Goal: Task Accomplishment & Management: Manage account settings

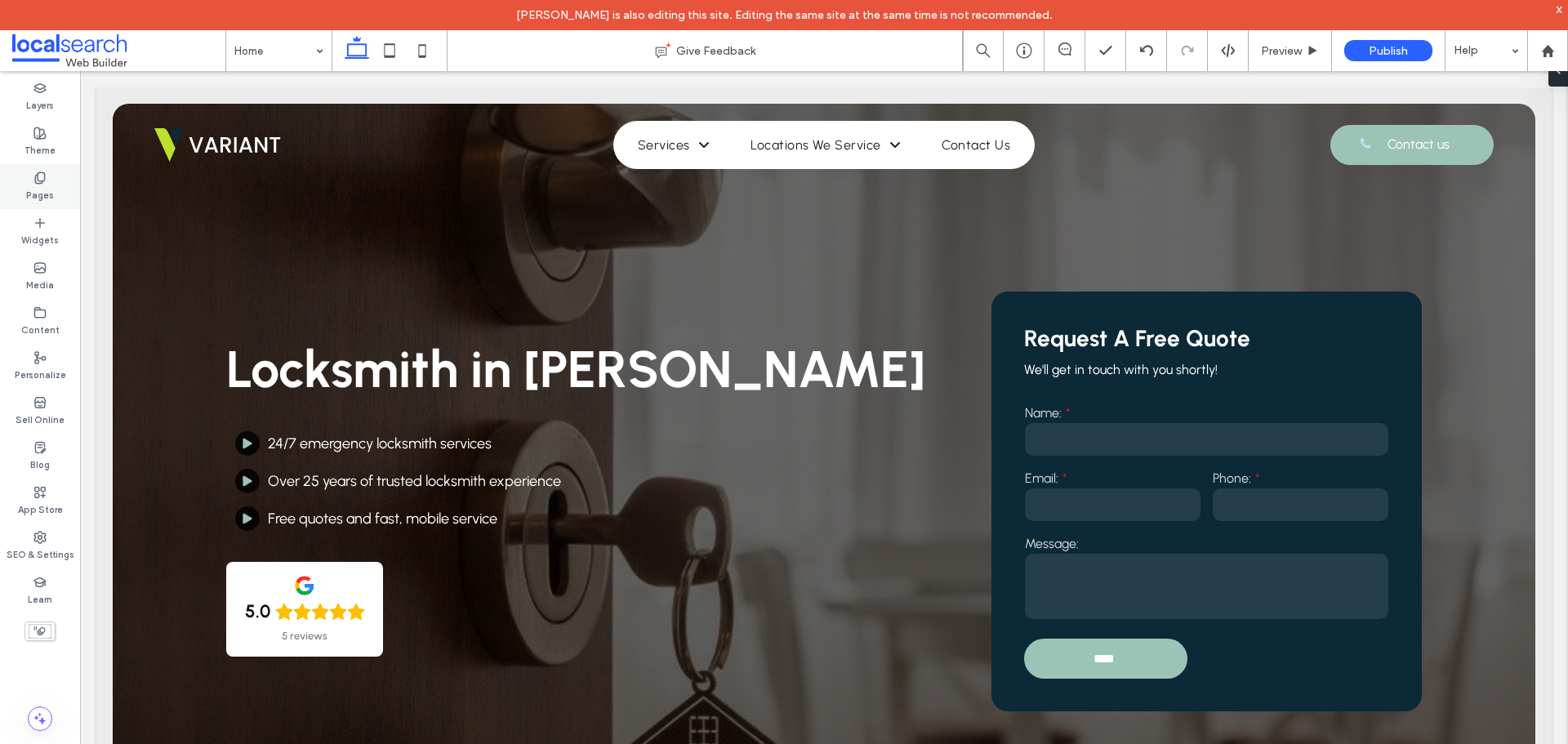
click at [40, 179] on icon at bounding box center [40, 179] width 13 height 13
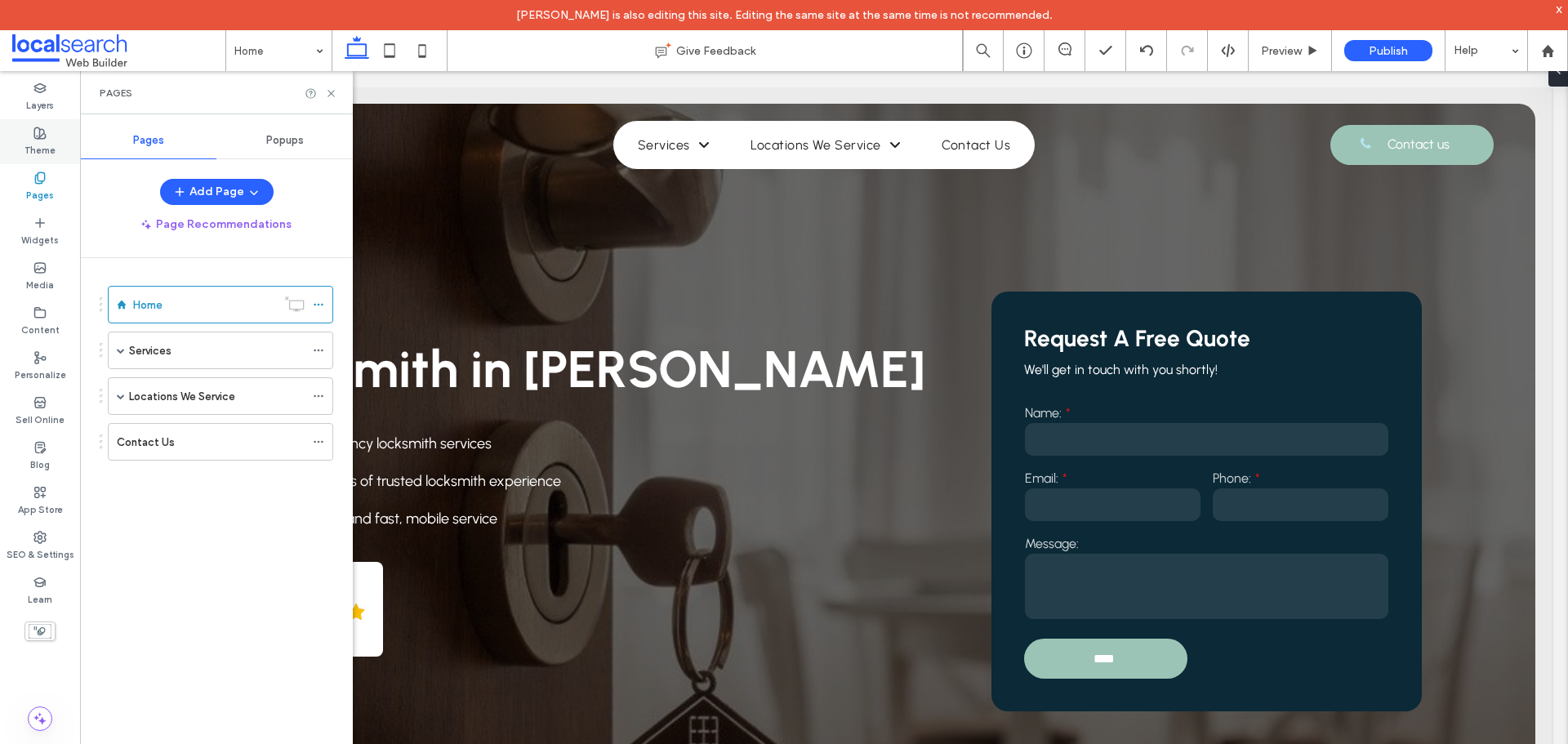
click at [39, 147] on label "Theme" at bounding box center [40, 148] width 31 height 18
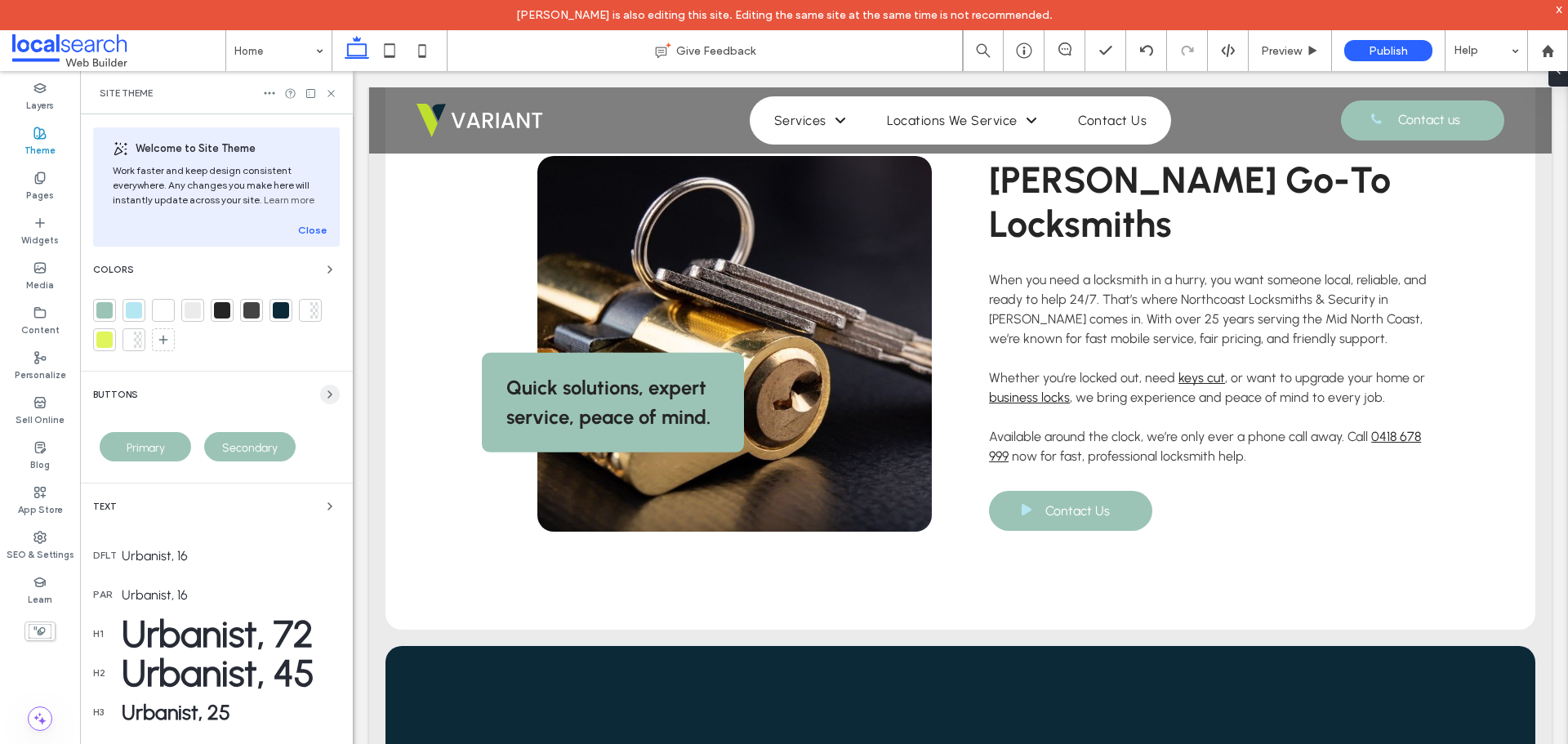
click at [320, 388] on span "button" at bounding box center [329, 394] width 19 height 19
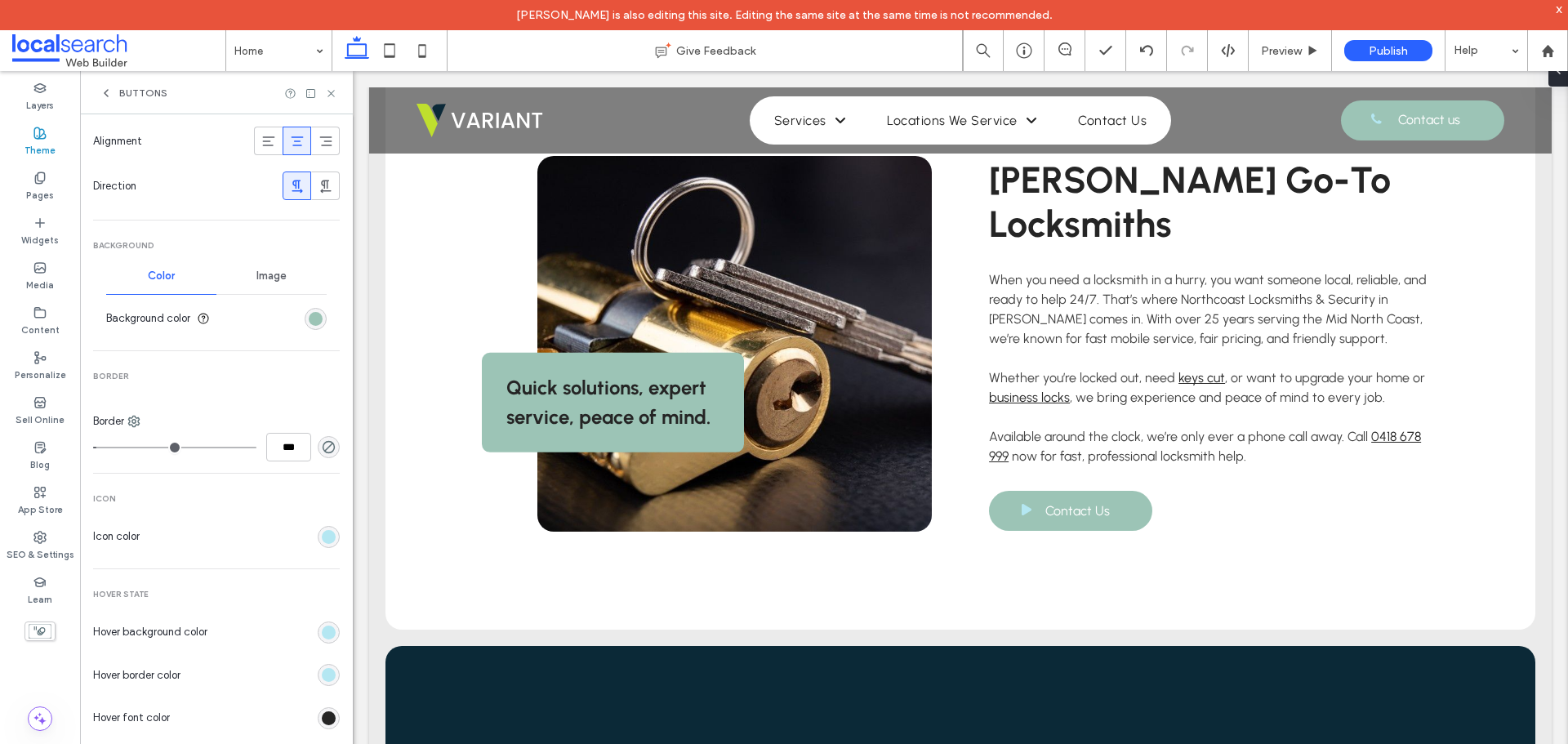
scroll to position [490, 0]
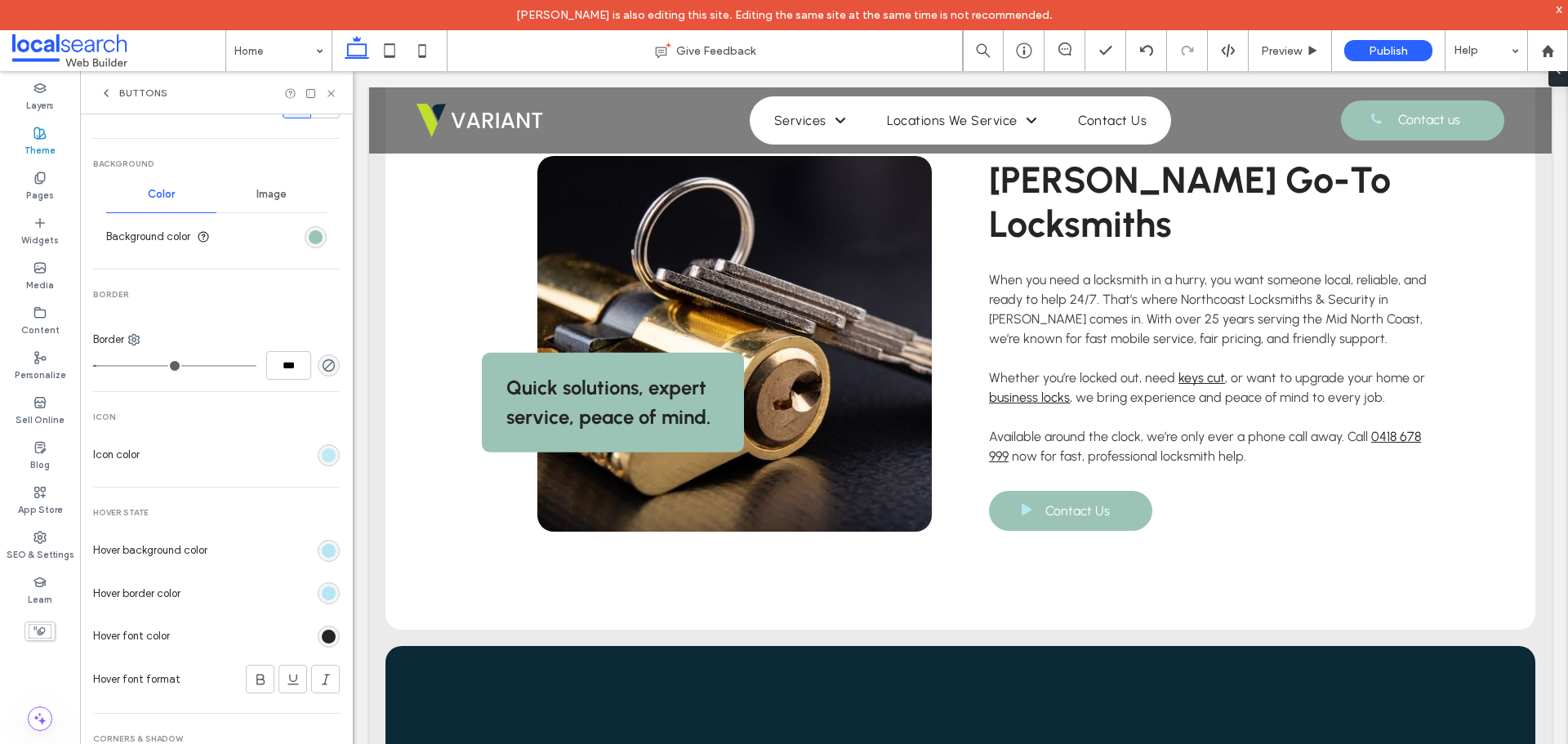
click at [322, 457] on div "rgb(180, 231, 242)" at bounding box center [328, 455] width 13 height 13
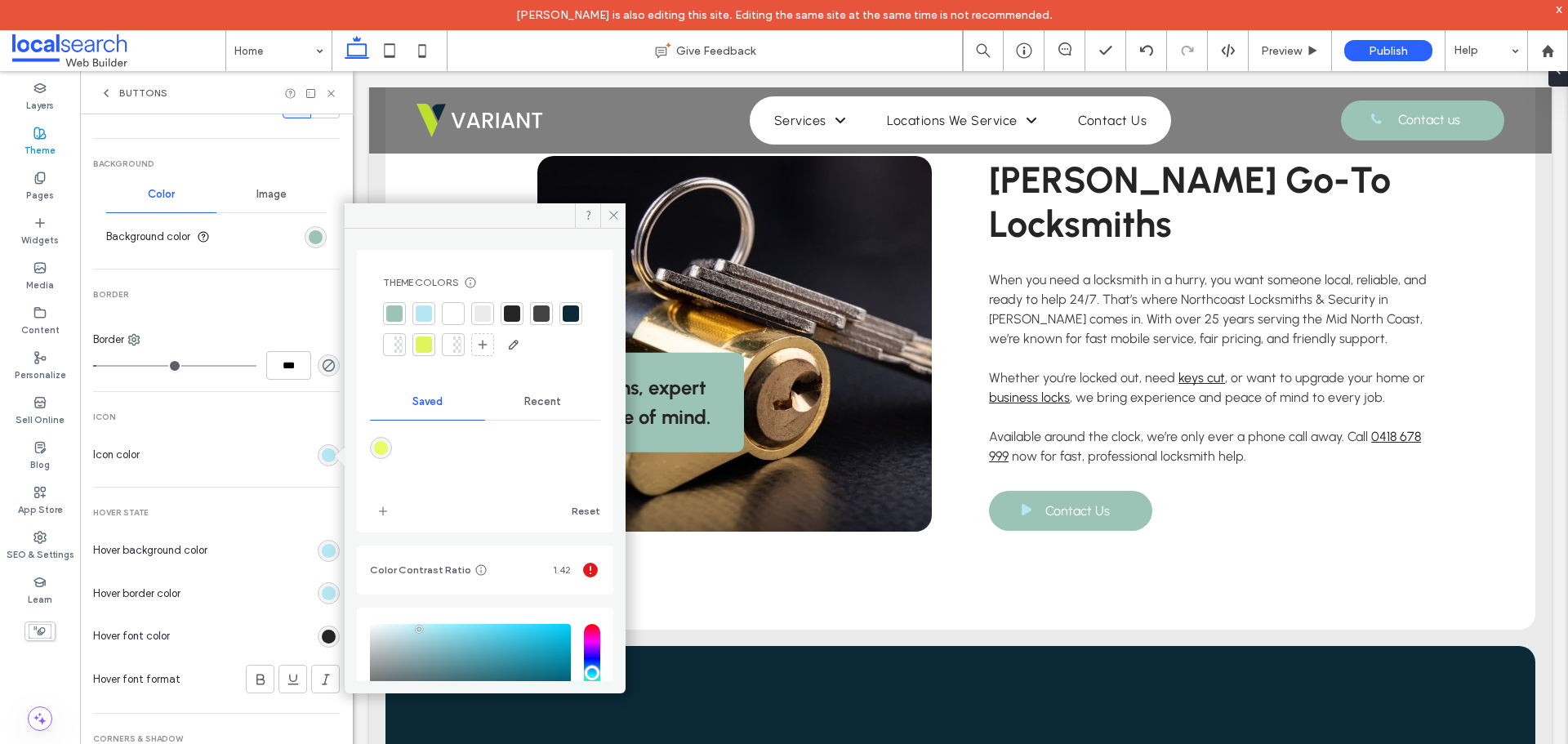
click at [453, 310] on div at bounding box center [453, 313] width 16 height 16
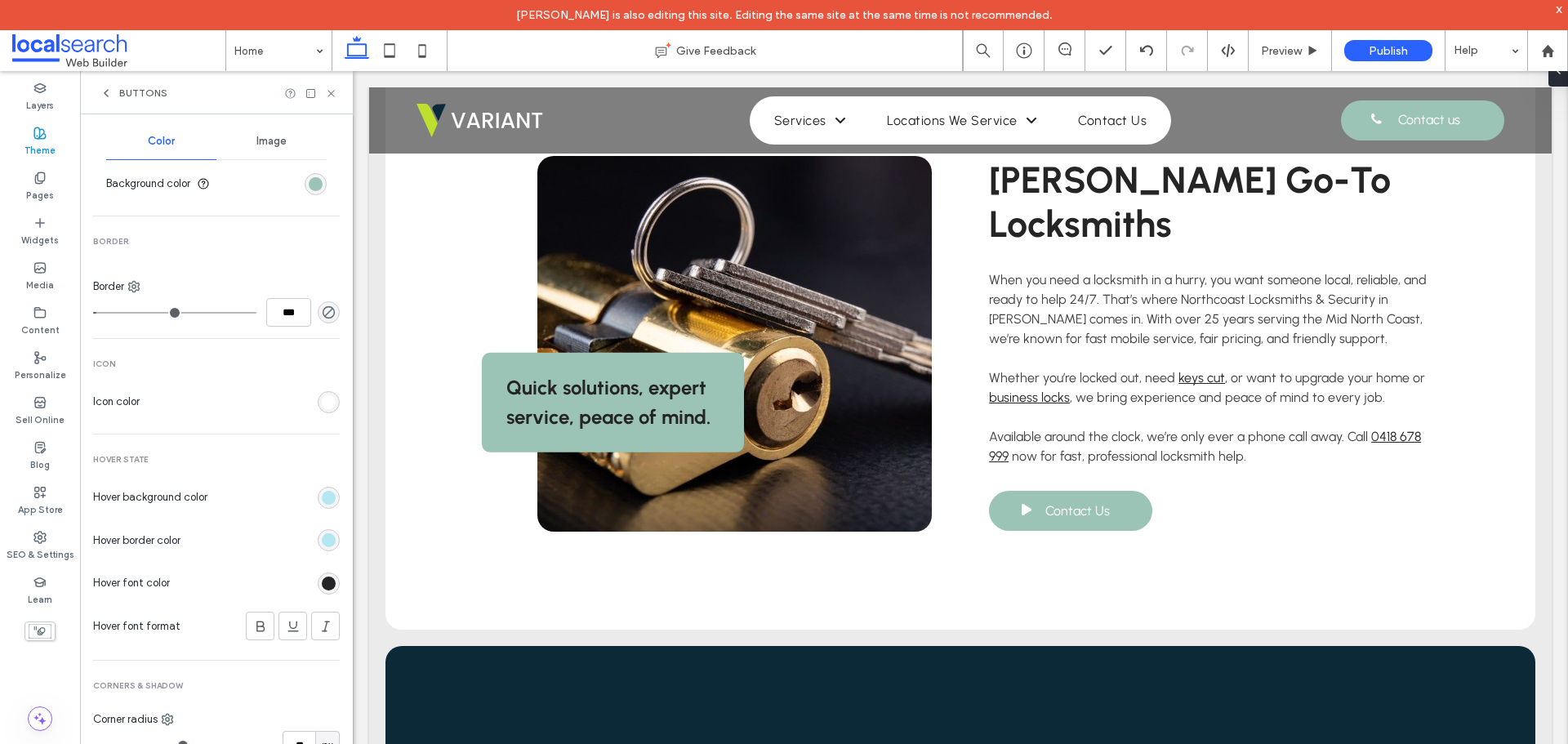
scroll to position [598, 0]
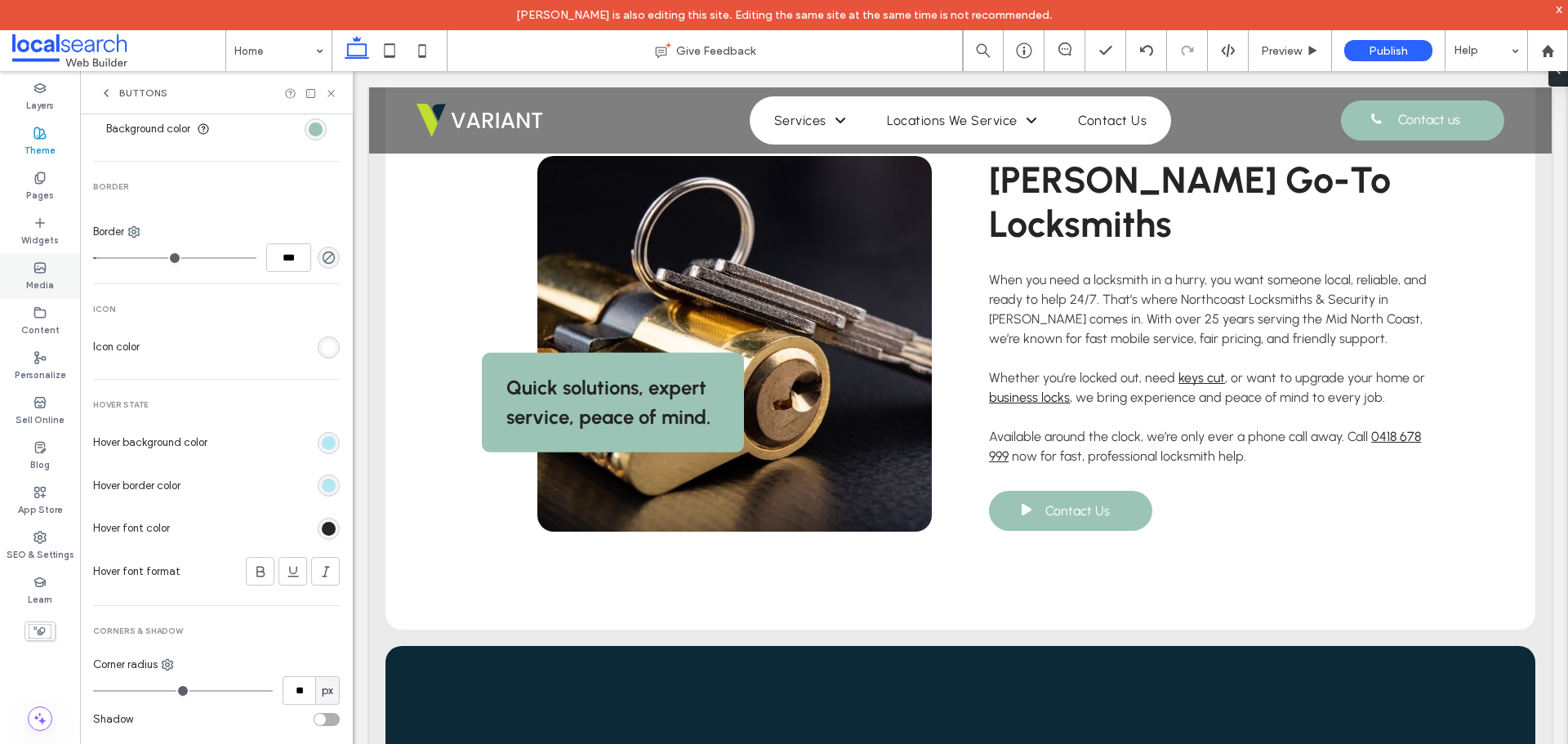
drag, startPoint x: 61, startPoint y: 549, endPoint x: 67, endPoint y: 260, distance: 289.1
click at [61, 549] on label "SEO & Settings" at bounding box center [40, 553] width 67 height 18
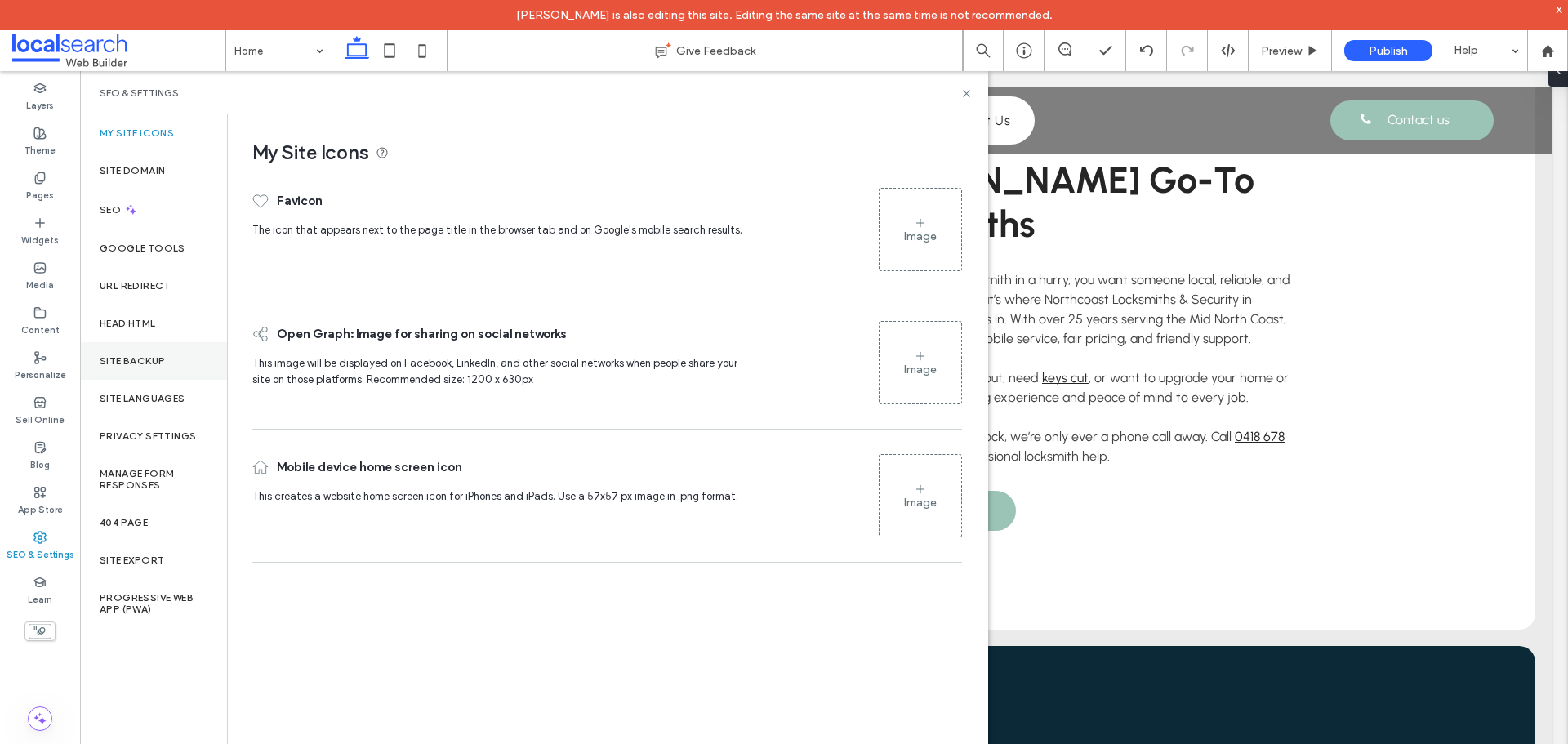
click at [141, 377] on div "Site Backup" at bounding box center [153, 361] width 147 height 38
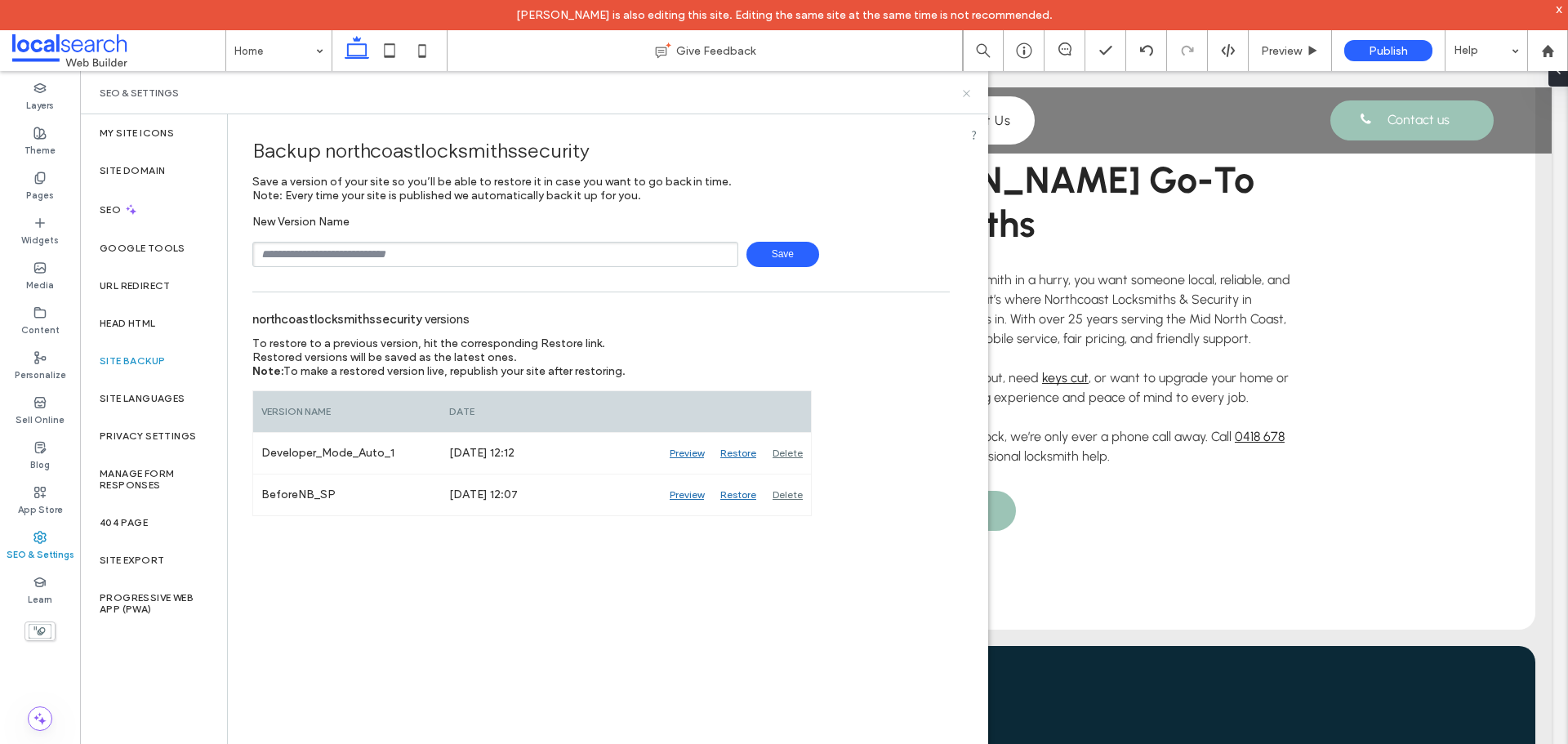
click at [967, 89] on icon at bounding box center [966, 94] width 13 height 13
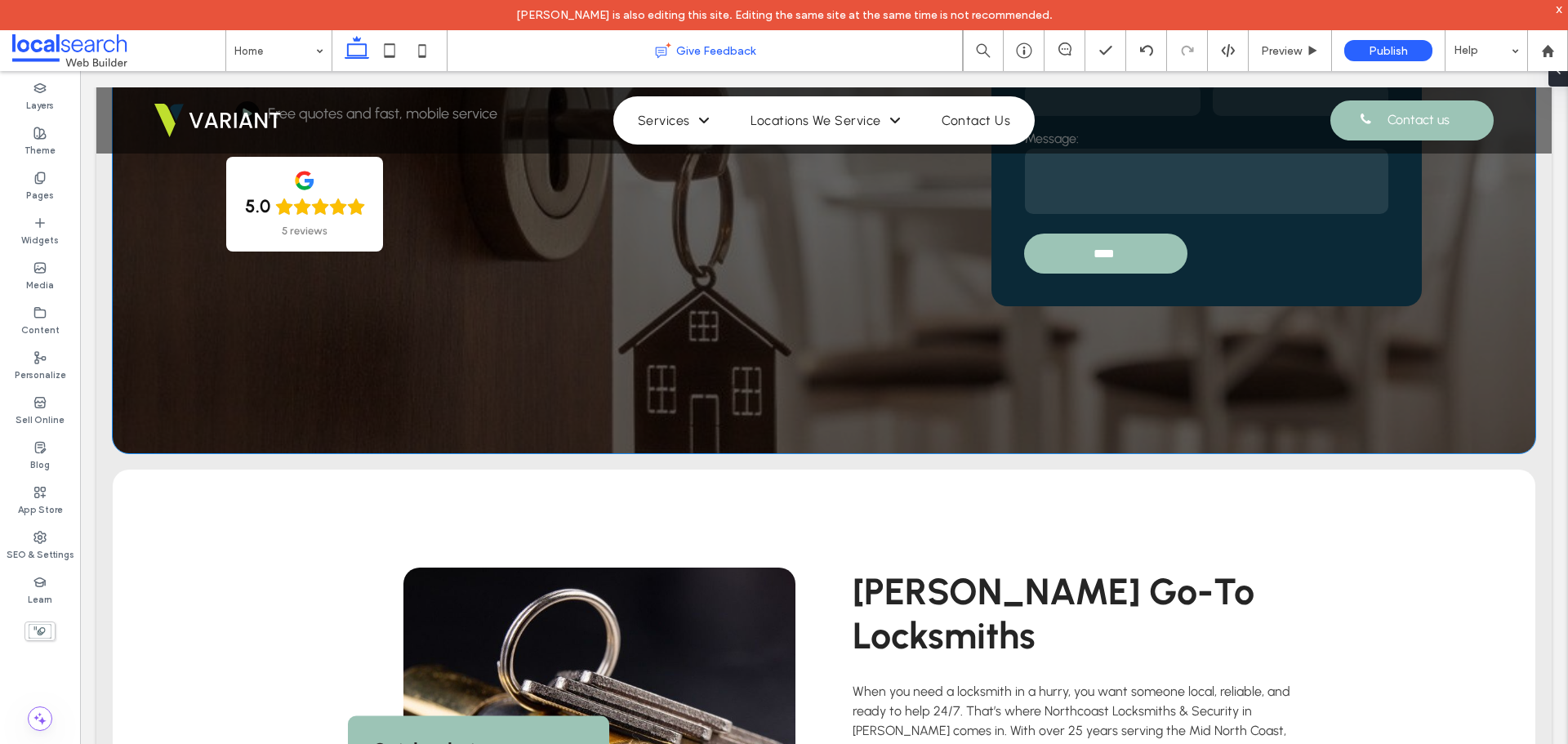
scroll to position [327, 0]
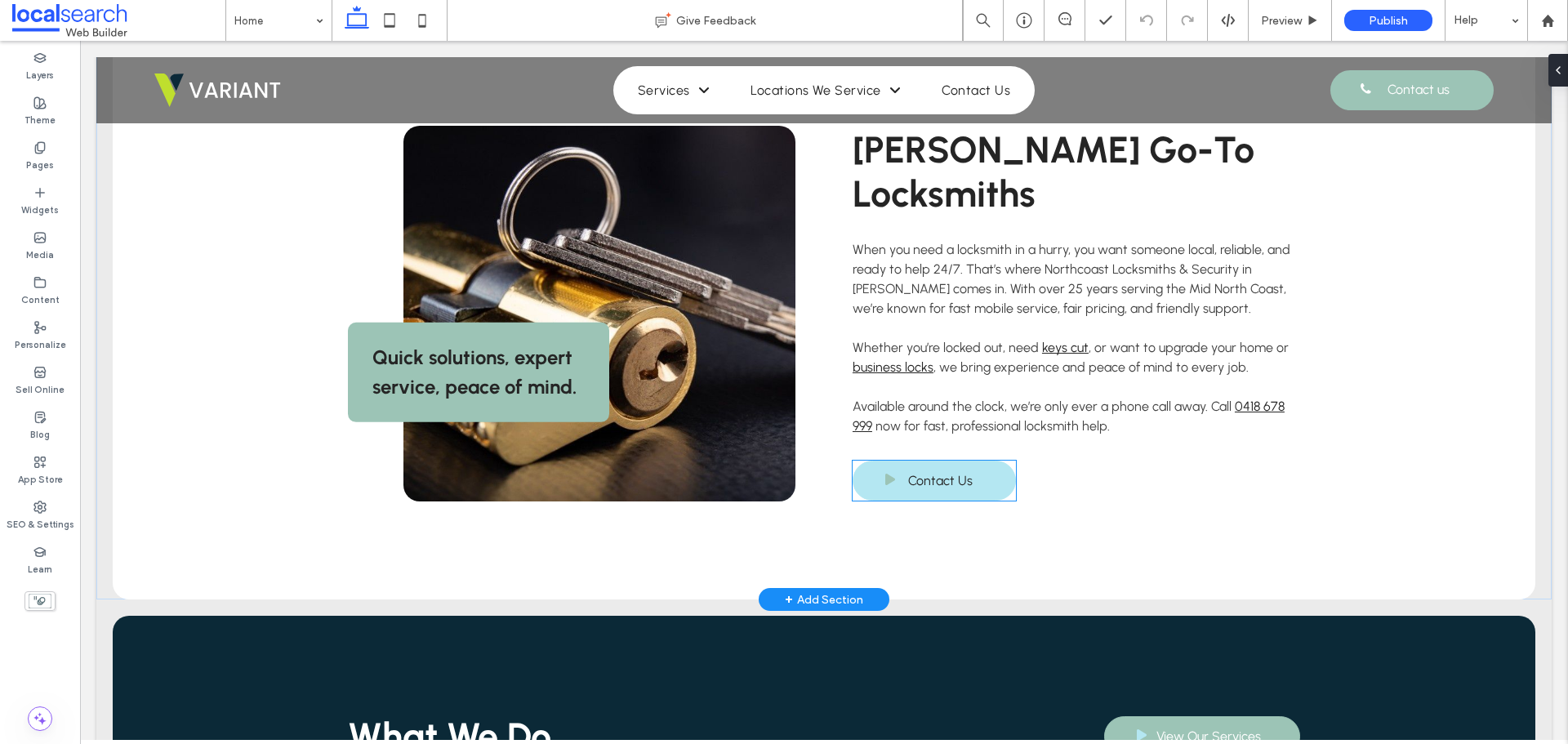
click at [971, 461] on link "Contact Us" at bounding box center [934, 481] width 163 height 40
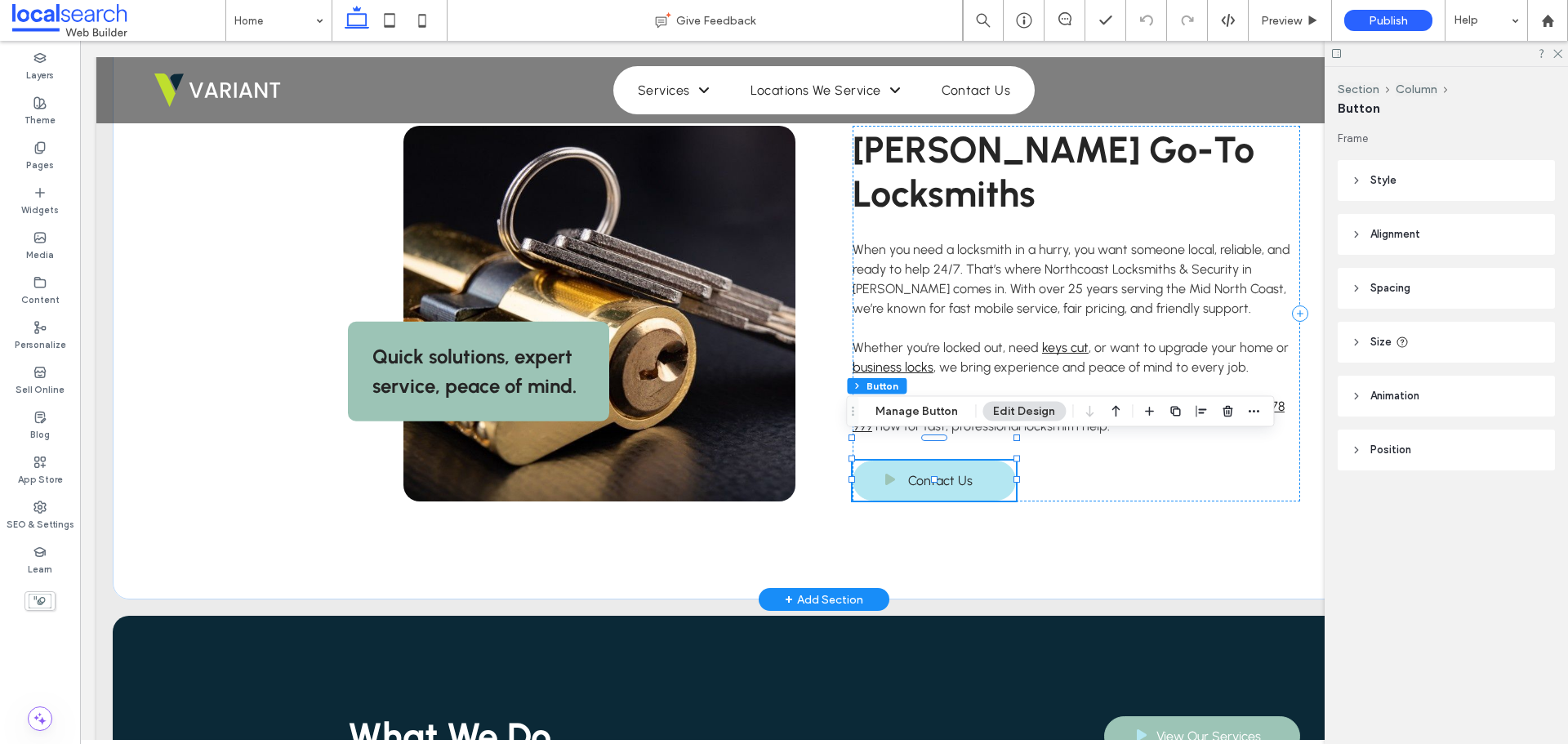
click at [971, 461] on link "Contact Us" at bounding box center [934, 481] width 163 height 40
click at [1423, 174] on header "Style" at bounding box center [1446, 180] width 217 height 40
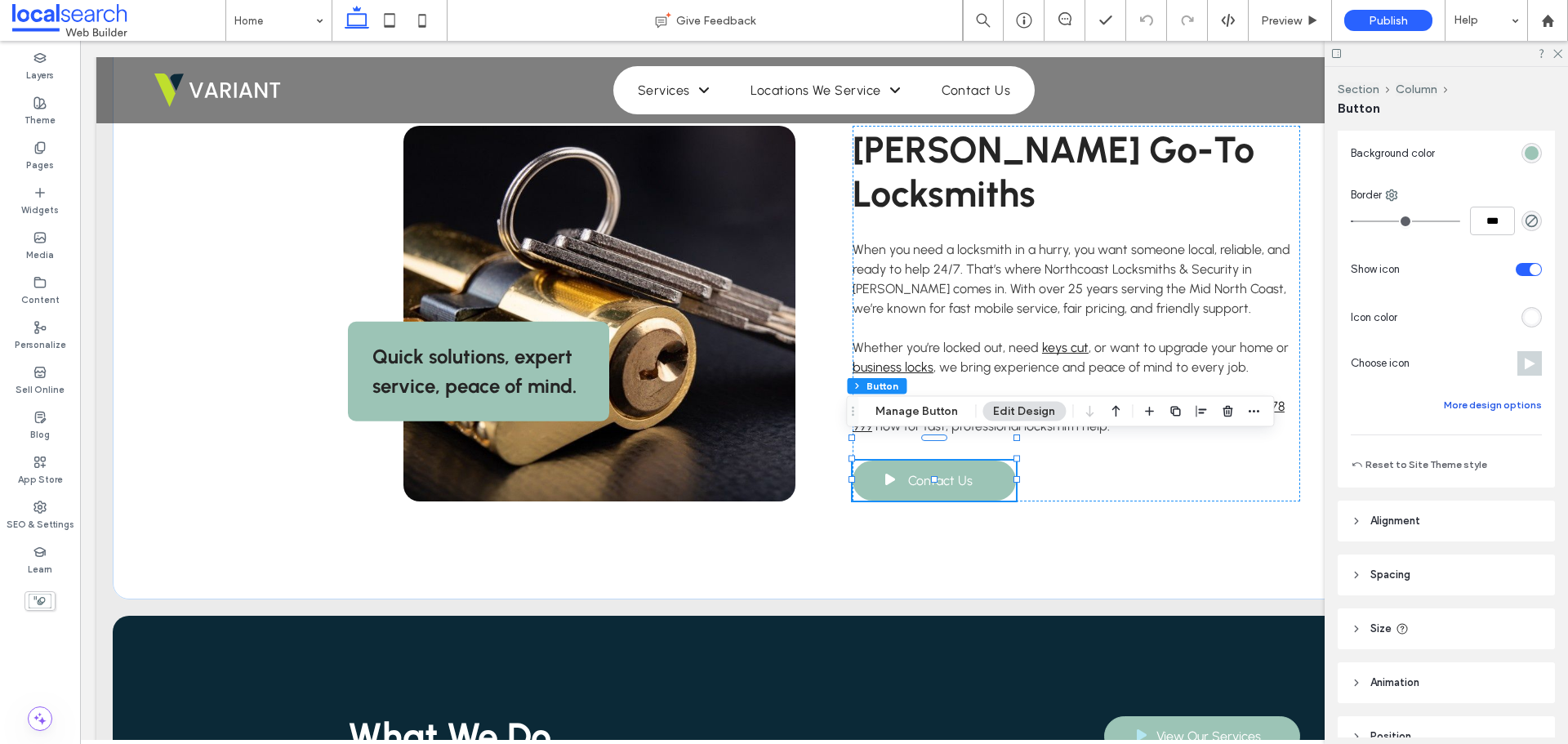
click at [1474, 411] on button "More design options" at bounding box center [1493, 404] width 98 height 19
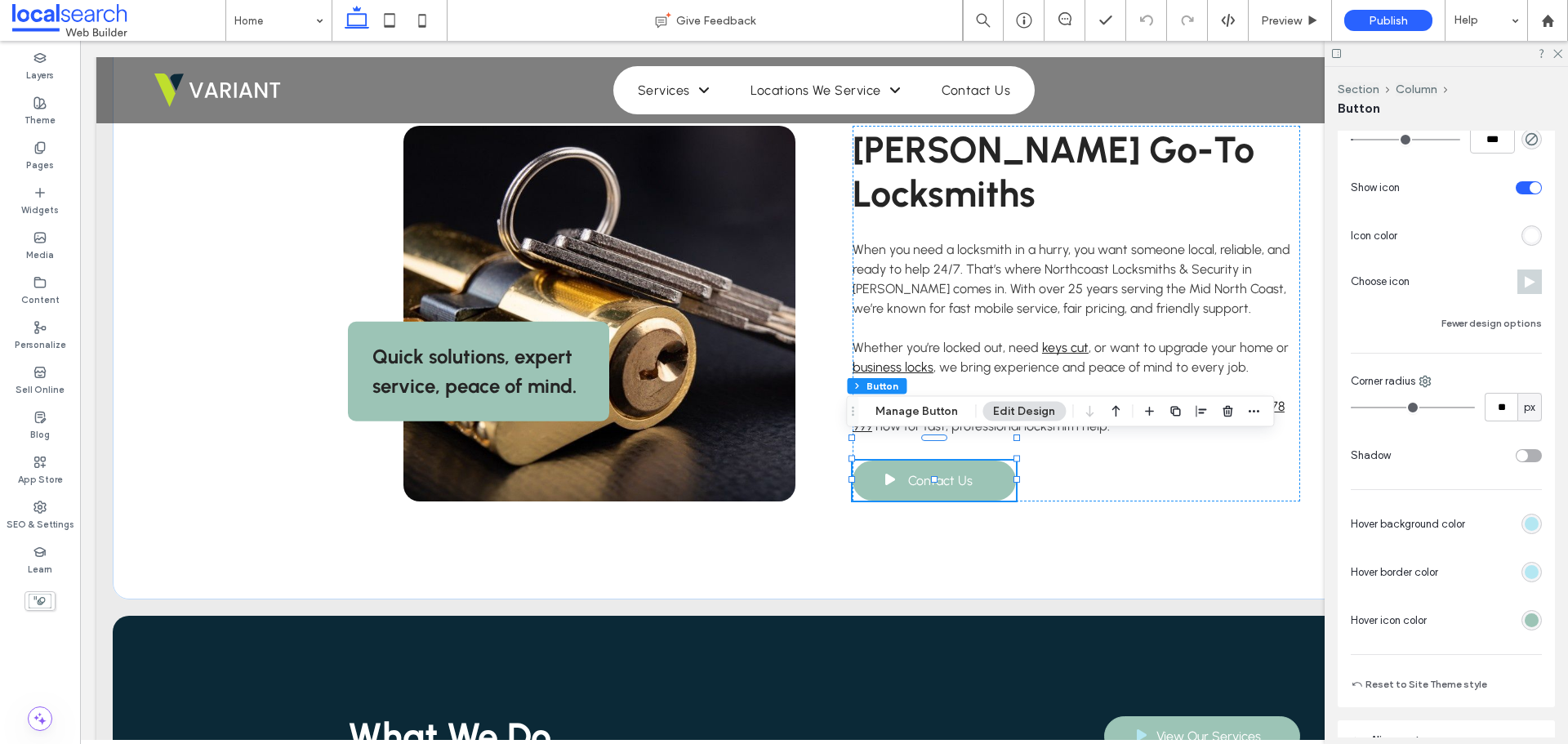
scroll to position [490, 0]
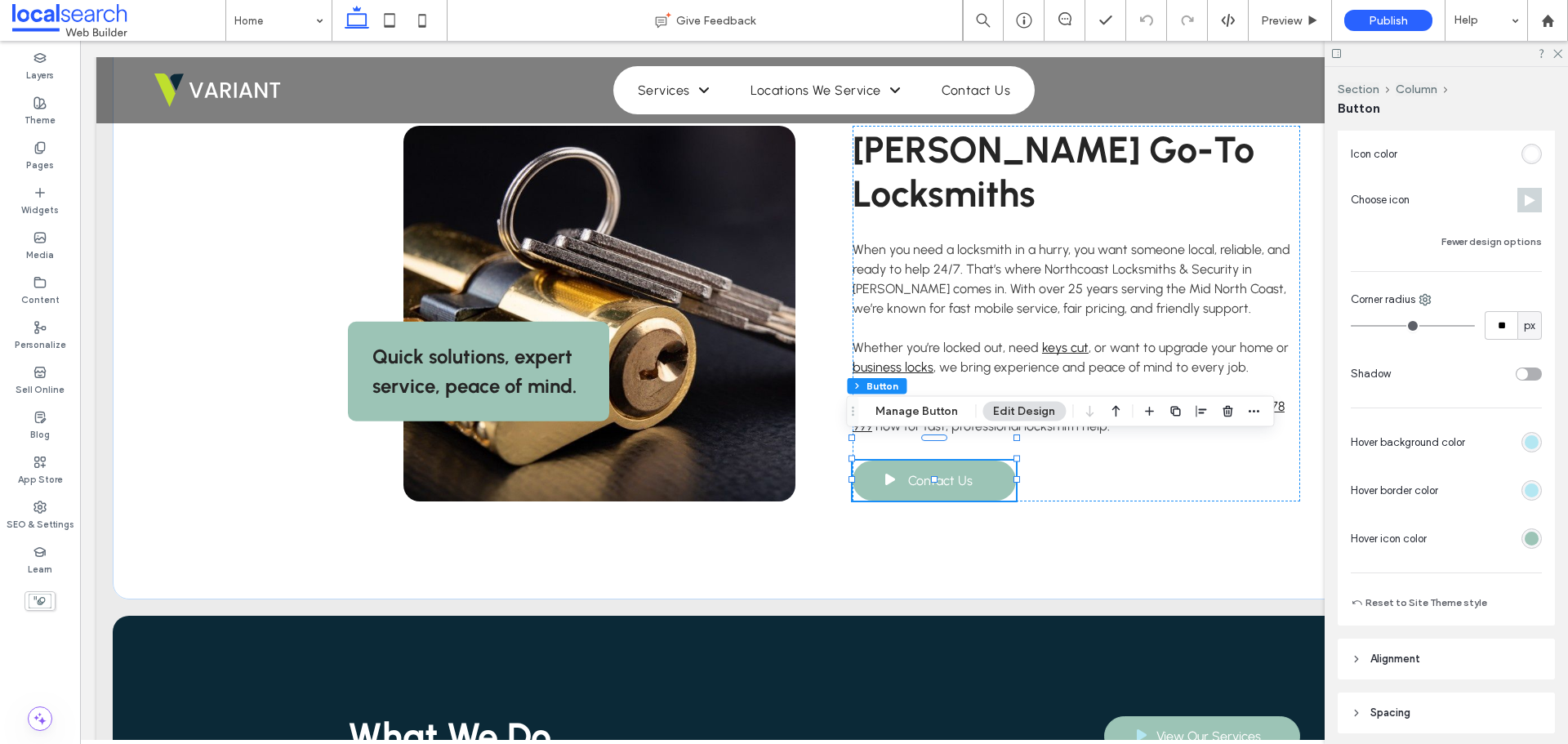
click at [1526, 545] on div "rgb(156, 196, 182)" at bounding box center [1532, 538] width 13 height 13
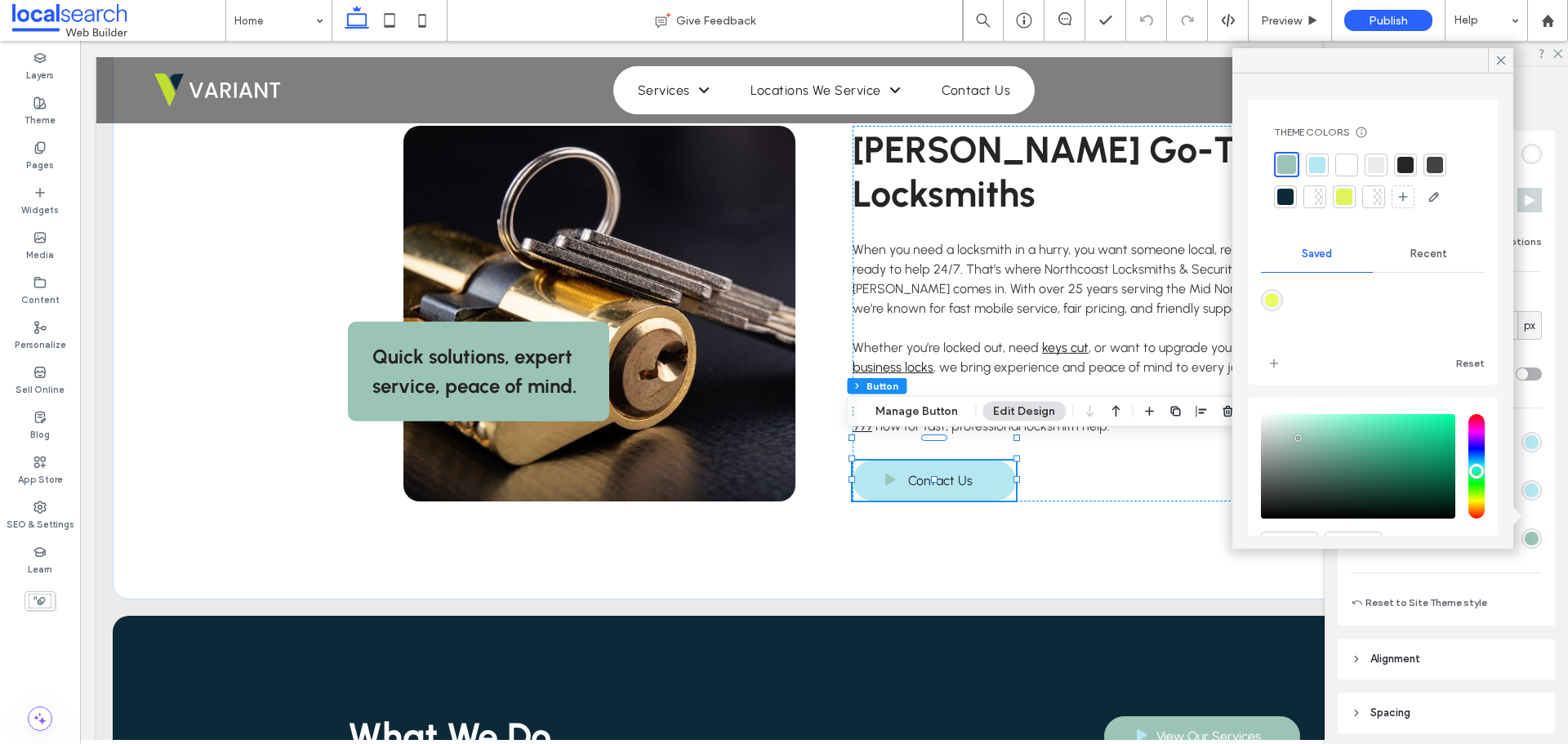
click at [1416, 253] on span "Recent" at bounding box center [1429, 254] width 37 height 13
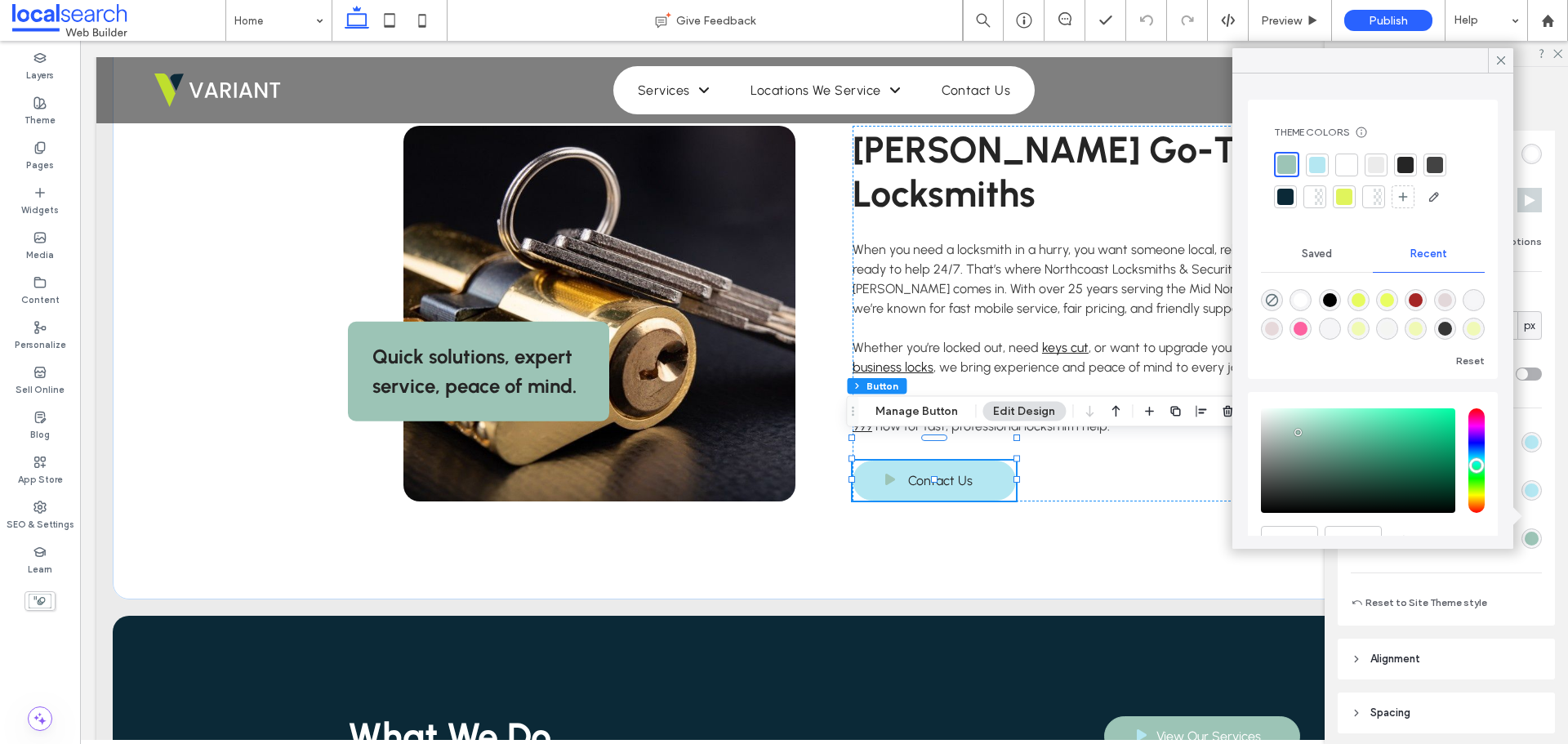
click at [1336, 300] on div "rgba(0, 0, 0, 1)" at bounding box center [1330, 300] width 13 height 13
type input "*******"
click at [1330, 293] on div "rgba(0, 0, 0, 1)" at bounding box center [1330, 297] width 13 height 13
click at [1503, 64] on icon at bounding box center [1501, 60] width 14 height 14
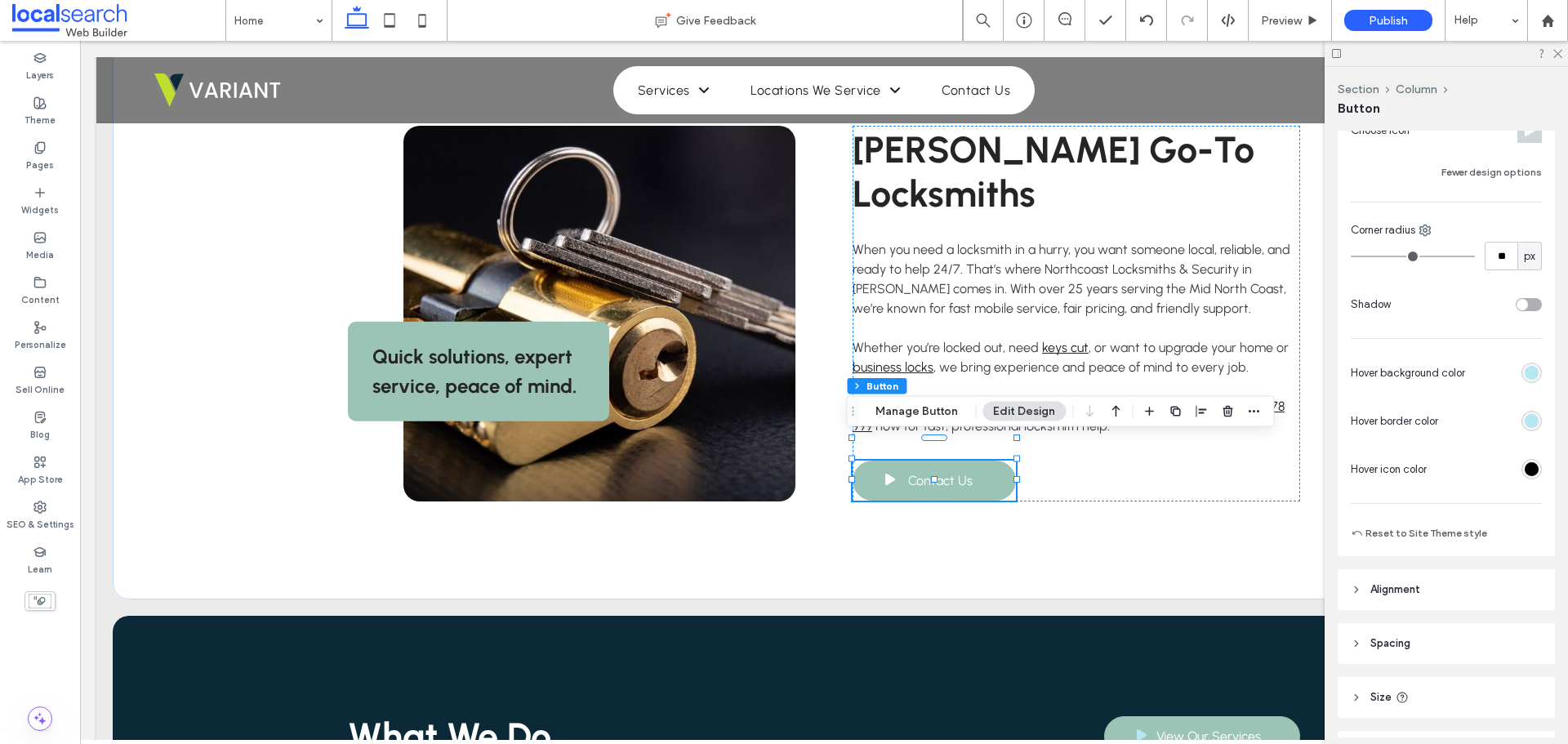
scroll to position [654, 0]
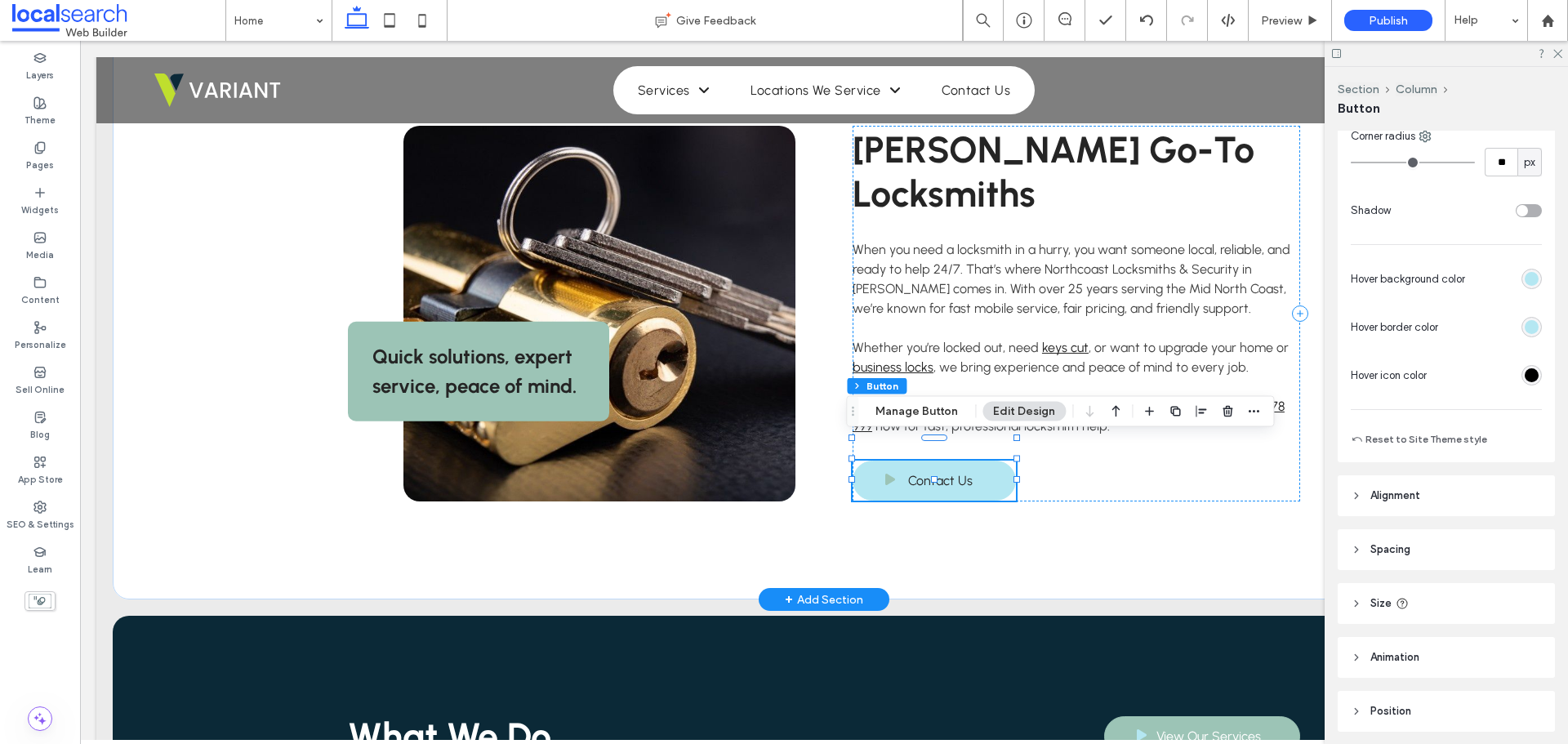
click at [936, 465] on span "Contact Us" at bounding box center [940, 481] width 65 height 32
click at [1525, 374] on div "rgb(0, 0, 0)" at bounding box center [1532, 375] width 13 height 13
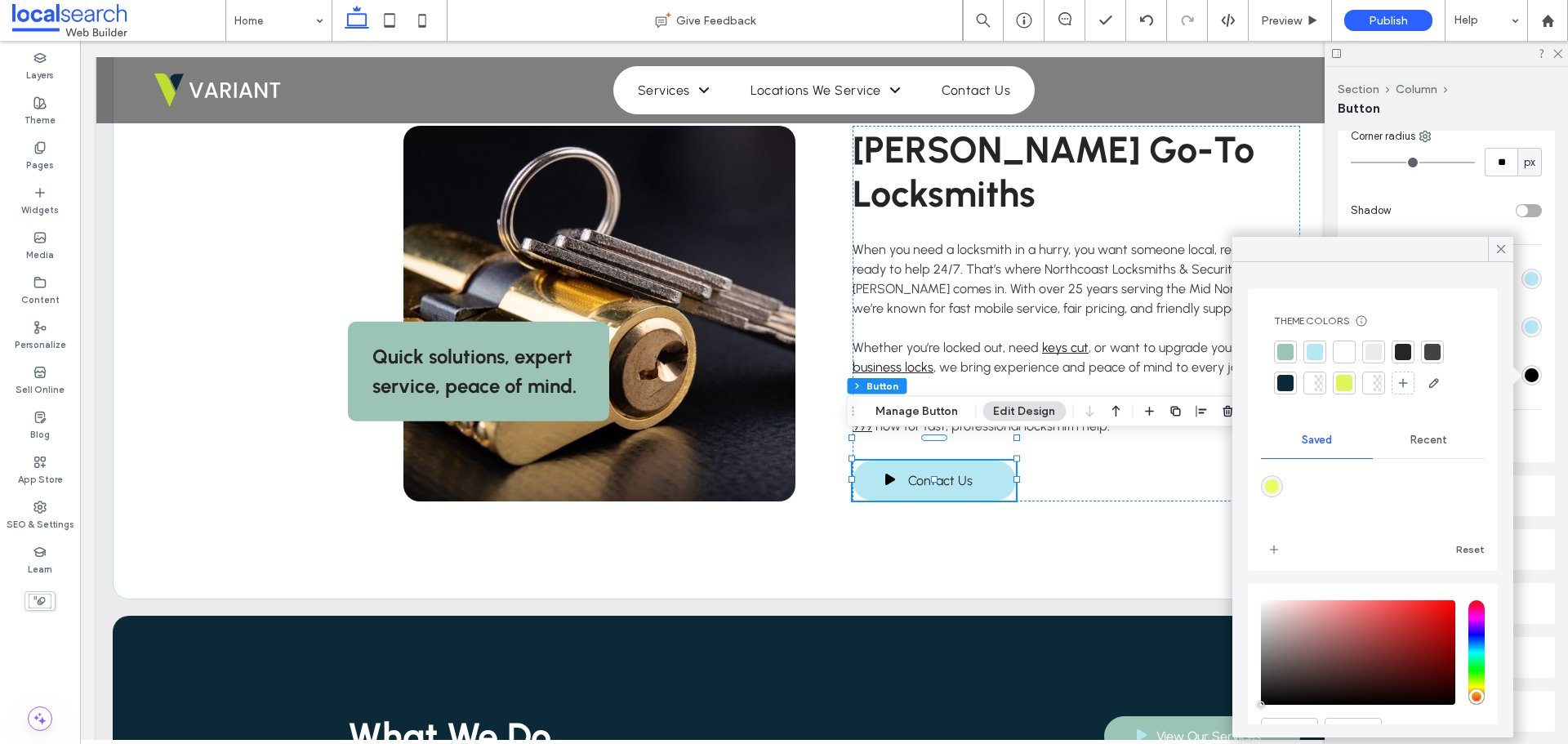
click at [1418, 436] on span "Recent" at bounding box center [1429, 441] width 37 height 13
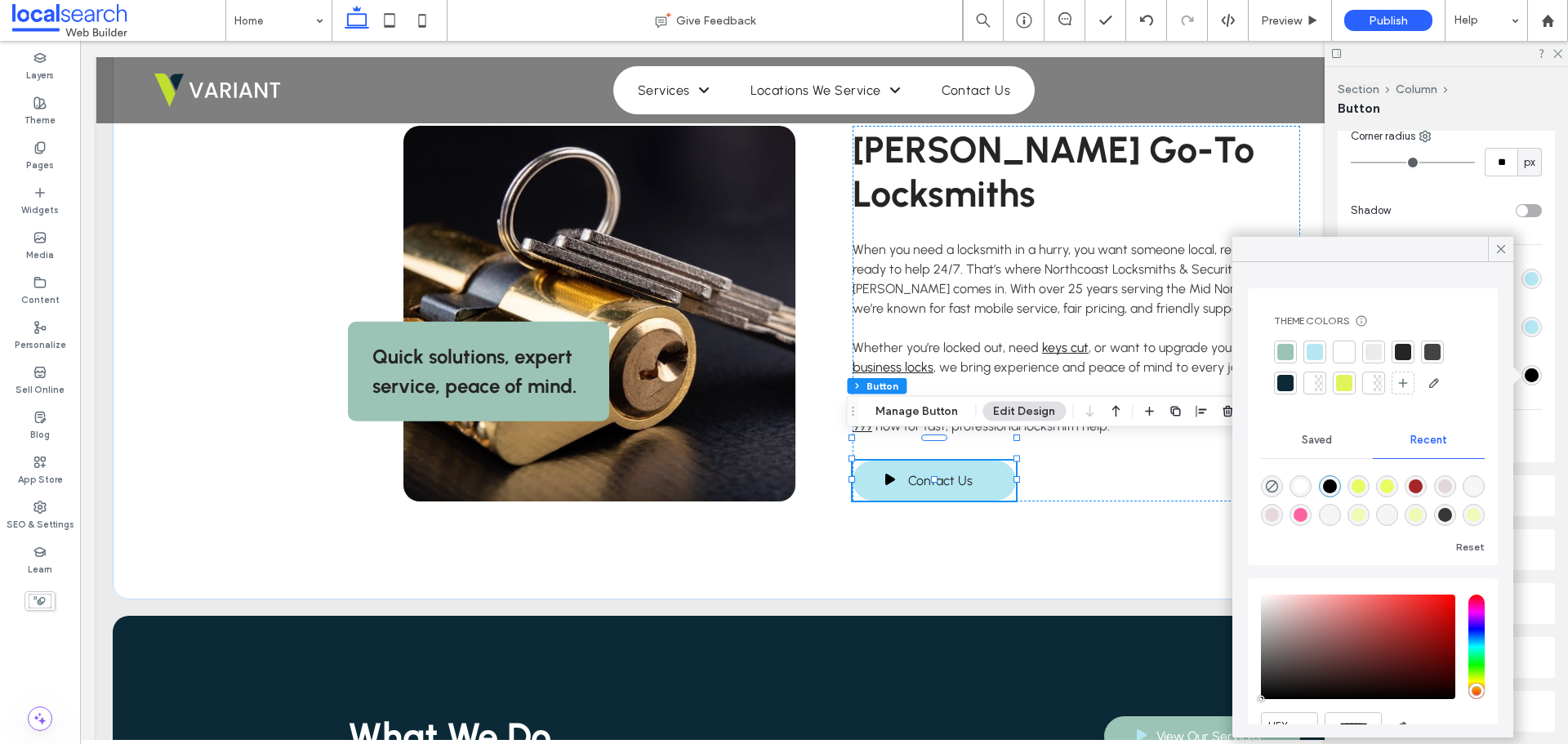
click at [1329, 484] on div "rgba(0, 0, 0, 1)" at bounding box center [1330, 486] width 13 height 13
click at [1505, 248] on icon at bounding box center [1501, 249] width 14 height 14
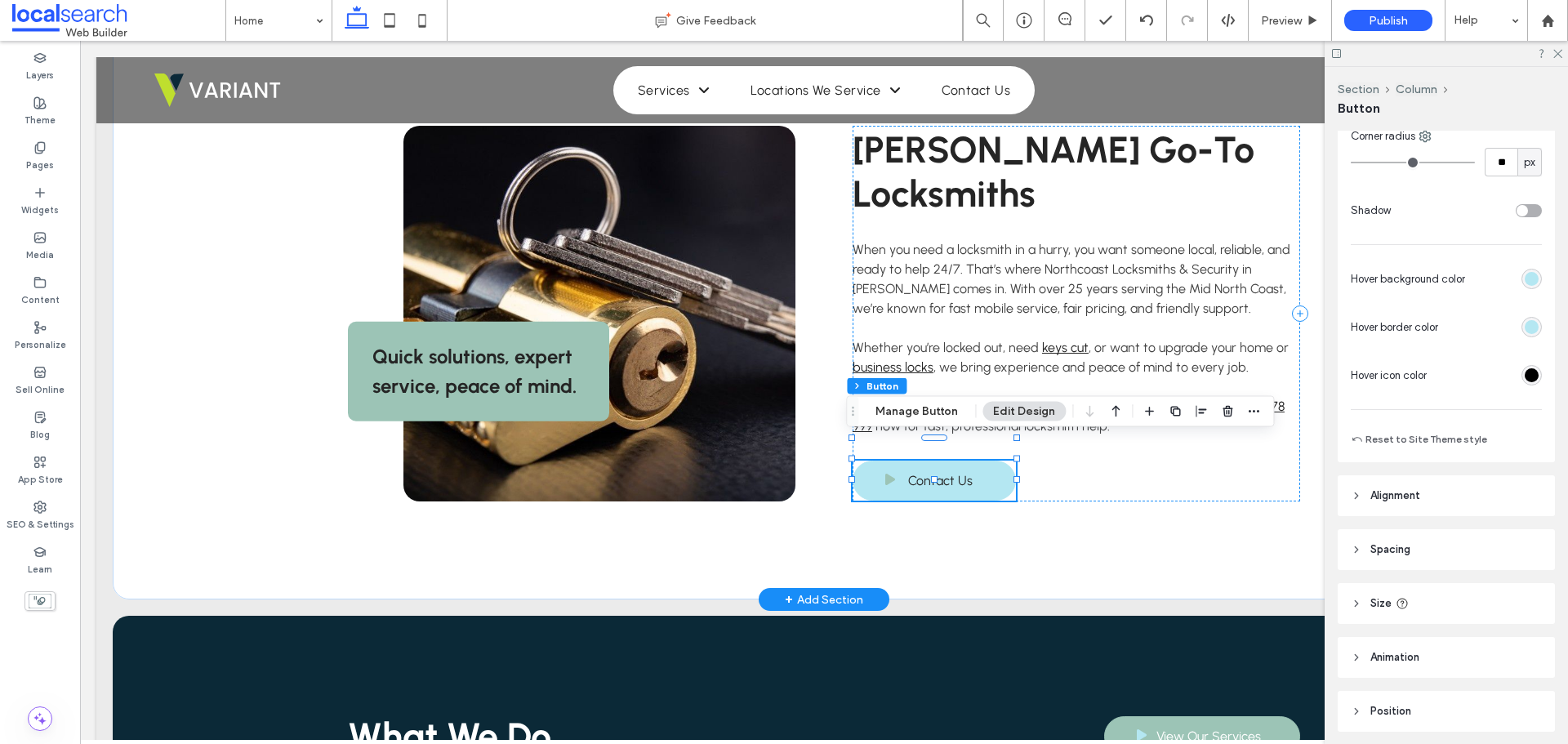
click at [928, 465] on span "Contact Us" at bounding box center [940, 481] width 65 height 32
click at [1527, 374] on div "rgb(0, 0, 0)" at bounding box center [1532, 375] width 13 height 13
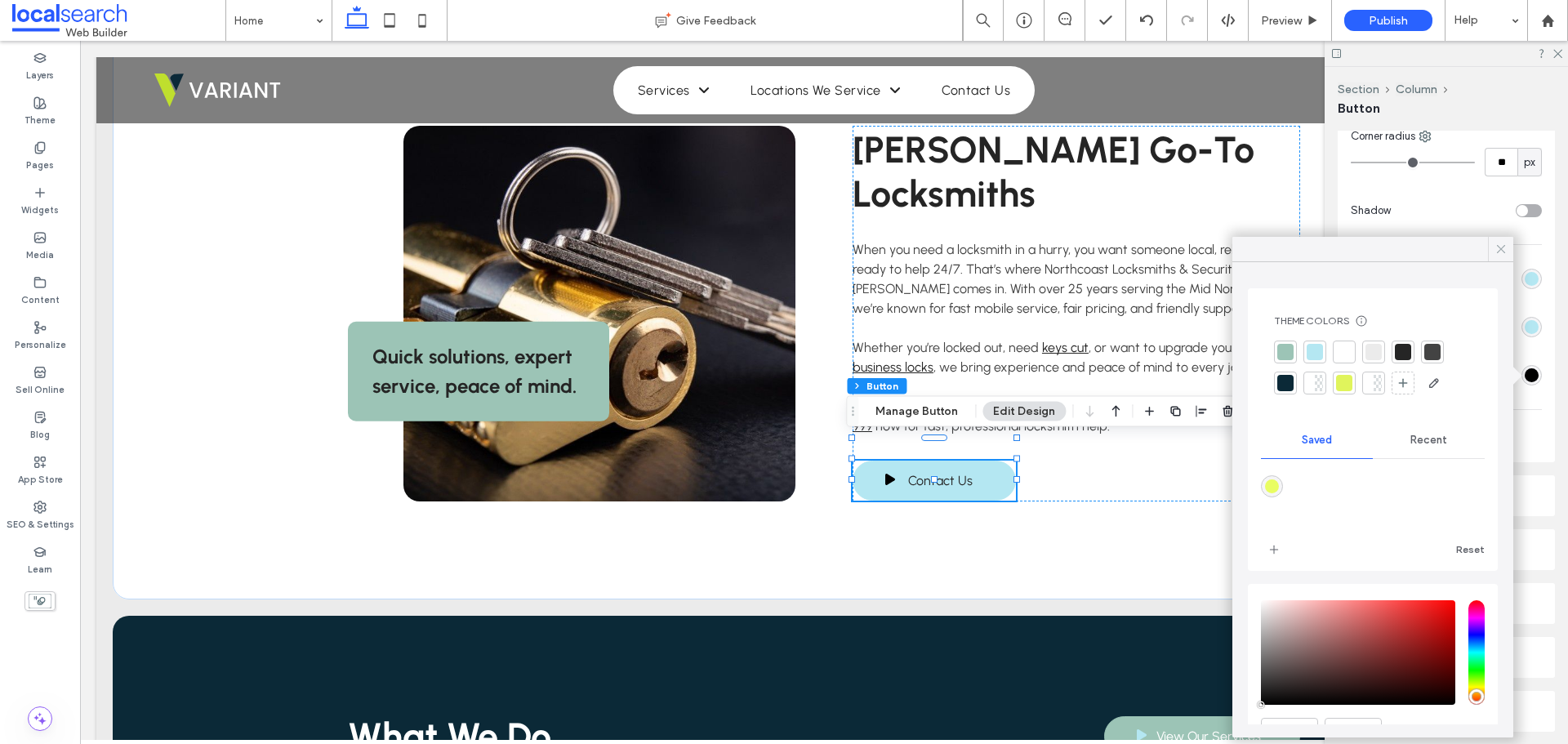
click at [1499, 248] on icon at bounding box center [1501, 249] width 14 height 14
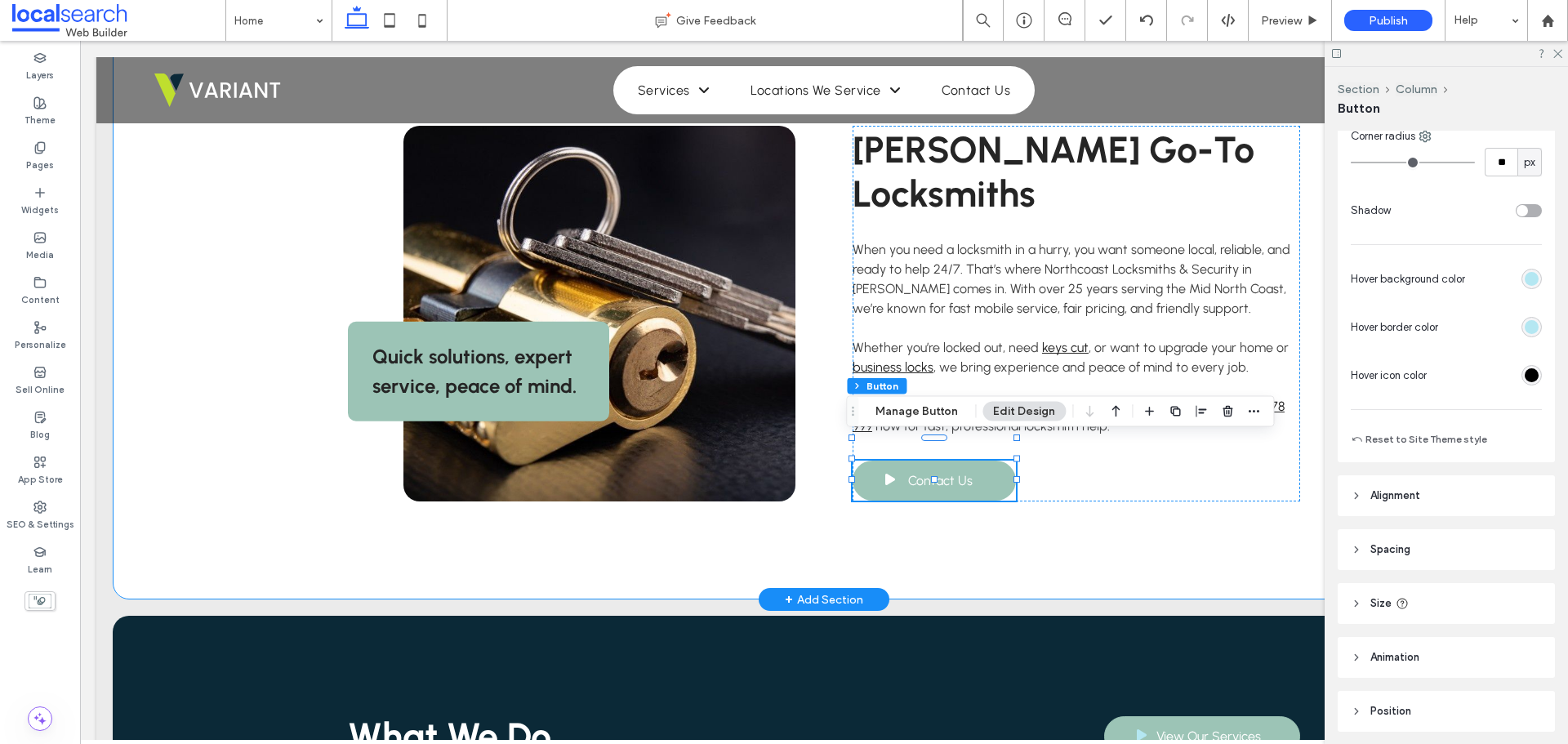
click at [1032, 568] on div "Quick solutions, expert service, peace of mind. Forster's Go-To Locksmiths When…" at bounding box center [824, 313] width 980 height 572
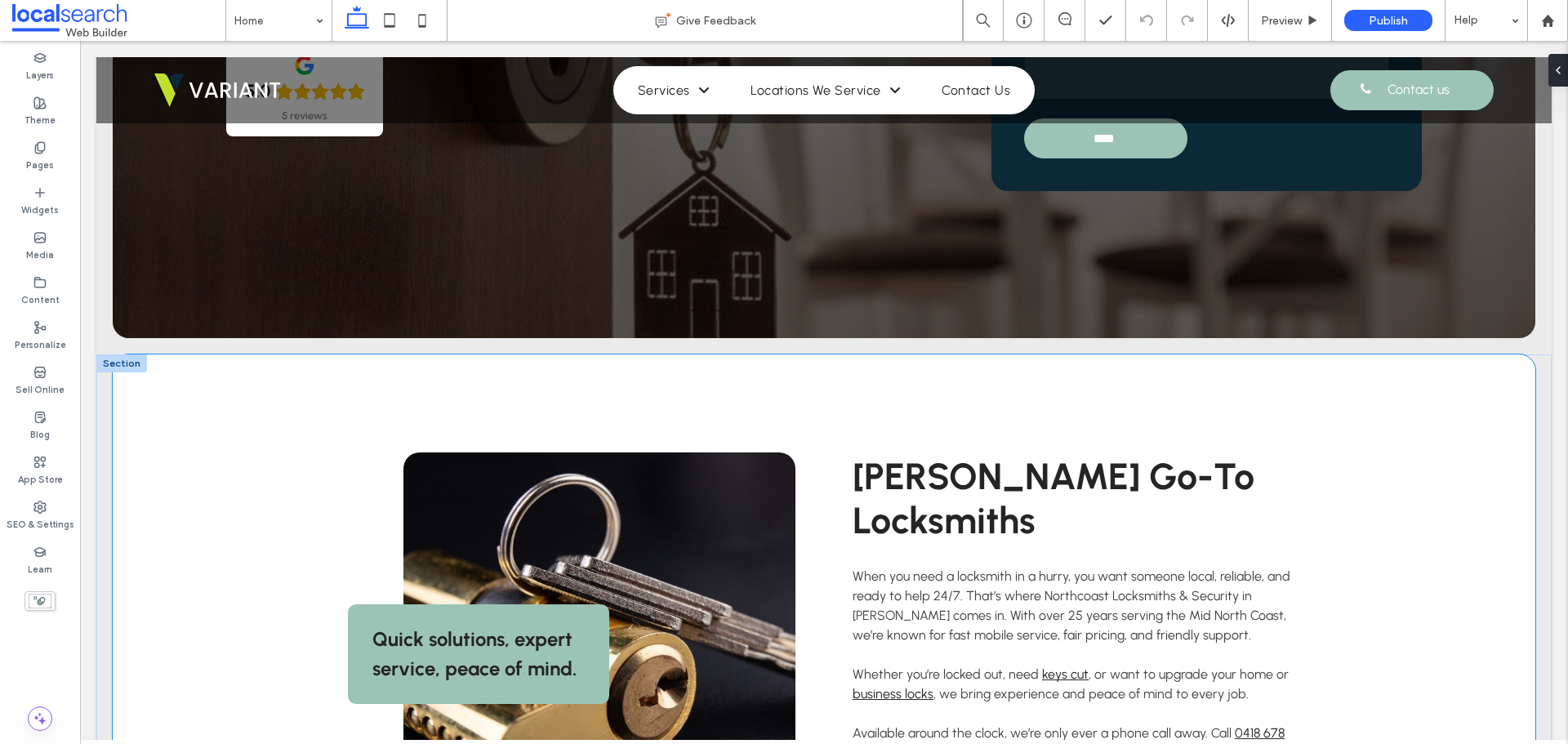
scroll to position [817, 0]
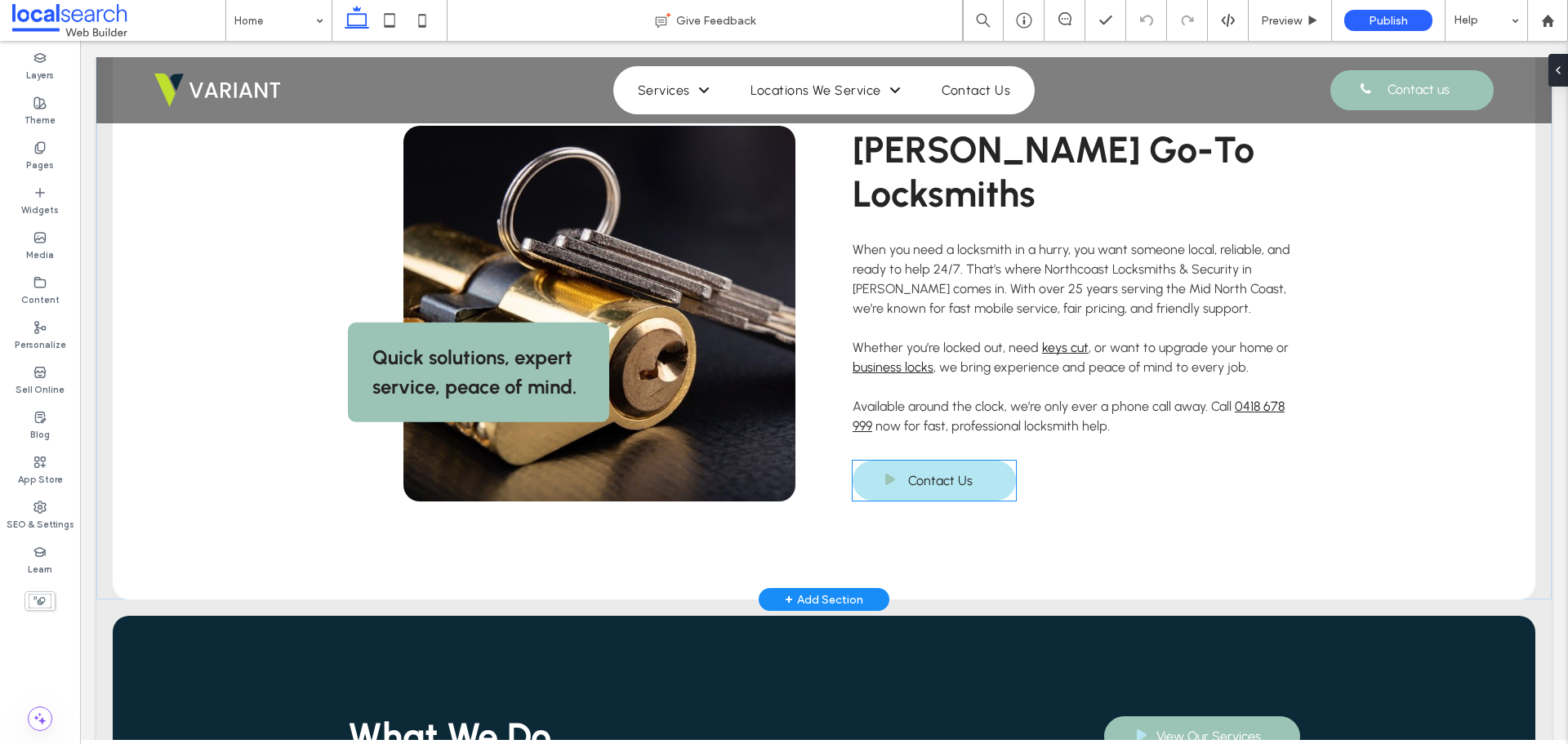
click at [895, 472] on span at bounding box center [890, 480] width 40 height 18
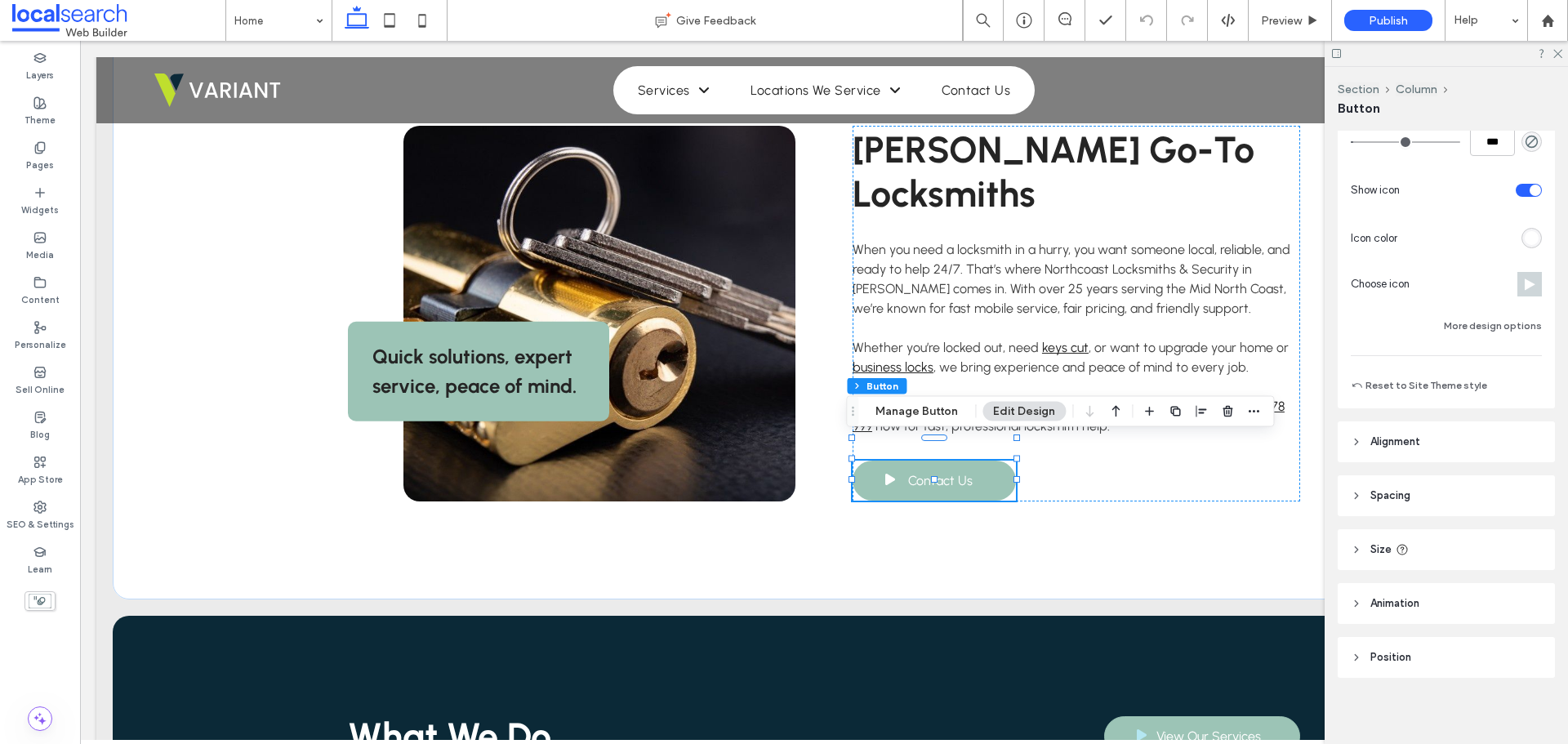
scroll to position [412, 0]
click at [1495, 324] on button "More design options" at bounding box center [1493, 320] width 98 height 19
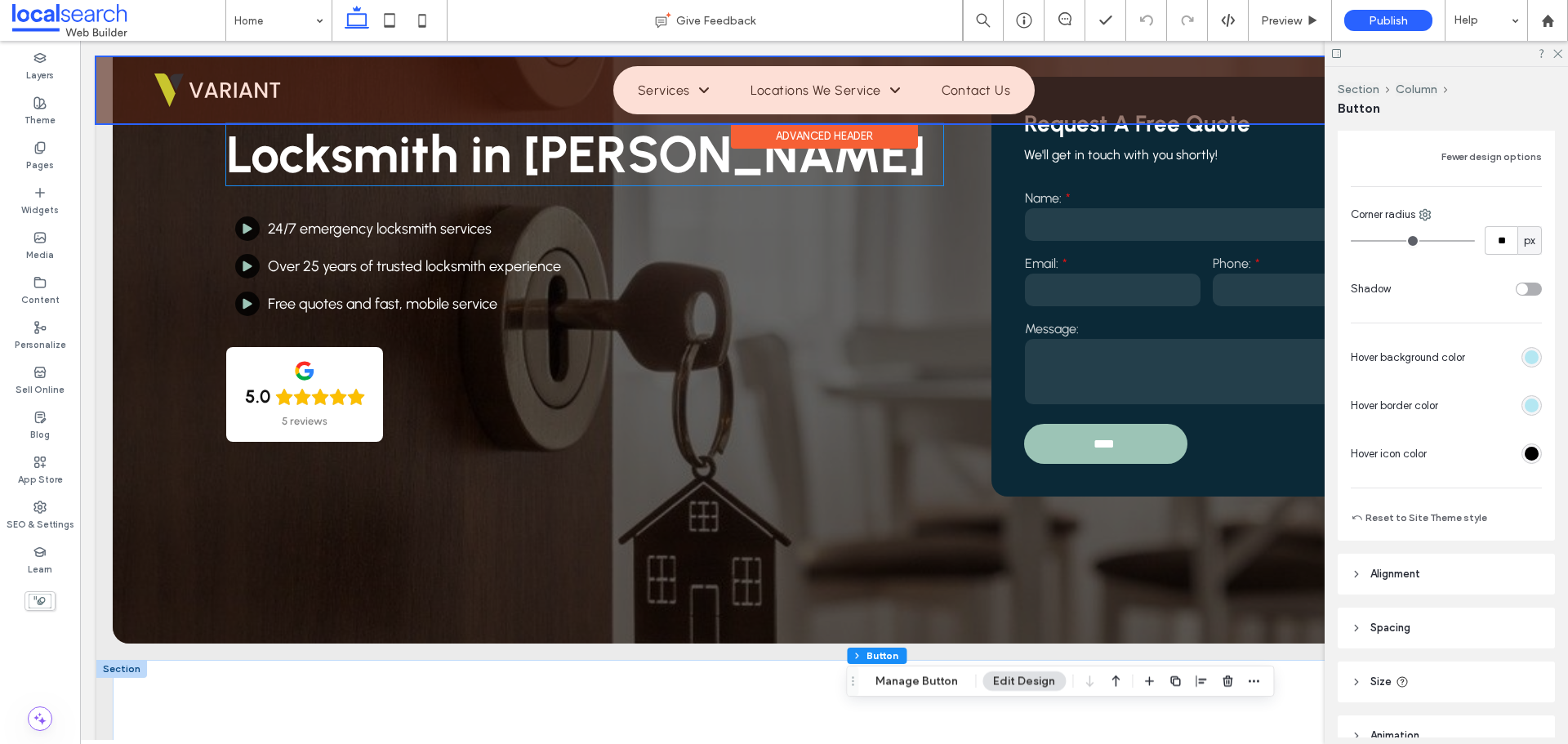
scroll to position [82, 0]
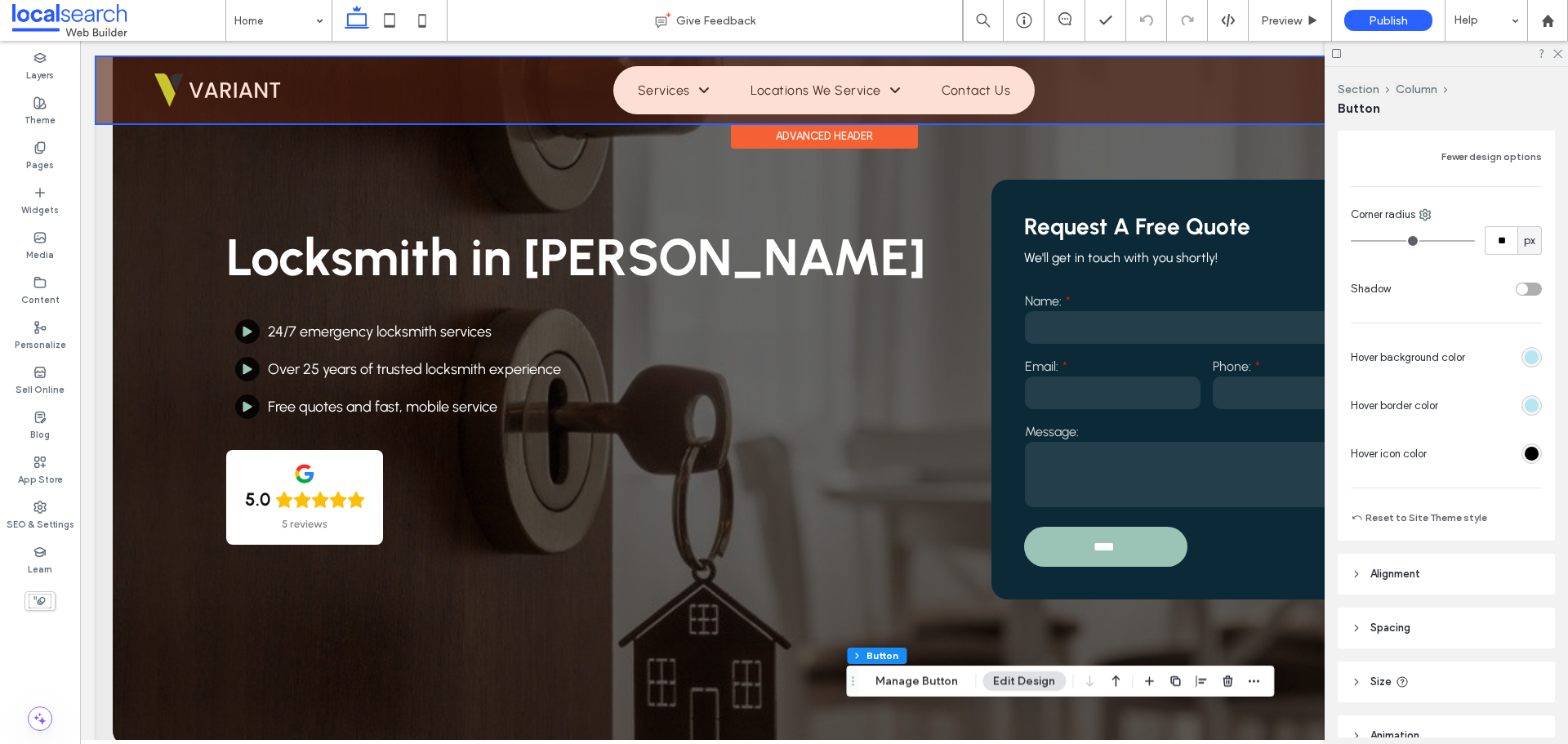
click at [769, 90] on div at bounding box center [824, 90] width 1455 height 67
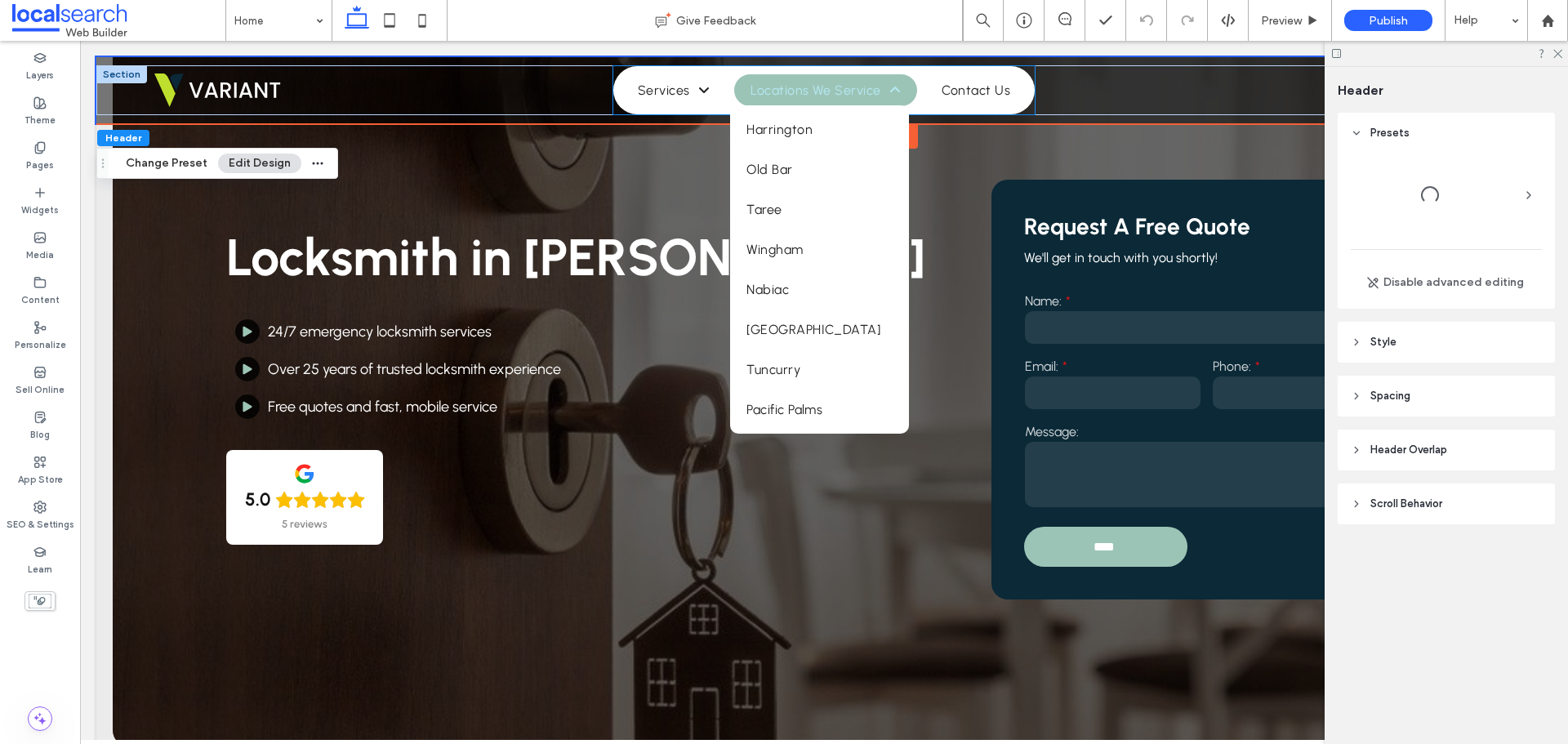
click at [771, 89] on span "Locations We Service" at bounding box center [825, 90] width 150 height 15
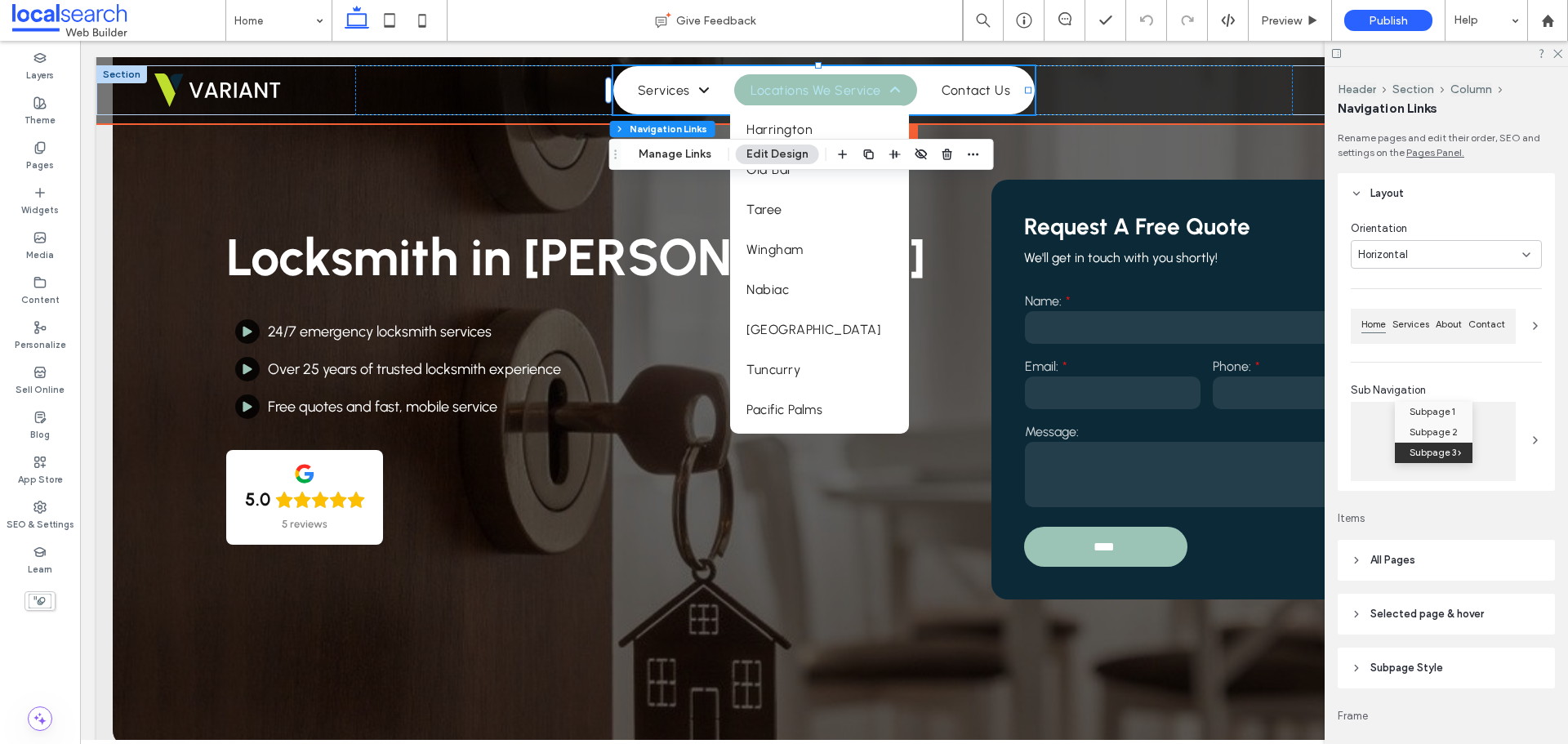
click at [907, 86] on link "Locations We Service" at bounding box center [825, 90] width 183 height 32
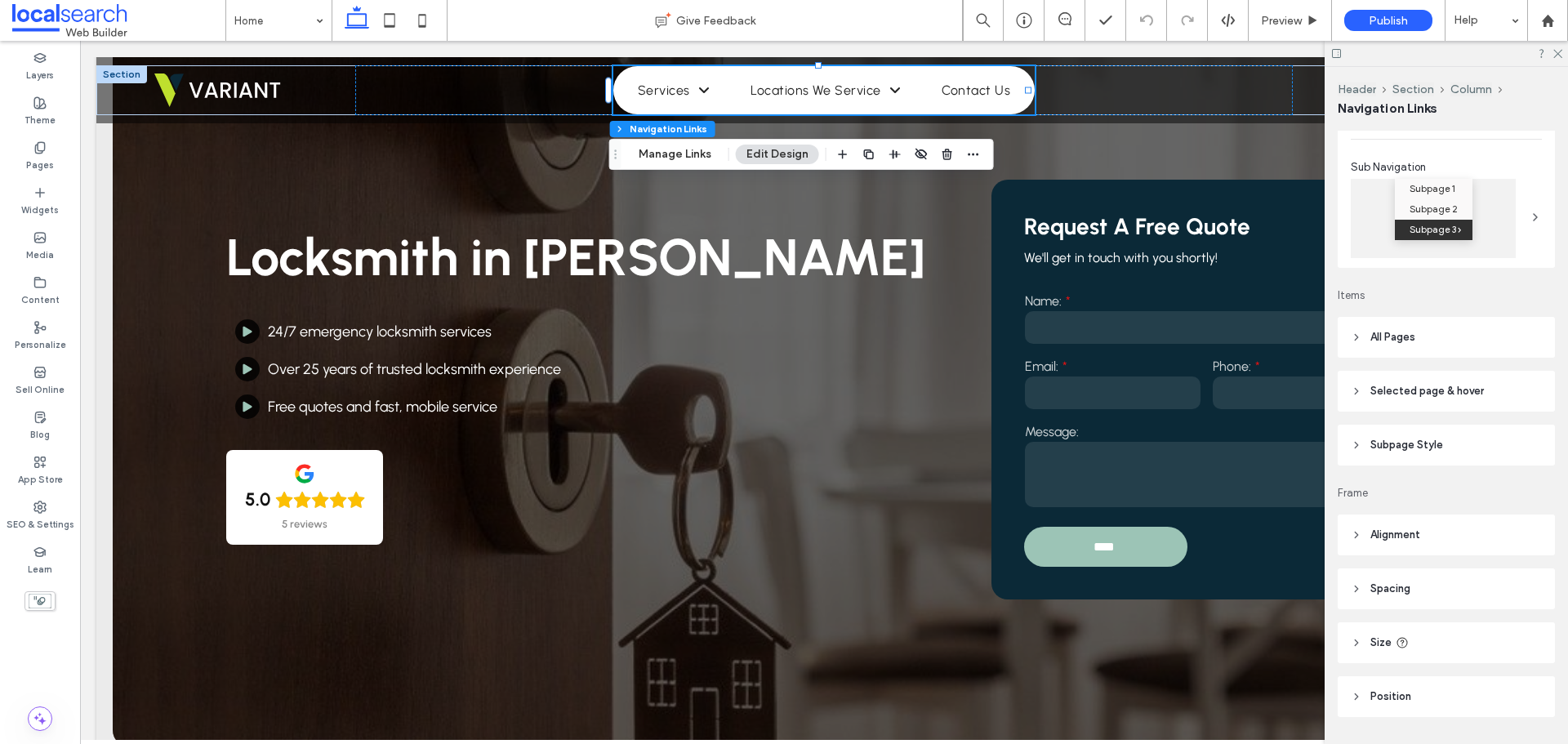
scroll to position [245, 0]
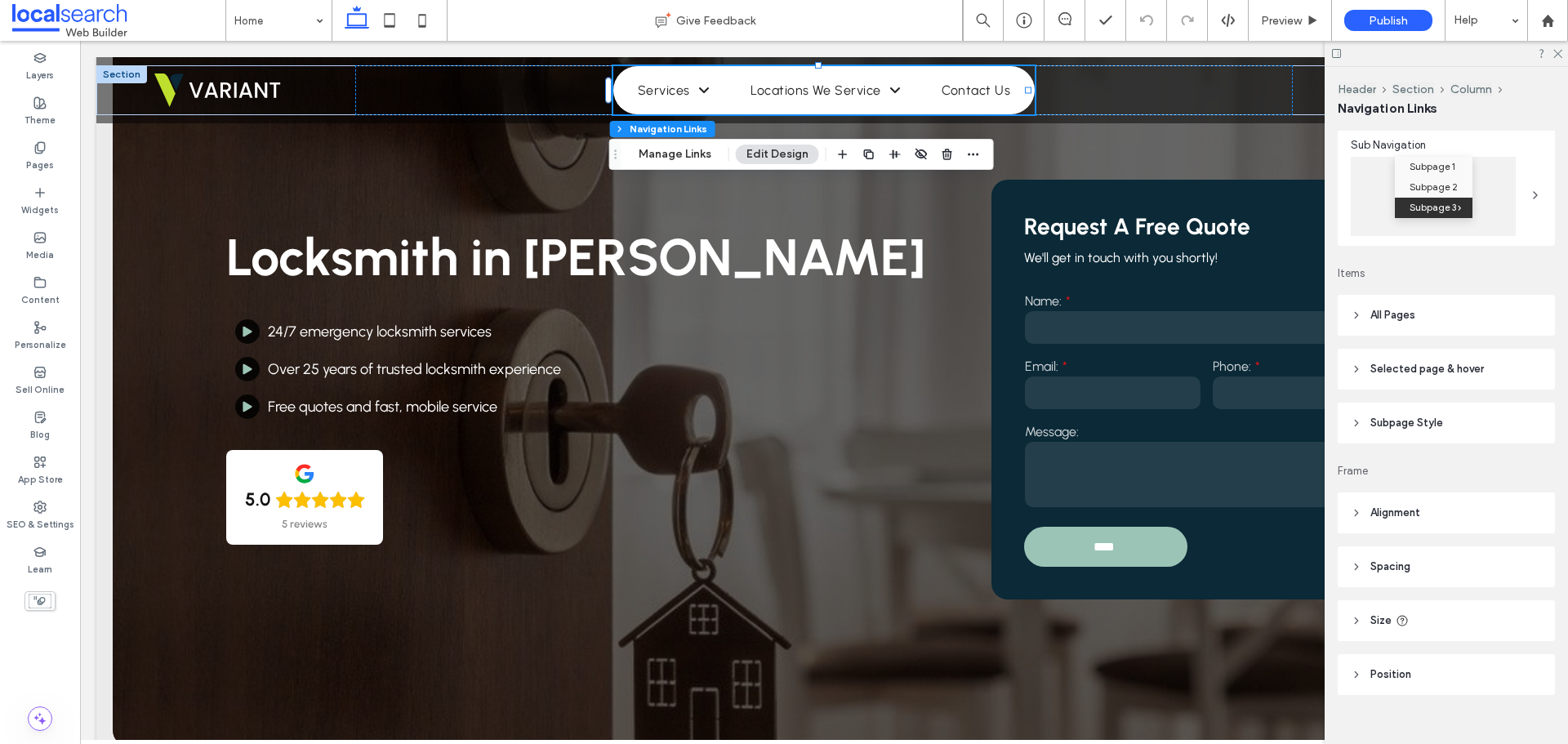
click at [1448, 319] on header "All Pages" at bounding box center [1446, 315] width 217 height 40
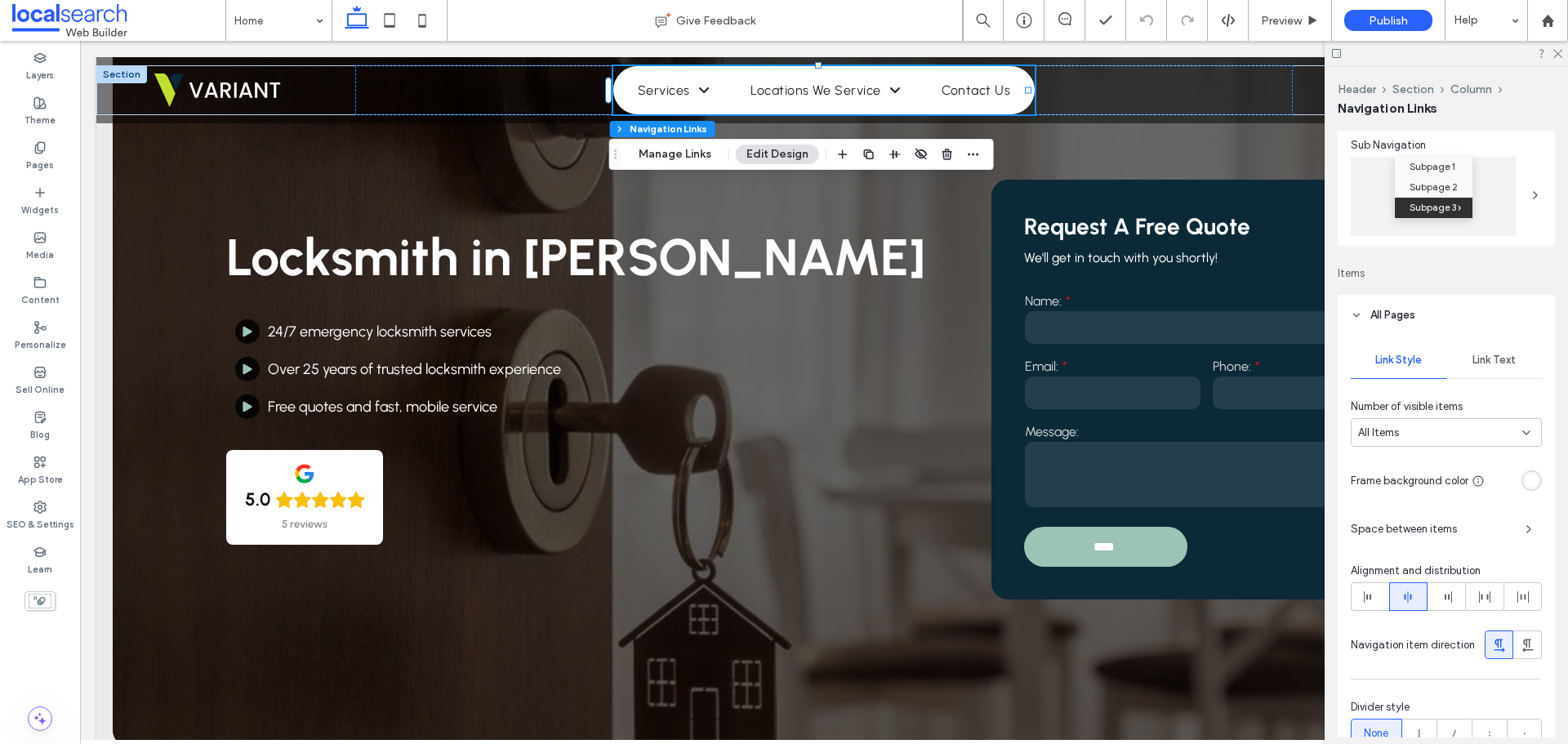
click at [1479, 355] on span "Link Text" at bounding box center [1493, 361] width 43 height 13
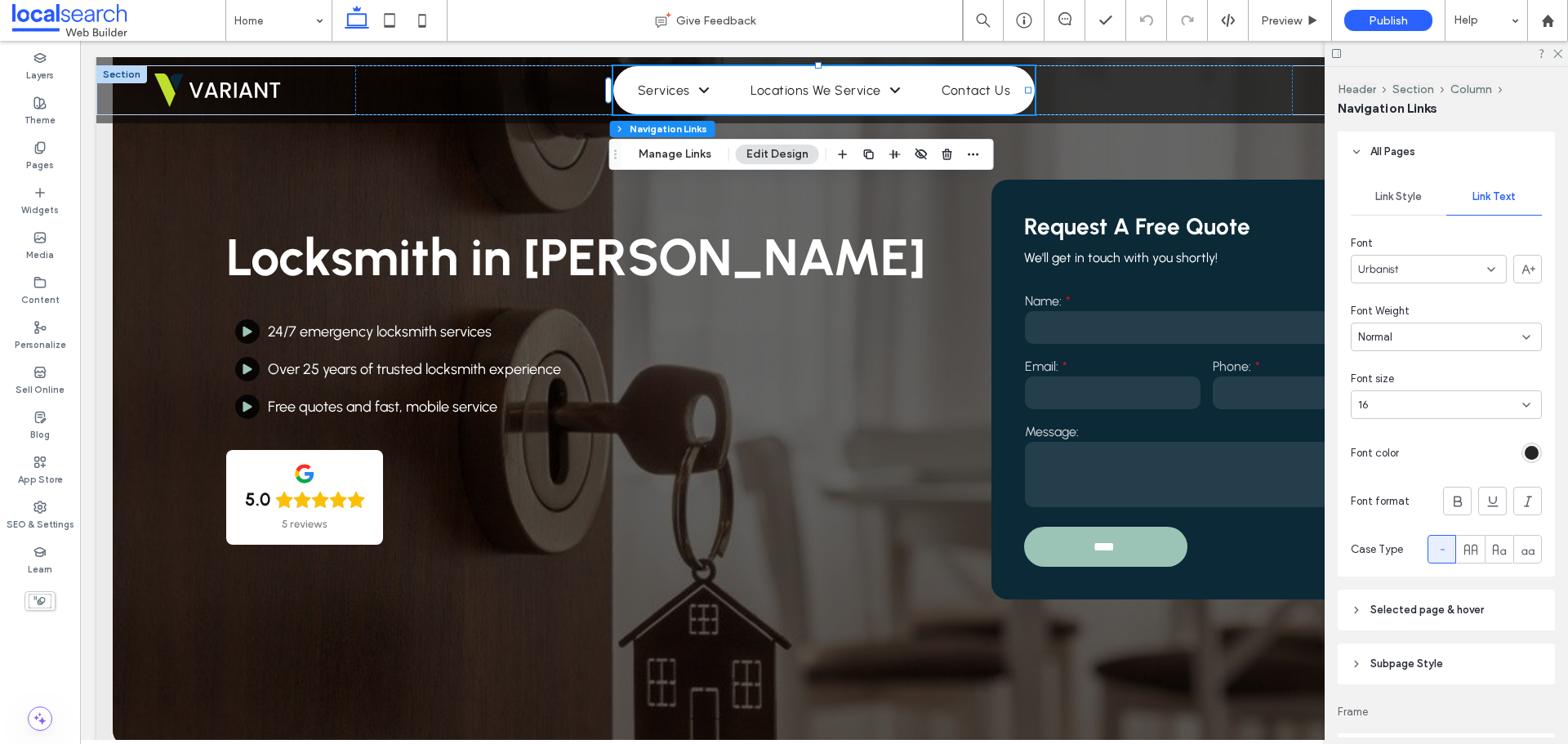
scroll to position [490, 0]
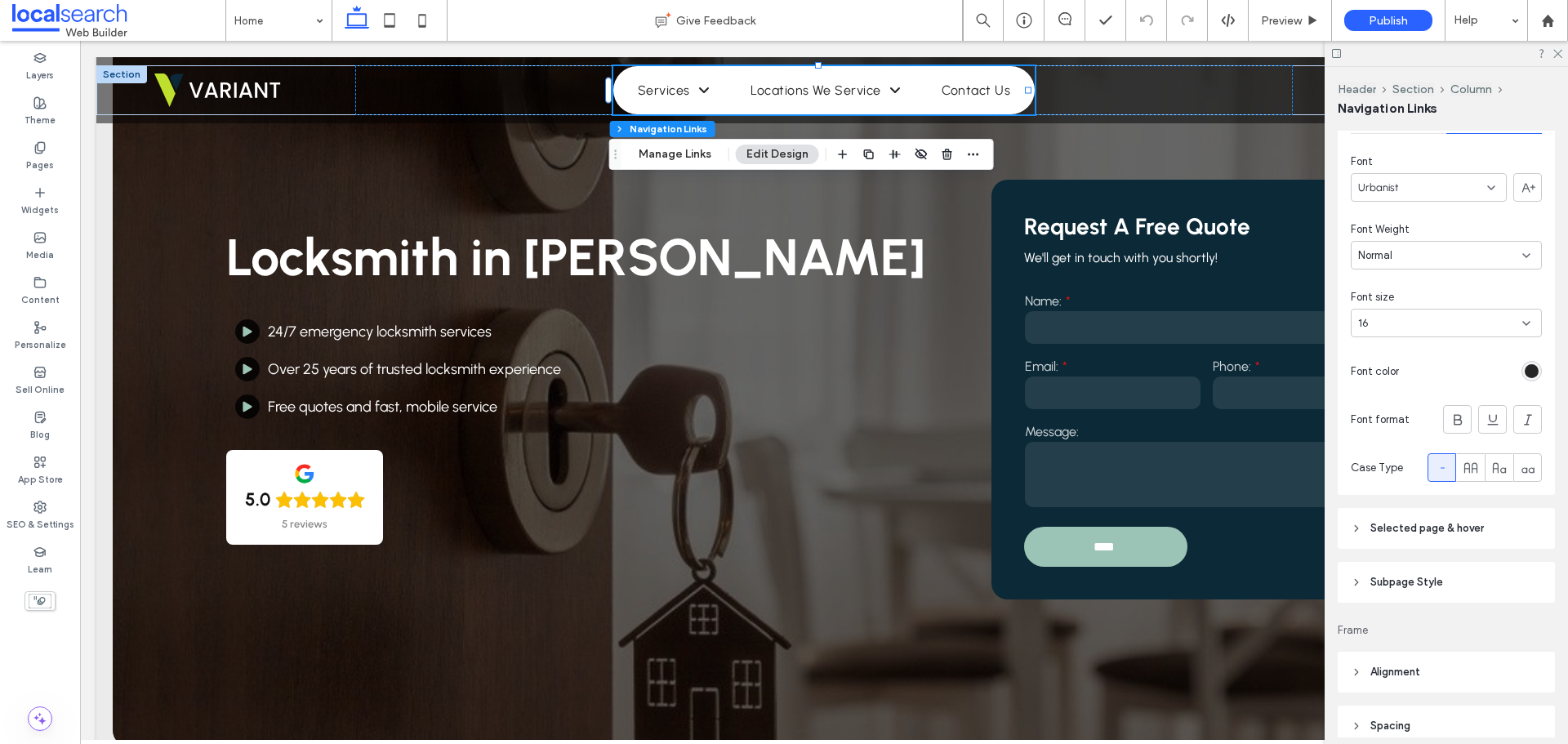
click at [1526, 371] on div "rgb(37, 37, 37)" at bounding box center [1532, 372] width 13 height 13
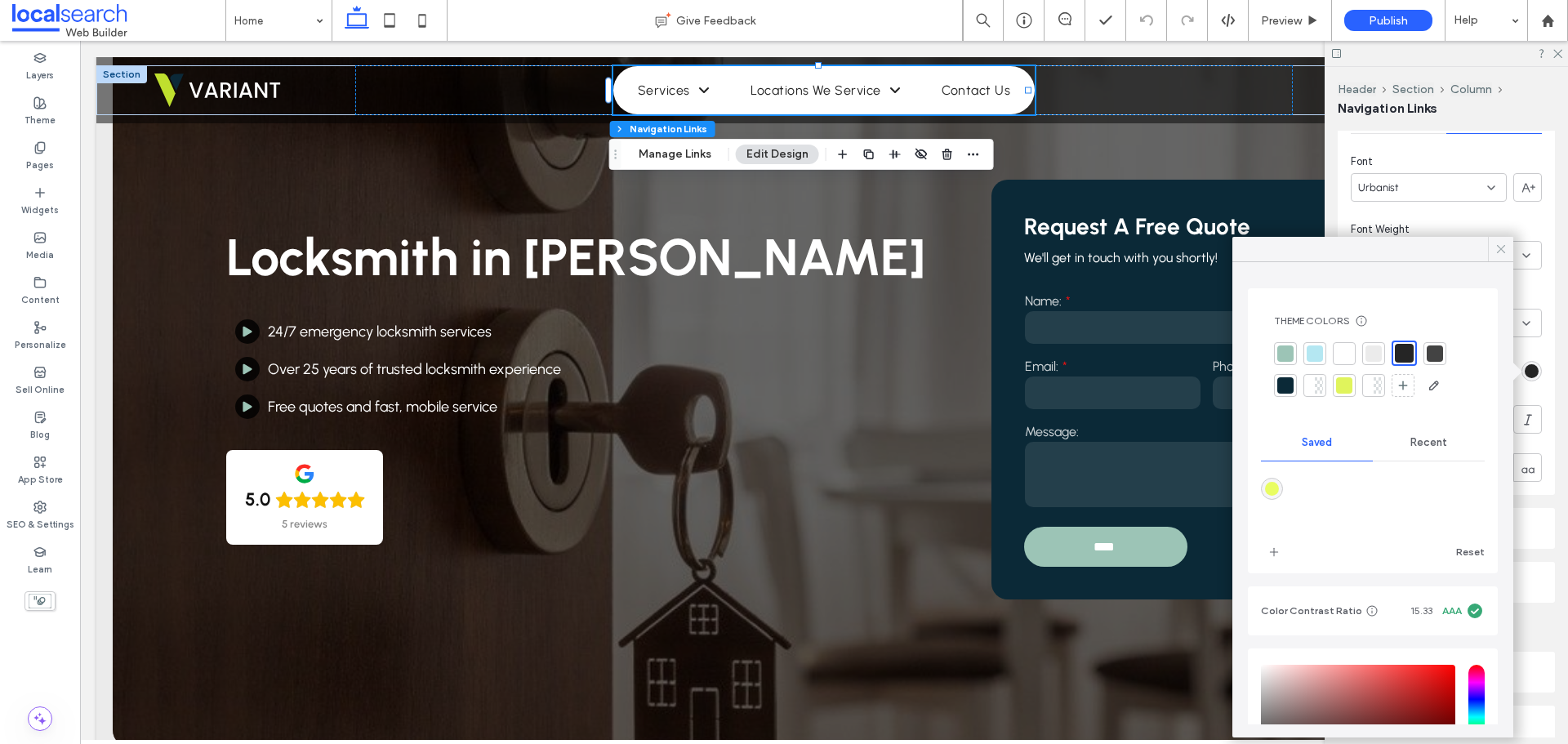
click at [1500, 251] on icon at bounding box center [1501, 249] width 14 height 14
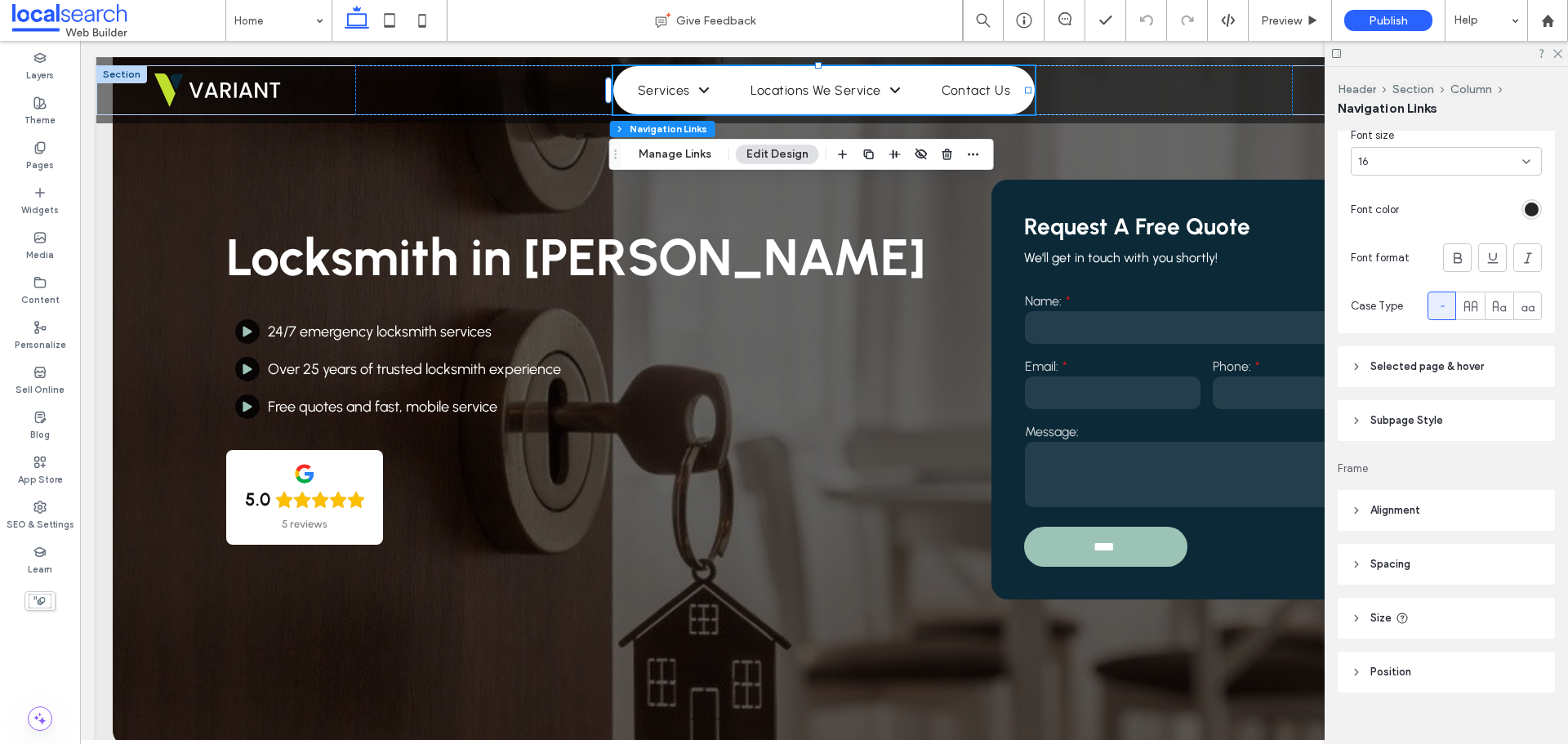
scroll to position [654, 0]
click at [1457, 366] on span "Selected page & hover" at bounding box center [1427, 365] width 114 height 16
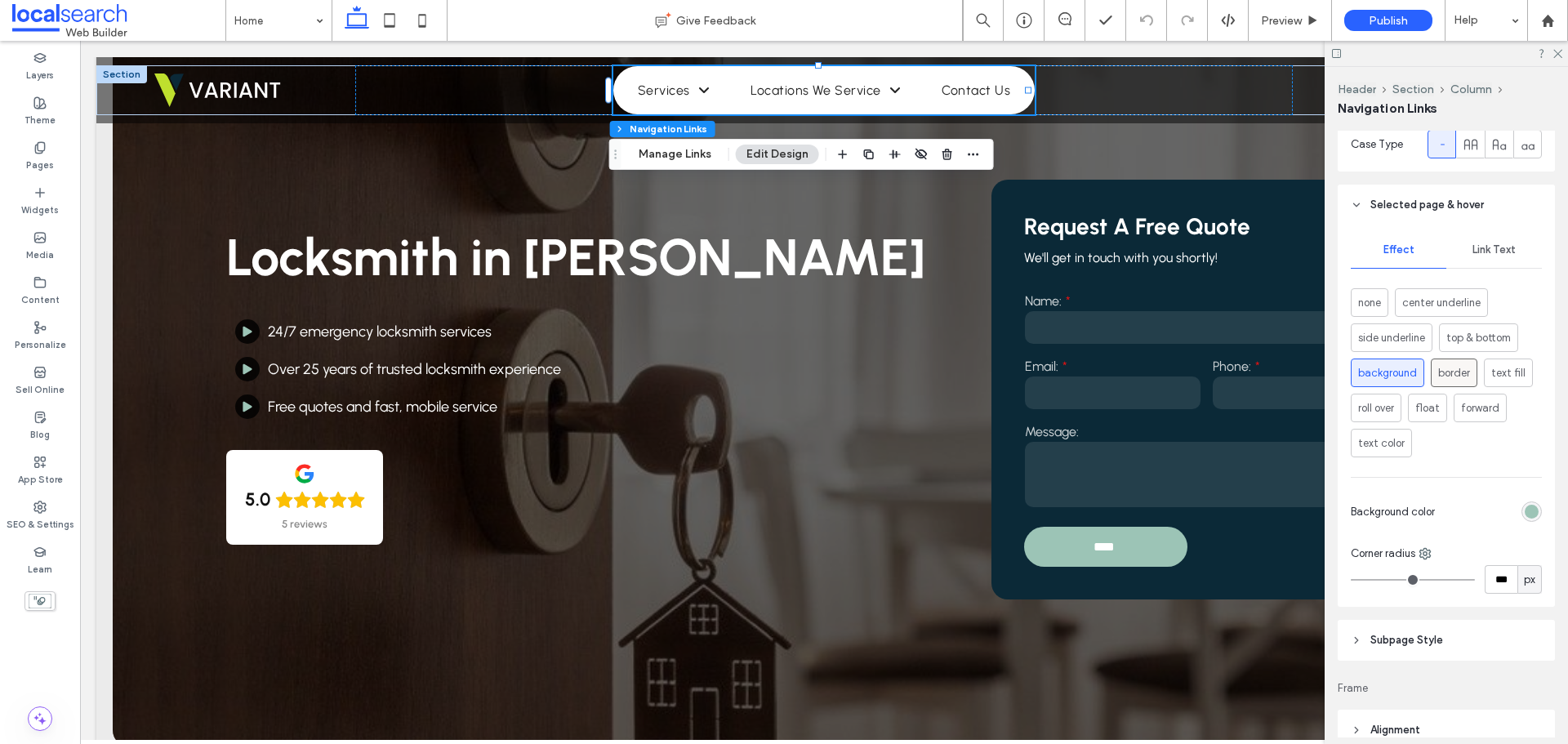
scroll to position [817, 0]
click at [1487, 244] on span "Link Text" at bounding box center [1493, 247] width 43 height 13
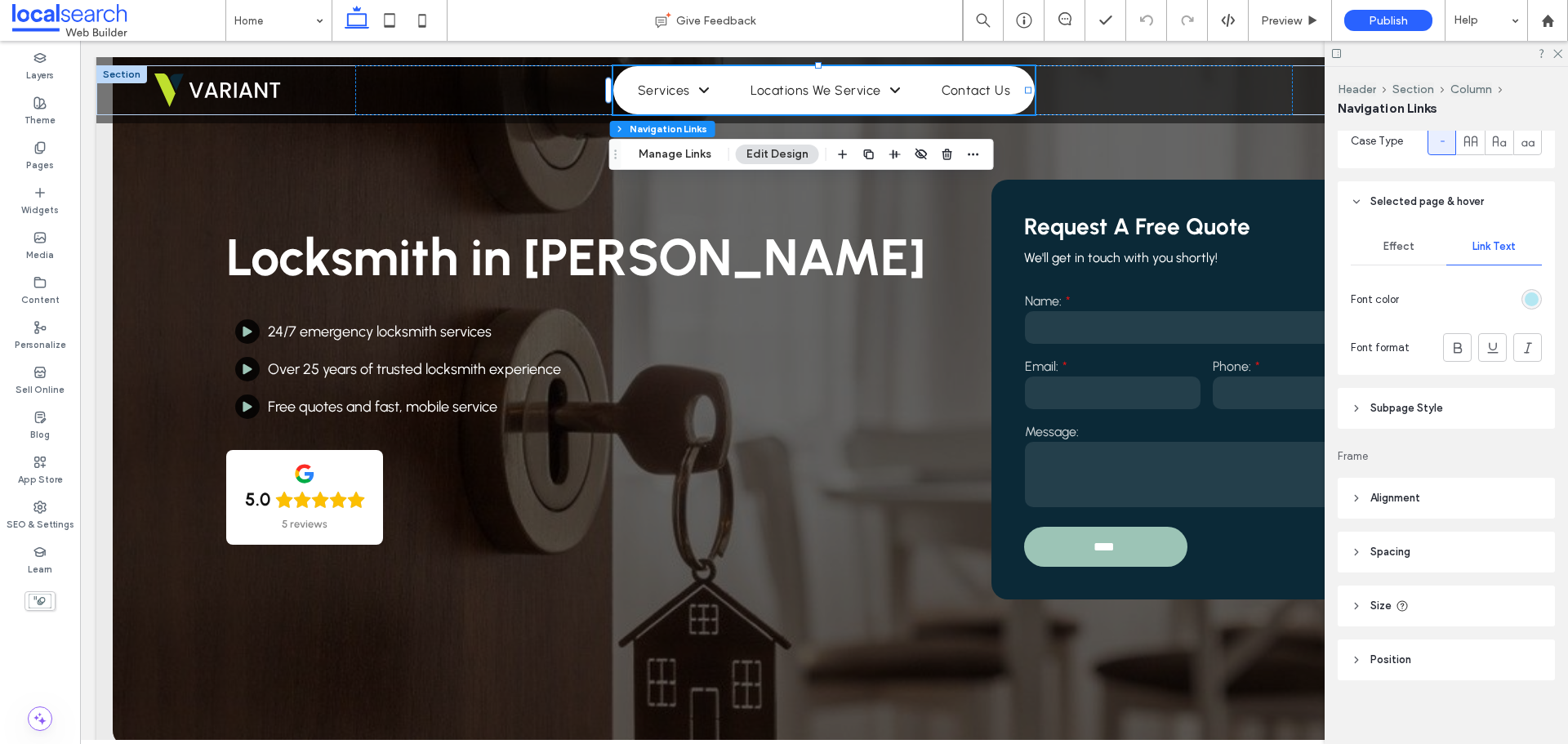
click at [1525, 299] on div "rgb(180, 231, 242)" at bounding box center [1532, 299] width 13 height 13
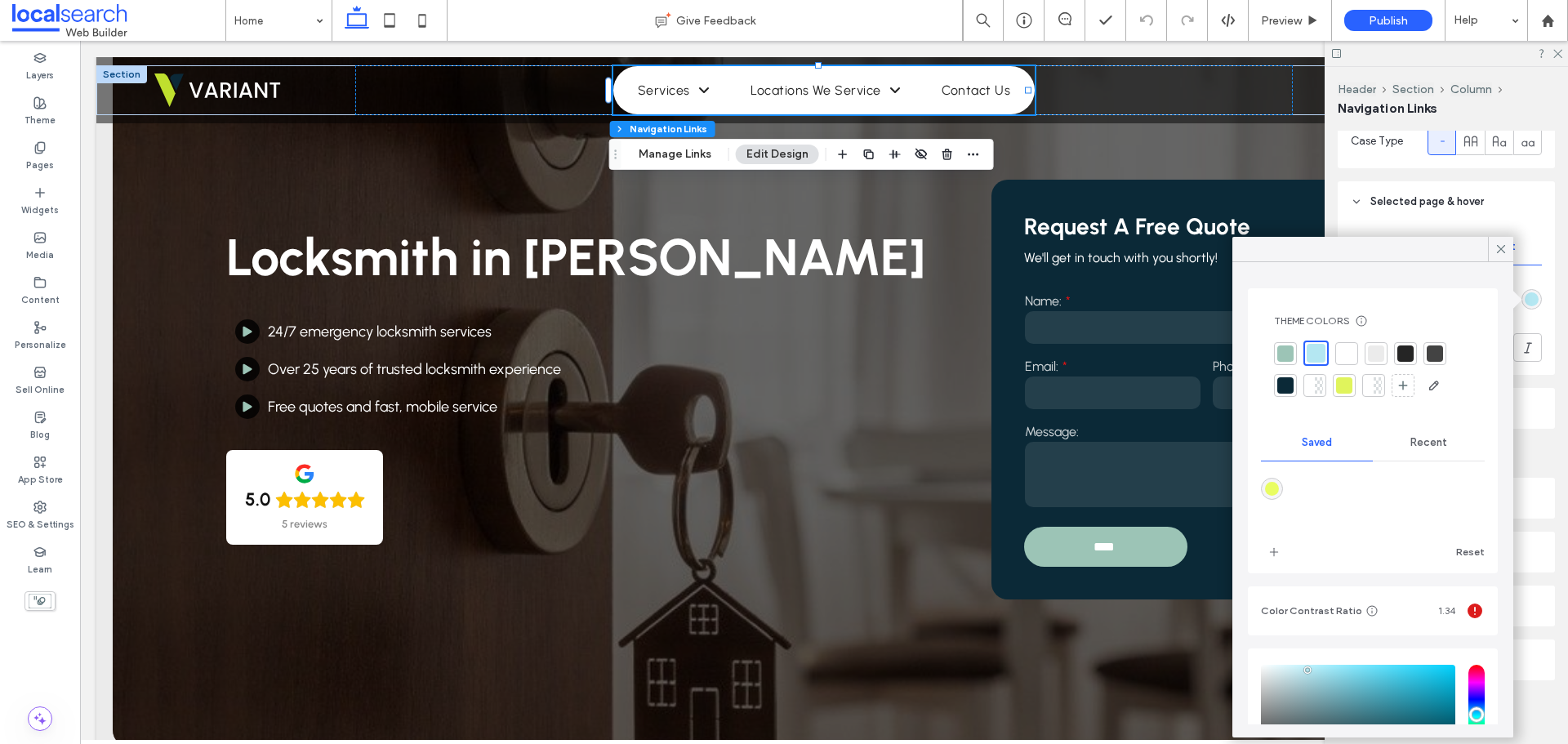
click at [1417, 451] on div "Recent" at bounding box center [1428, 442] width 112 height 36
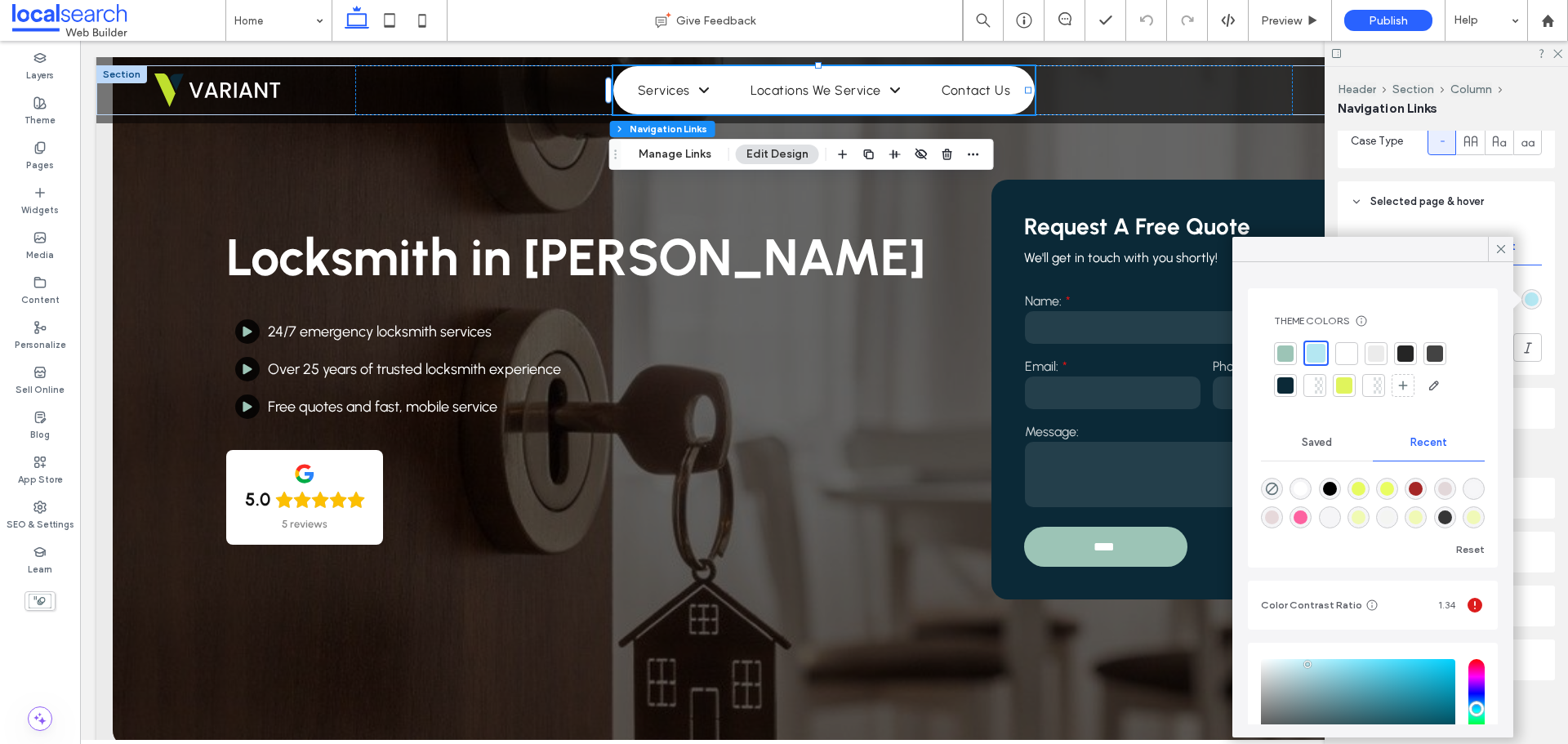
click at [1338, 486] on div "rgba(0, 0, 0, 1)" at bounding box center [1330, 489] width 22 height 22
type input "*******"
click at [1496, 247] on icon at bounding box center [1501, 249] width 14 height 14
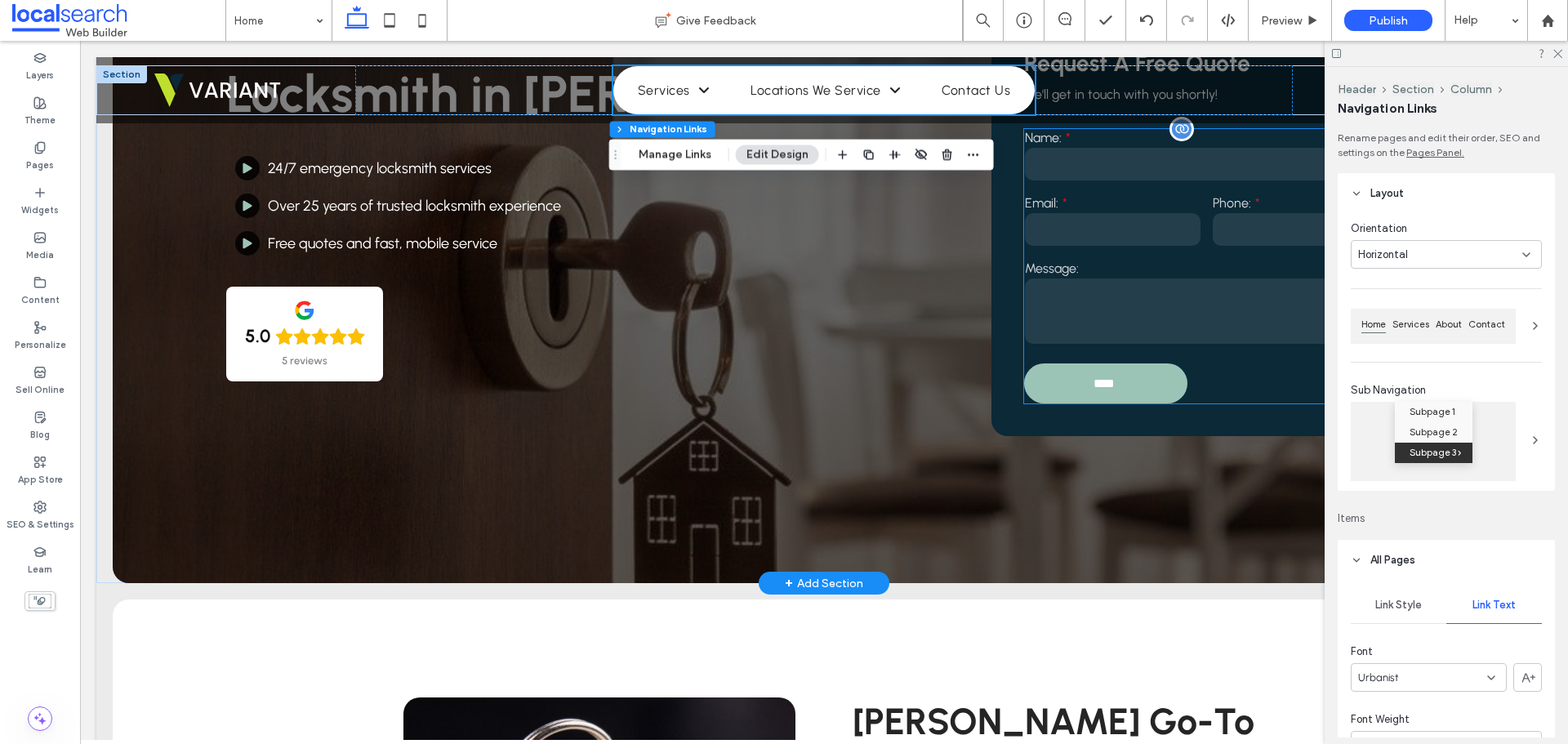
scroll to position [0, 0]
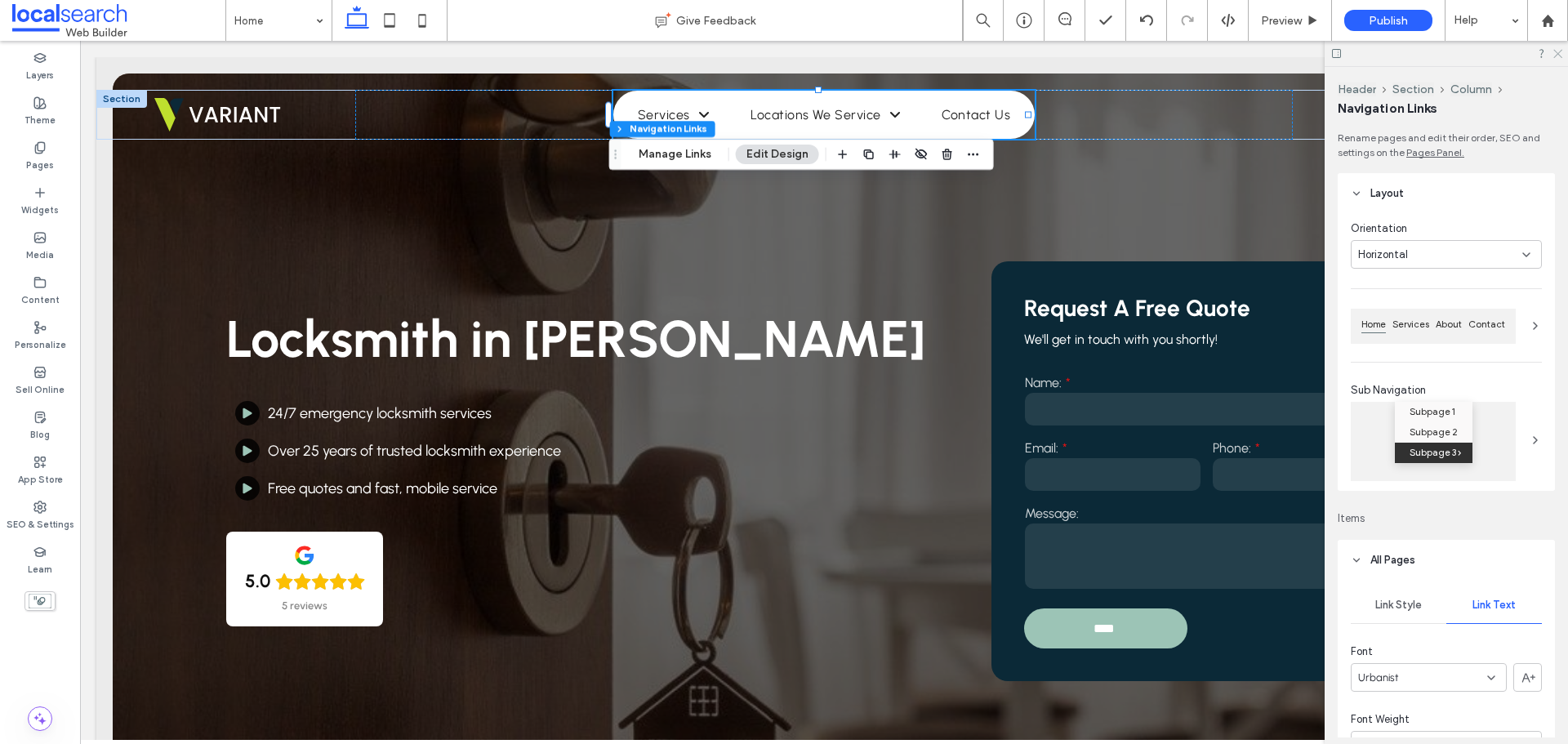
click at [1559, 55] on use at bounding box center [1557, 54] width 9 height 9
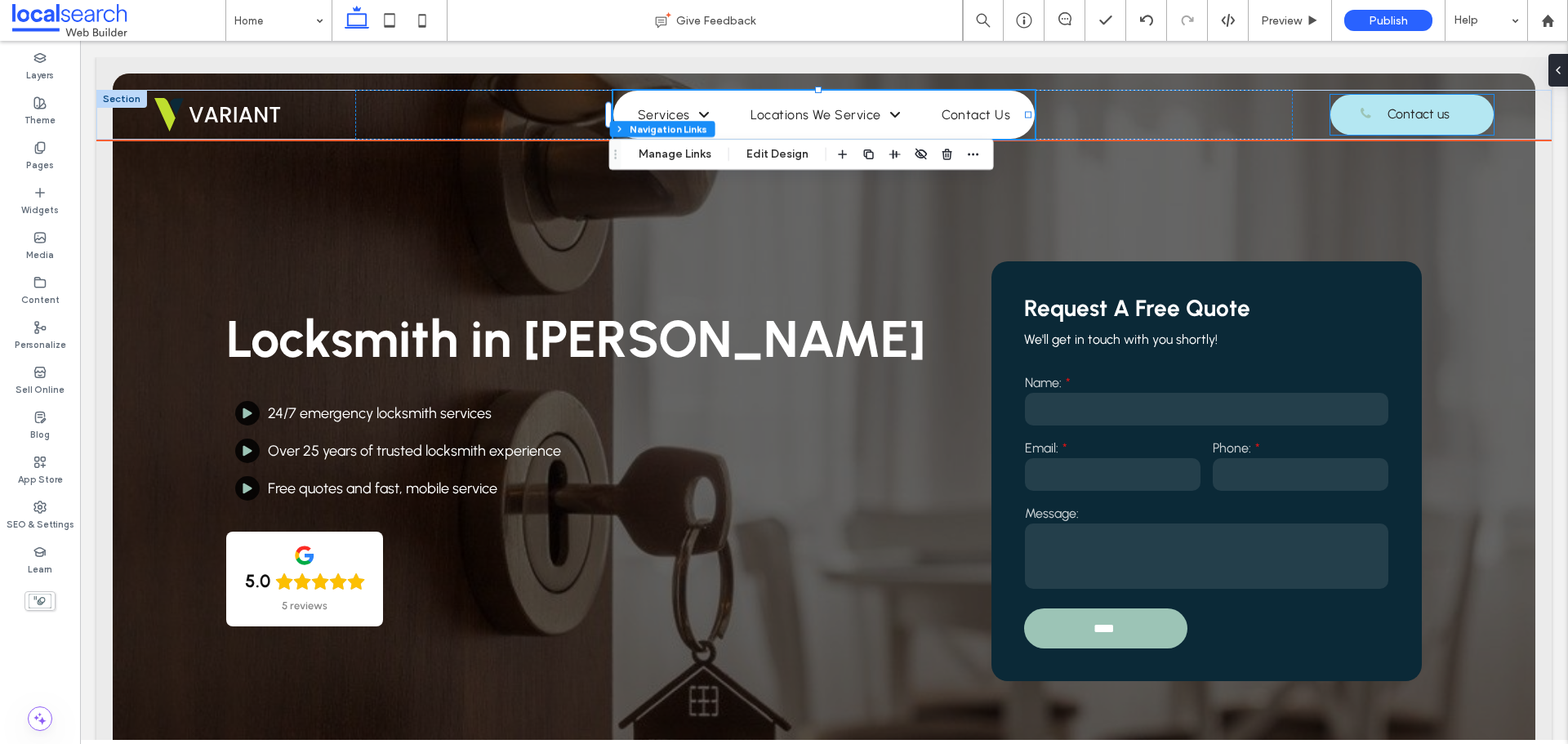
click at [1366, 124] on link "Contact us" at bounding box center [1412, 115] width 163 height 40
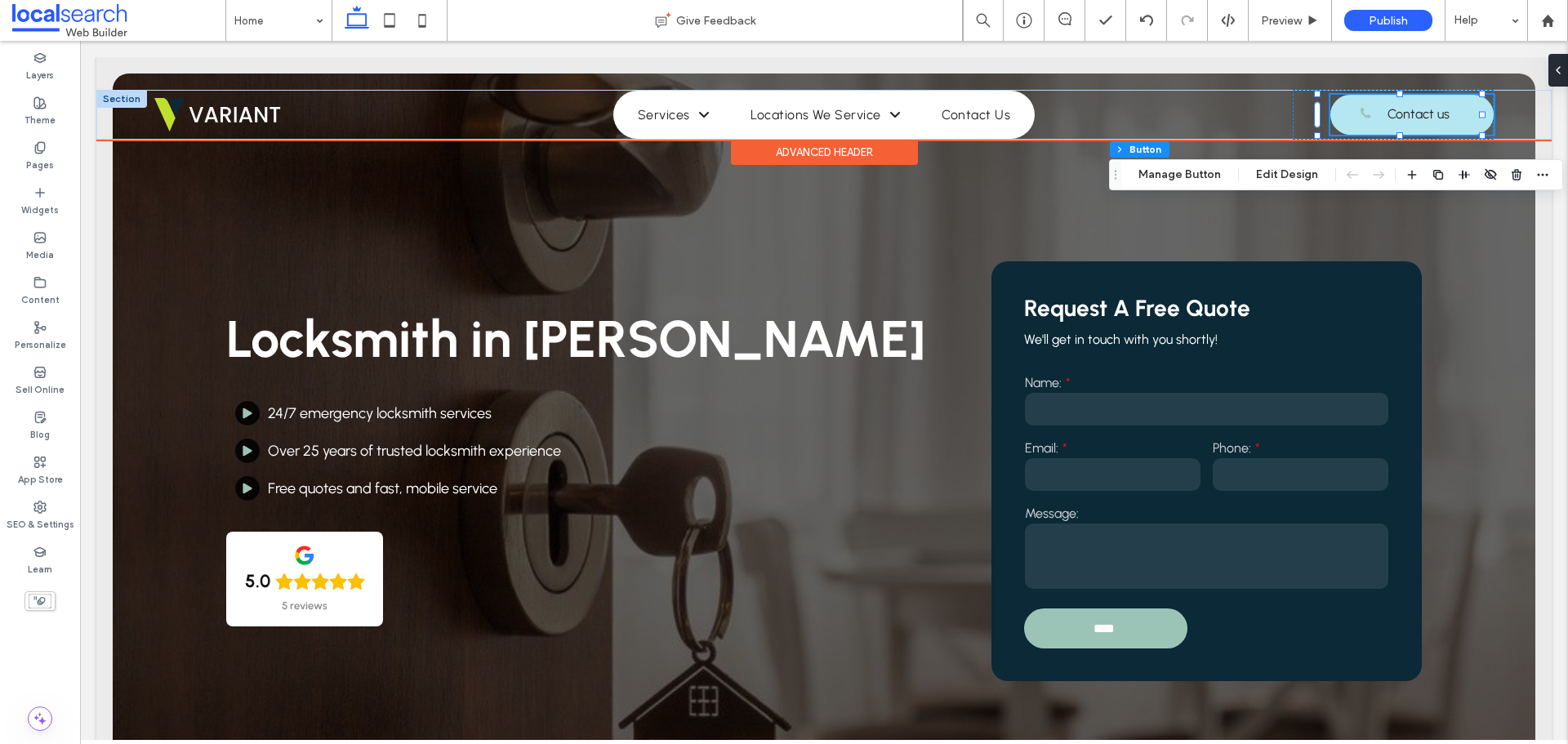
click at [1388, 119] on span "Contact us" at bounding box center [1419, 114] width 62 height 32
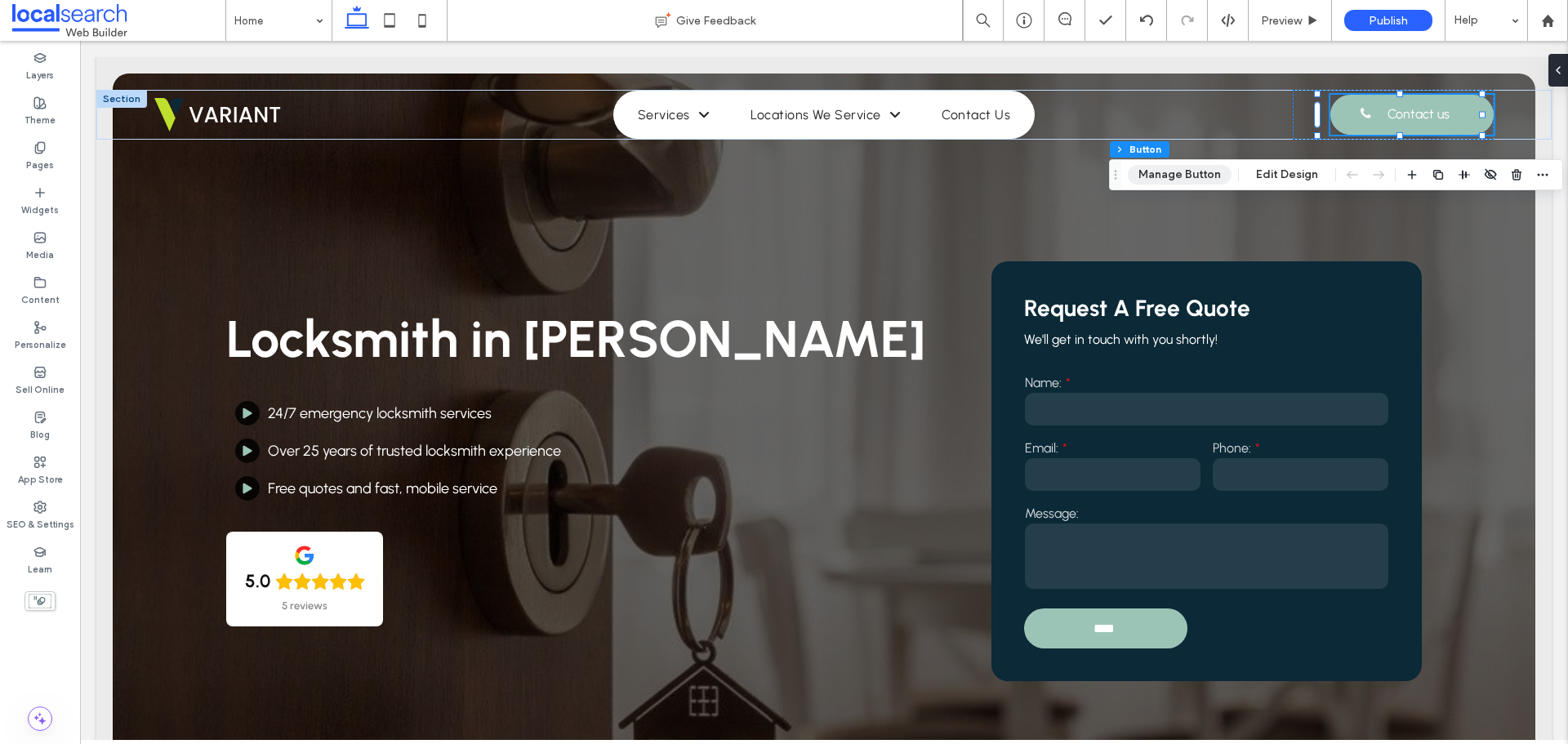
click at [1197, 180] on button "Manage Button" at bounding box center [1179, 174] width 104 height 19
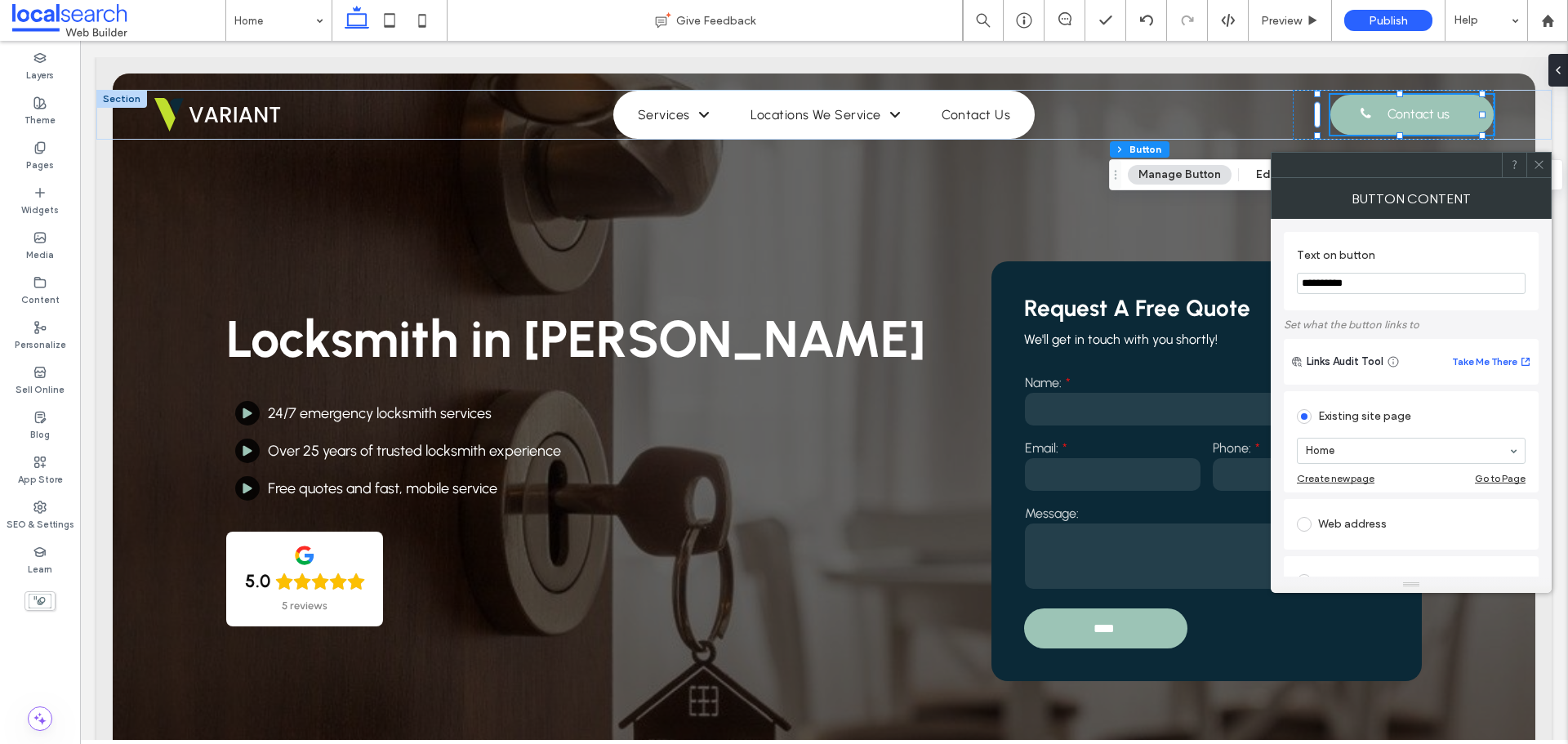
click at [1534, 165] on icon at bounding box center [1539, 164] width 13 height 13
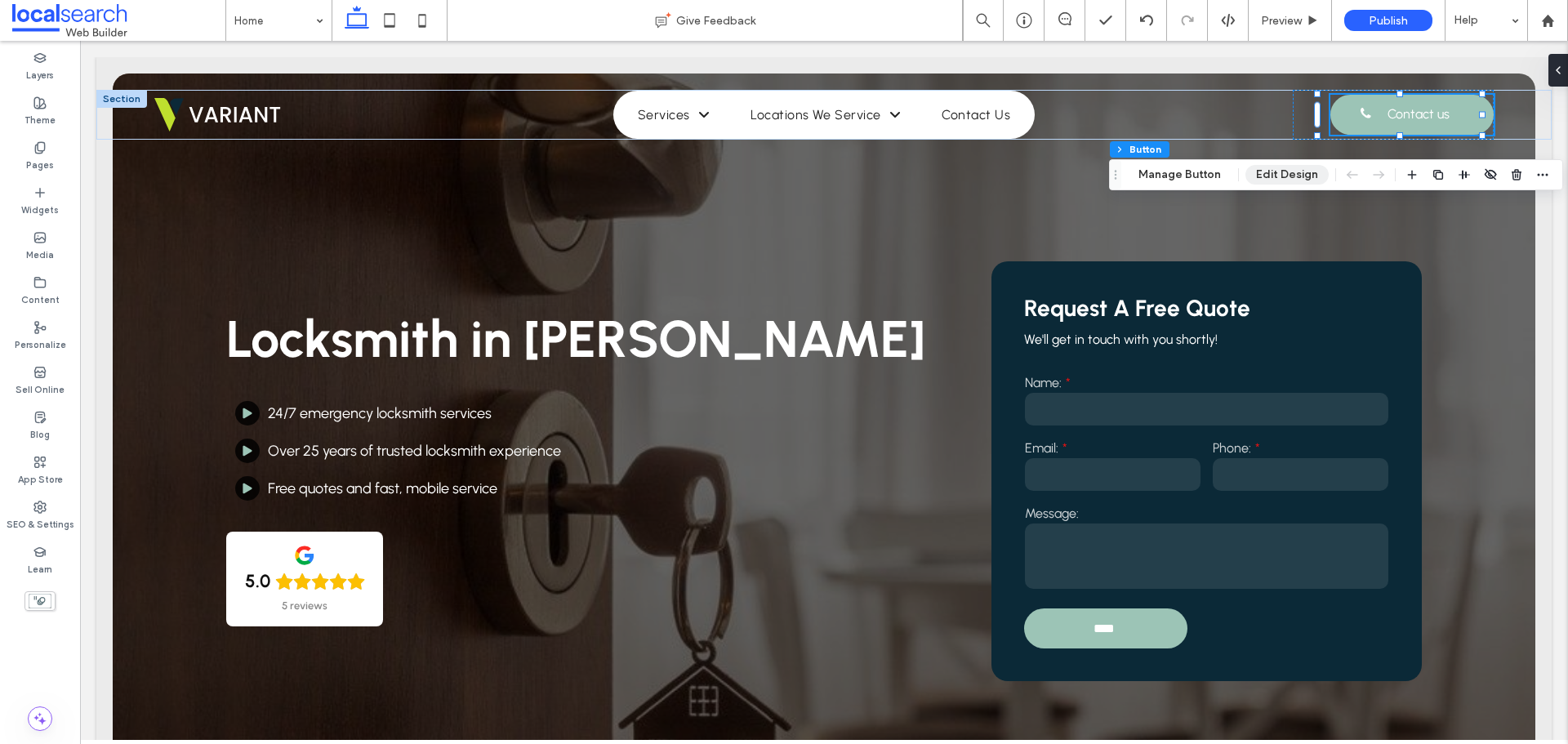
click at [1285, 174] on button "Edit Design" at bounding box center [1287, 174] width 83 height 19
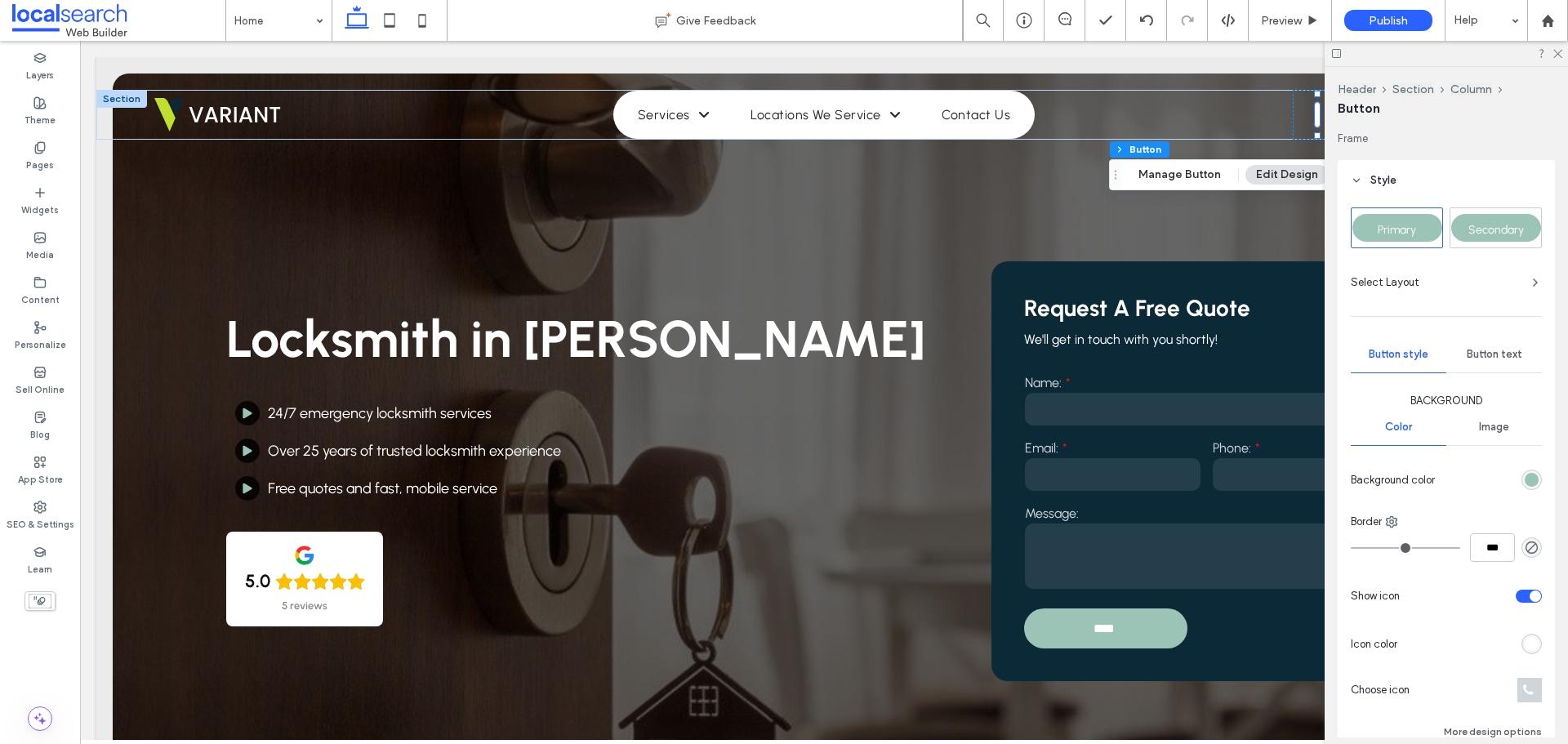
click at [1339, 53] on icon at bounding box center [1336, 53] width 13 height 13
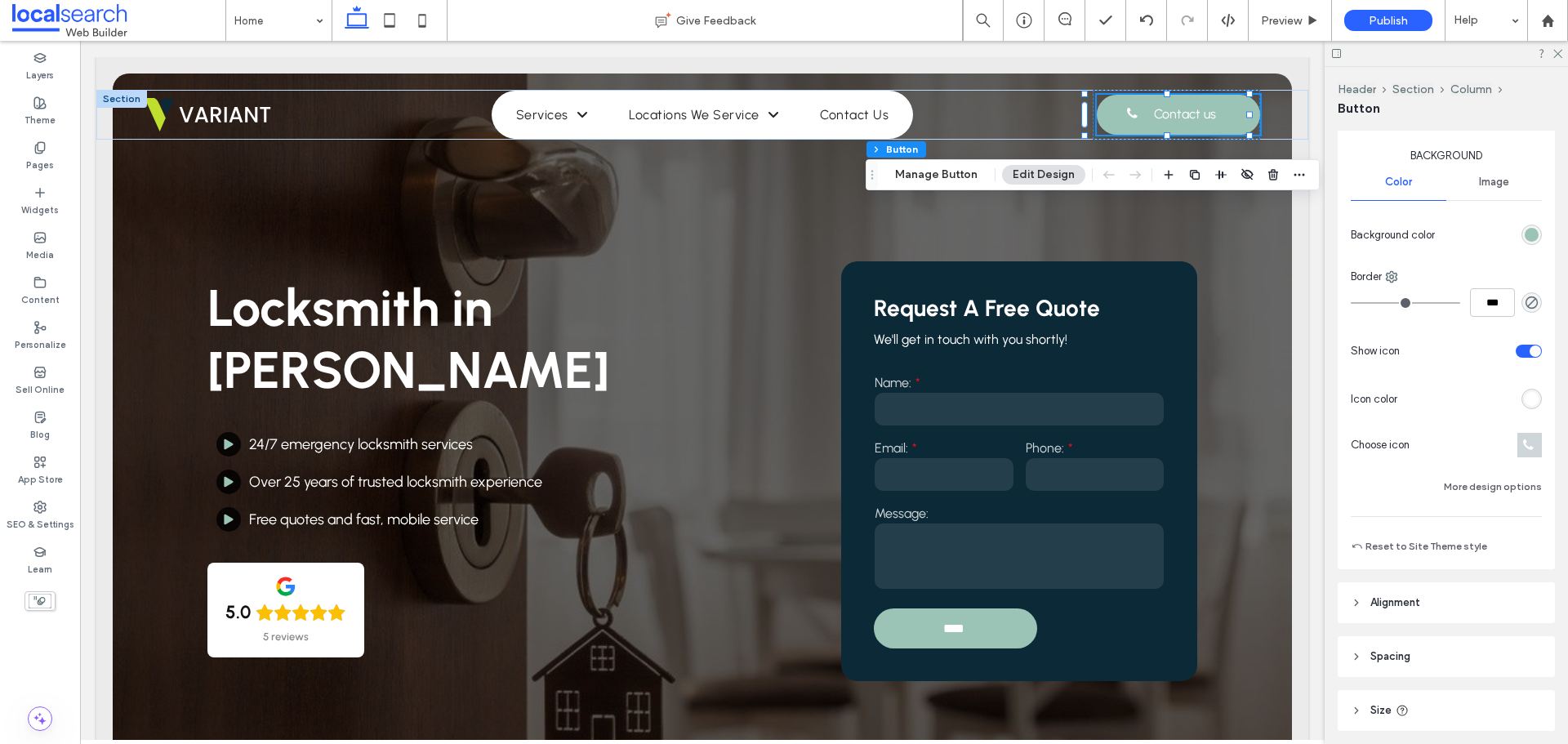
scroll to position [358, 0]
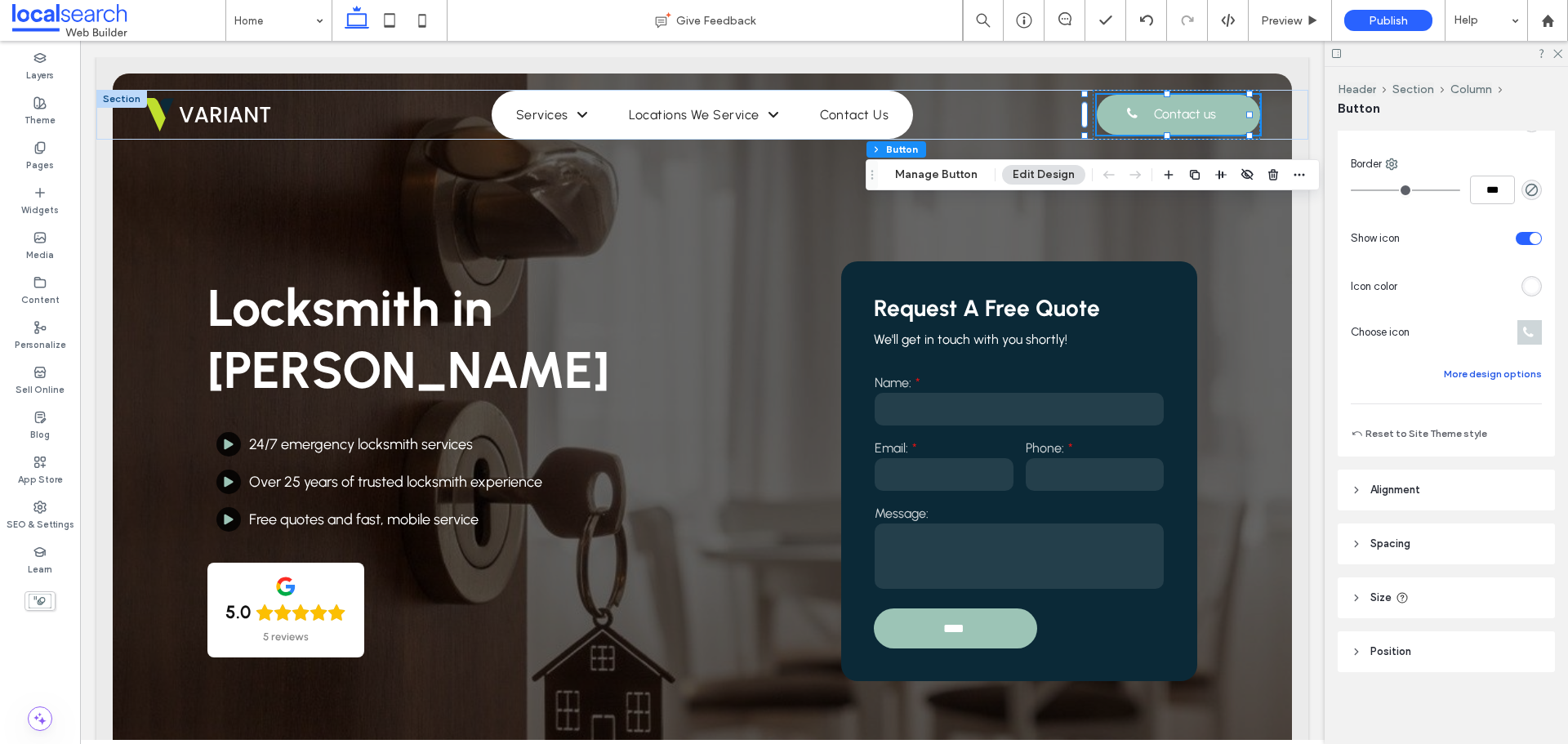
click at [1484, 370] on button "More design options" at bounding box center [1493, 374] width 98 height 19
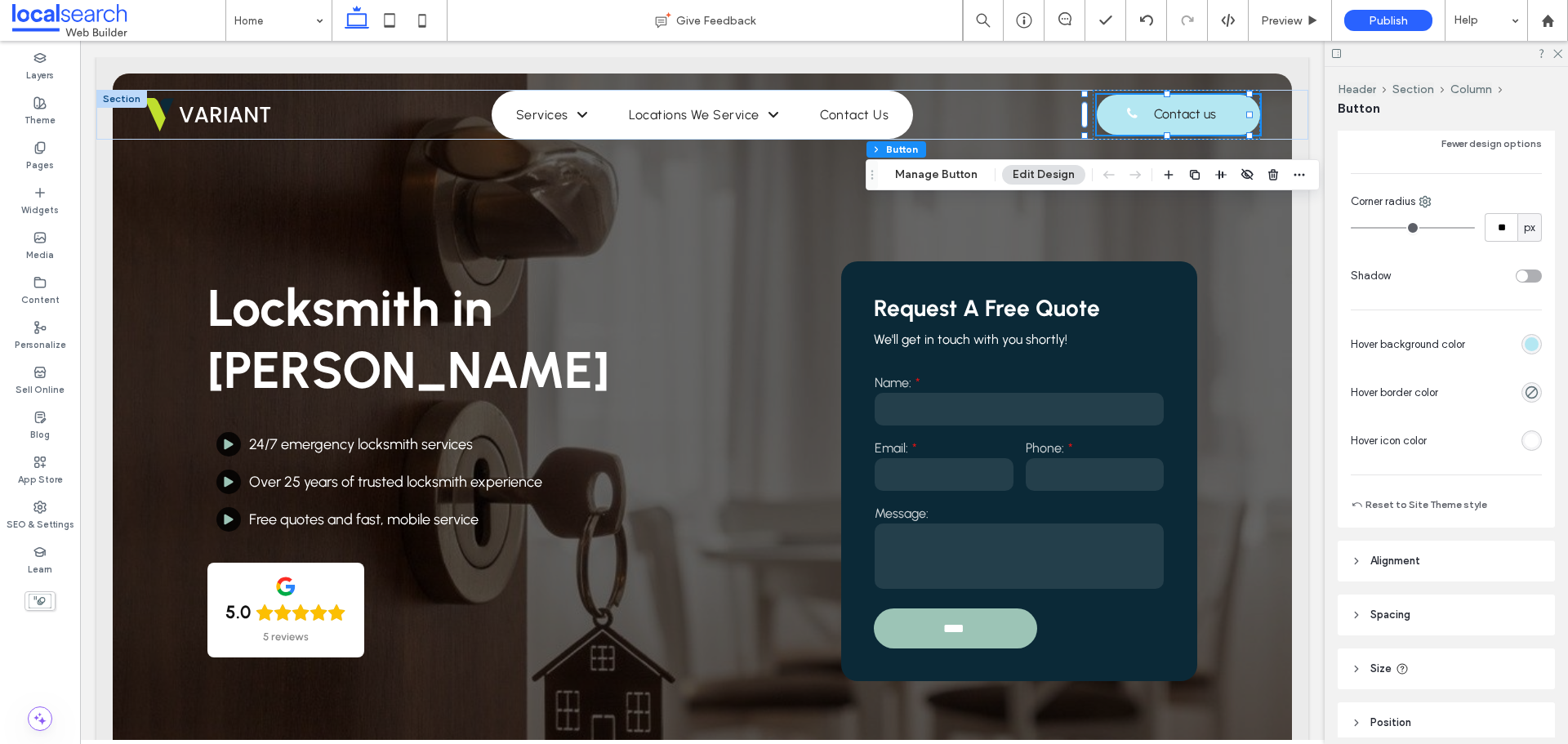
scroll to position [603, 0]
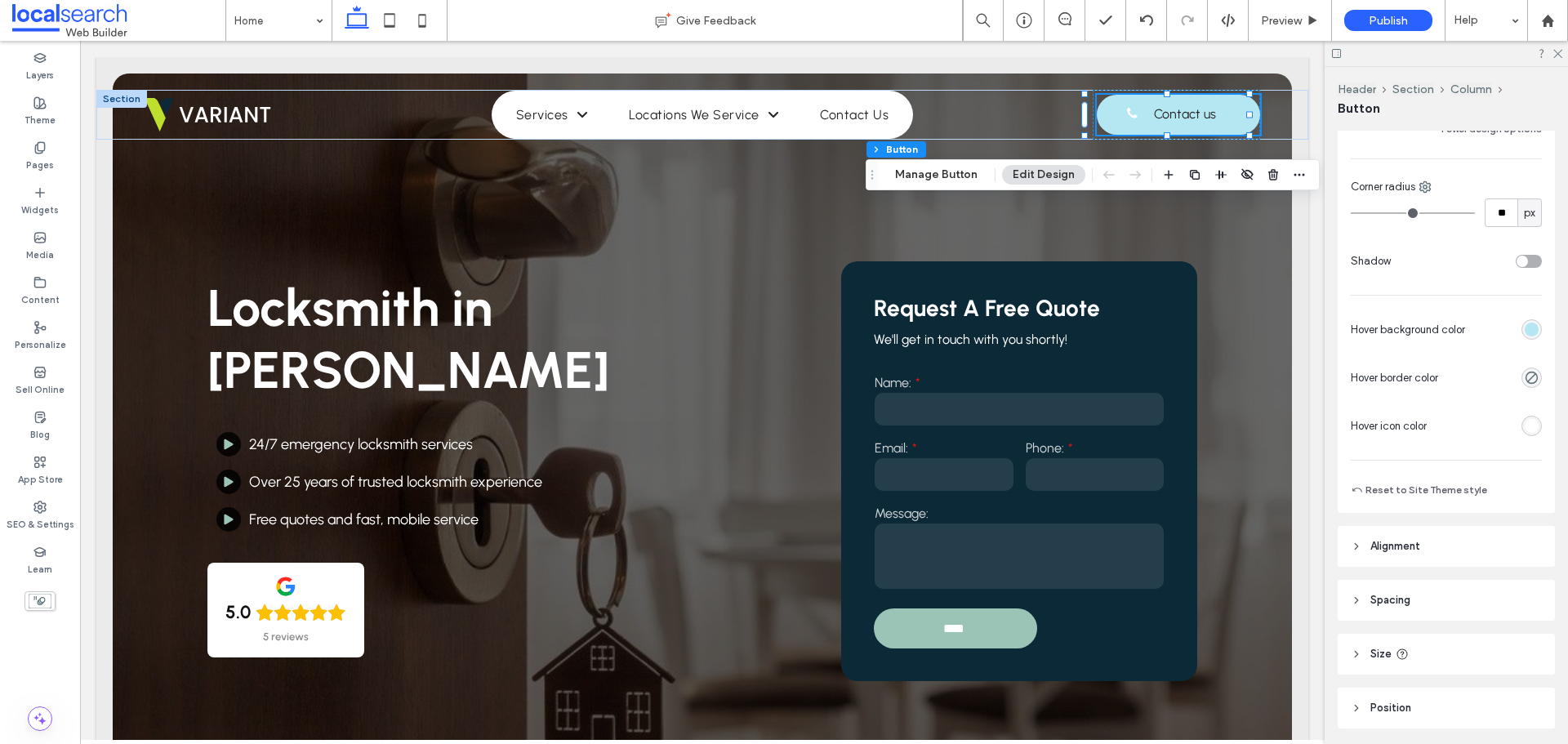
click at [1525, 425] on div "rgb(255, 255, 255)" at bounding box center [1532, 426] width 13 height 13
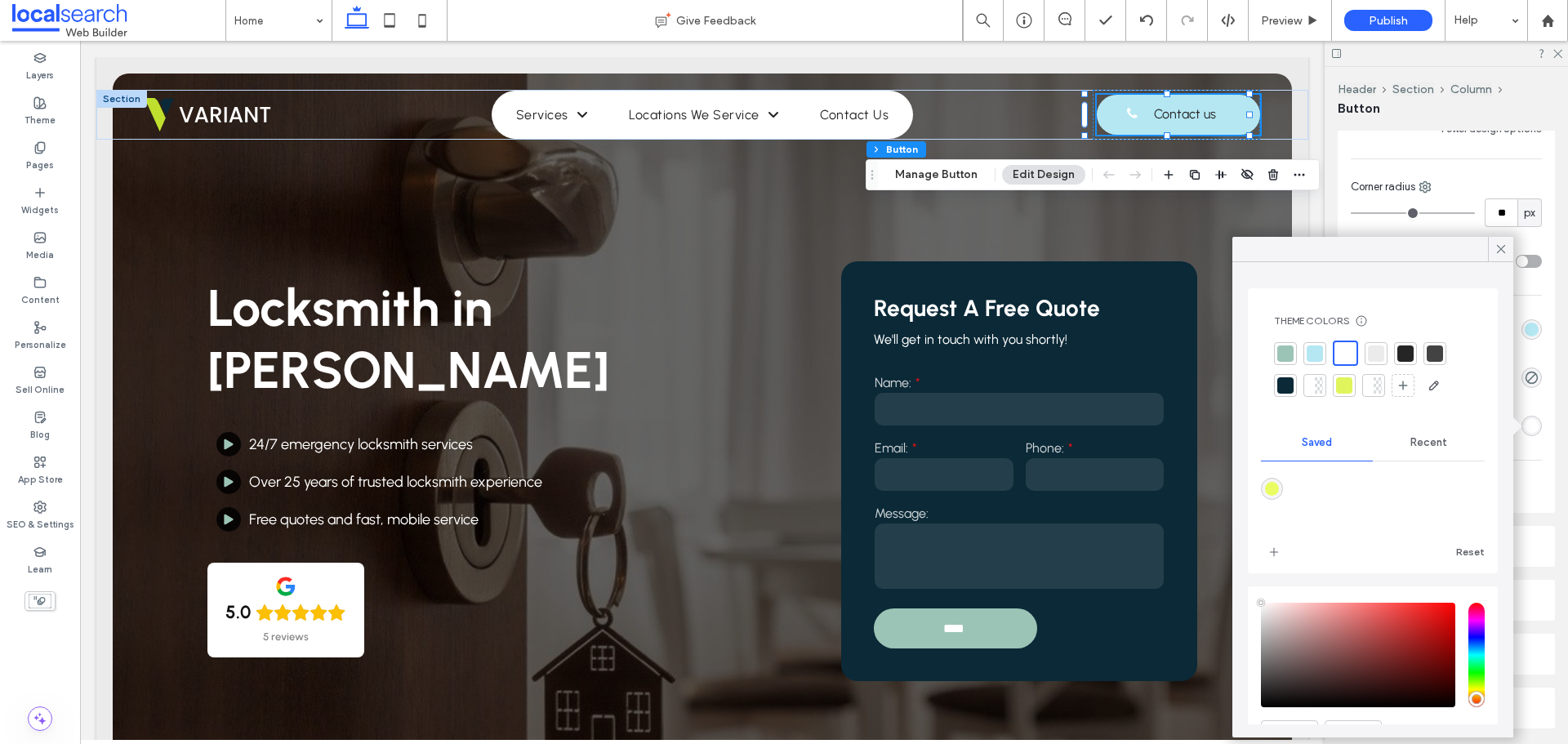
click at [1293, 388] on div at bounding box center [1285, 385] width 23 height 23
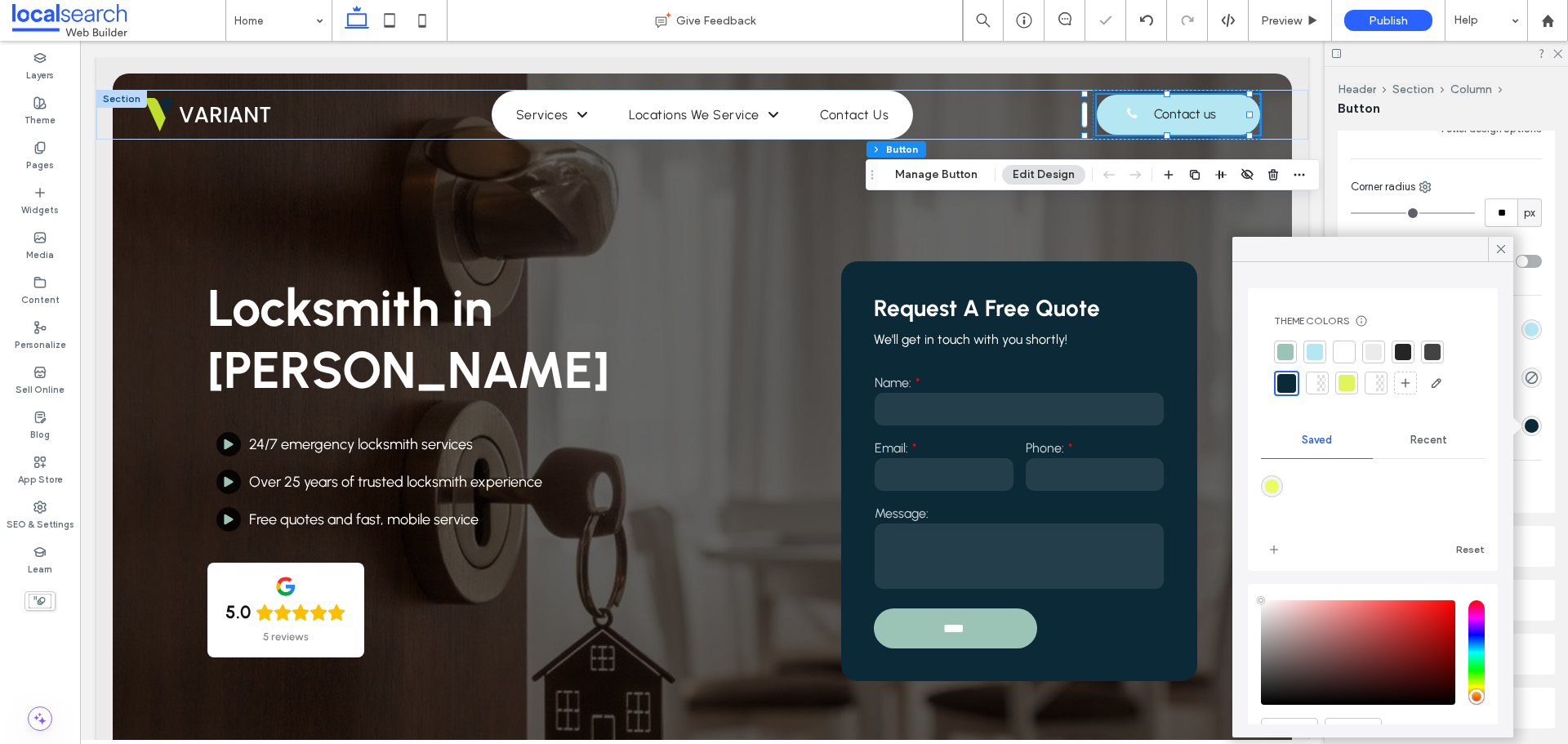
click at [1401, 351] on div at bounding box center [1402, 351] width 16 height 16
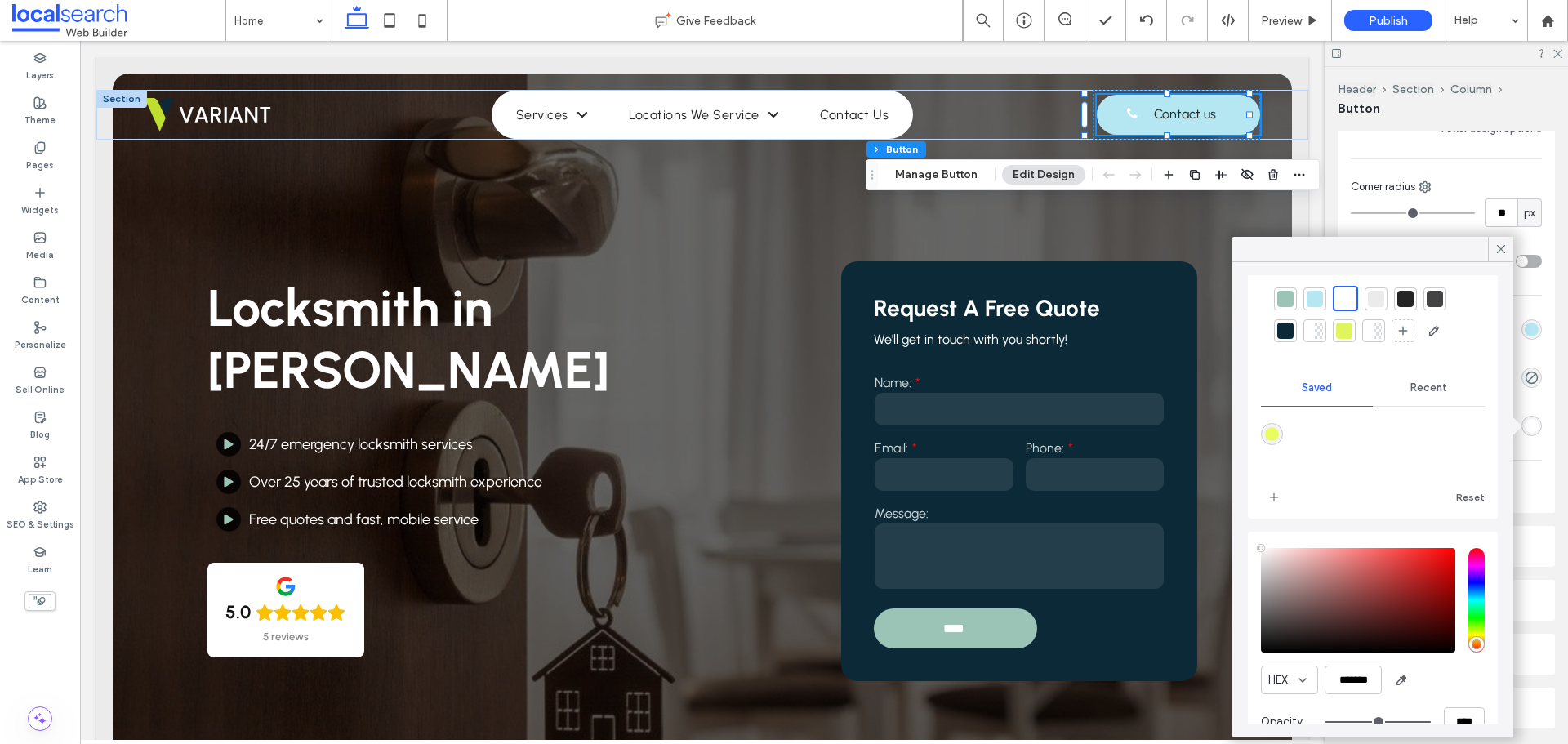
scroll to position [0, 0]
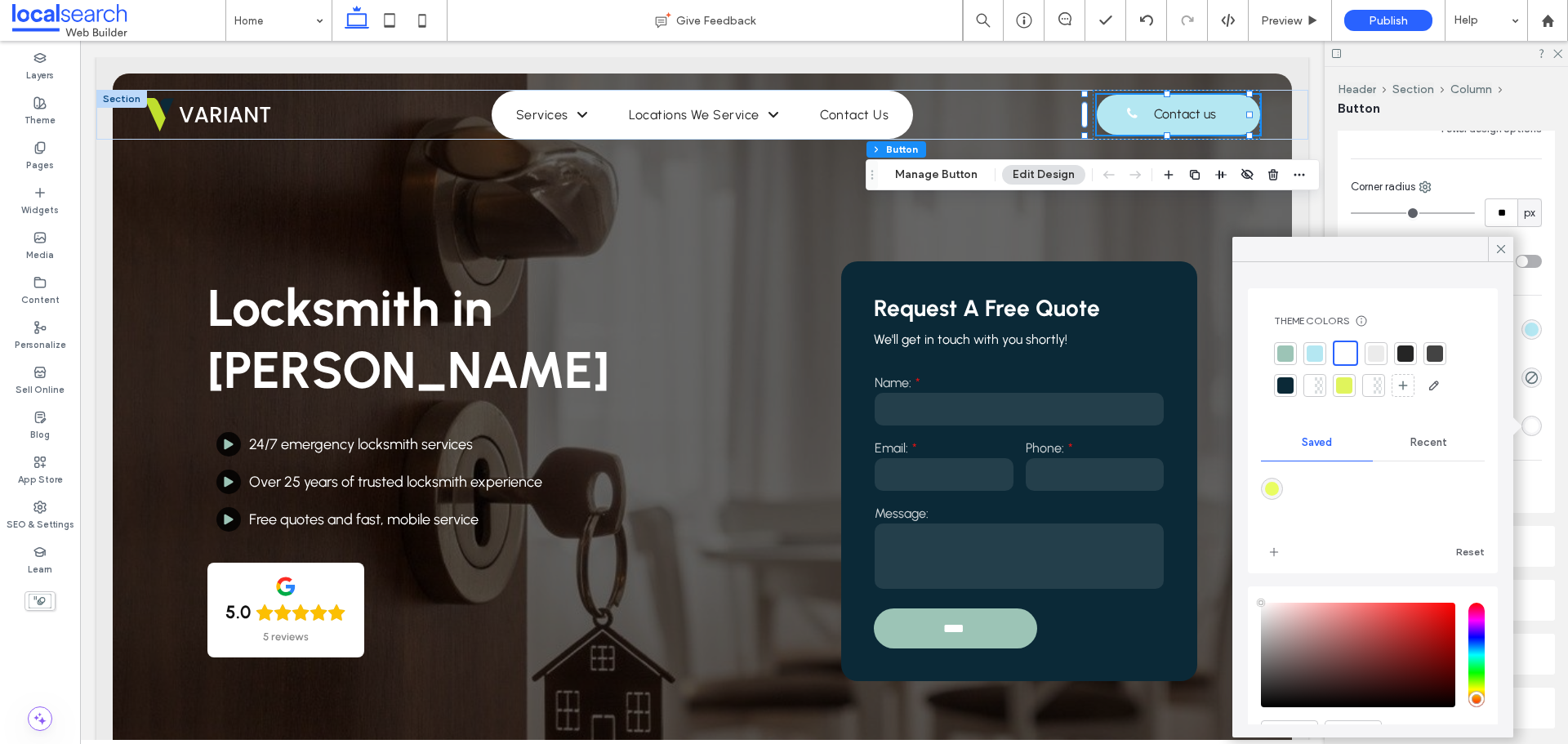
click at [1433, 438] on span "Recent" at bounding box center [1429, 443] width 37 height 13
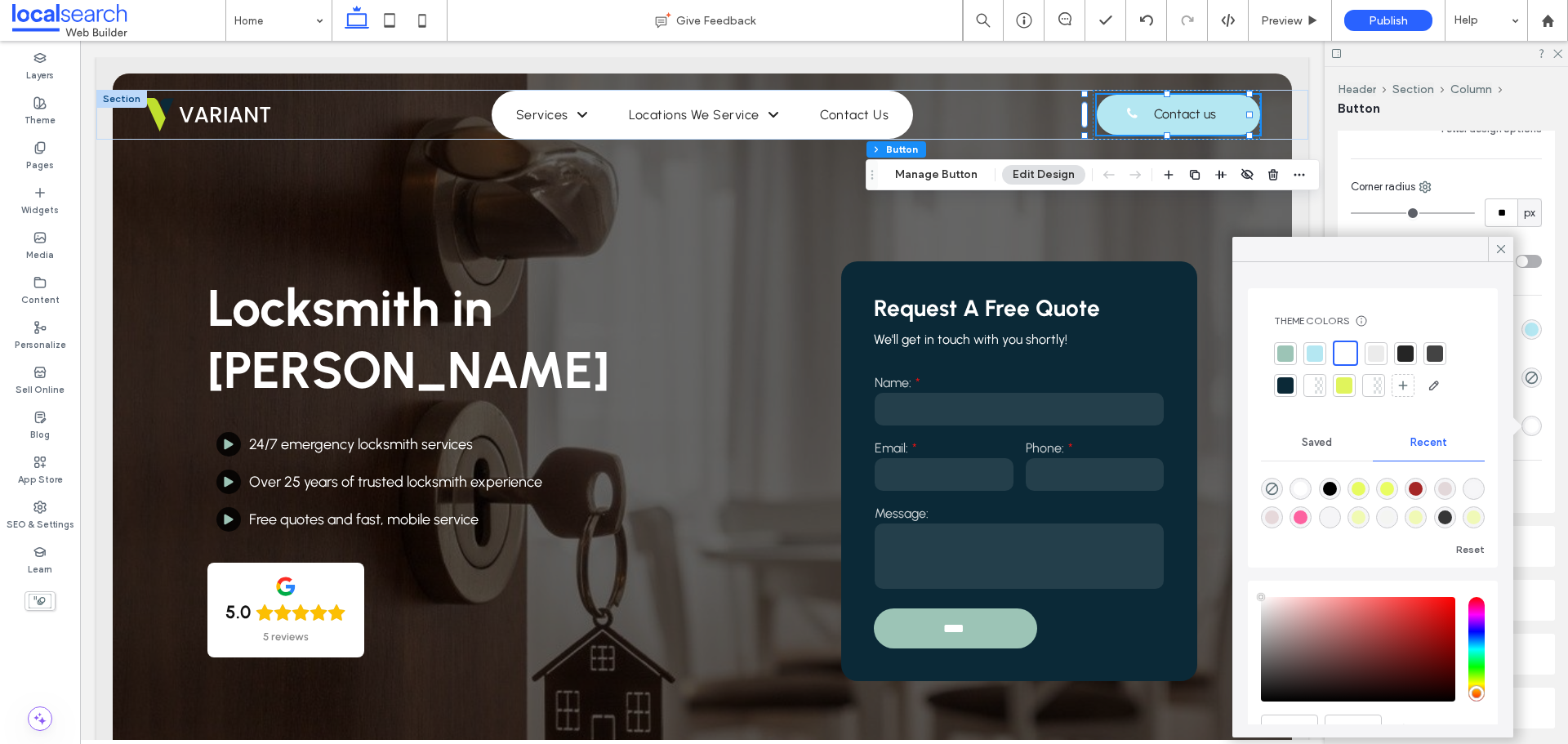
click at [1332, 488] on div "rgba(0, 0, 0, 1)" at bounding box center [1330, 489] width 13 height 13
type input "*******"
click at [1508, 249] on div at bounding box center [1501, 249] width 25 height 24
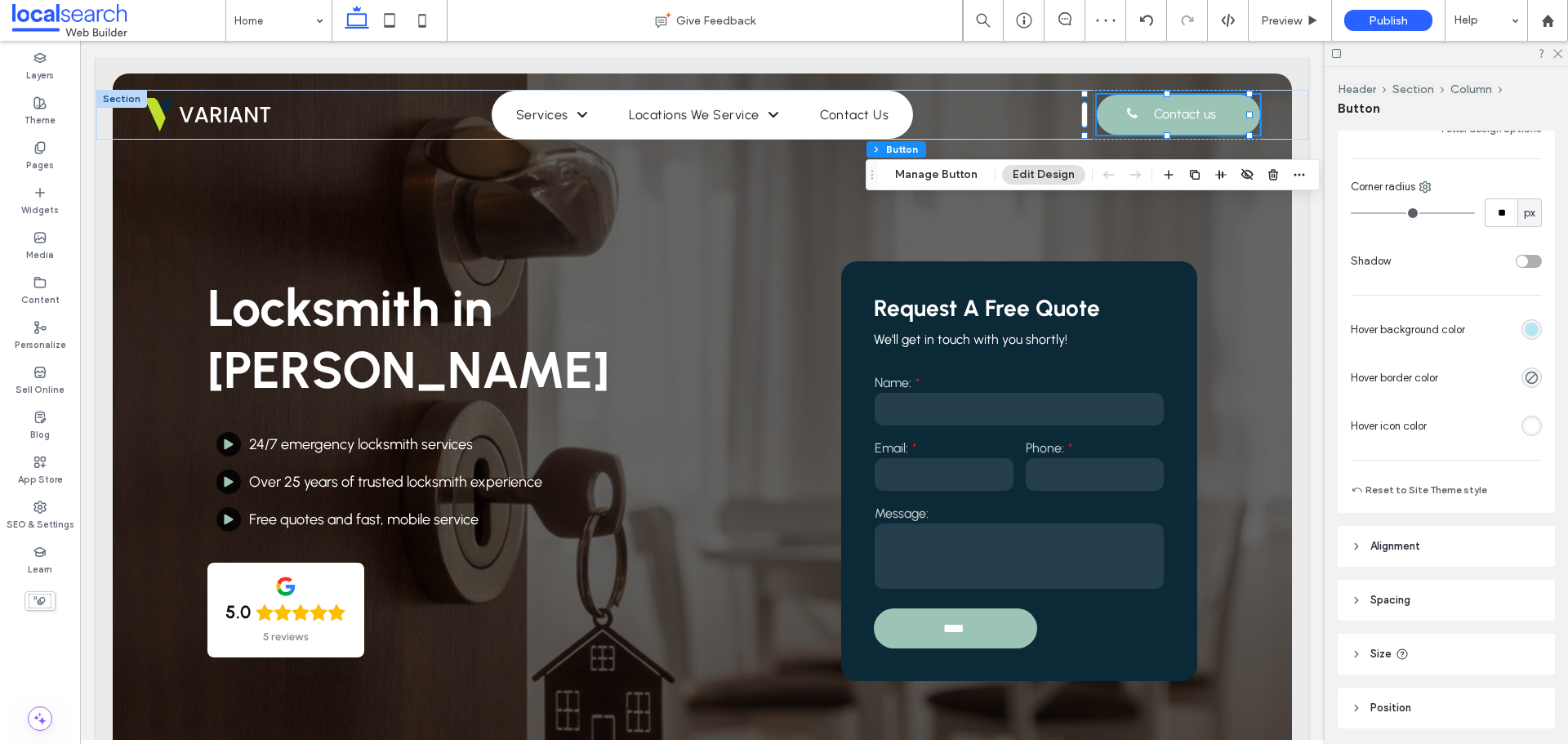
click at [1562, 54] on div at bounding box center [1446, 53] width 243 height 25
click at [1559, 56] on icon at bounding box center [1557, 52] width 11 height 11
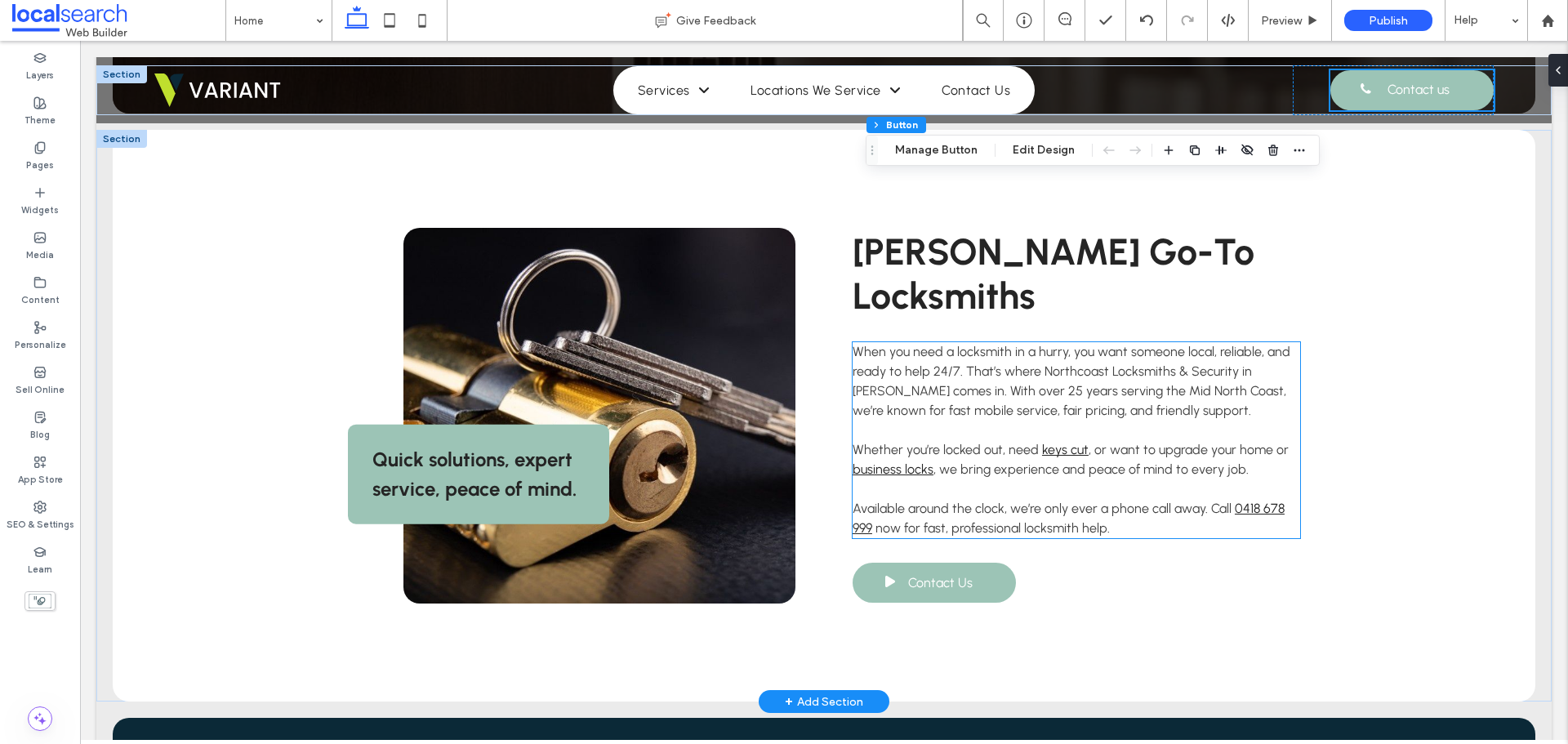
scroll to position [817, 0]
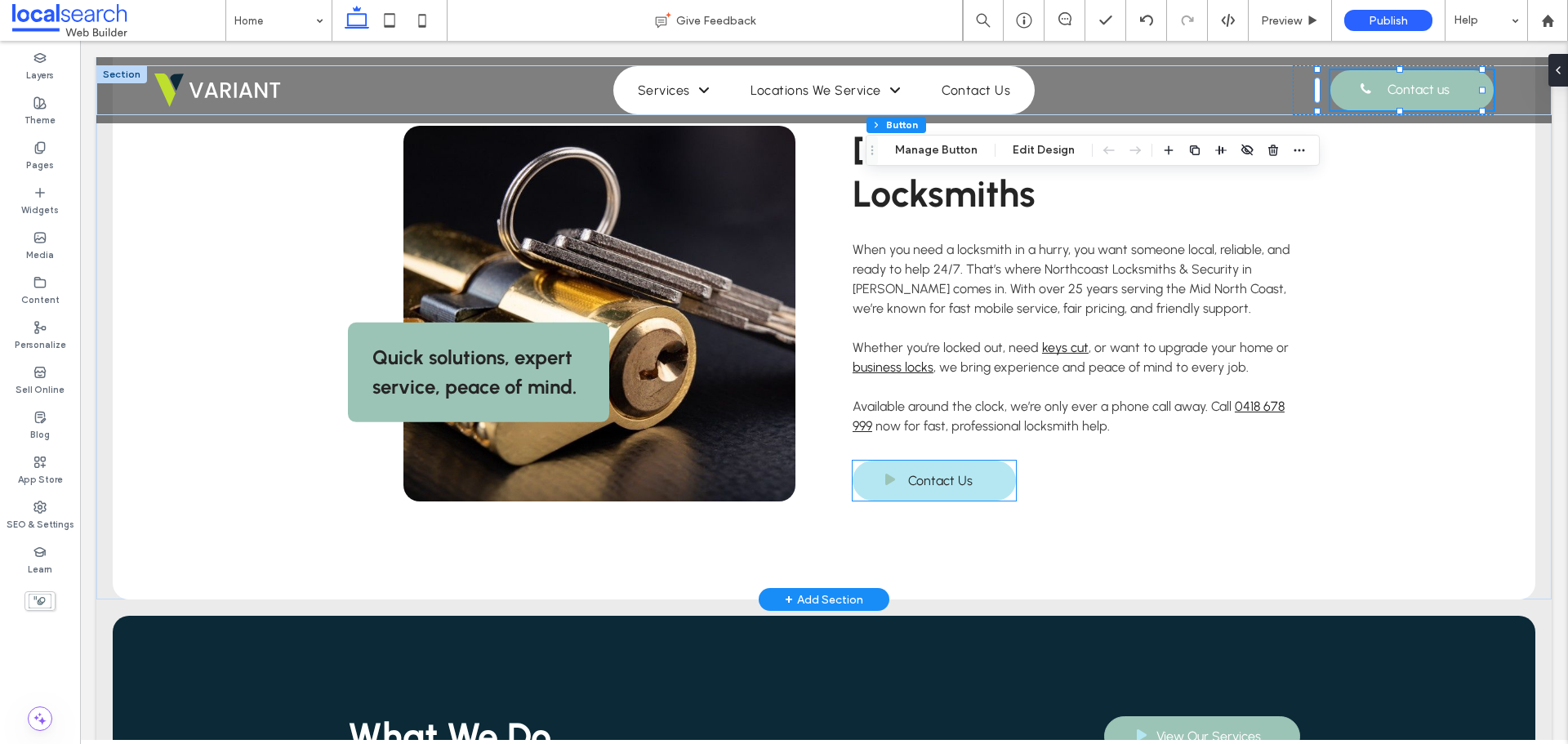
click at [963, 465] on span "Contact Us" at bounding box center [940, 481] width 65 height 32
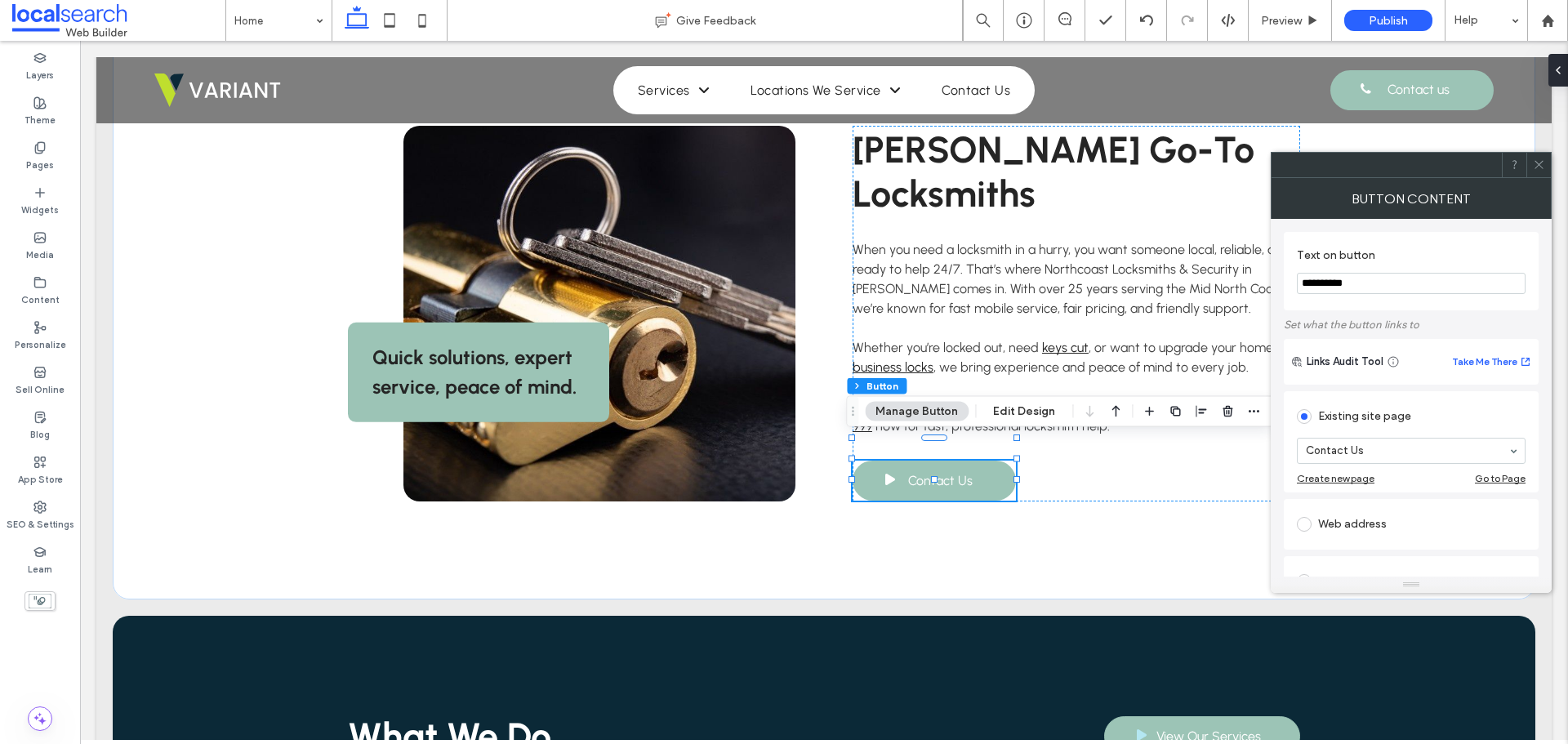
click at [1539, 168] on icon at bounding box center [1539, 164] width 13 height 13
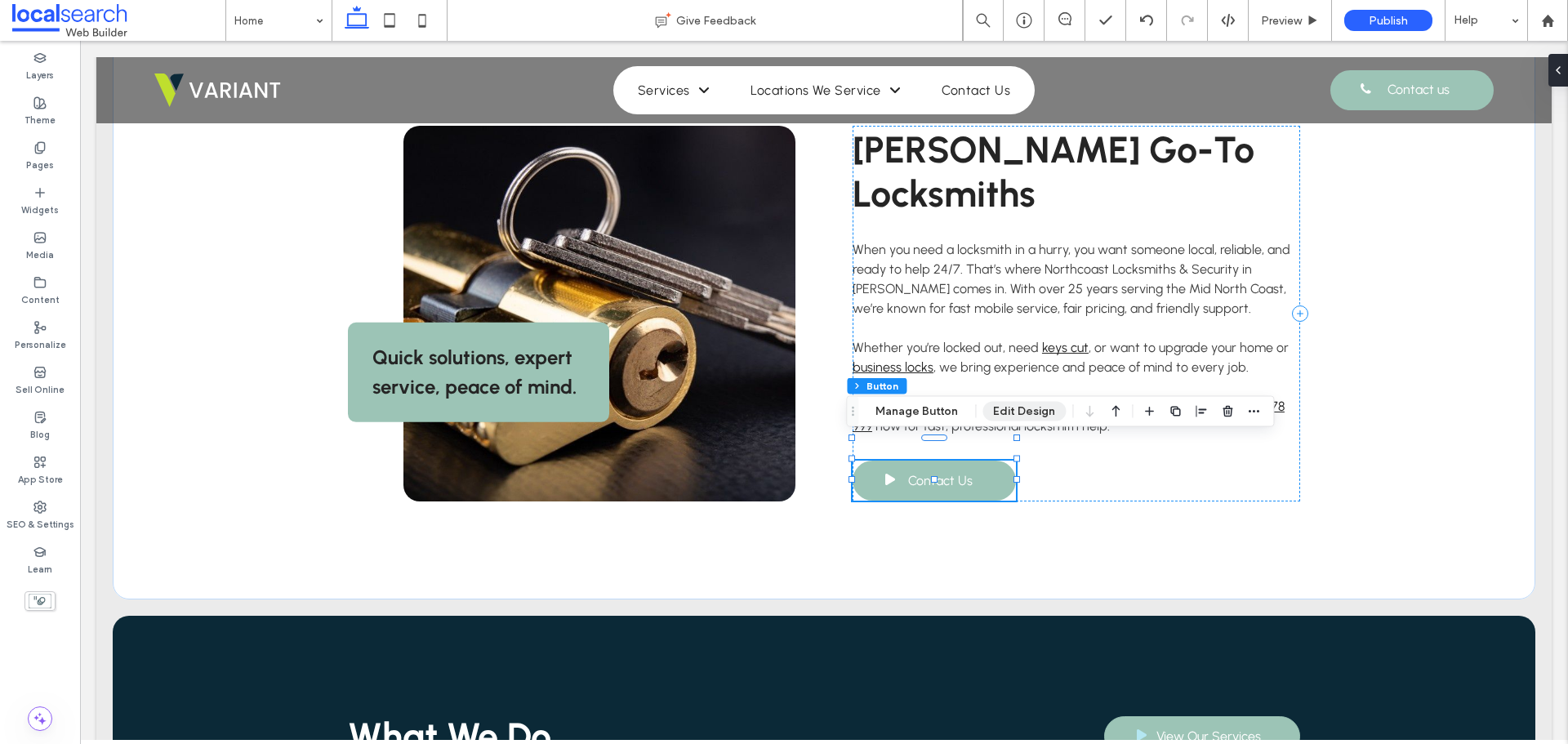
click at [1032, 411] on button "Edit Design" at bounding box center [1024, 411] width 83 height 19
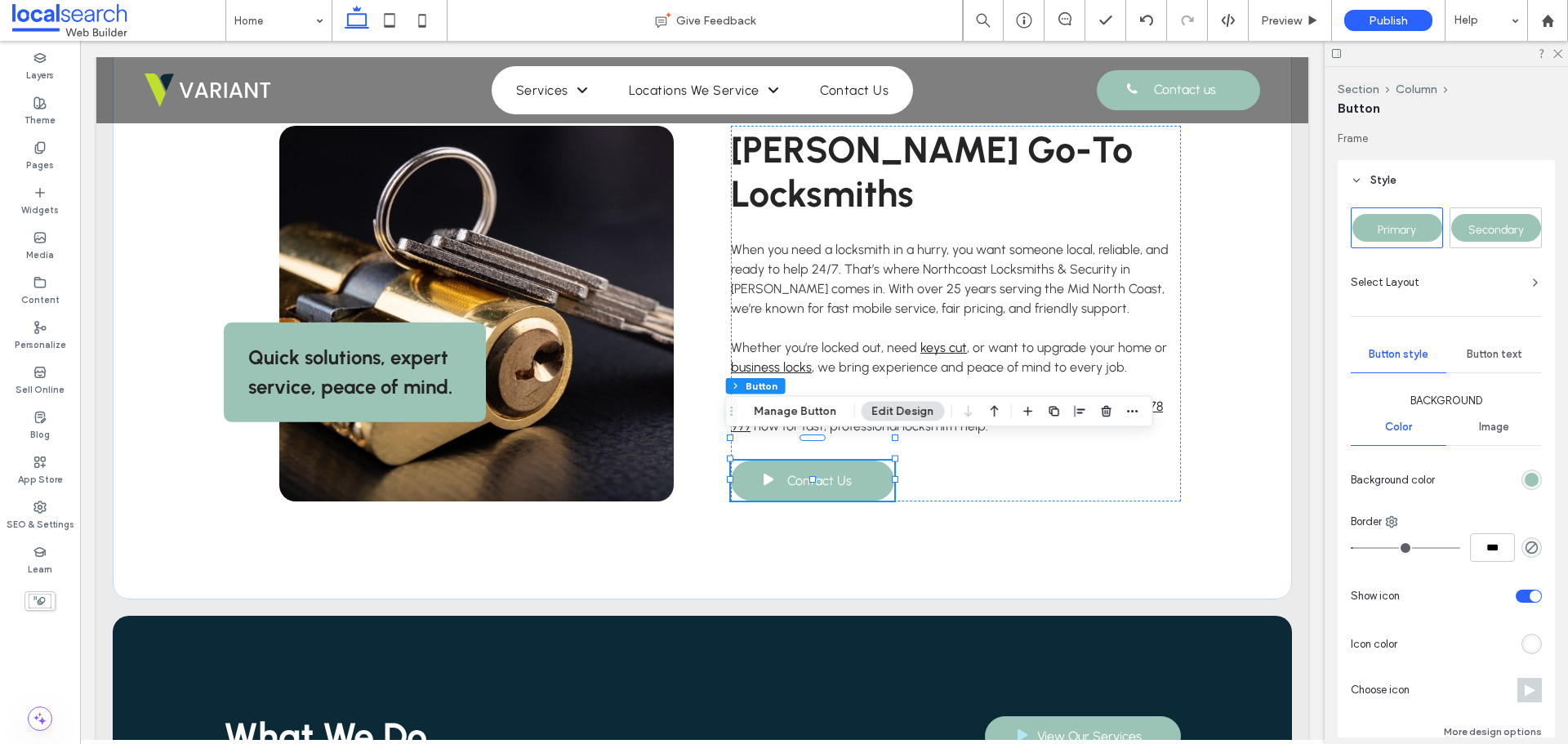
click at [1482, 352] on span "Button text" at bounding box center [1495, 355] width 56 height 13
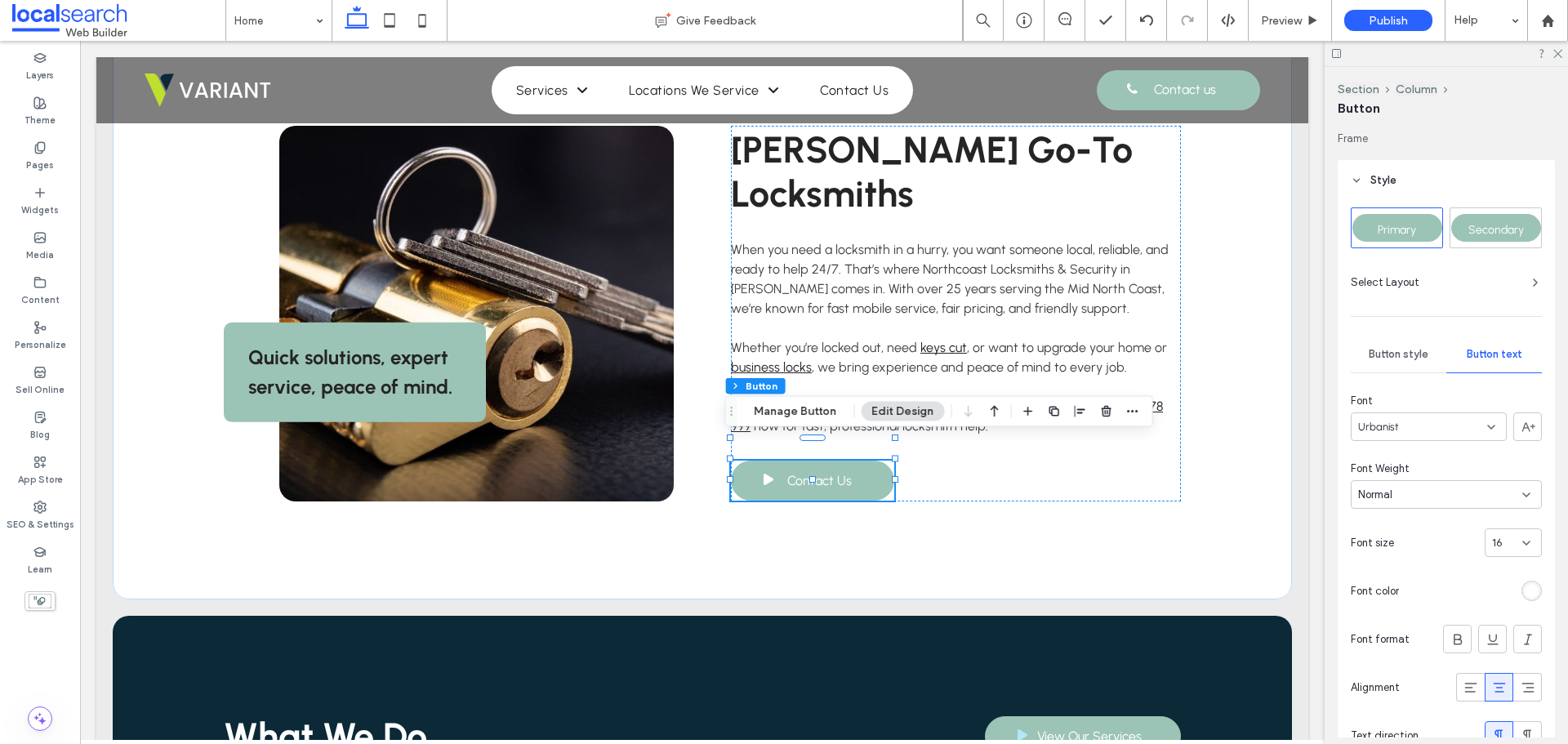
scroll to position [163, 0]
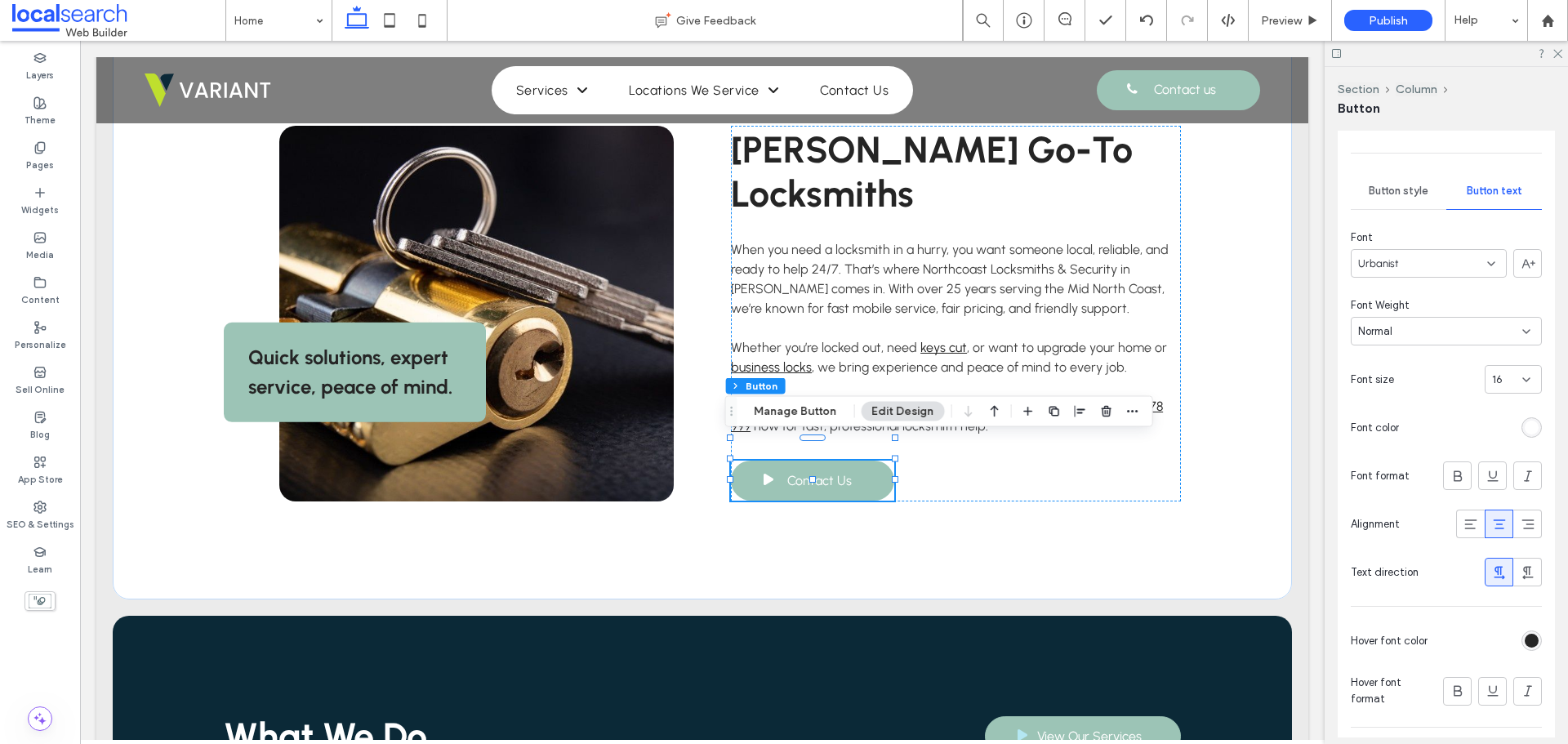
click at [1525, 434] on div "rgb(255, 255, 255)" at bounding box center [1532, 427] width 13 height 13
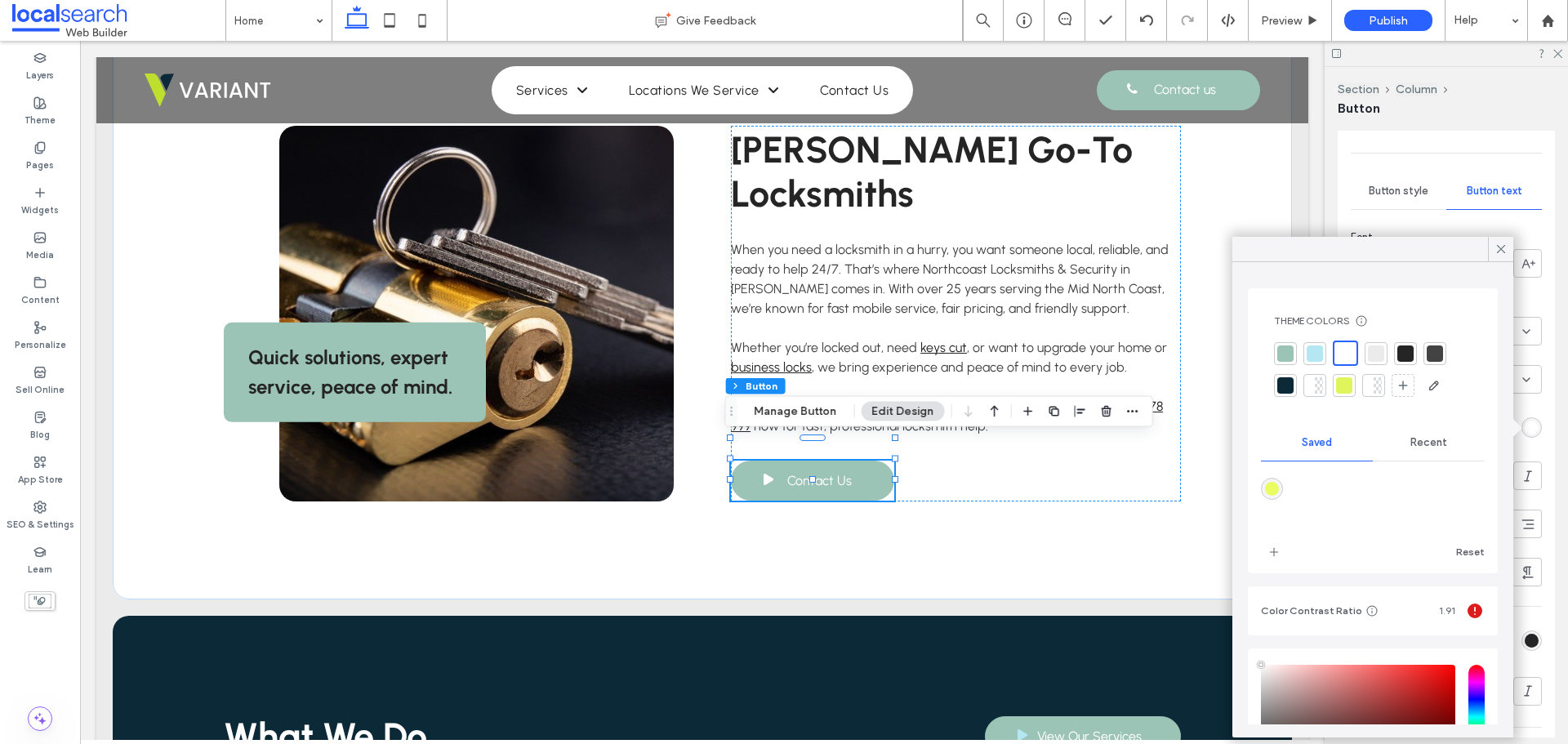
click at [1413, 446] on span "Recent" at bounding box center [1429, 443] width 37 height 13
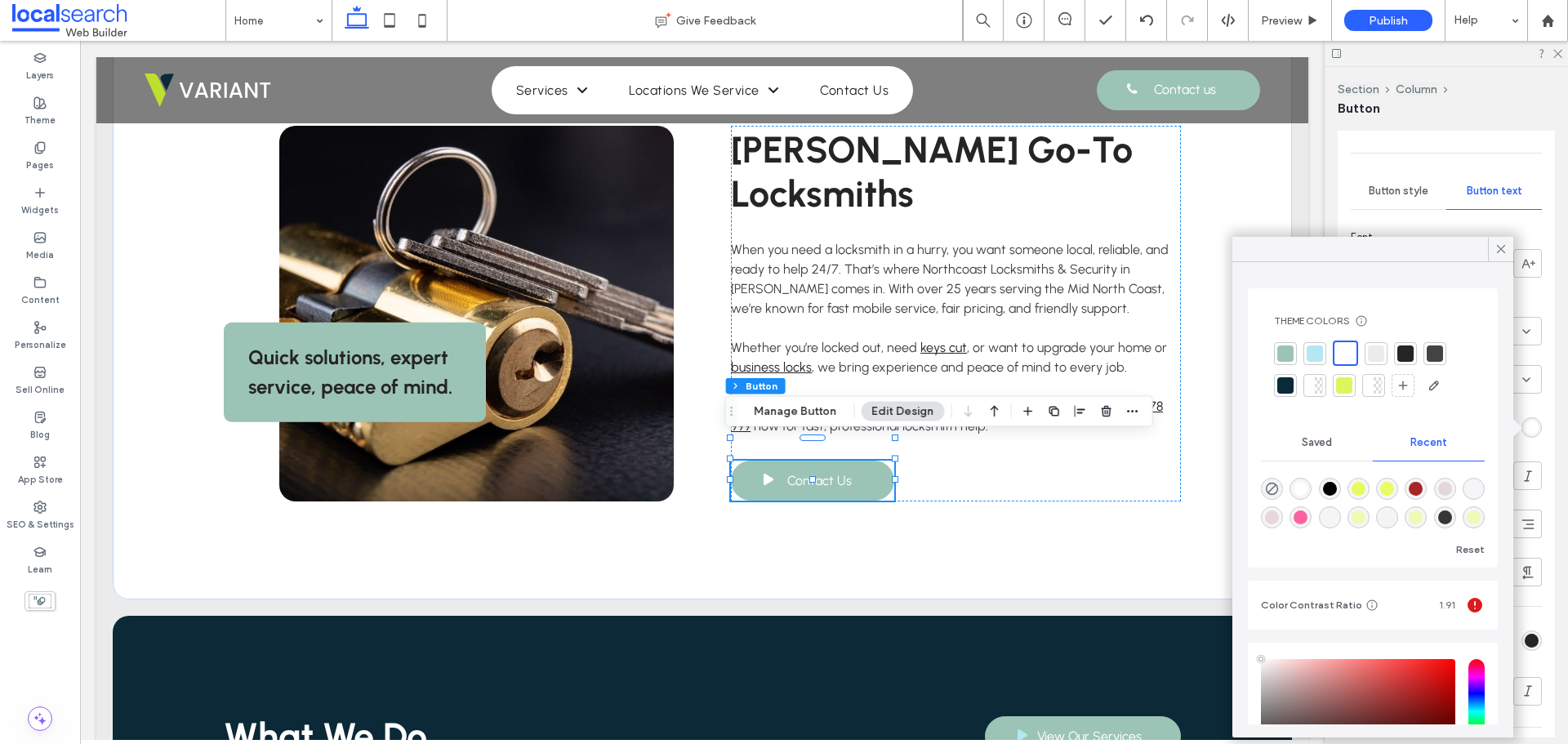
click at [1333, 485] on div "rgba(0, 0, 0, 1)" at bounding box center [1330, 489] width 13 height 13
type input "*******"
click at [1507, 247] on icon at bounding box center [1501, 249] width 14 height 14
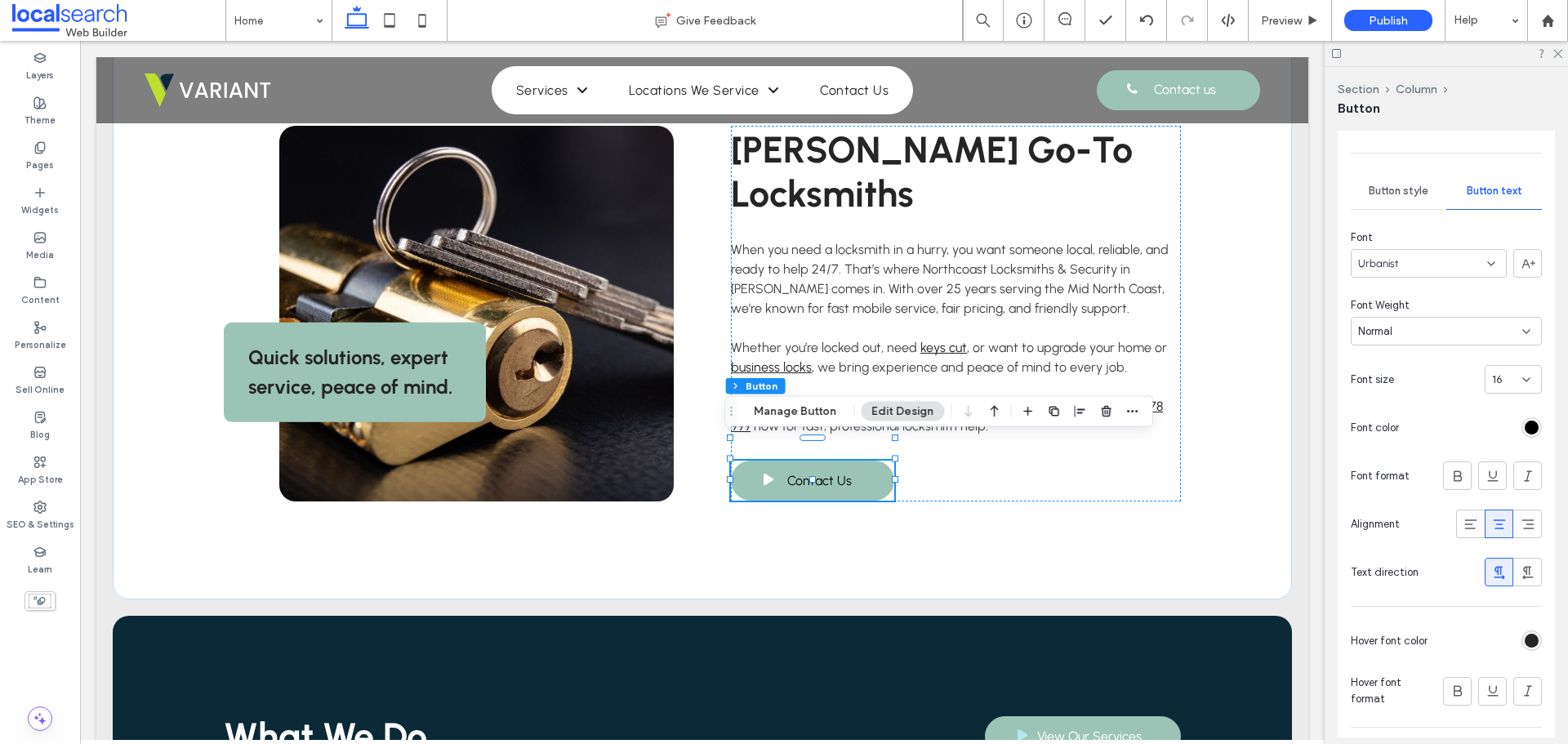
scroll to position [0, 0]
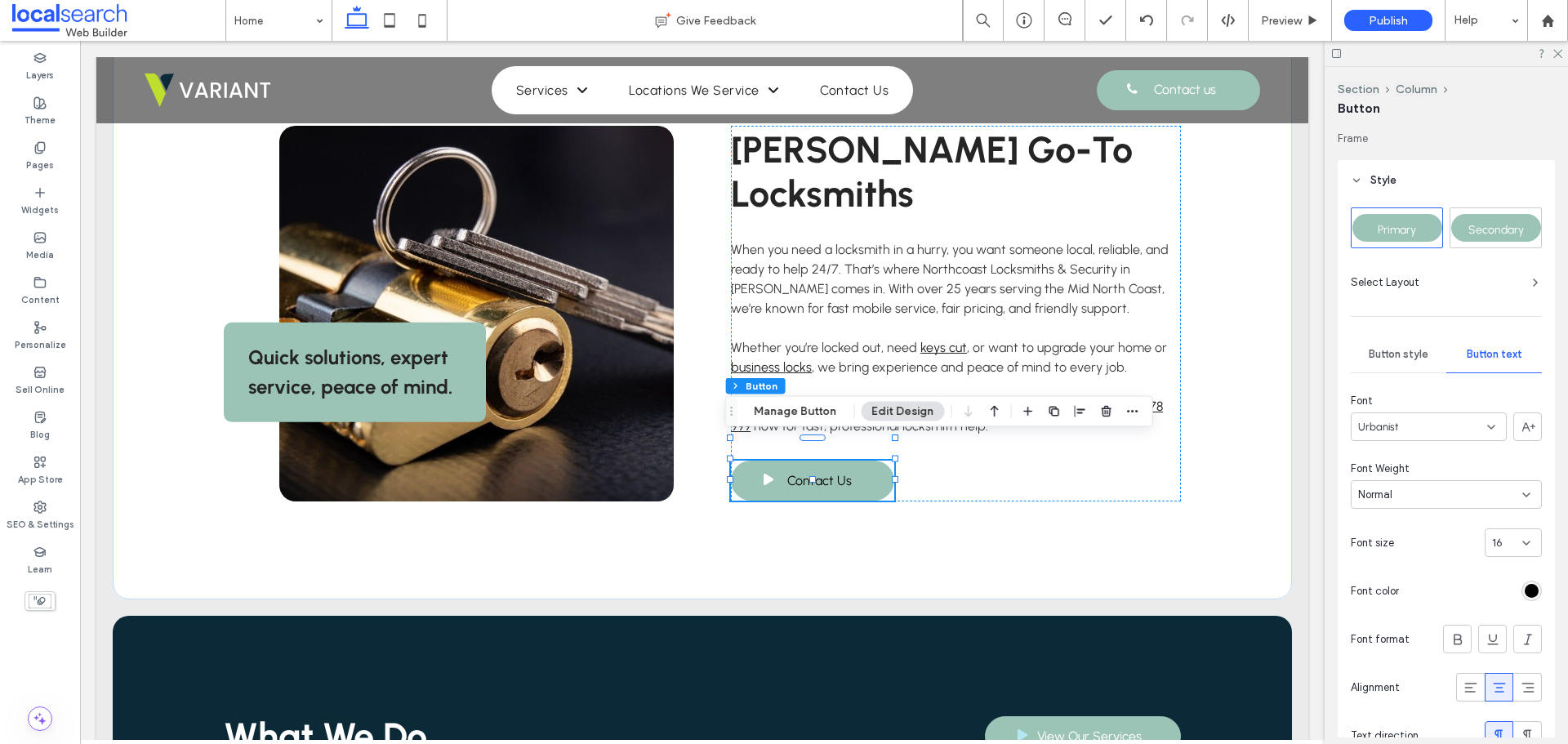
click at [1395, 345] on div "Button style" at bounding box center [1398, 355] width 95 height 36
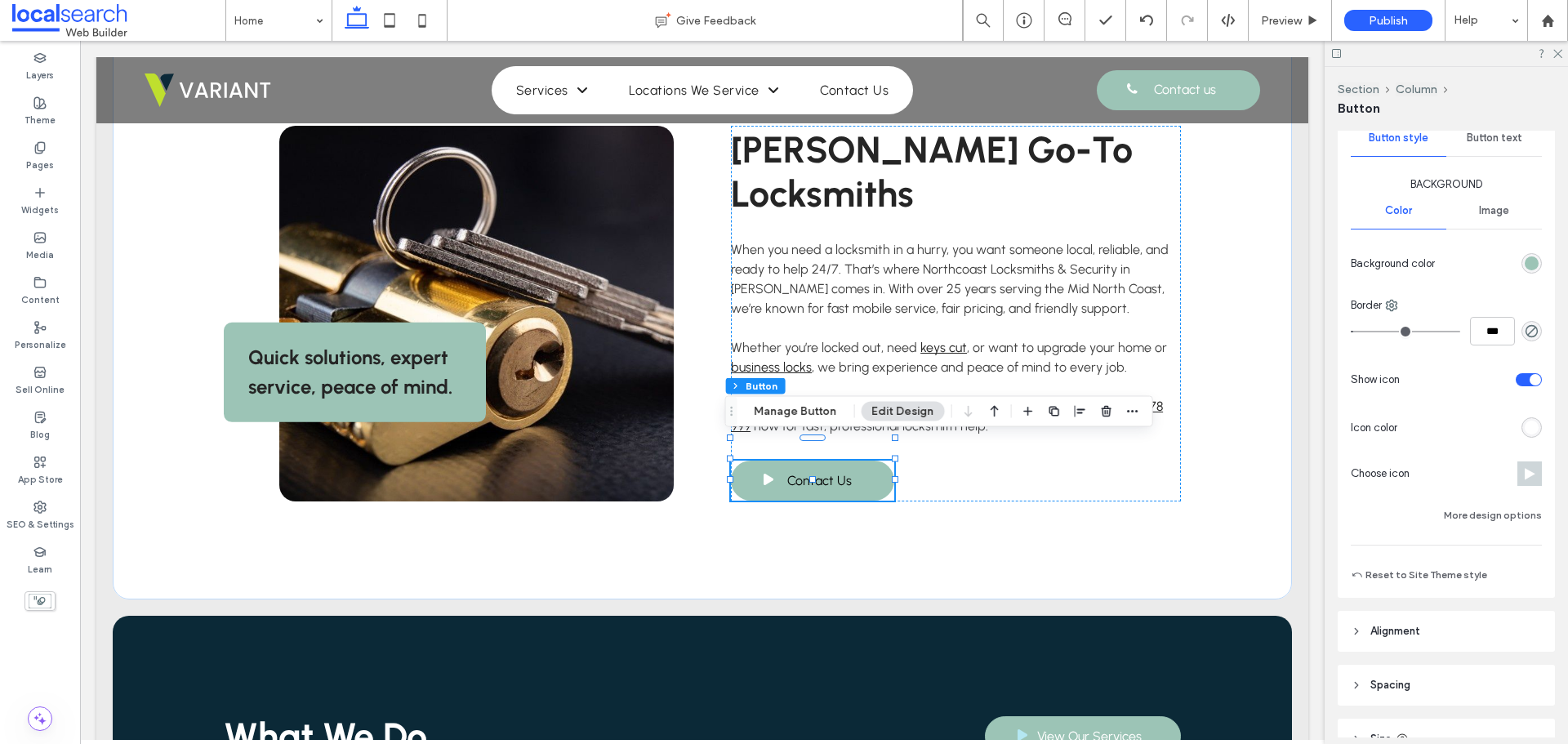
scroll to position [245, 0]
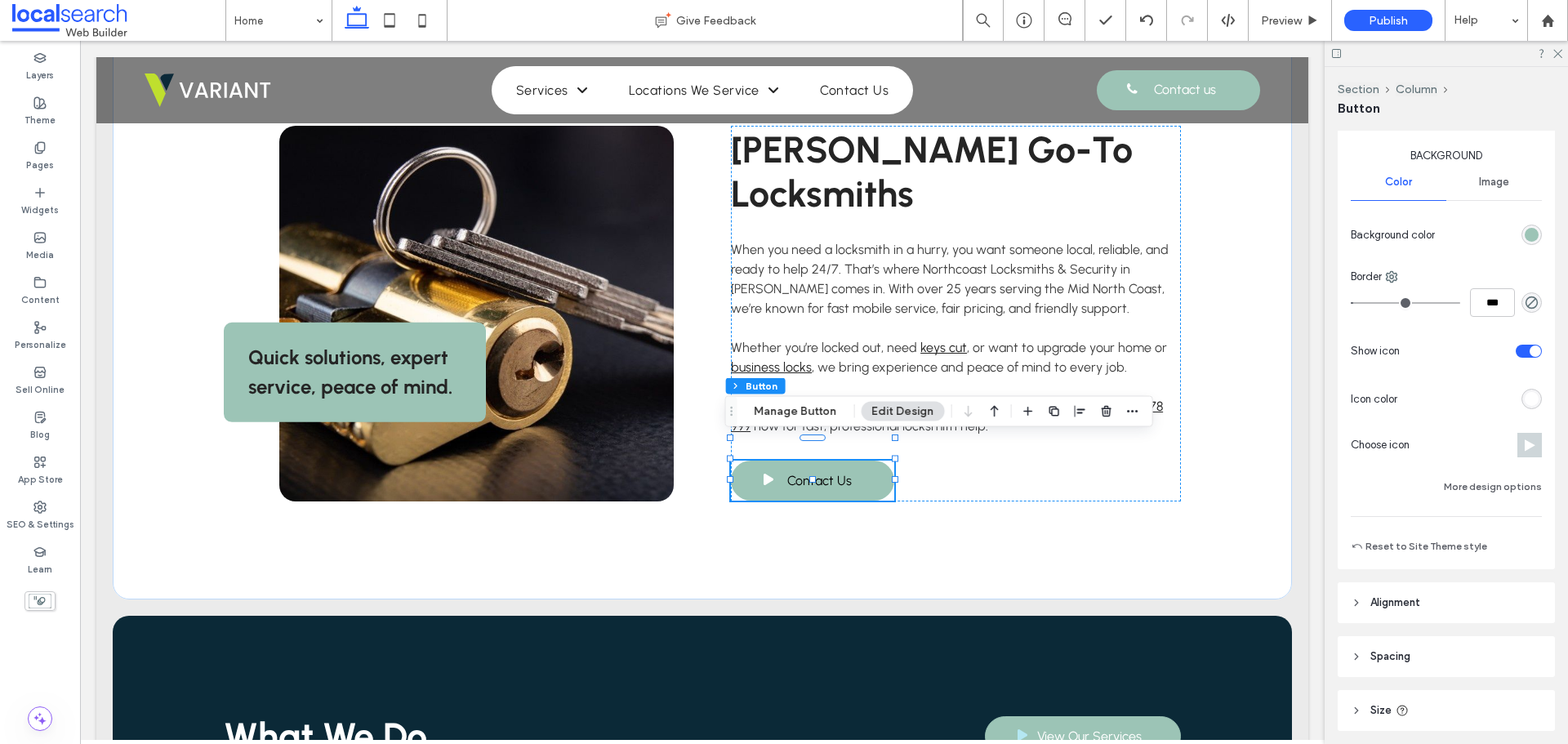
click at [1526, 401] on div "rgb(255, 255, 255)" at bounding box center [1532, 399] width 13 height 13
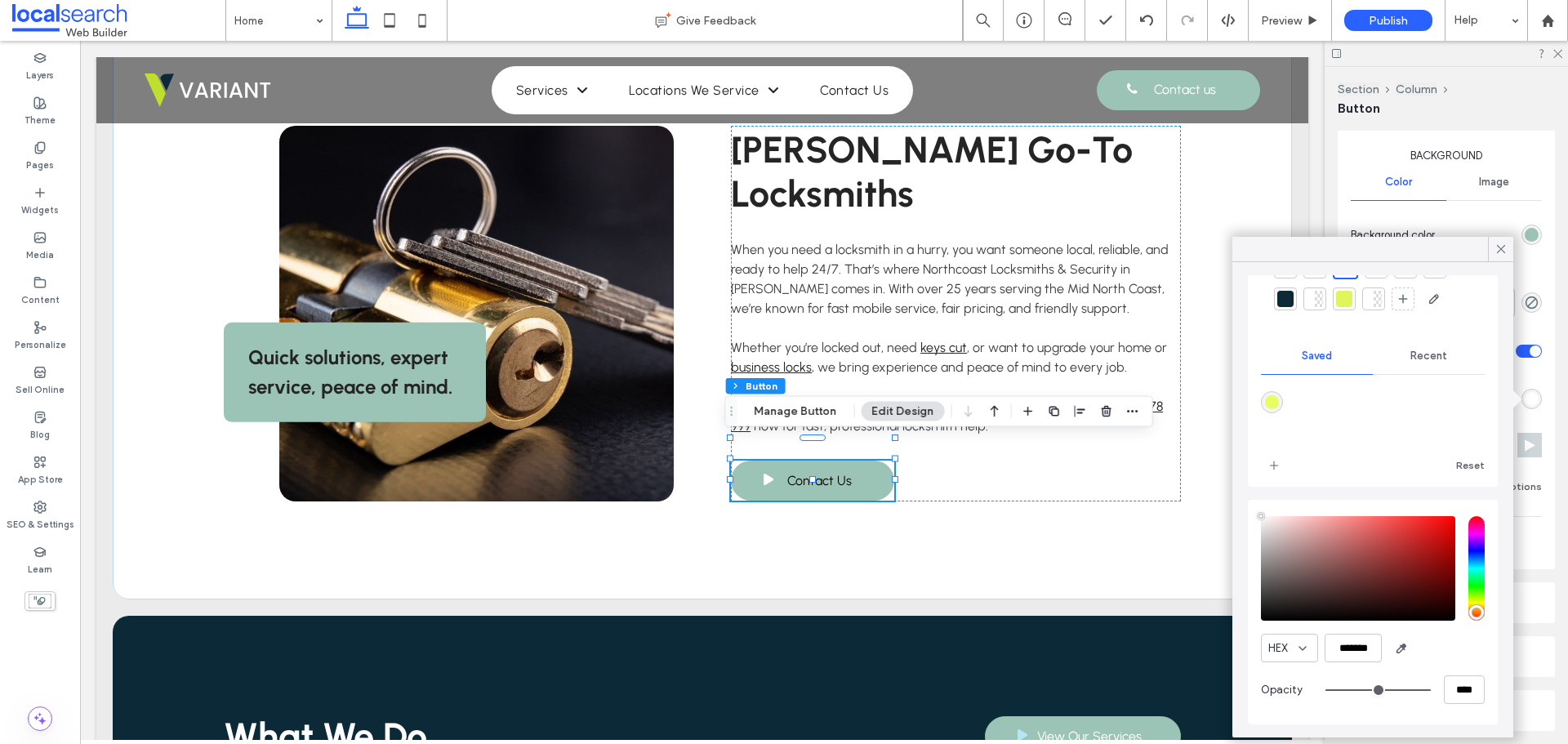
scroll to position [0, 0]
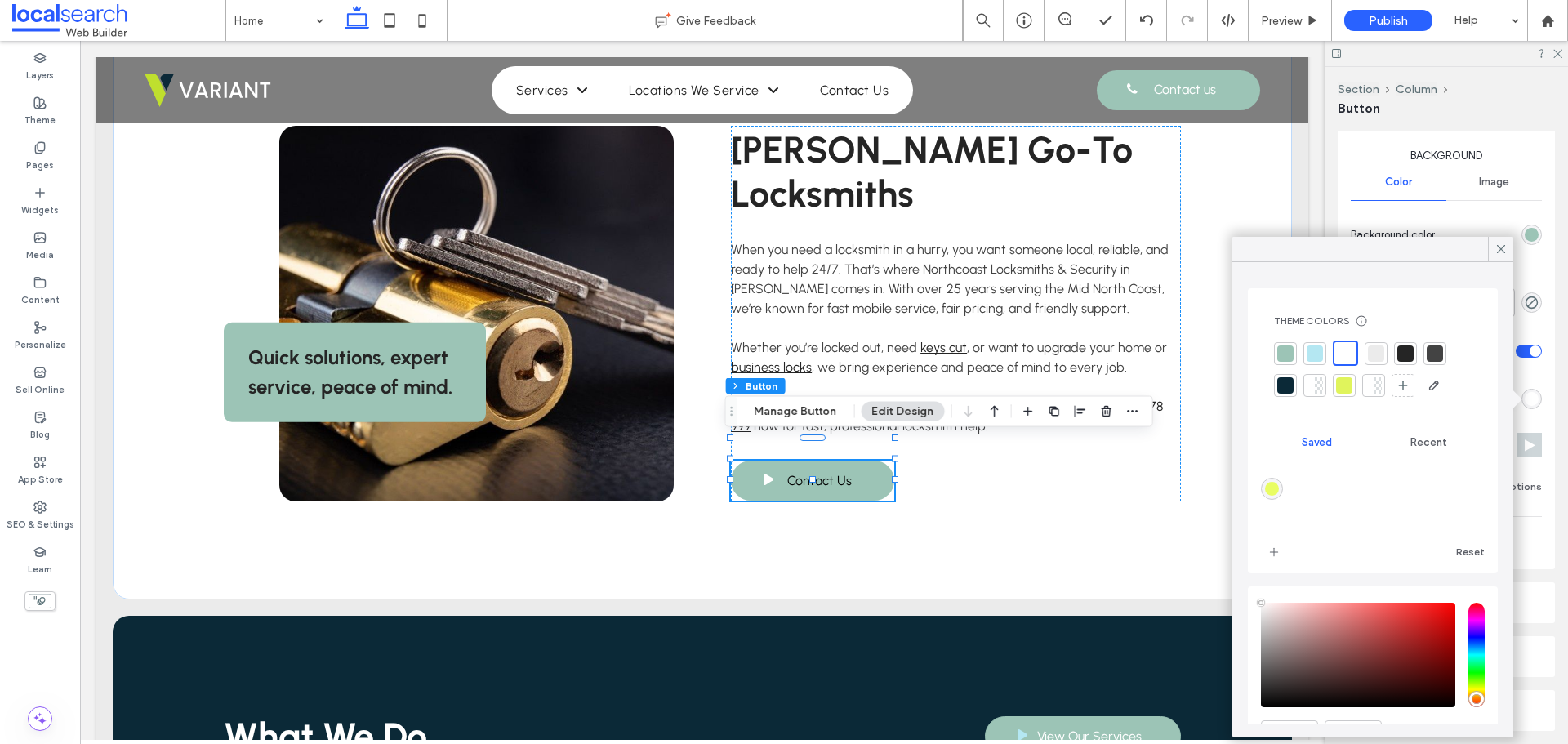
click at [1427, 436] on div "Recent" at bounding box center [1428, 442] width 112 height 36
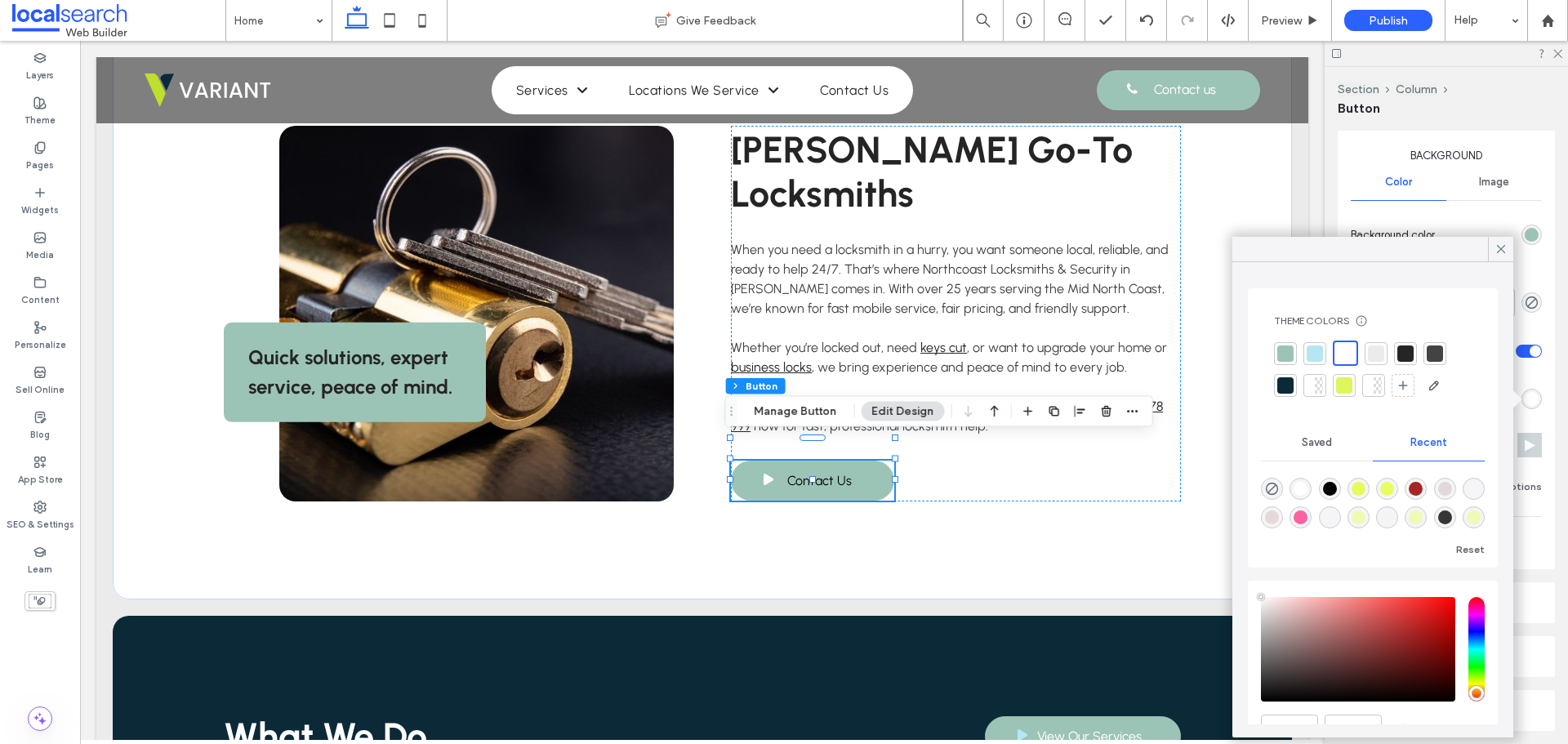
click at [1333, 490] on div "rgba(0, 0, 0, 1)" at bounding box center [1330, 489] width 13 height 13
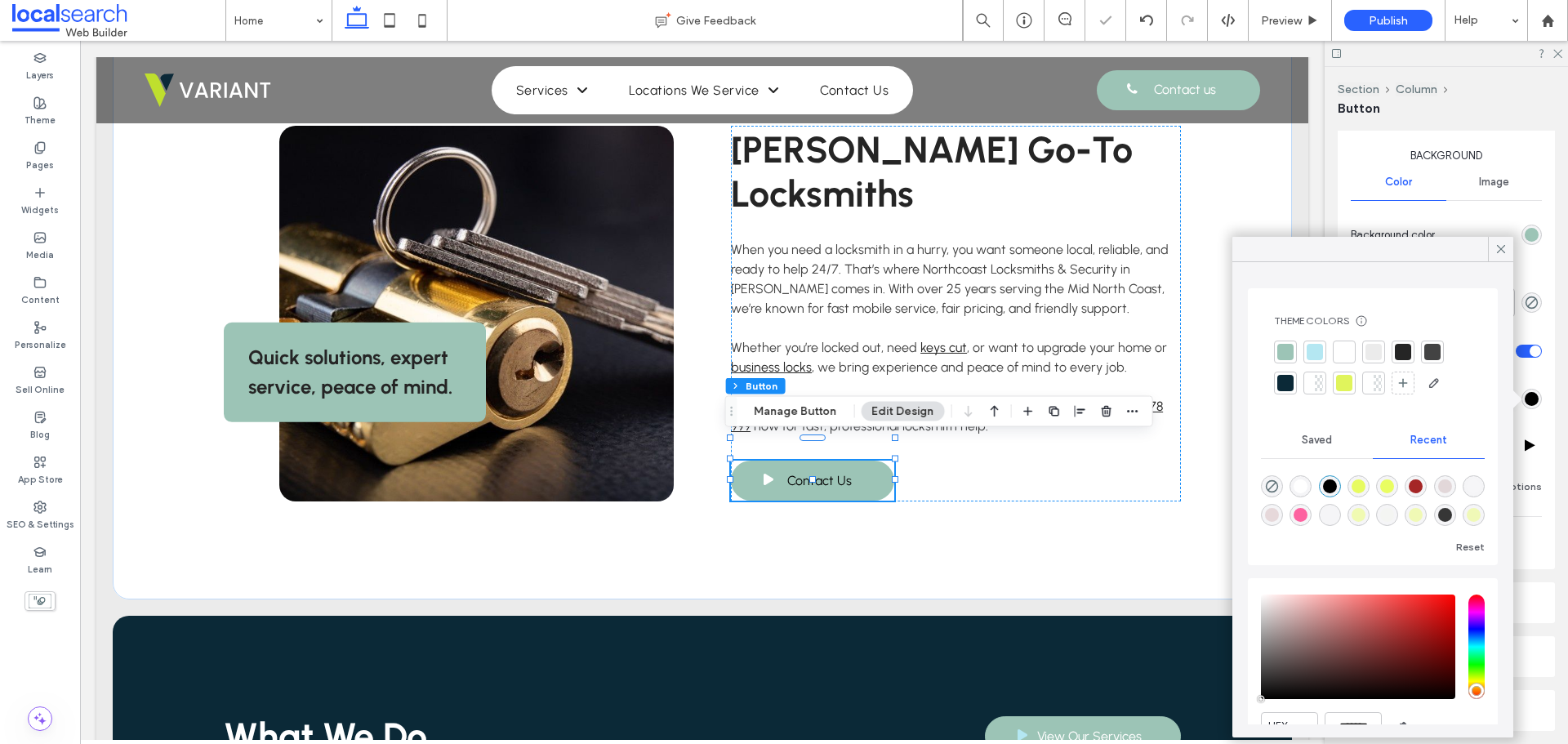
type input "*******"
click at [1506, 249] on icon at bounding box center [1501, 249] width 14 height 14
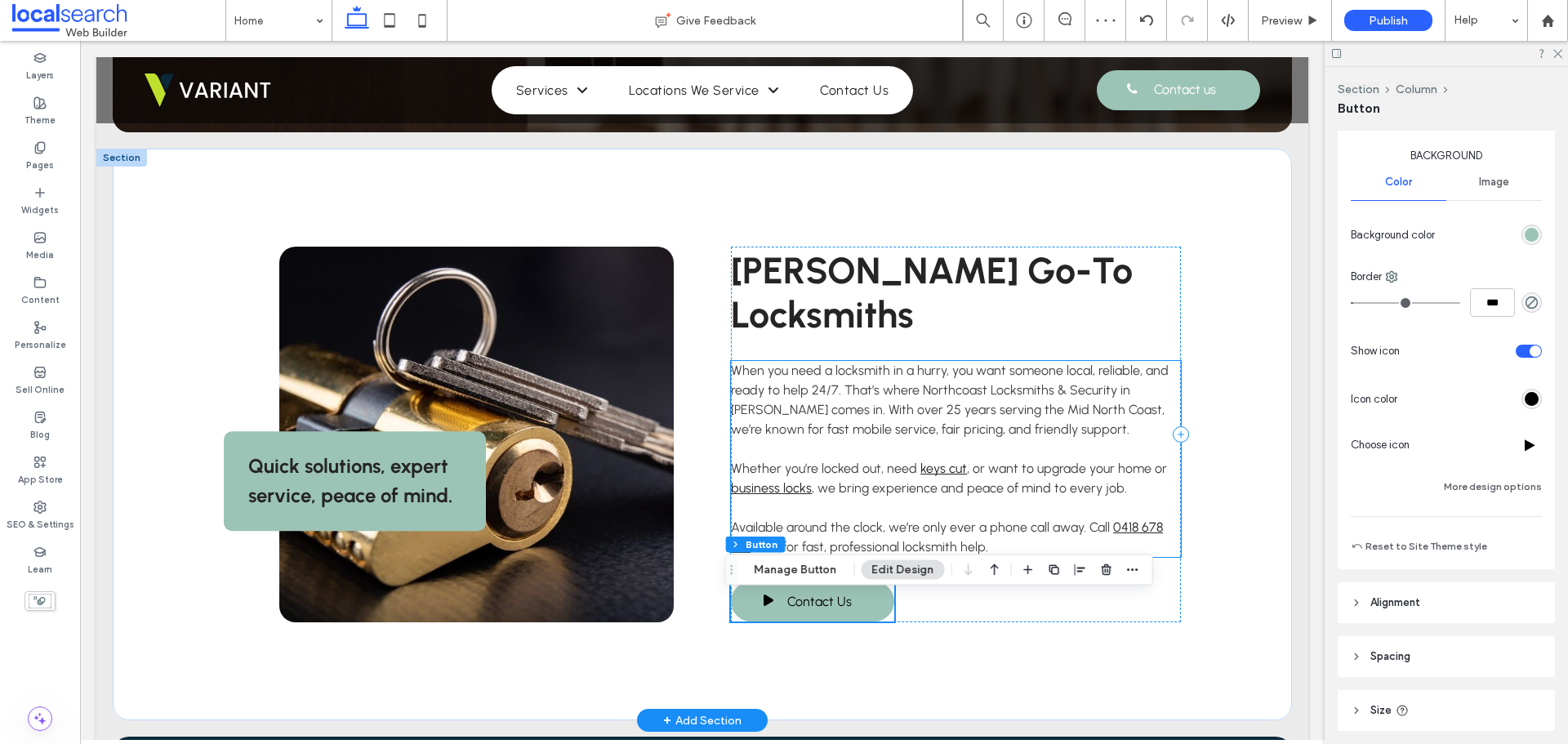
scroll to position [736, 0]
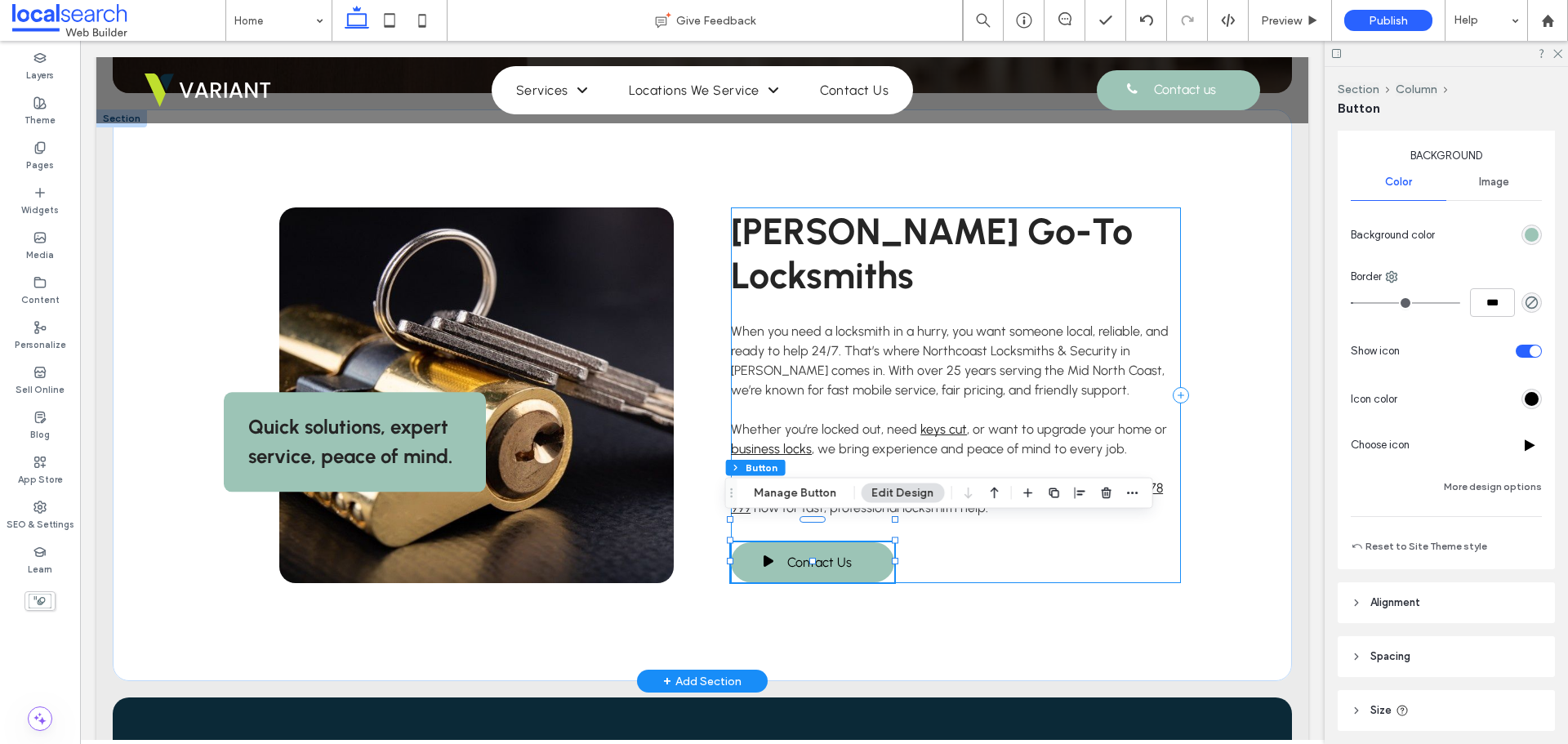
click at [1121, 549] on div "Forster's Go-To Locksmiths When you need a locksmith in a hurry, you want someo…" at bounding box center [955, 395] width 449 height 376
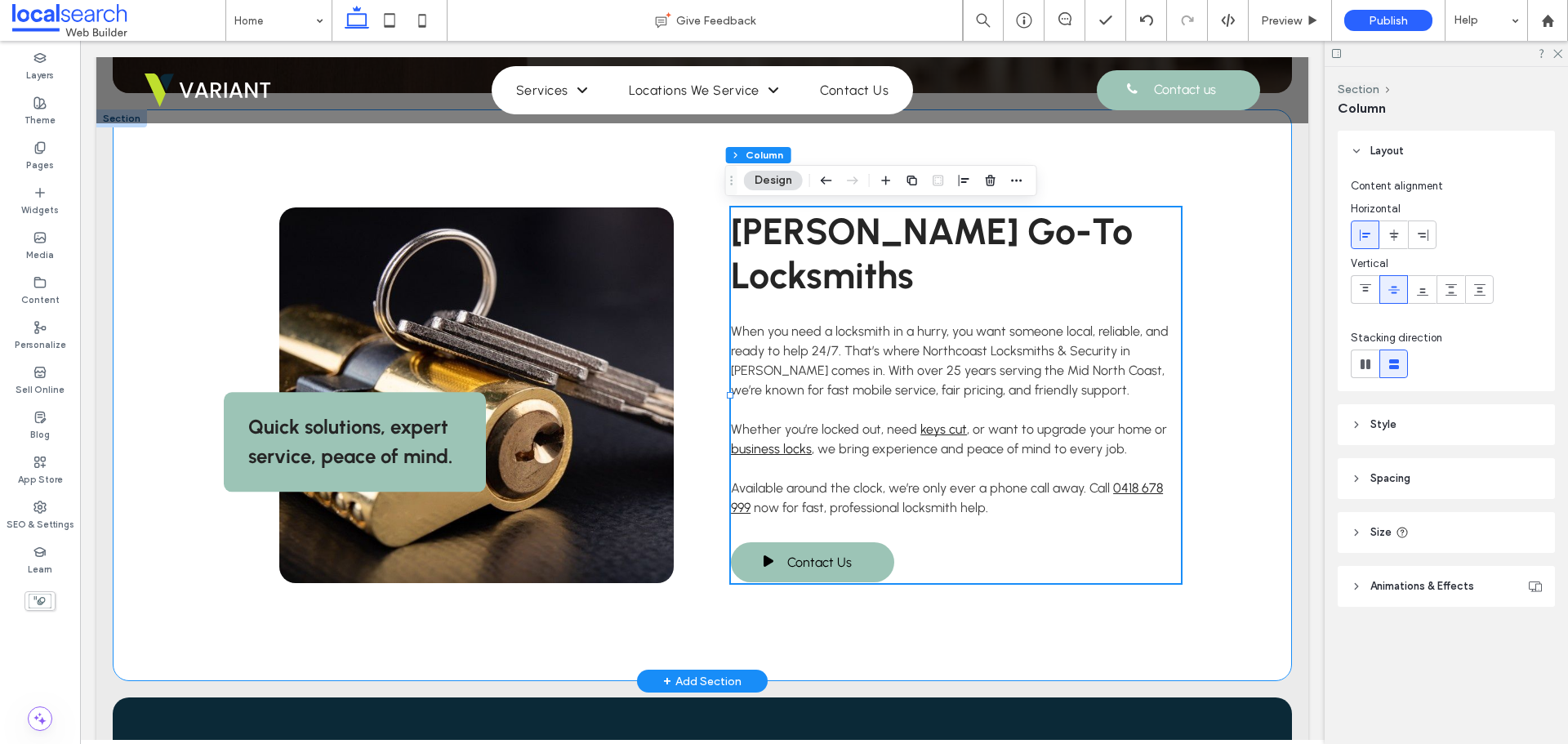
click at [1232, 534] on div "Quick solutions, expert service, peace of mind. Forster's Go-To Locksmiths When…" at bounding box center [702, 395] width 1179 height 572
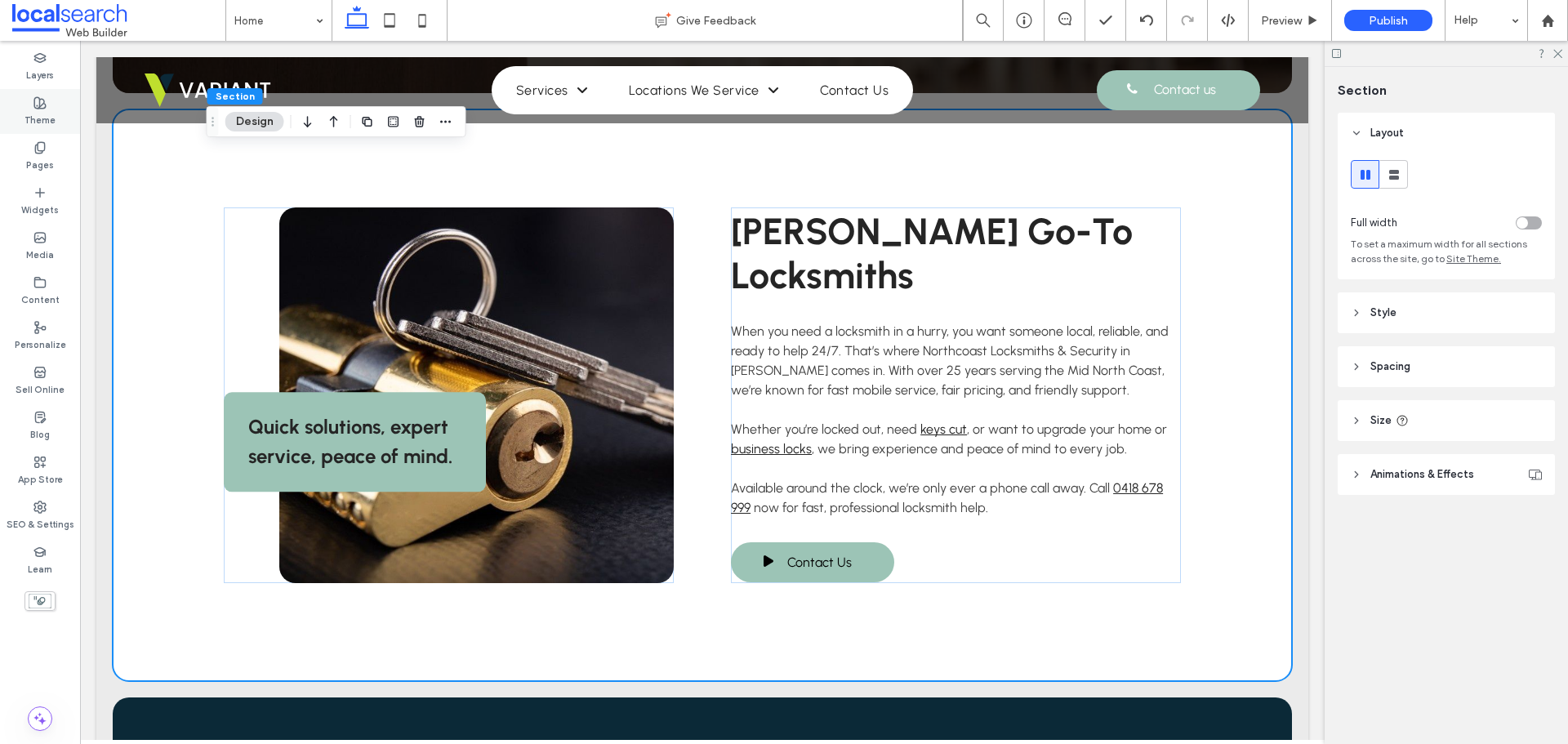
click at [45, 114] on label "Theme" at bounding box center [40, 118] width 31 height 18
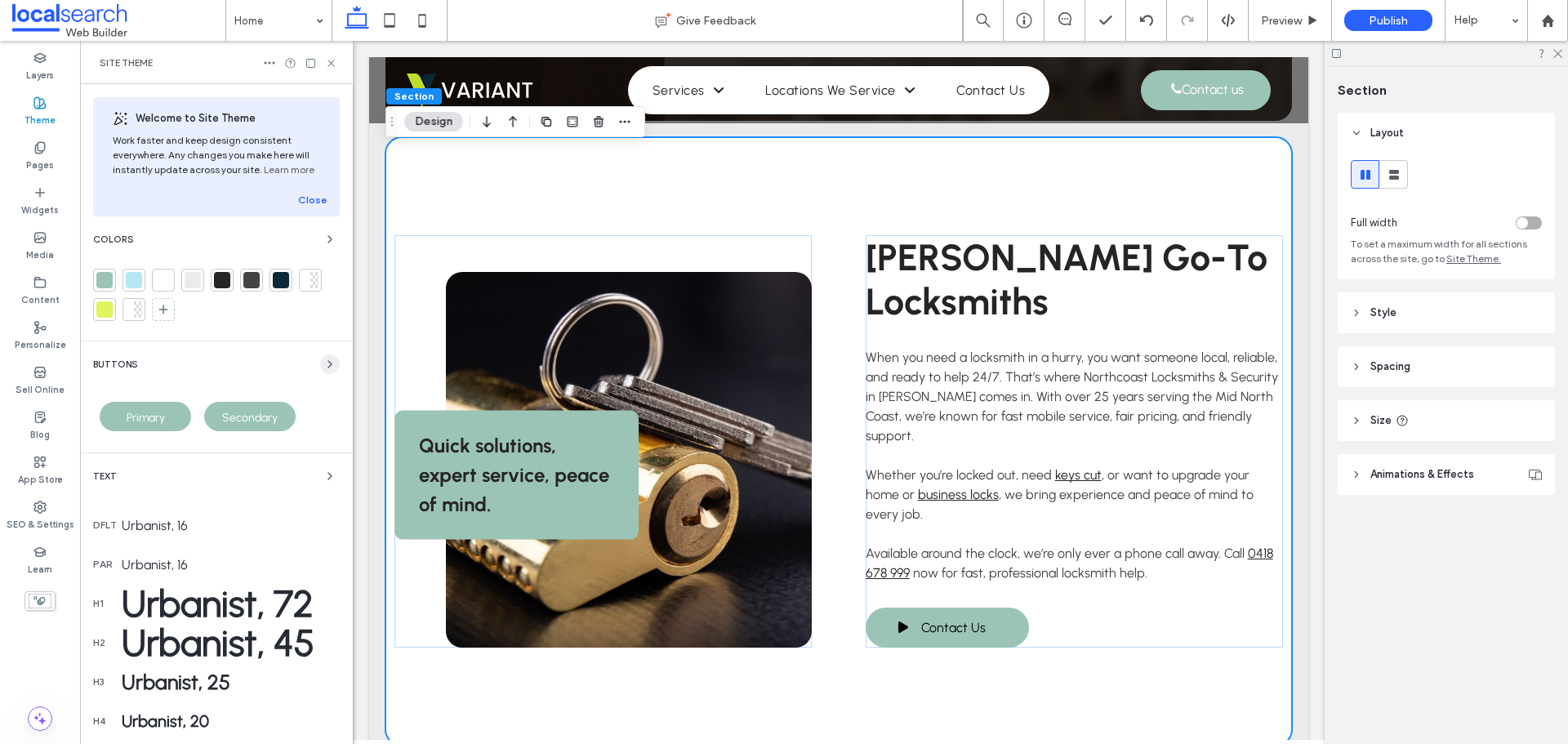
click at [323, 365] on icon "button" at bounding box center [330, 365] width 13 height 13
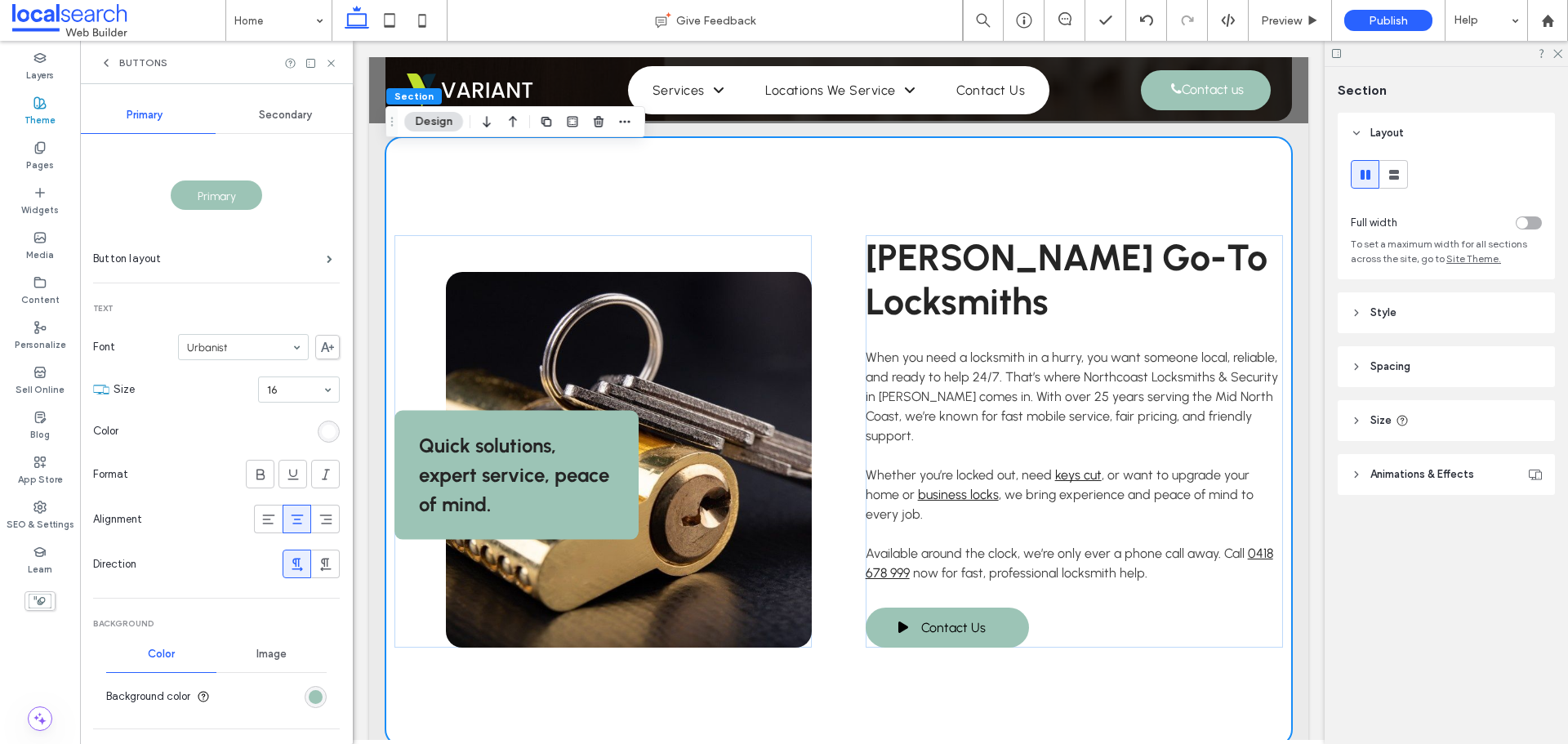
click at [328, 431] on div "rgb(255, 255, 255)" at bounding box center [328, 431] width 22 height 22
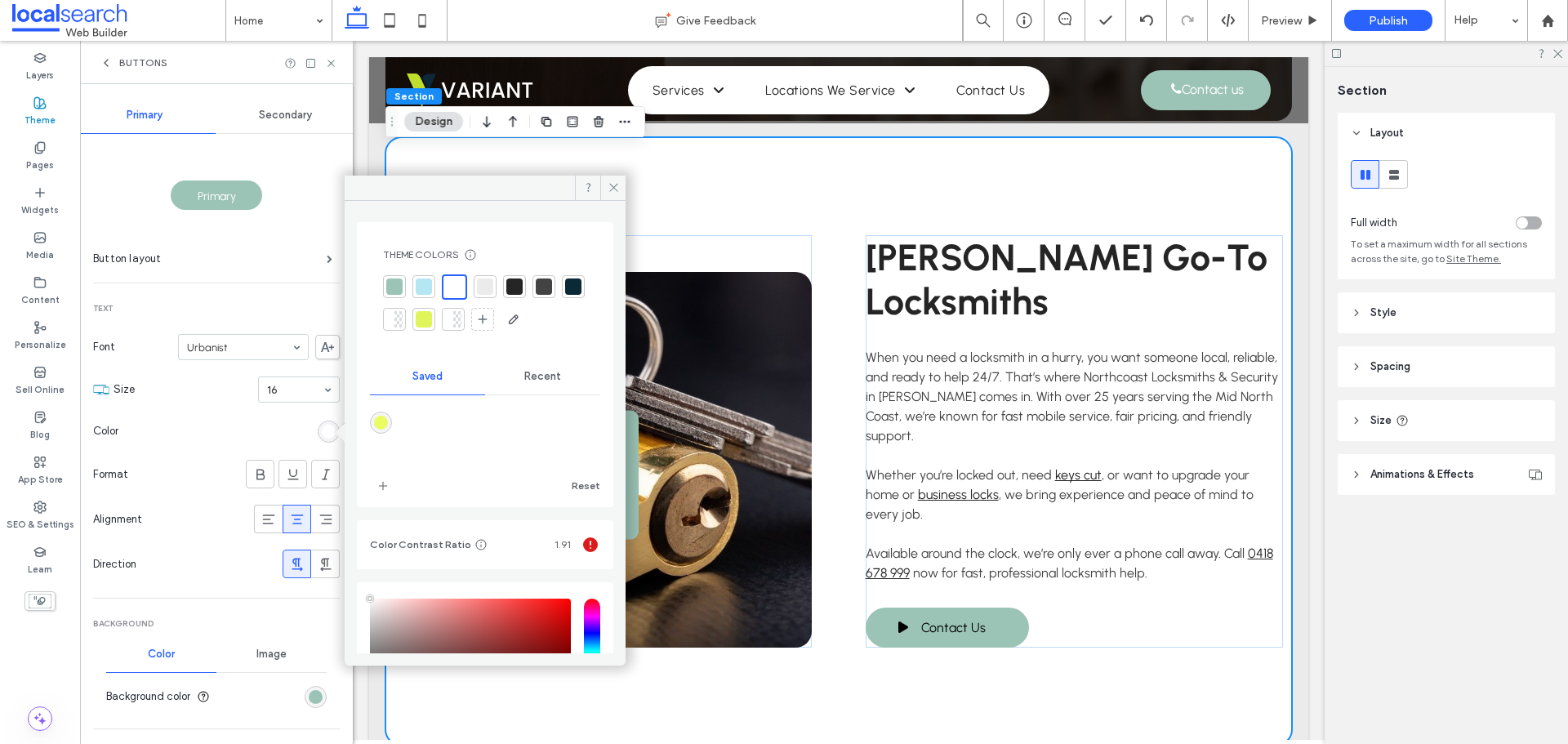
click at [544, 380] on span "Recent" at bounding box center [543, 377] width 37 height 13
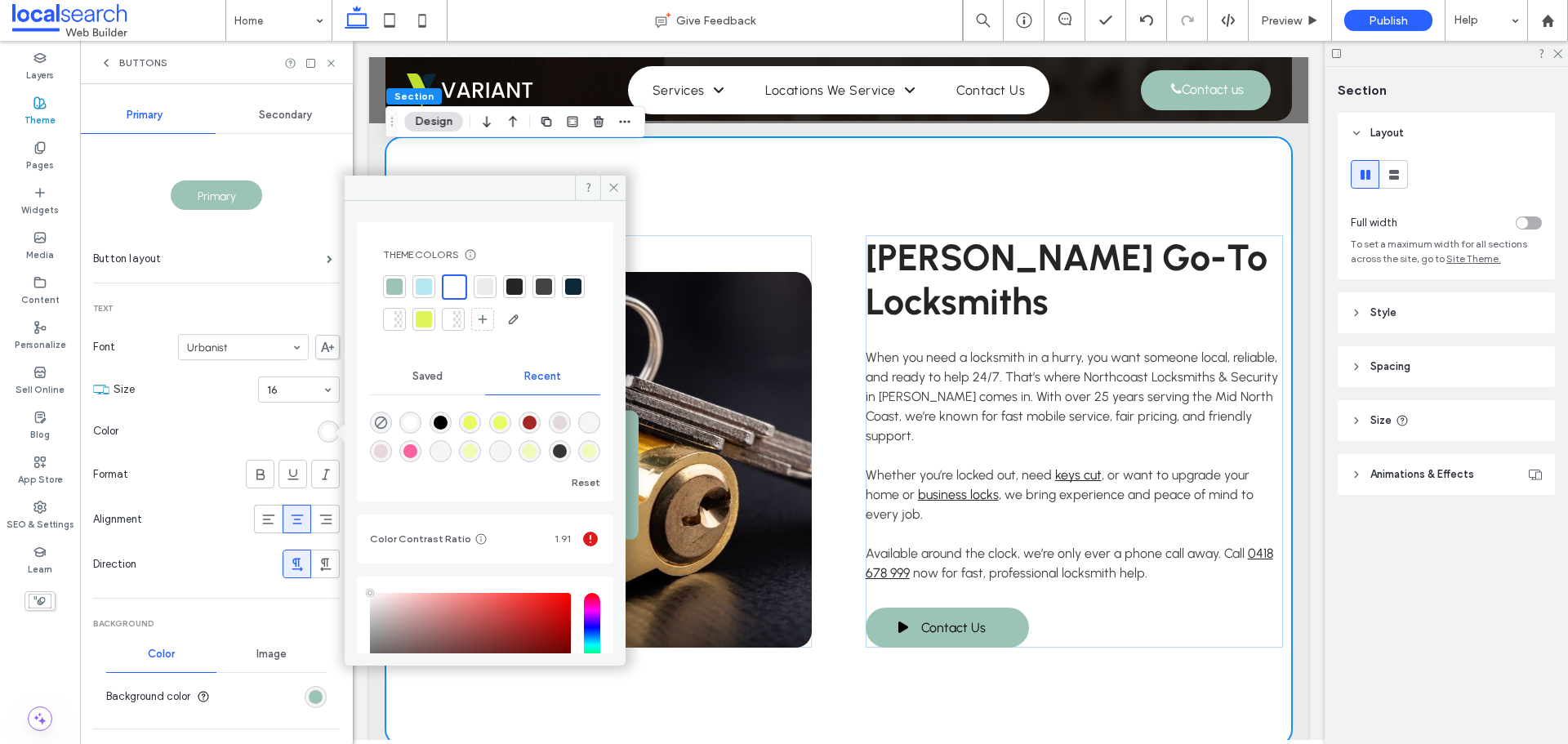
click at [441, 425] on div "rgba(0, 0, 0, 1)" at bounding box center [440, 423] width 13 height 13
type input "*******"
drag, startPoint x: 607, startPoint y: 185, endPoint x: 77, endPoint y: 257, distance: 534.9
click at [607, 185] on icon at bounding box center [613, 187] width 13 height 13
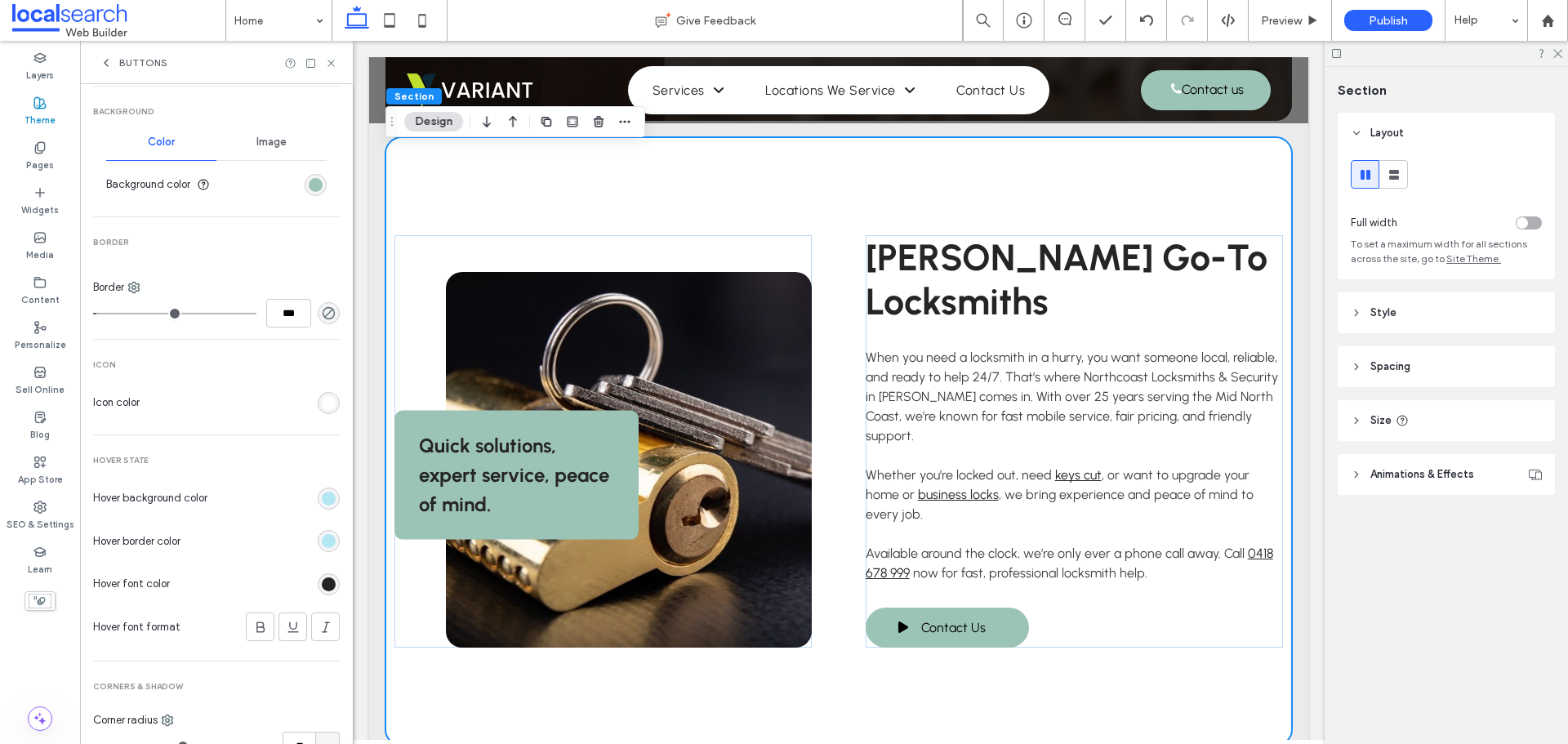
scroll to position [572, 0]
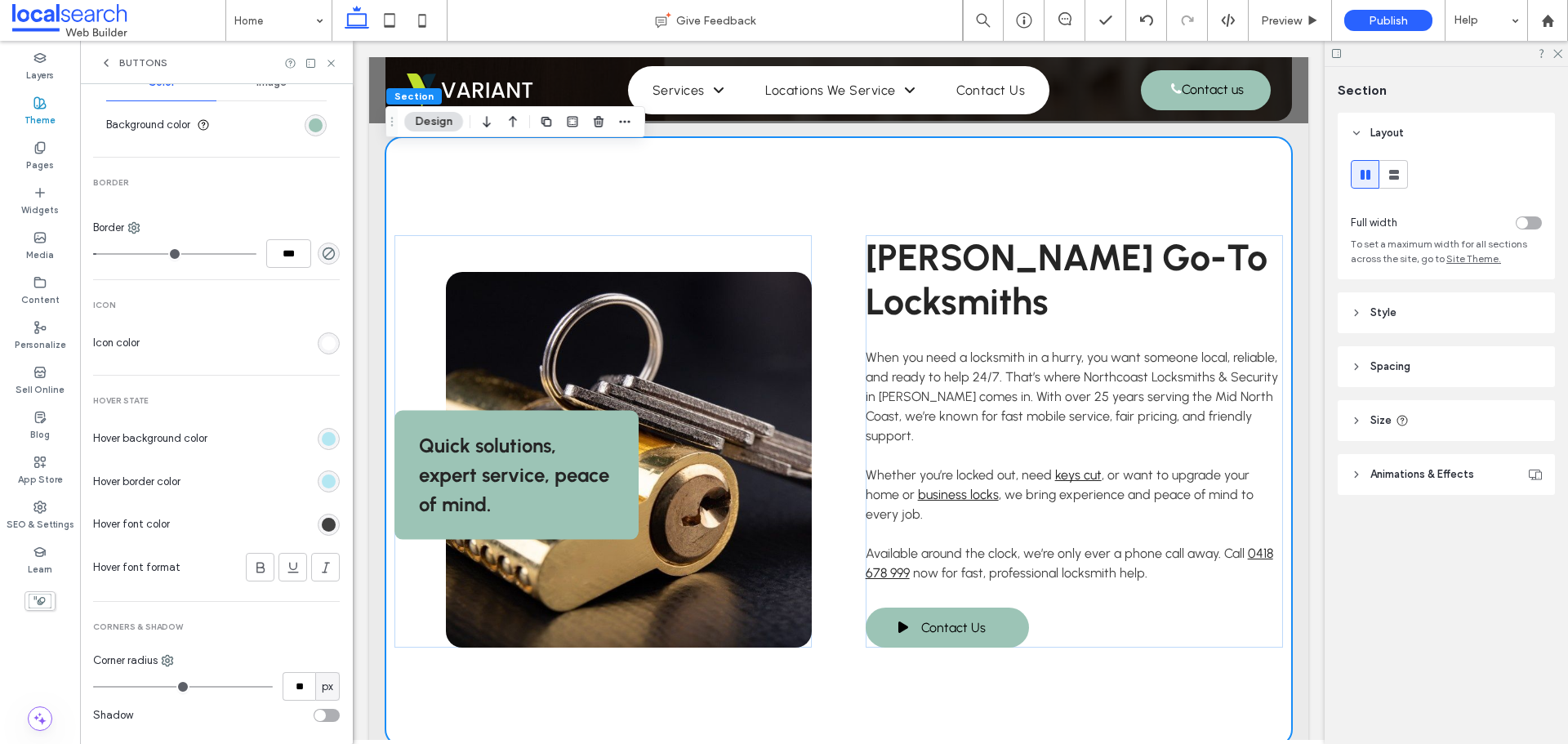
click at [322, 525] on div "rgb(37, 37, 37)" at bounding box center [328, 525] width 13 height 13
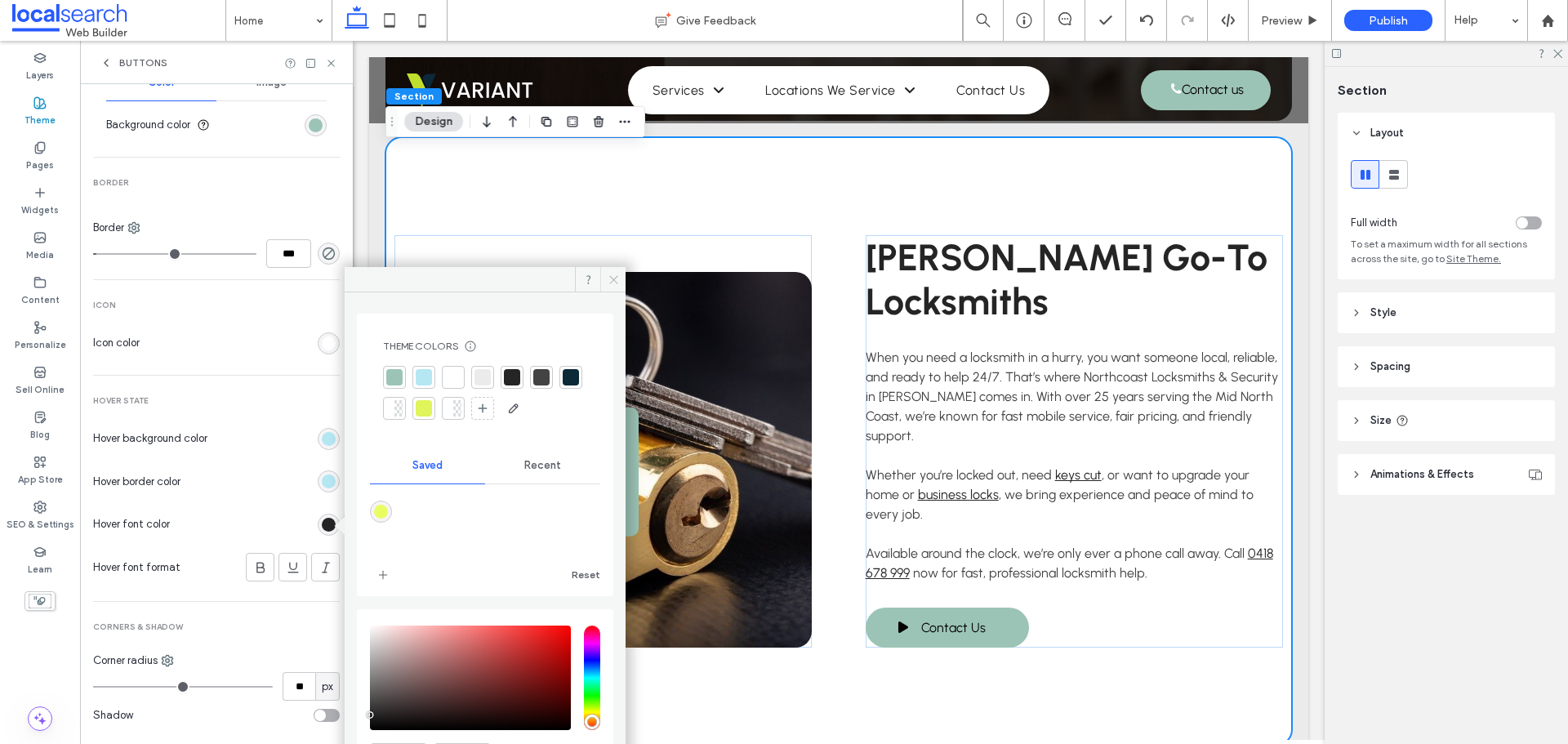
drag, startPoint x: 611, startPoint y: 275, endPoint x: 223, endPoint y: 236, distance: 390.0
click at [611, 275] on icon at bounding box center [613, 280] width 13 height 13
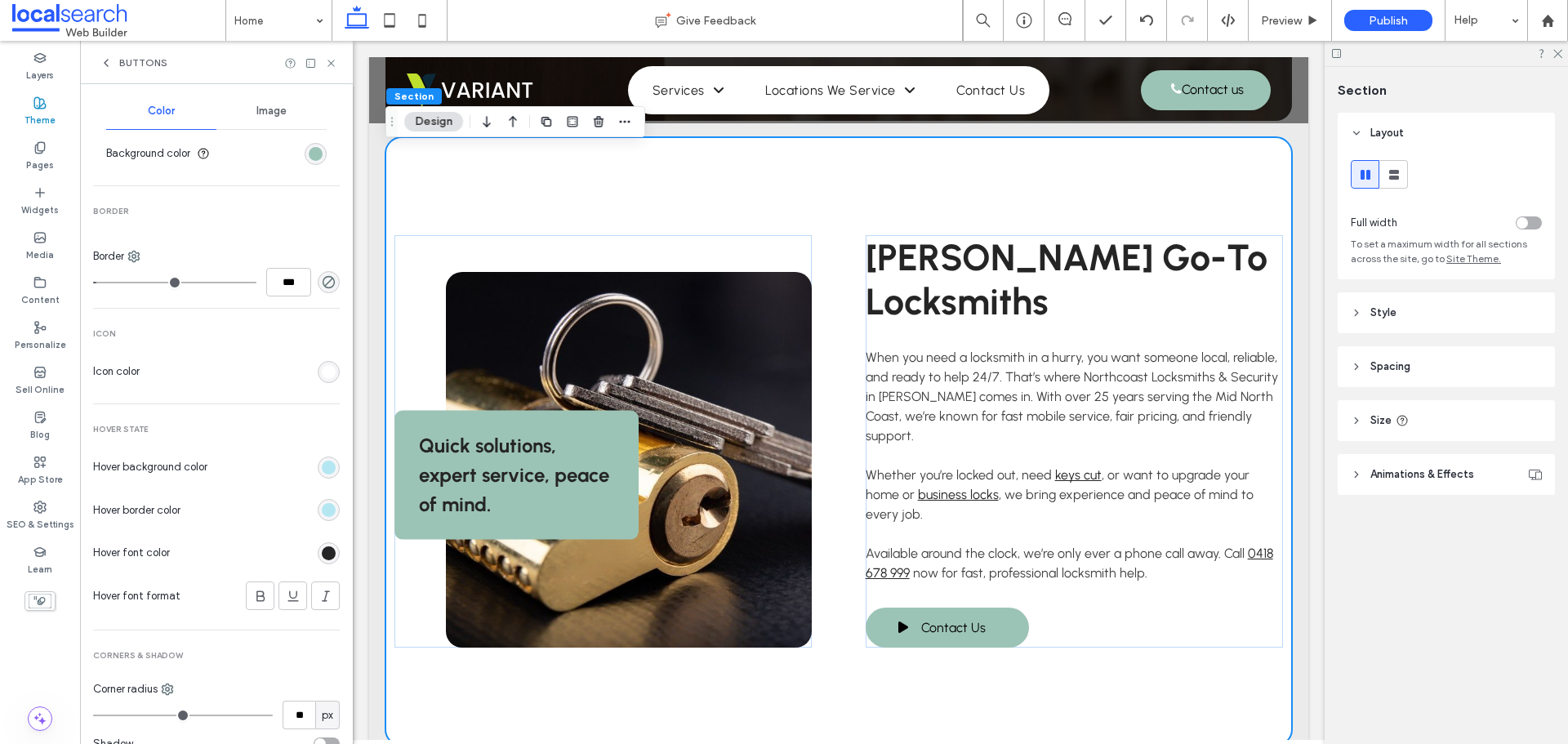
scroll to position [517, 0]
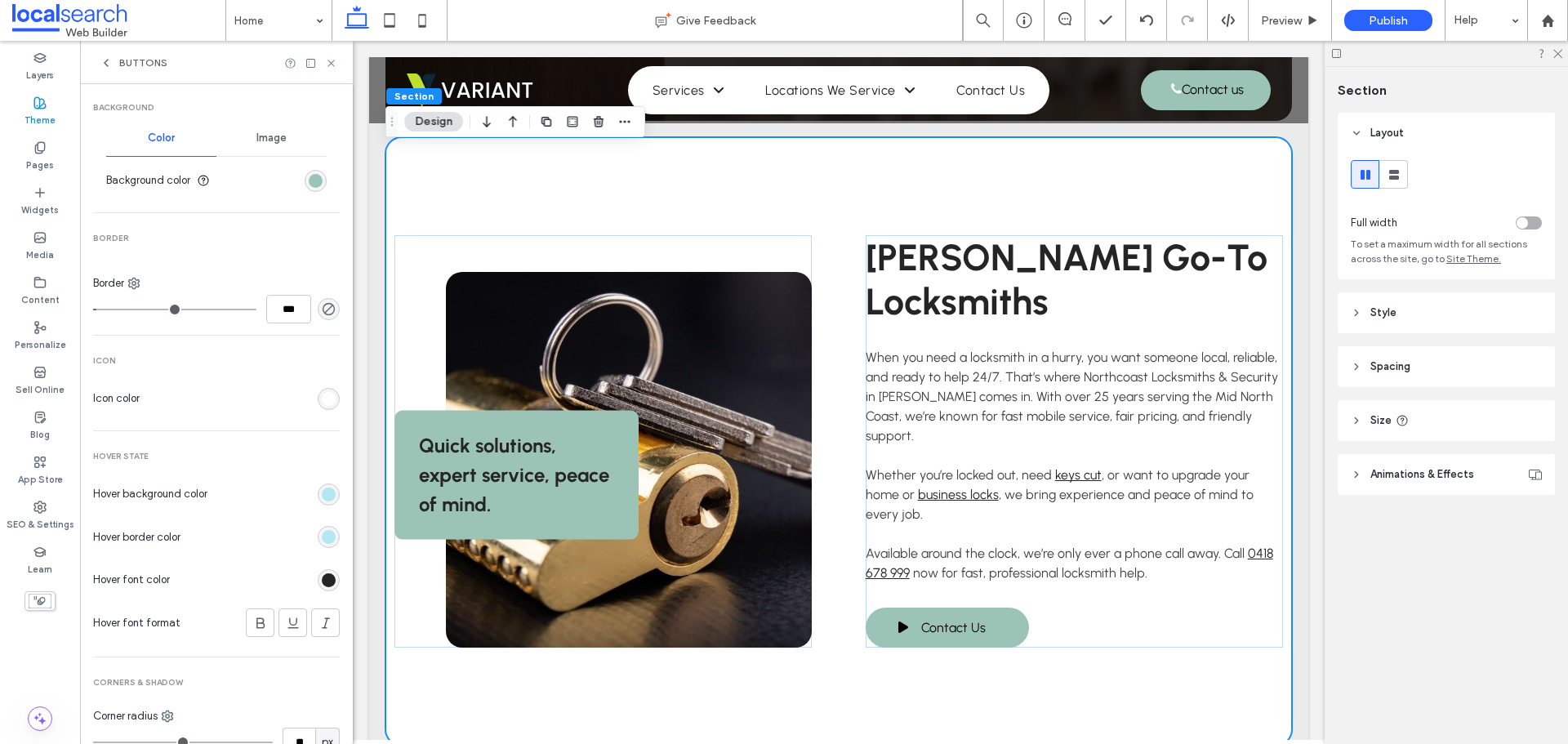
click at [322, 403] on div "rgb(255, 255, 255)" at bounding box center [328, 399] width 13 height 13
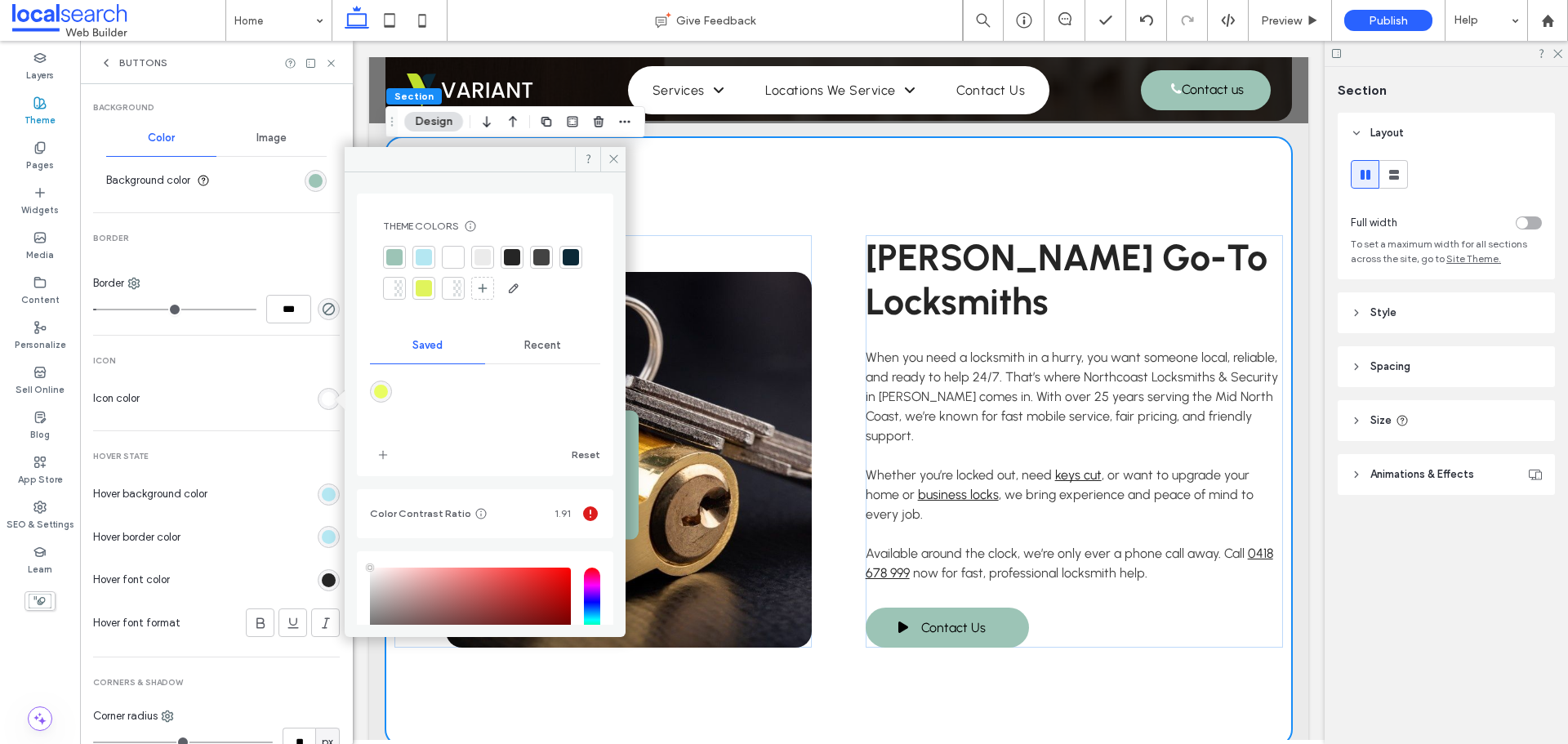
click at [549, 343] on span "Recent" at bounding box center [543, 345] width 37 height 13
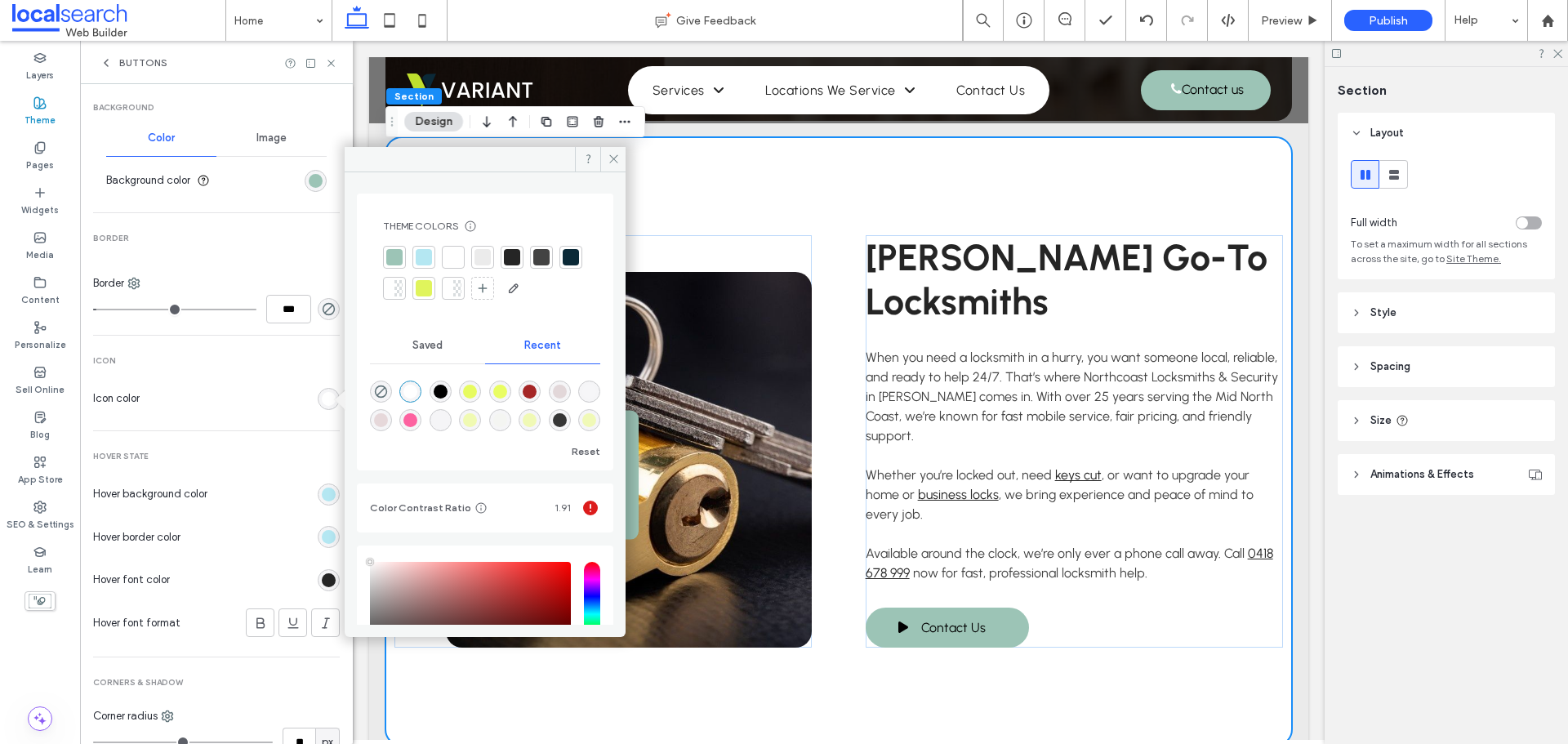
click at [440, 392] on div "rgba(0, 0, 0, 1)" at bounding box center [440, 392] width 13 height 13
type input "*******"
click at [952, 612] on span "Contact Us" at bounding box center [953, 628] width 65 height 32
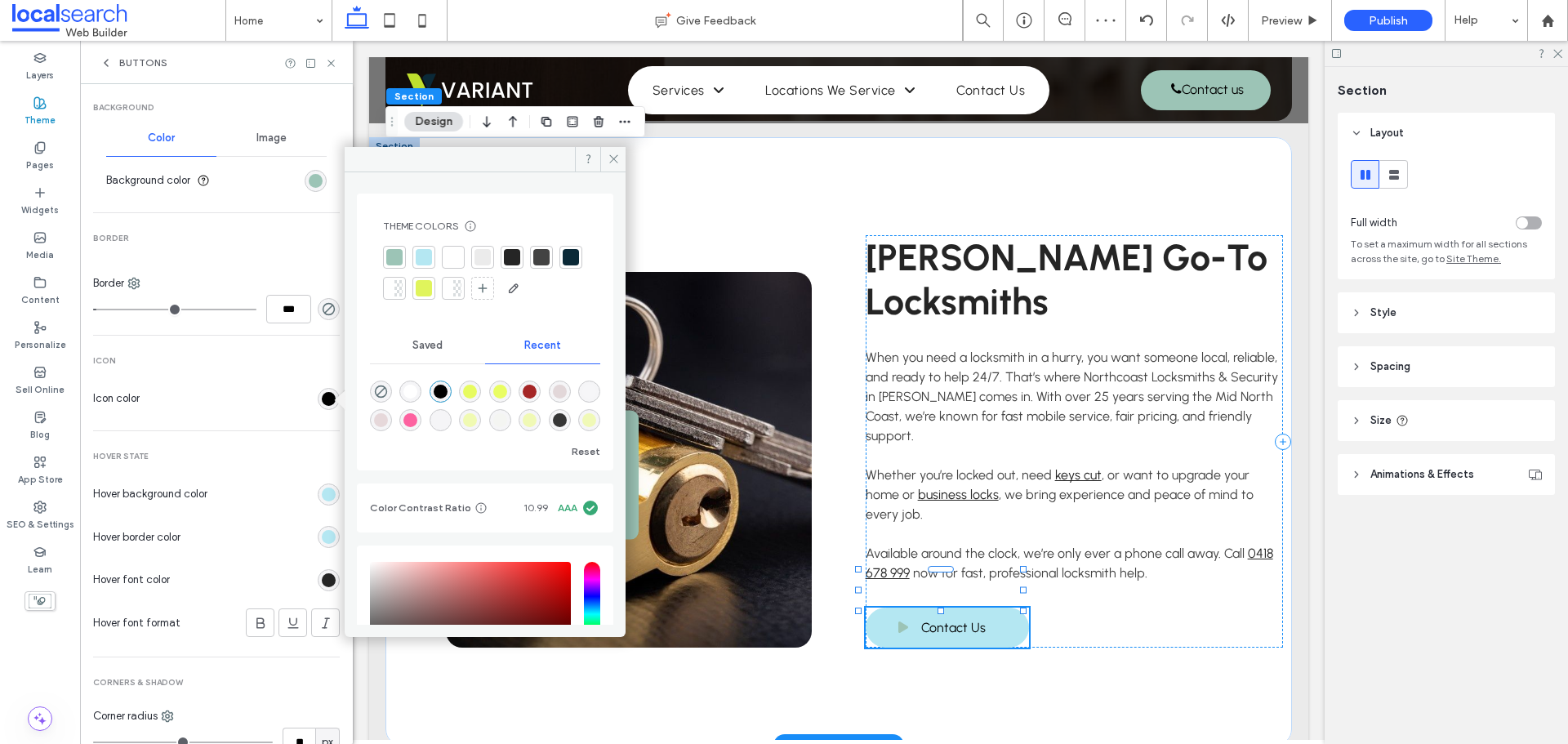
click at [983, 612] on span "Contact Us" at bounding box center [953, 628] width 65 height 32
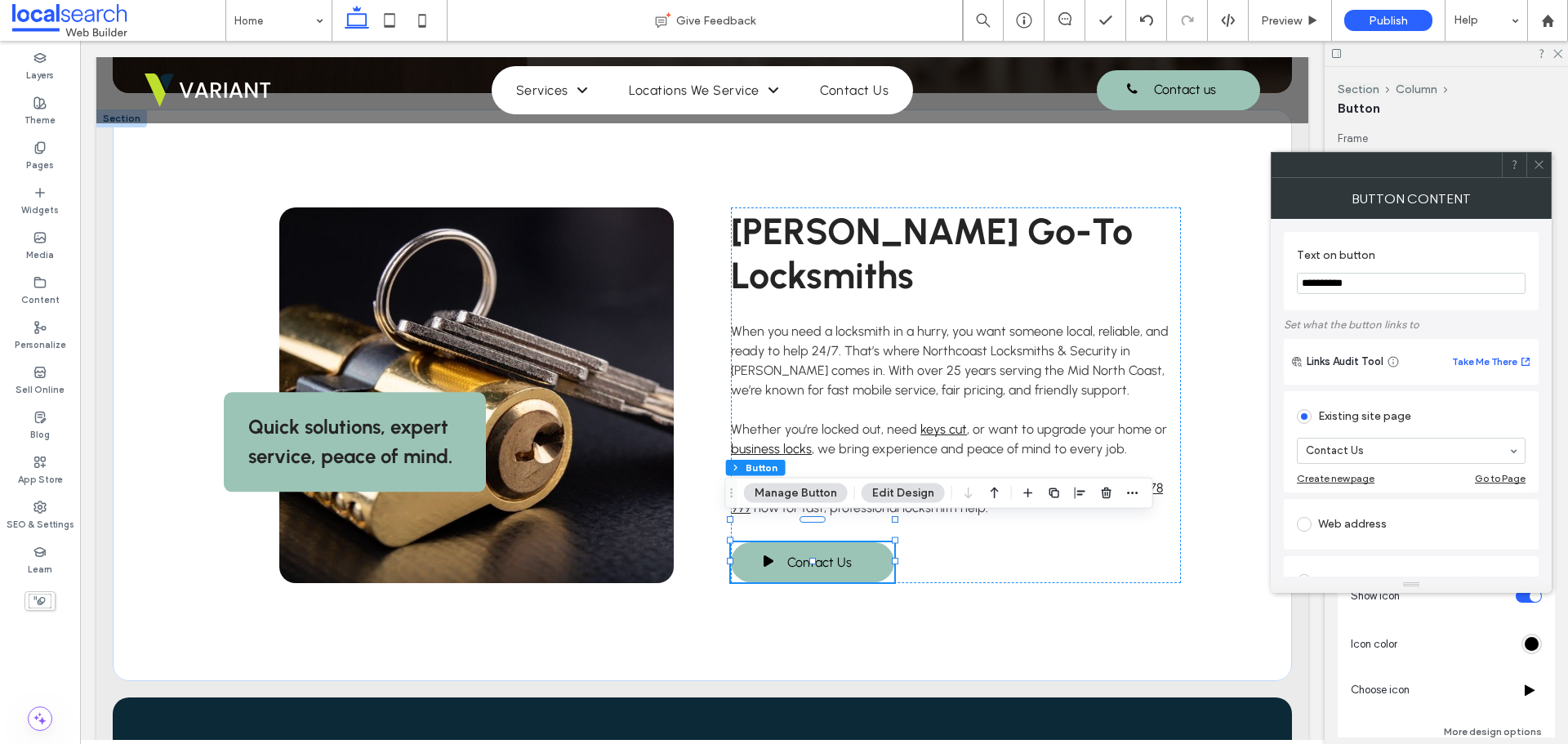
click at [1540, 165] on icon at bounding box center [1539, 164] width 13 height 13
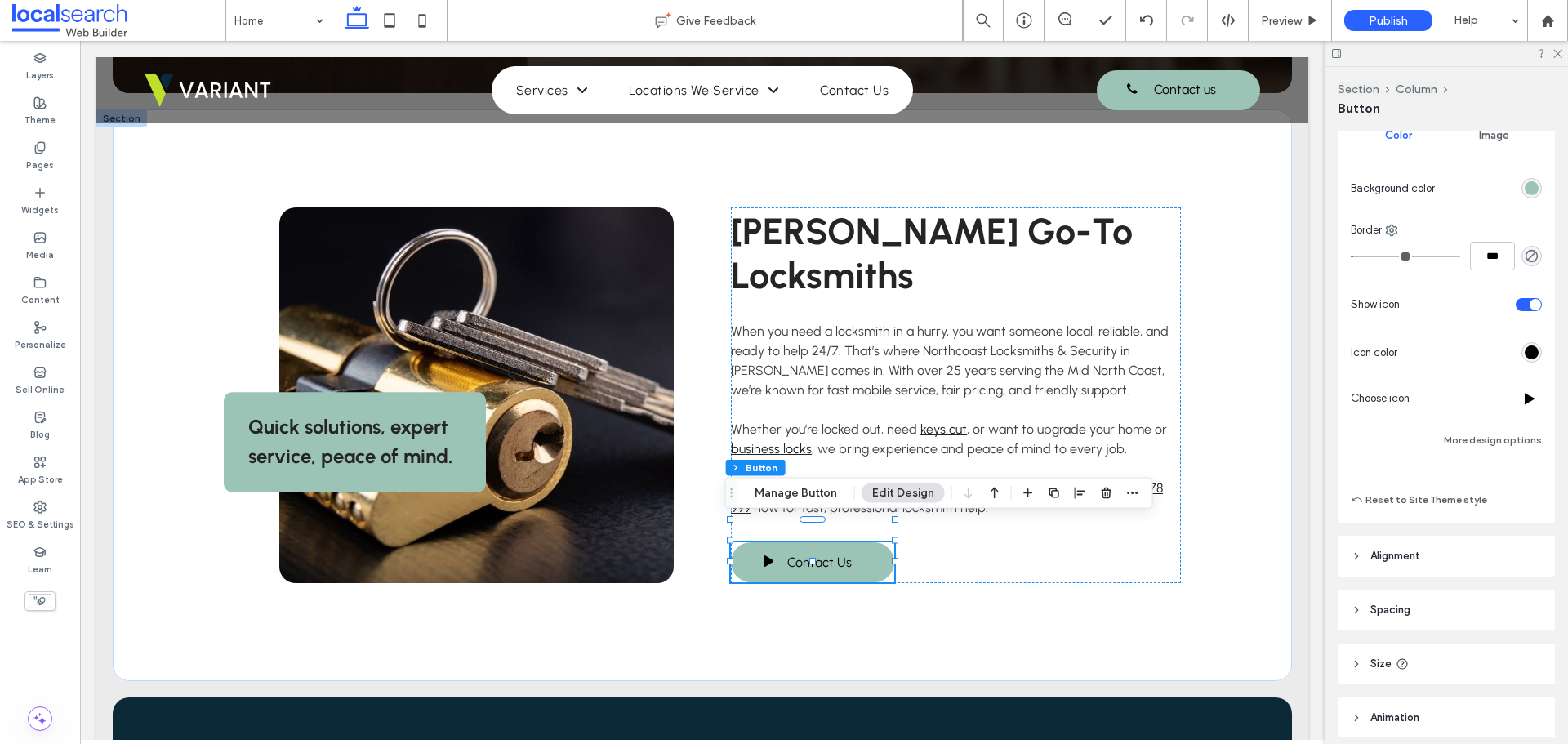
scroll to position [327, 0]
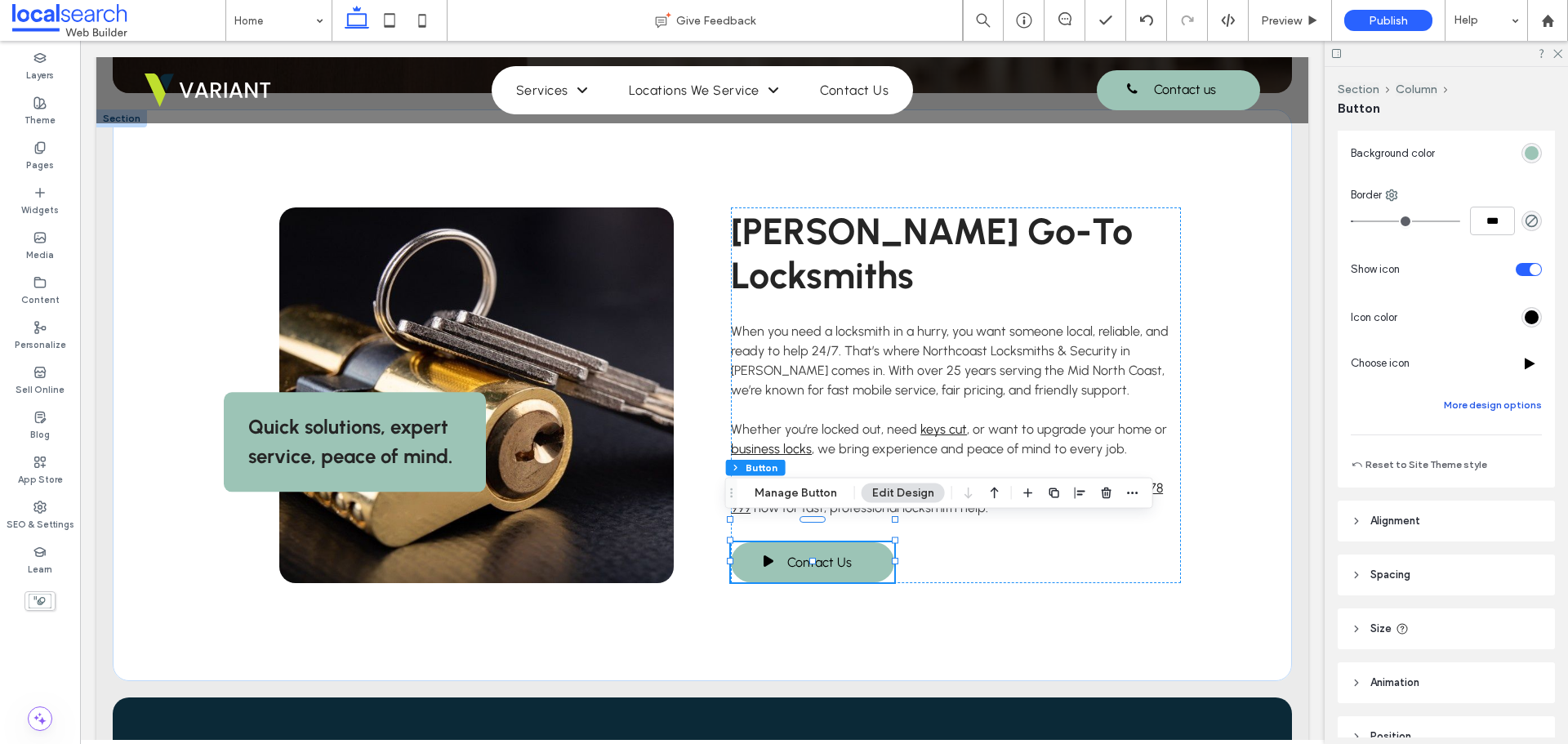
click at [1480, 406] on button "More design options" at bounding box center [1493, 404] width 98 height 19
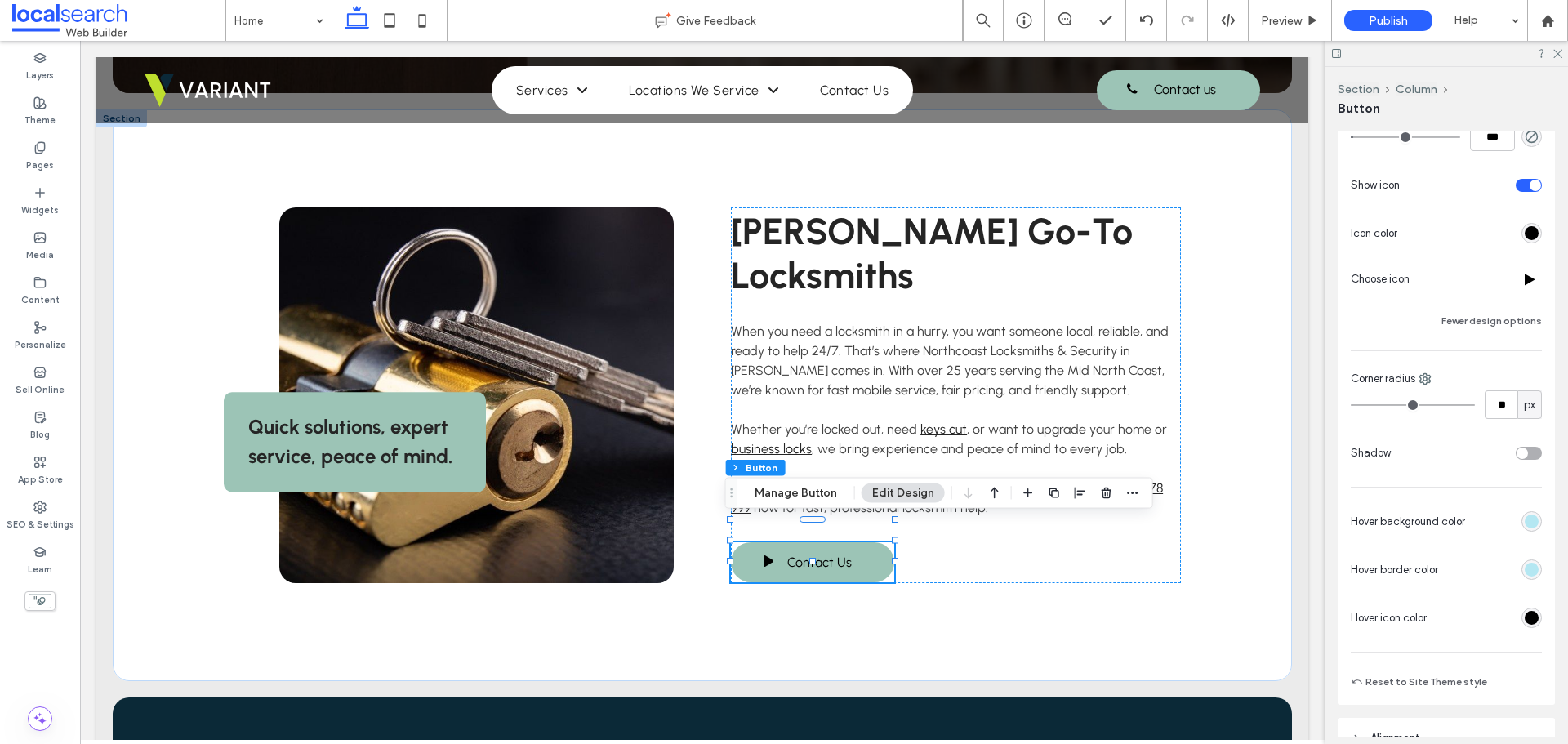
scroll to position [490, 0]
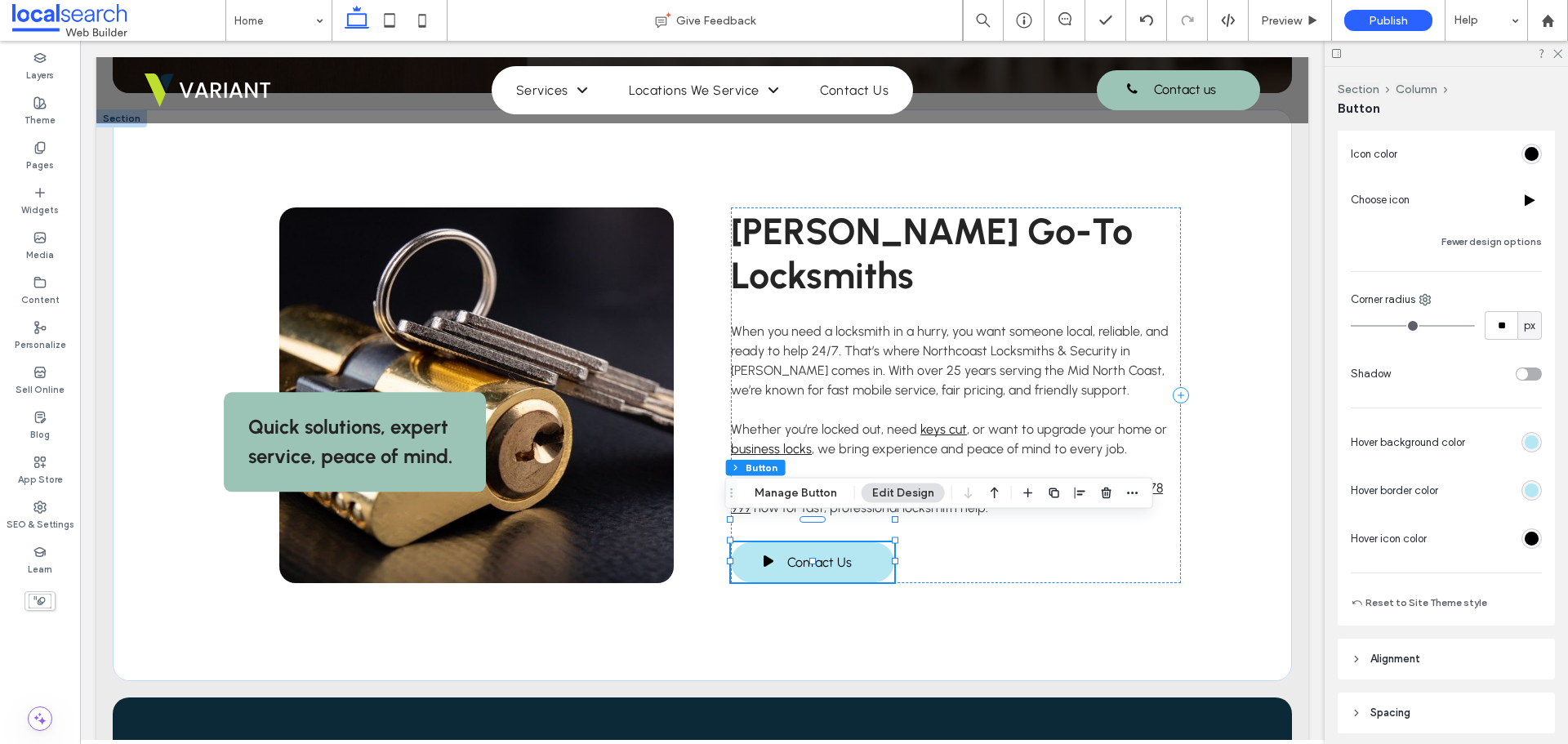
click at [1525, 538] on div "rgb(0, 0, 0)" at bounding box center [1532, 538] width 13 height 13
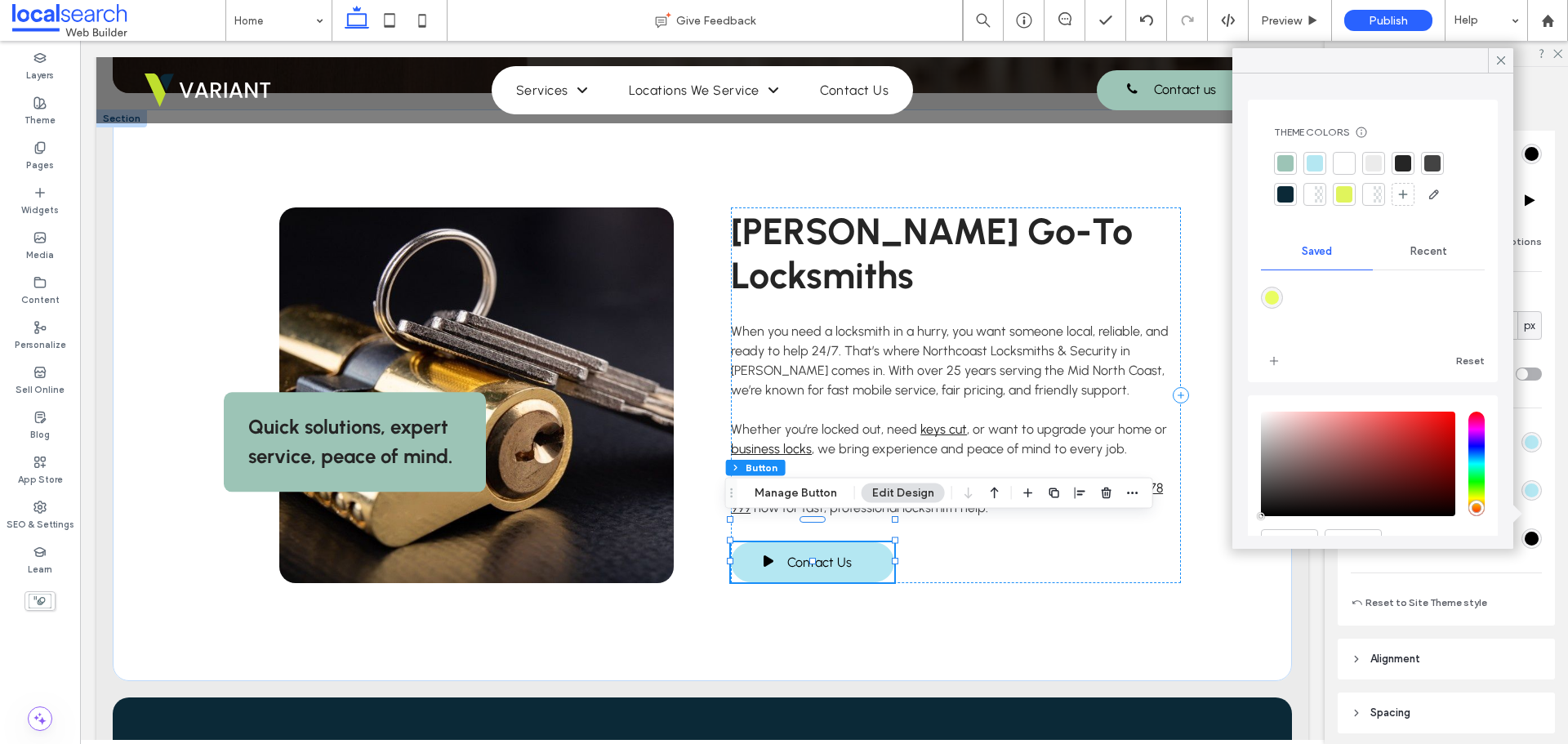
click at [1420, 254] on span "Recent" at bounding box center [1429, 252] width 37 height 13
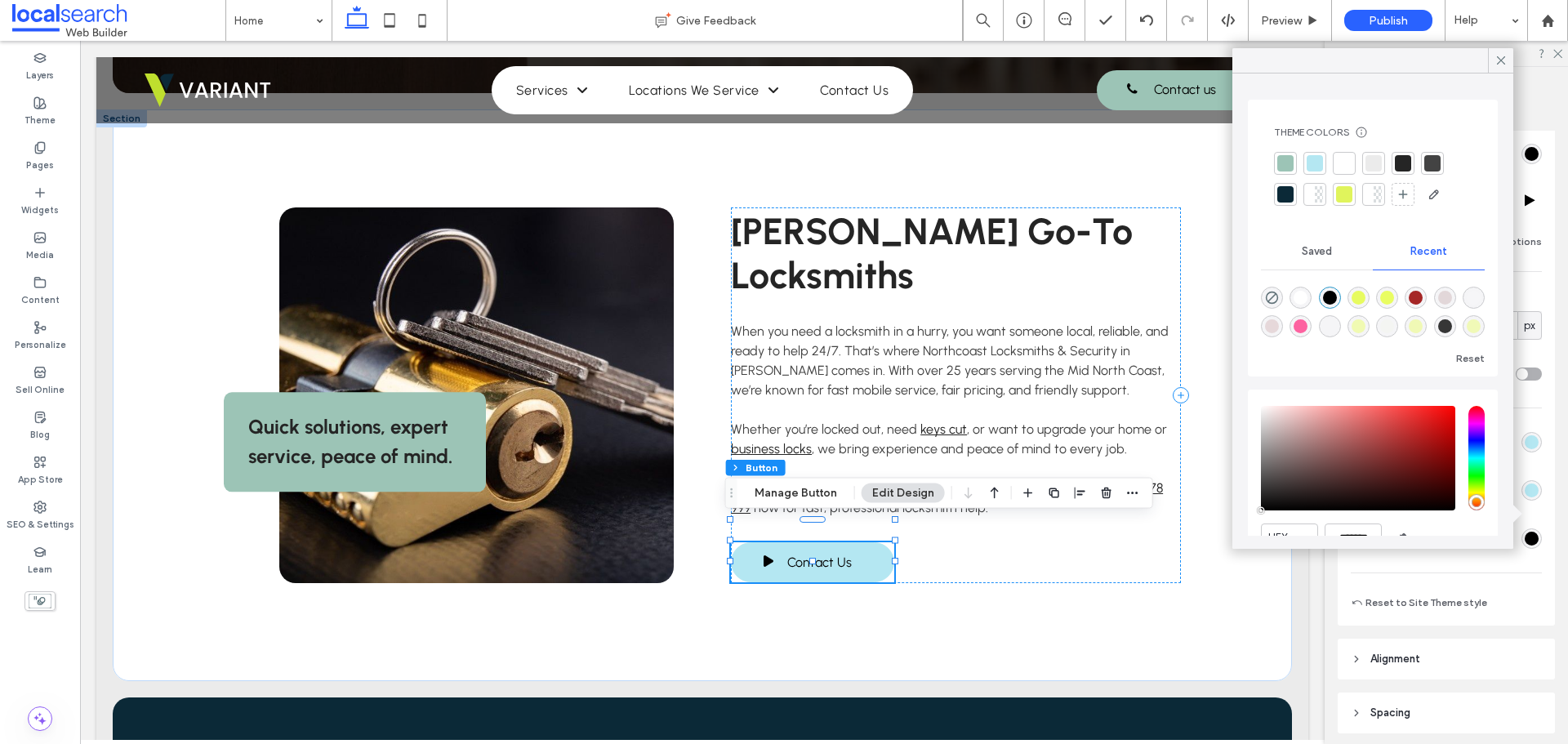
click at [1331, 297] on div "rgba(0, 0, 0, 1)" at bounding box center [1330, 297] width 13 height 13
click at [1500, 65] on icon at bounding box center [1501, 60] width 14 height 14
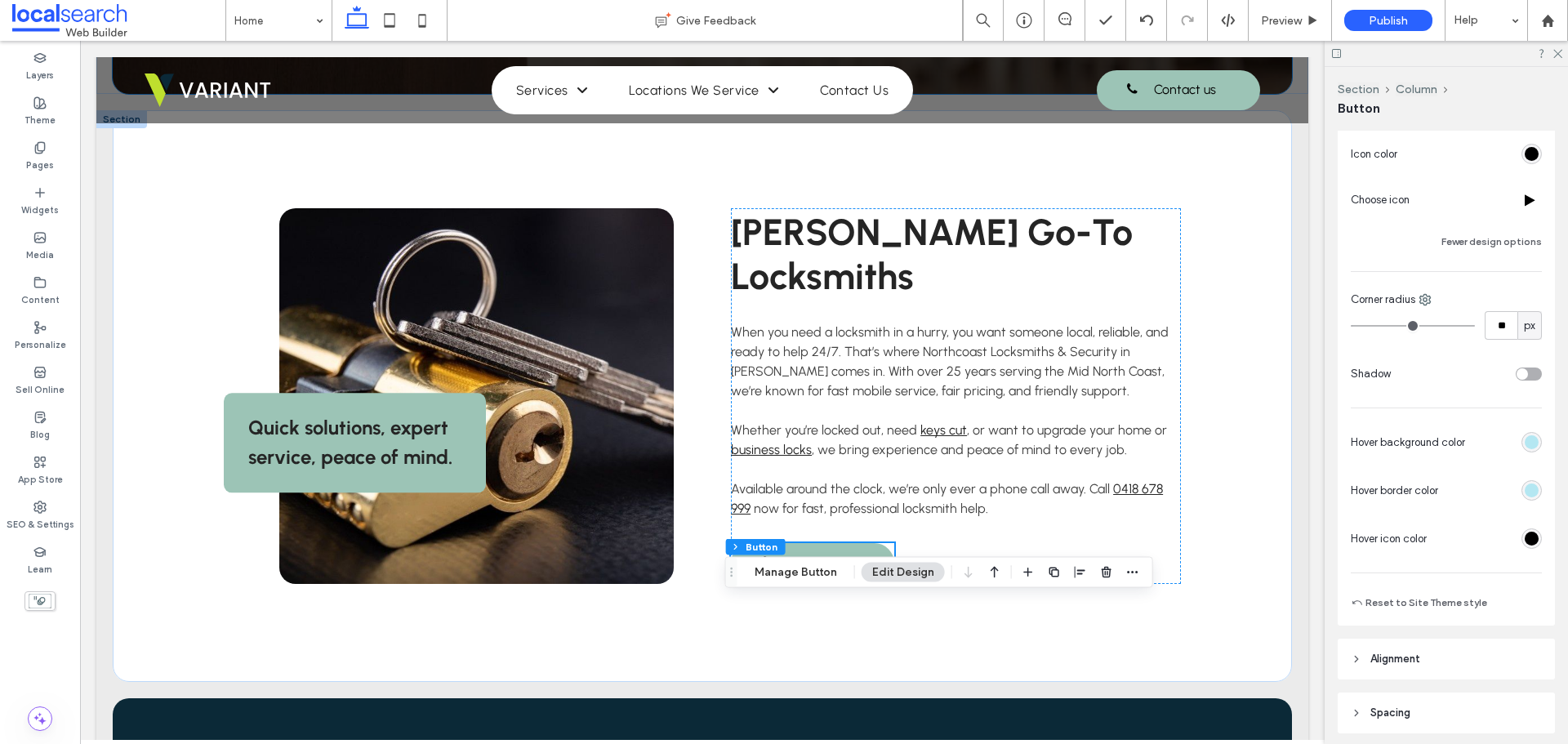
scroll to position [736, 0]
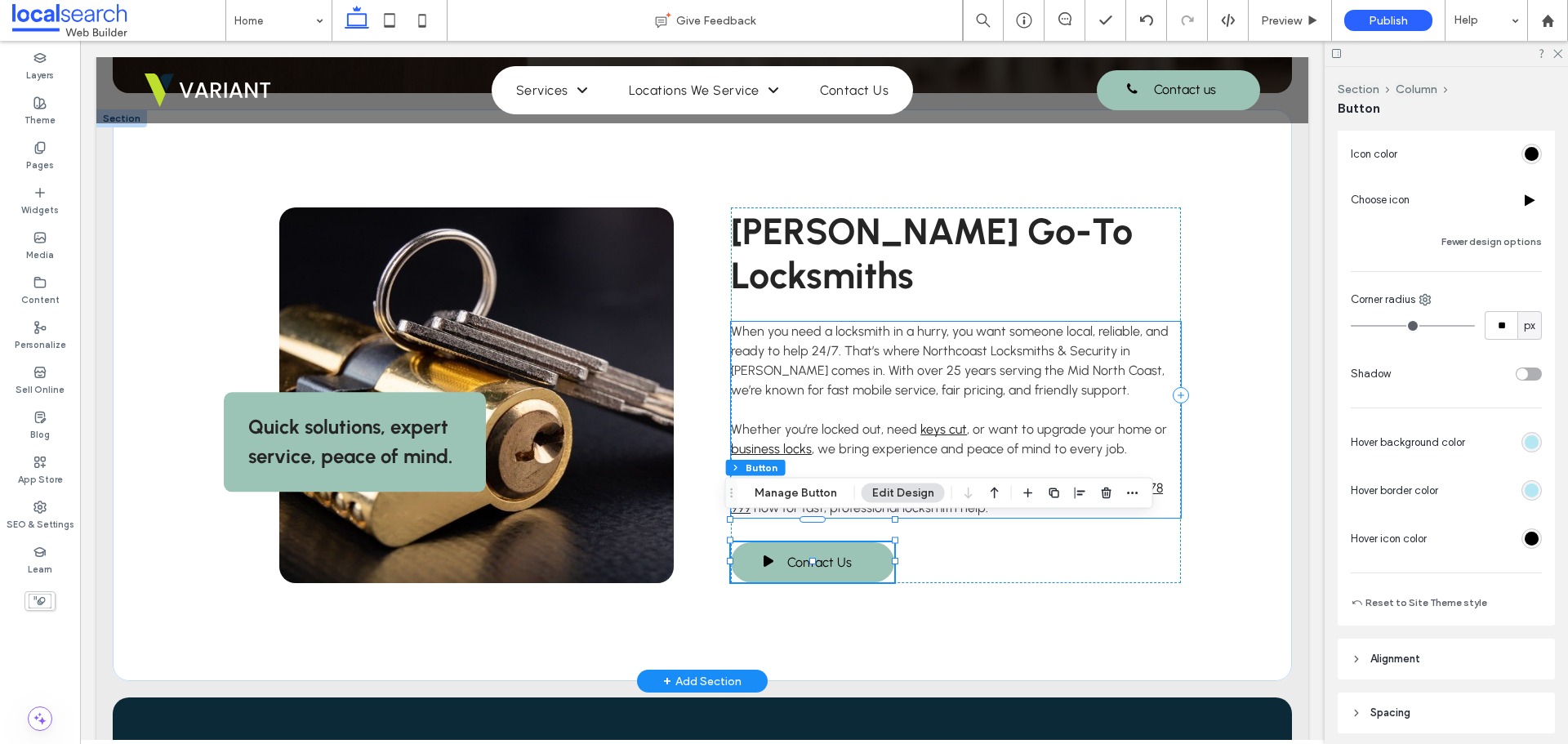
click at [1019, 442] on span ", we bring experience and peace of mind to every job." at bounding box center [969, 449] width 315 height 15
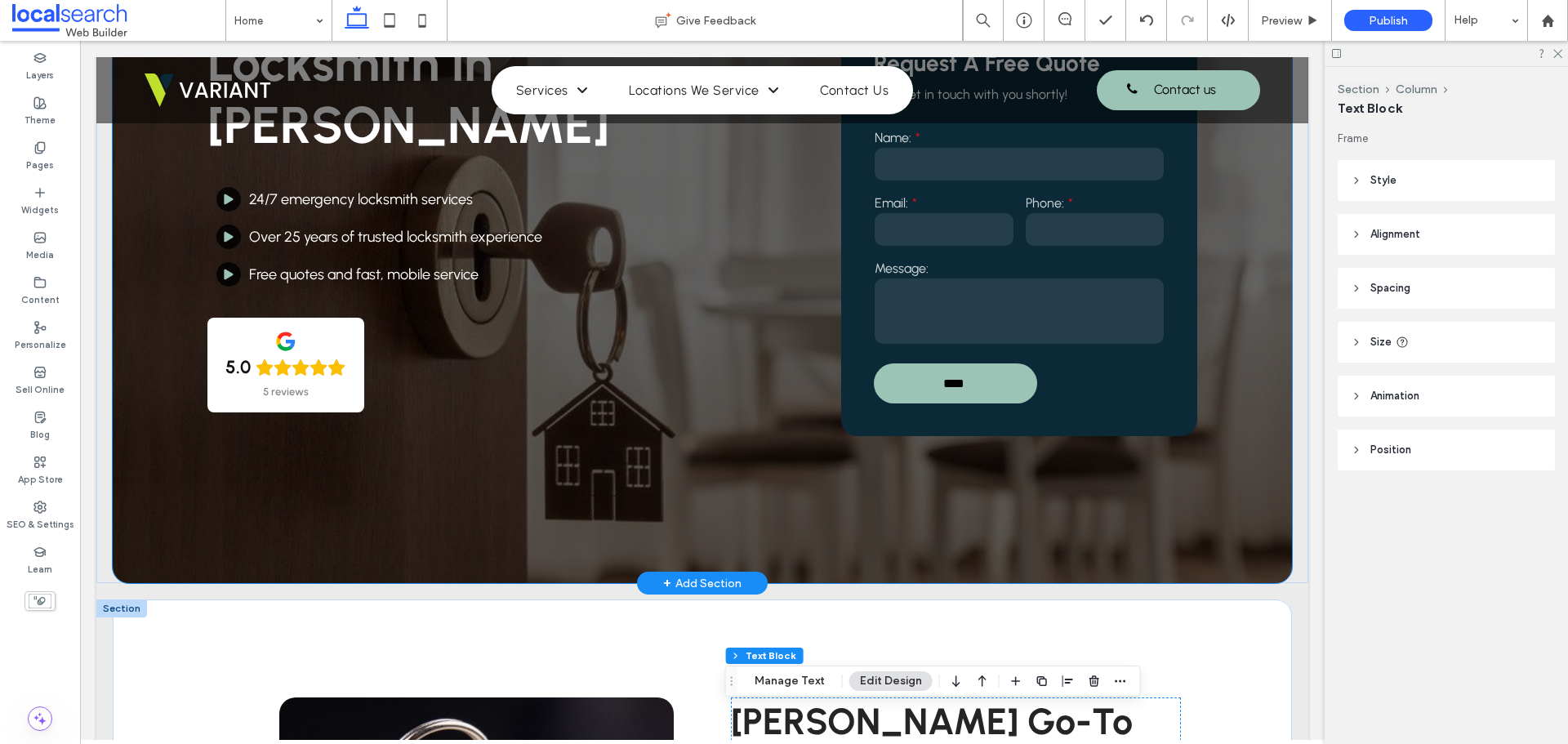
scroll to position [0, 0]
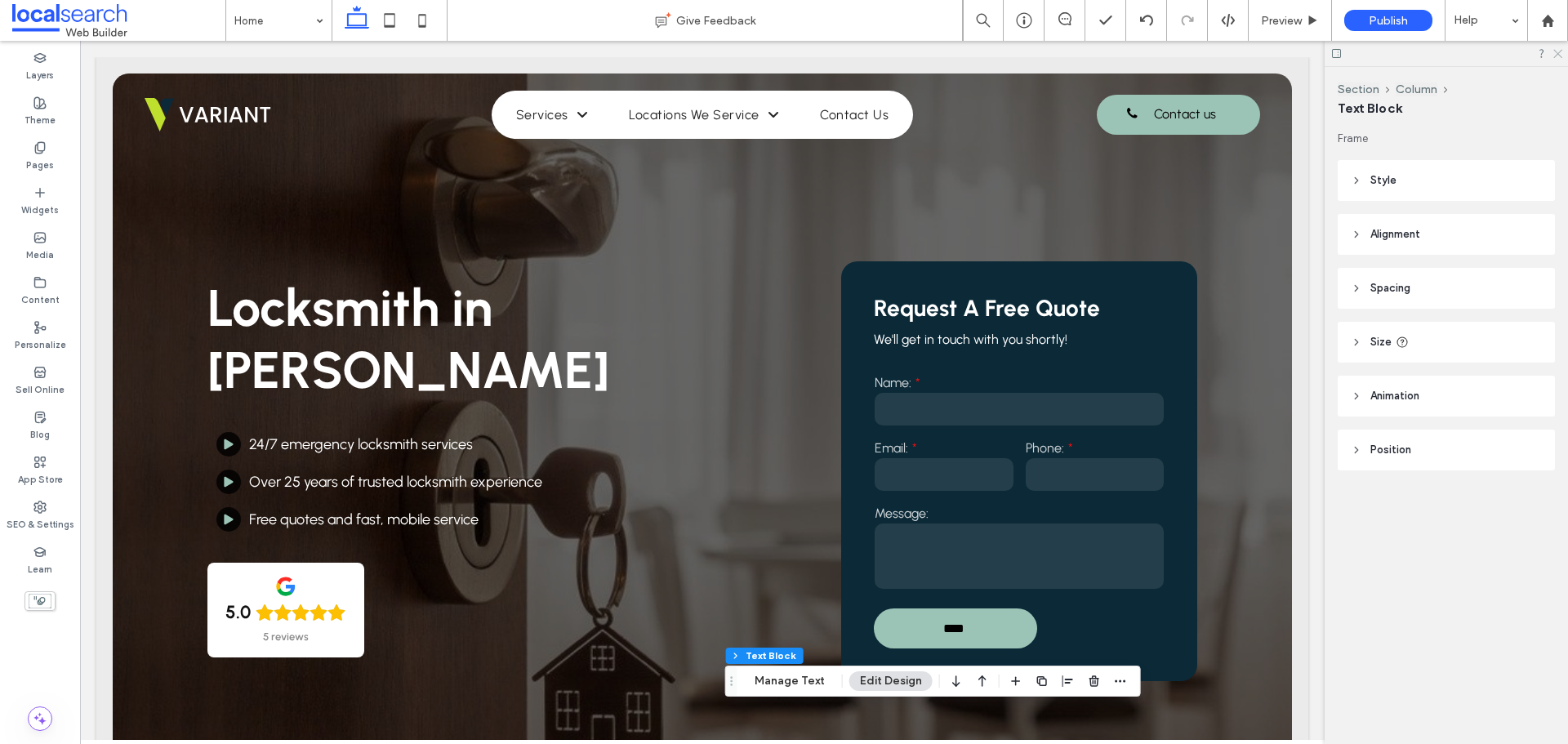
click at [1553, 55] on icon at bounding box center [1557, 52] width 11 height 11
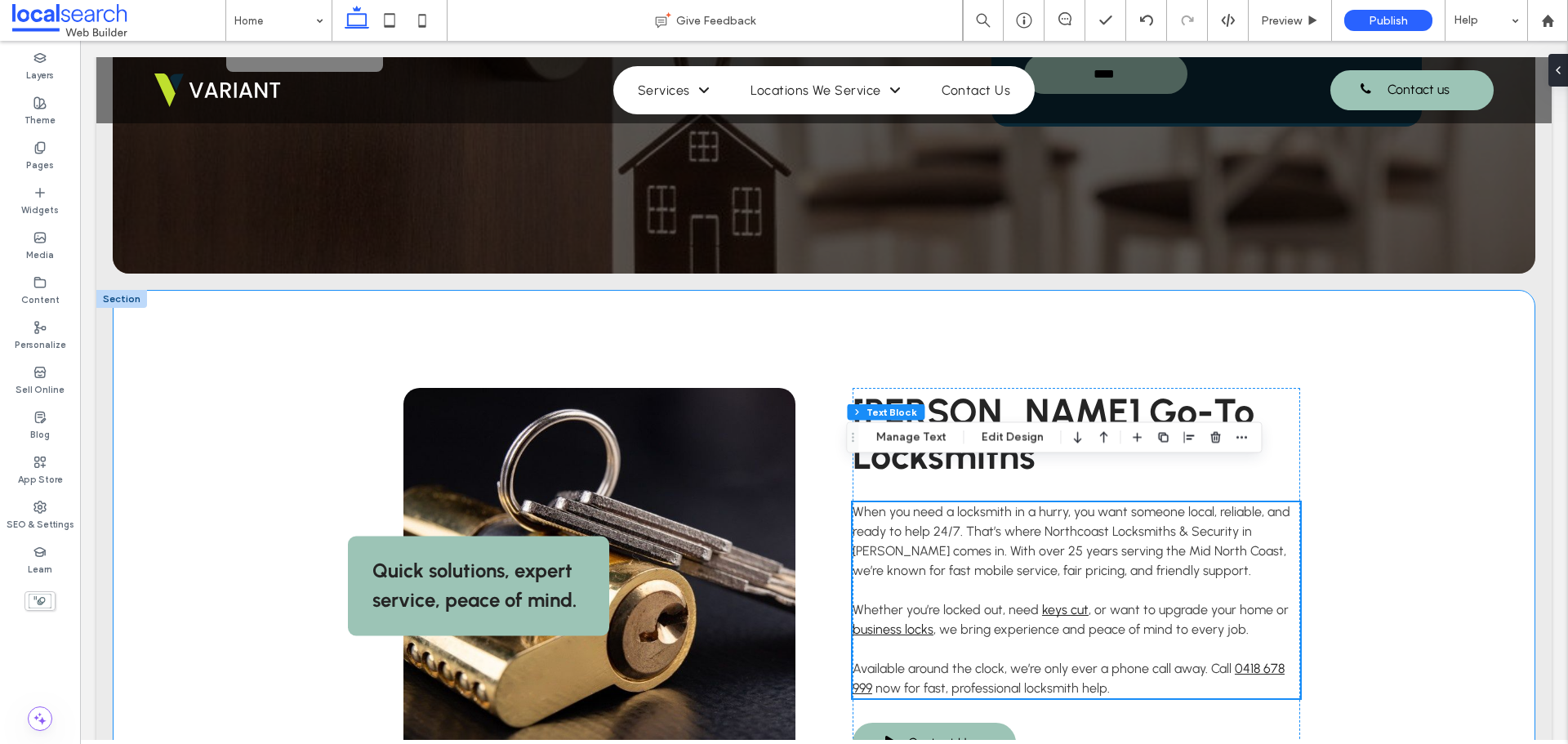
scroll to position [572, 0]
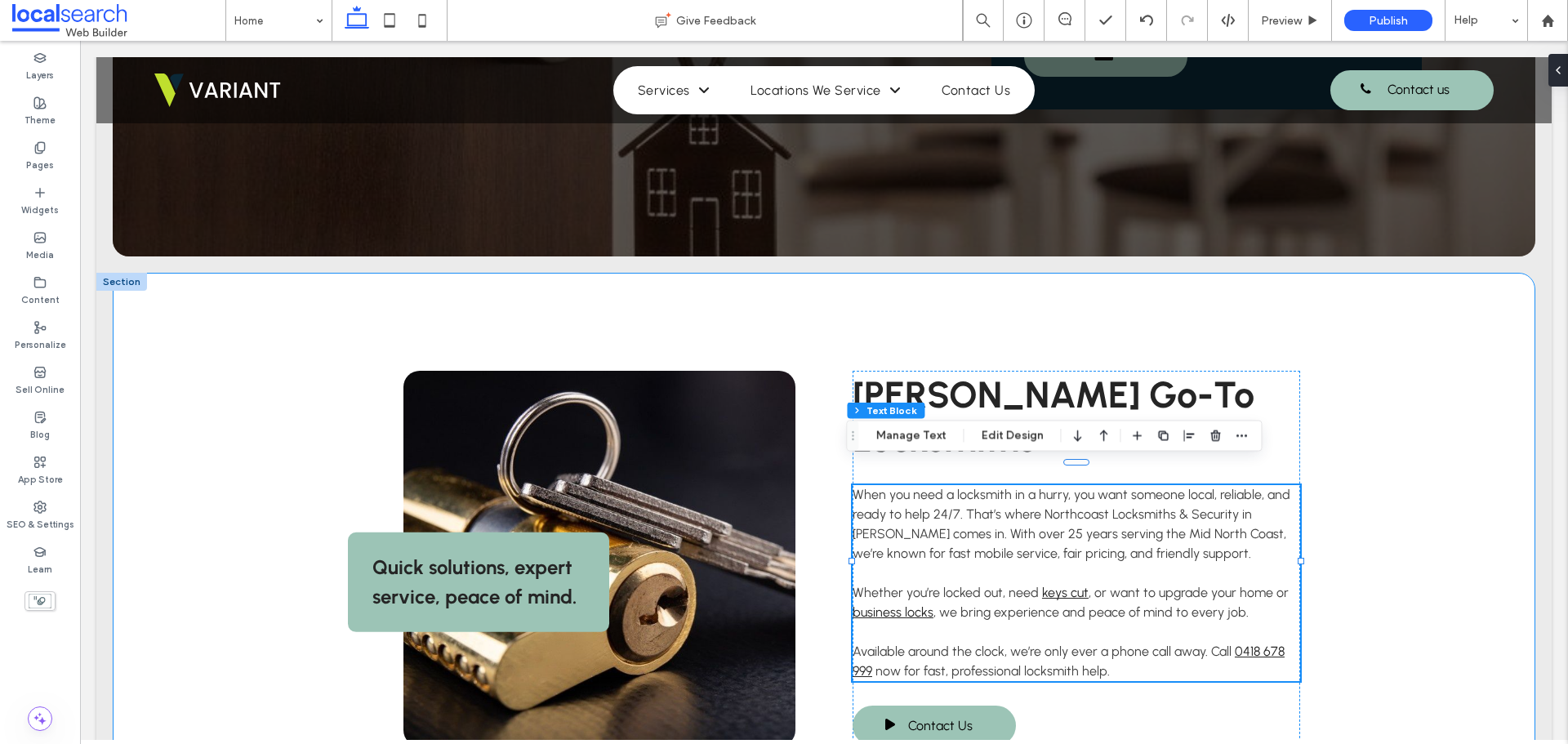
click at [1472, 371] on div "Quick solutions, expert service, peace of mind. Forster's Go-To Locksmiths When…" at bounding box center [824, 559] width 1422 height 572
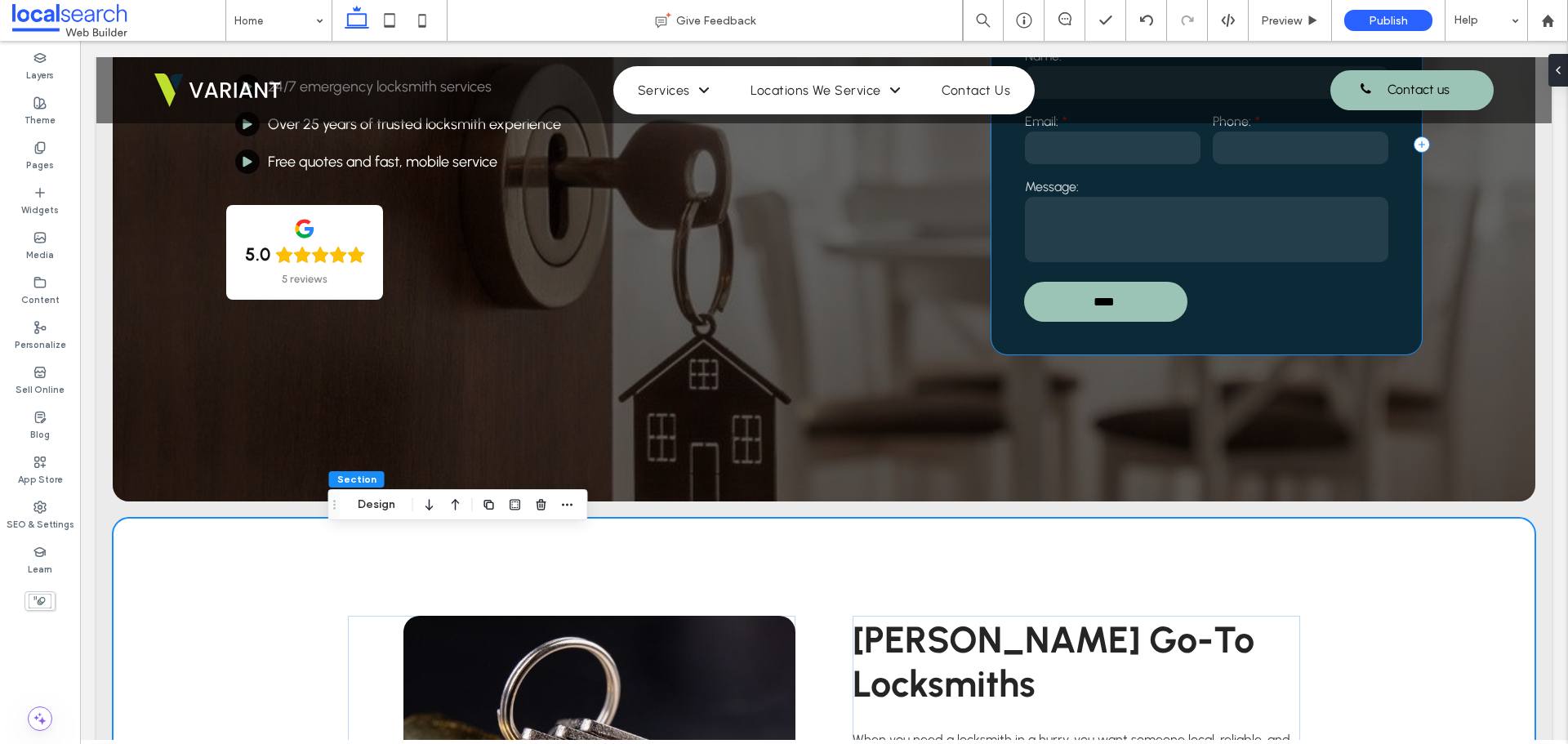
scroll to position [0, 0]
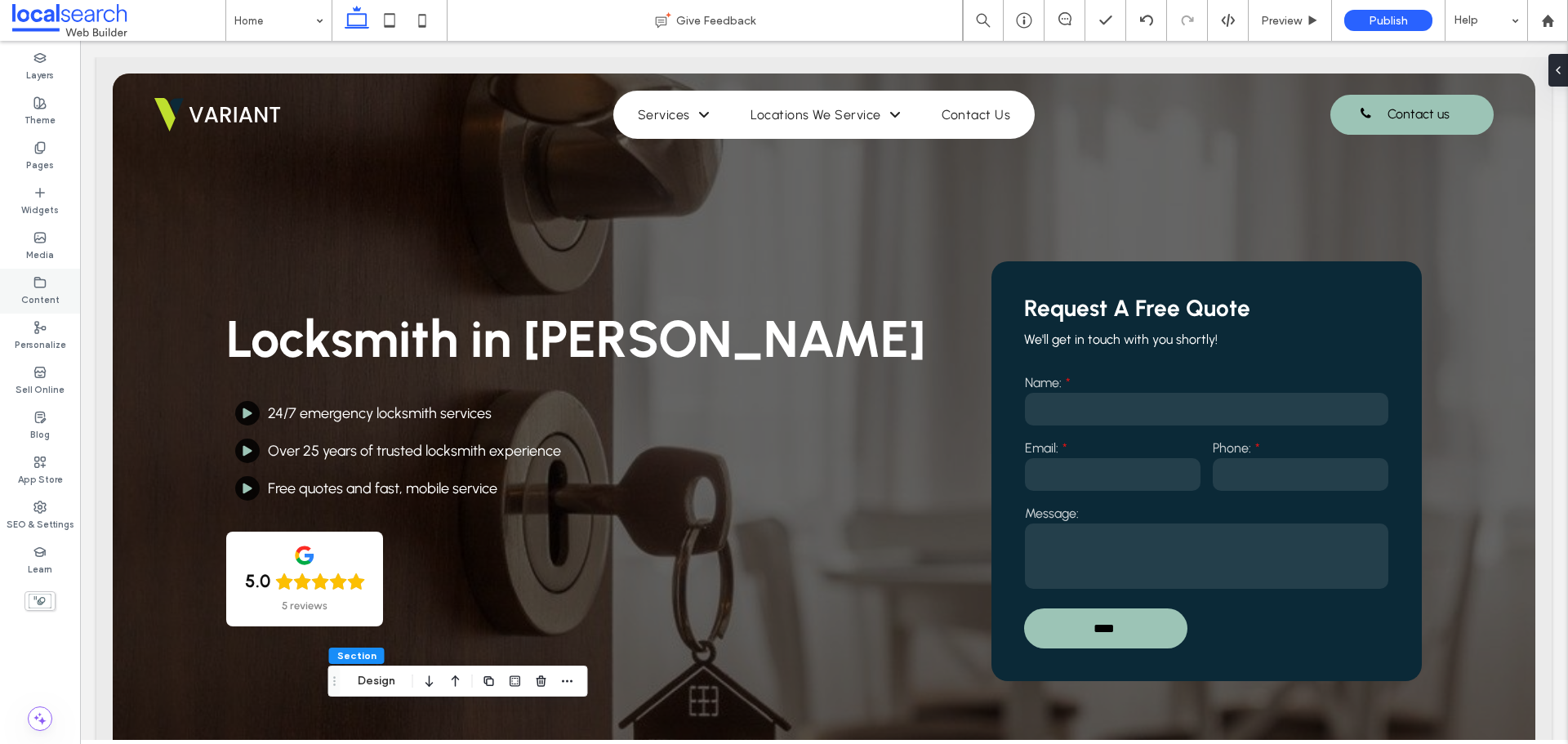
click at [43, 288] on icon at bounding box center [40, 283] width 13 height 13
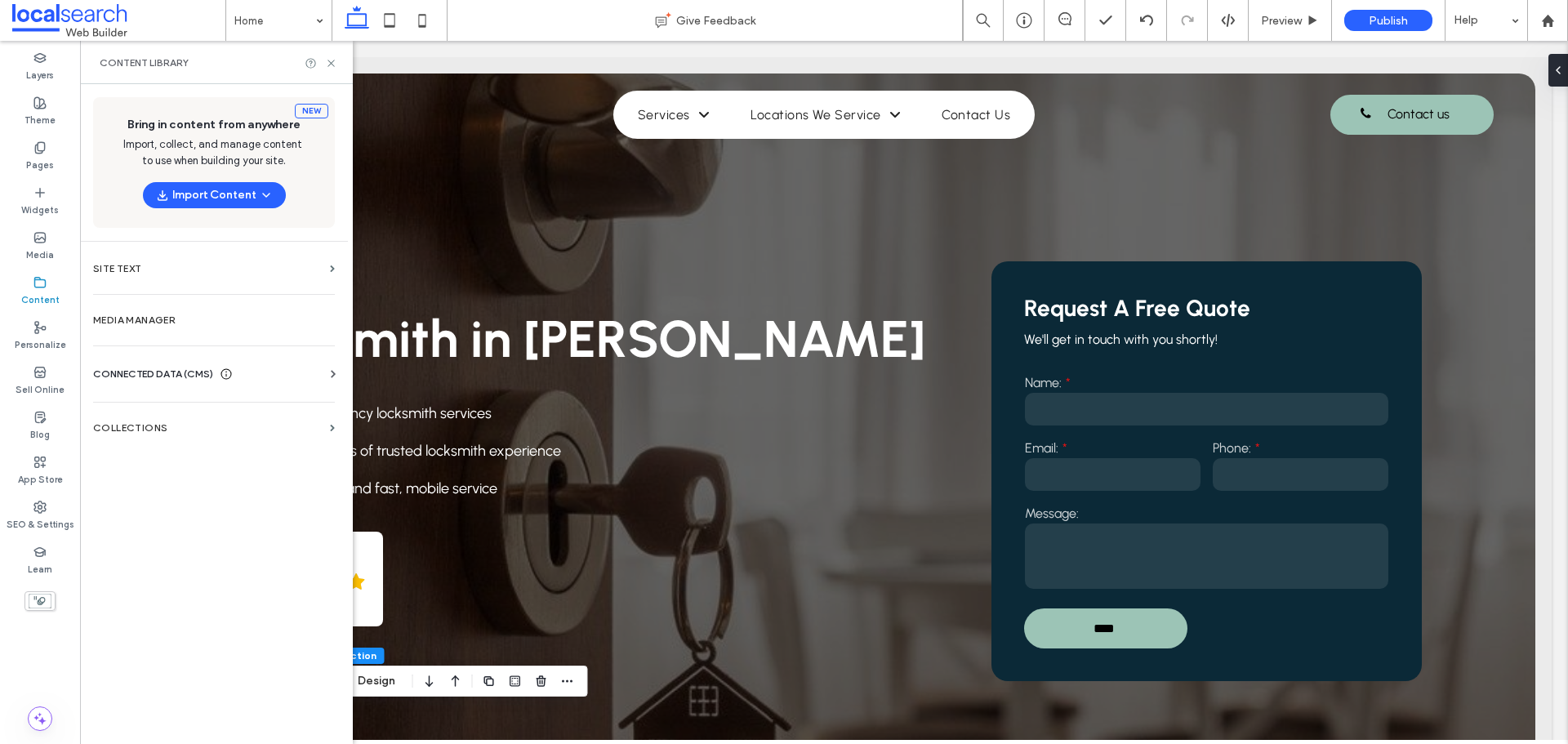
click at [329, 372] on icon at bounding box center [333, 373] width 16 height 16
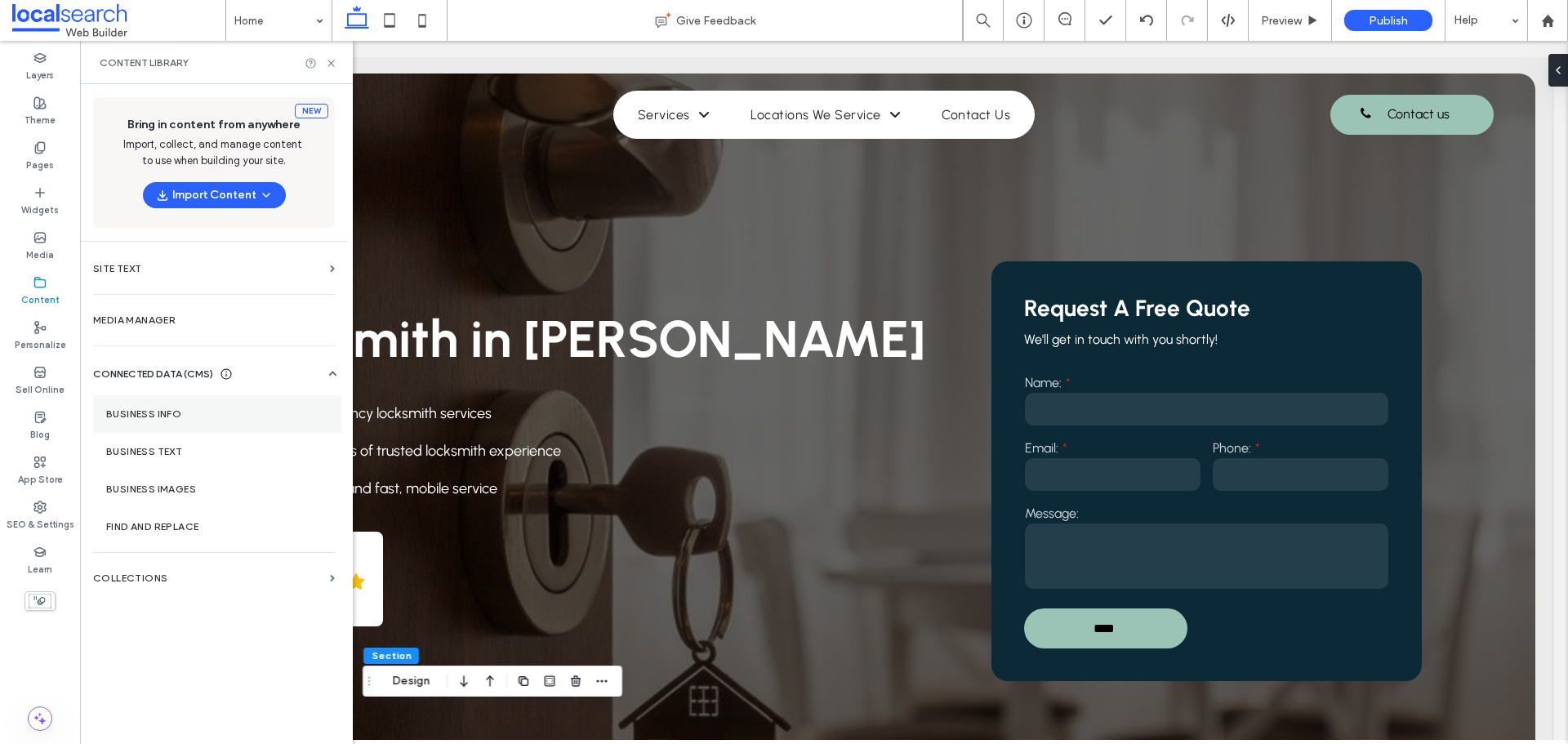
click at [216, 422] on section "Business Info" at bounding box center [217, 414] width 248 height 38
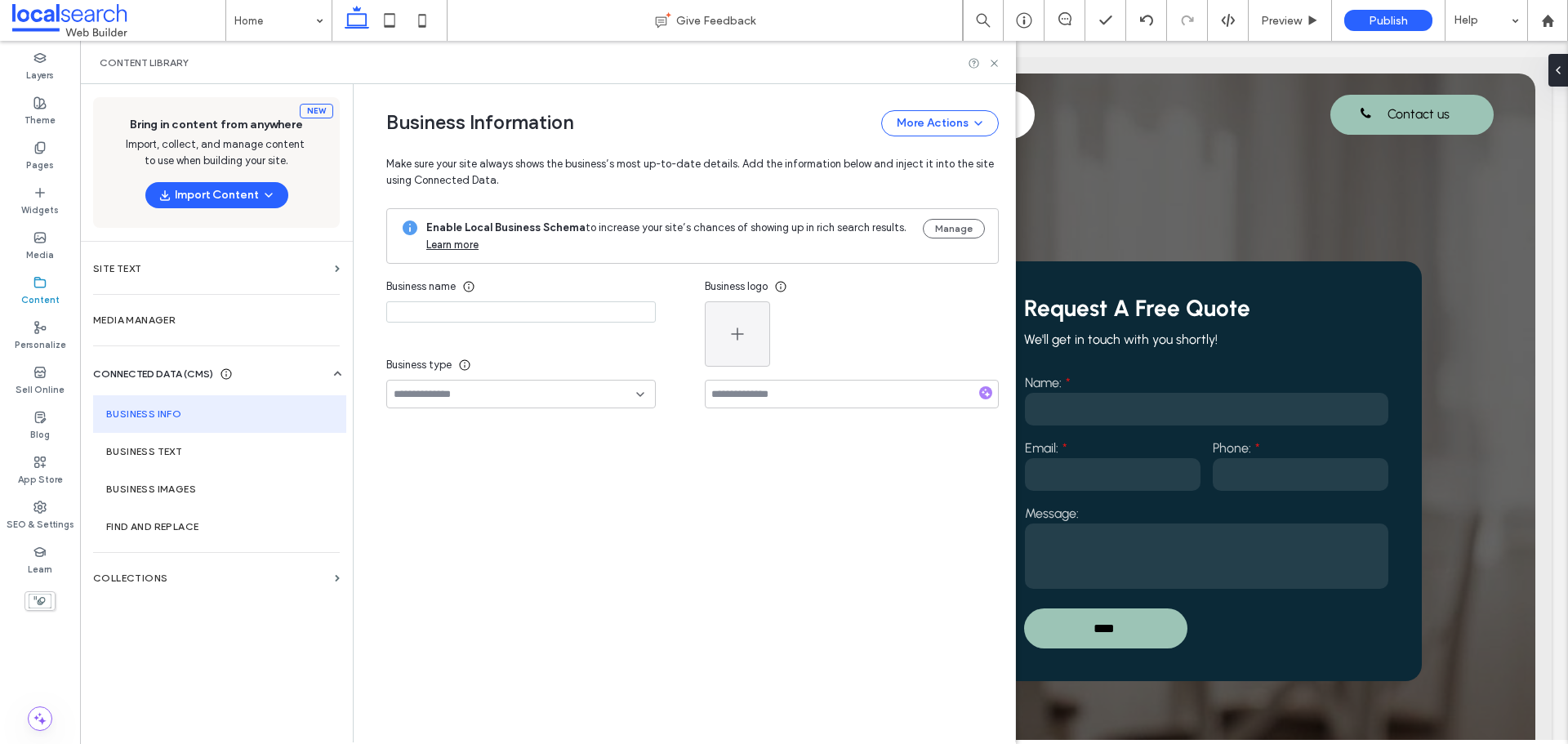
type input "**********"
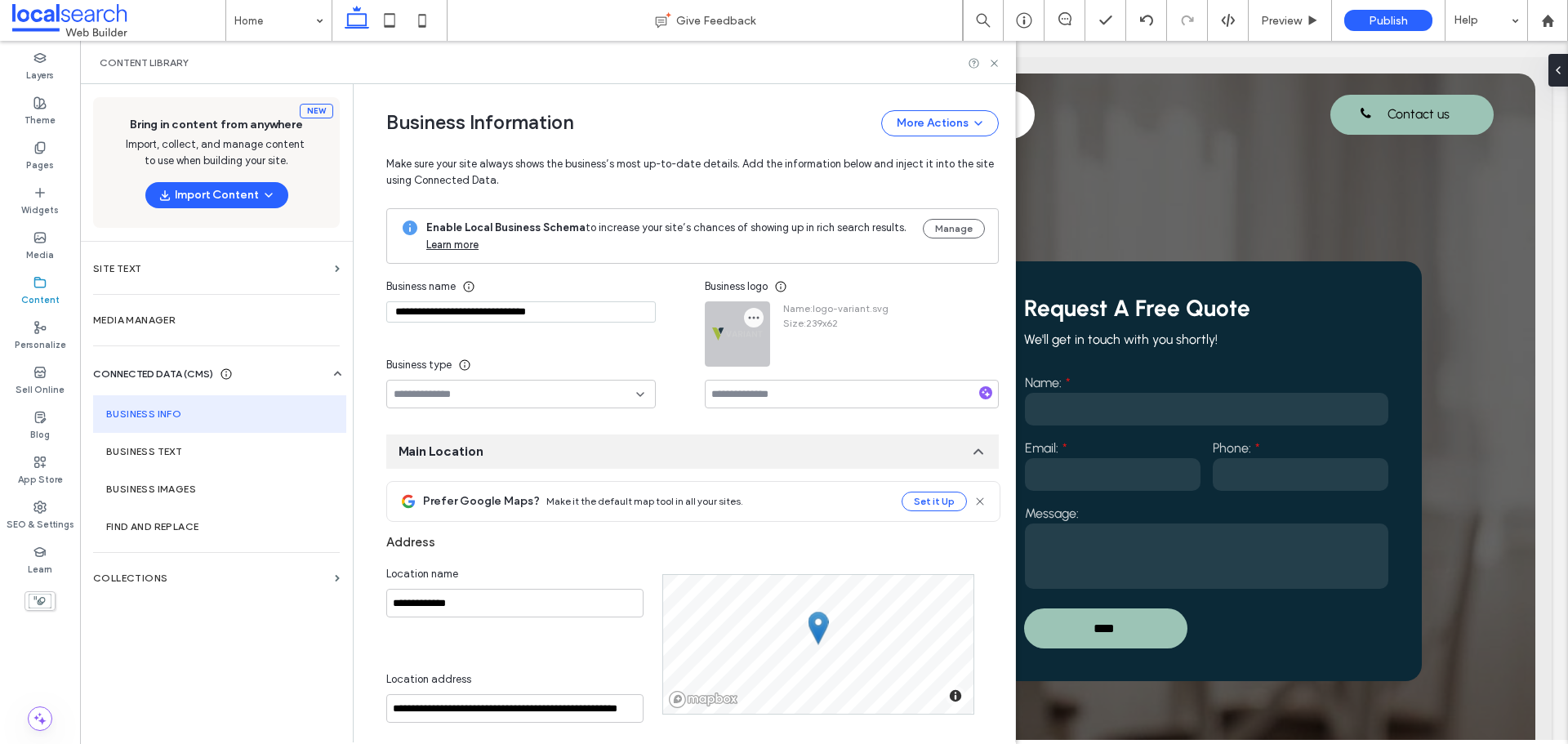
click at [748, 313] on icon "button" at bounding box center [754, 318] width 13 height 13
click at [768, 352] on span at bounding box center [759, 356] width 19 height 18
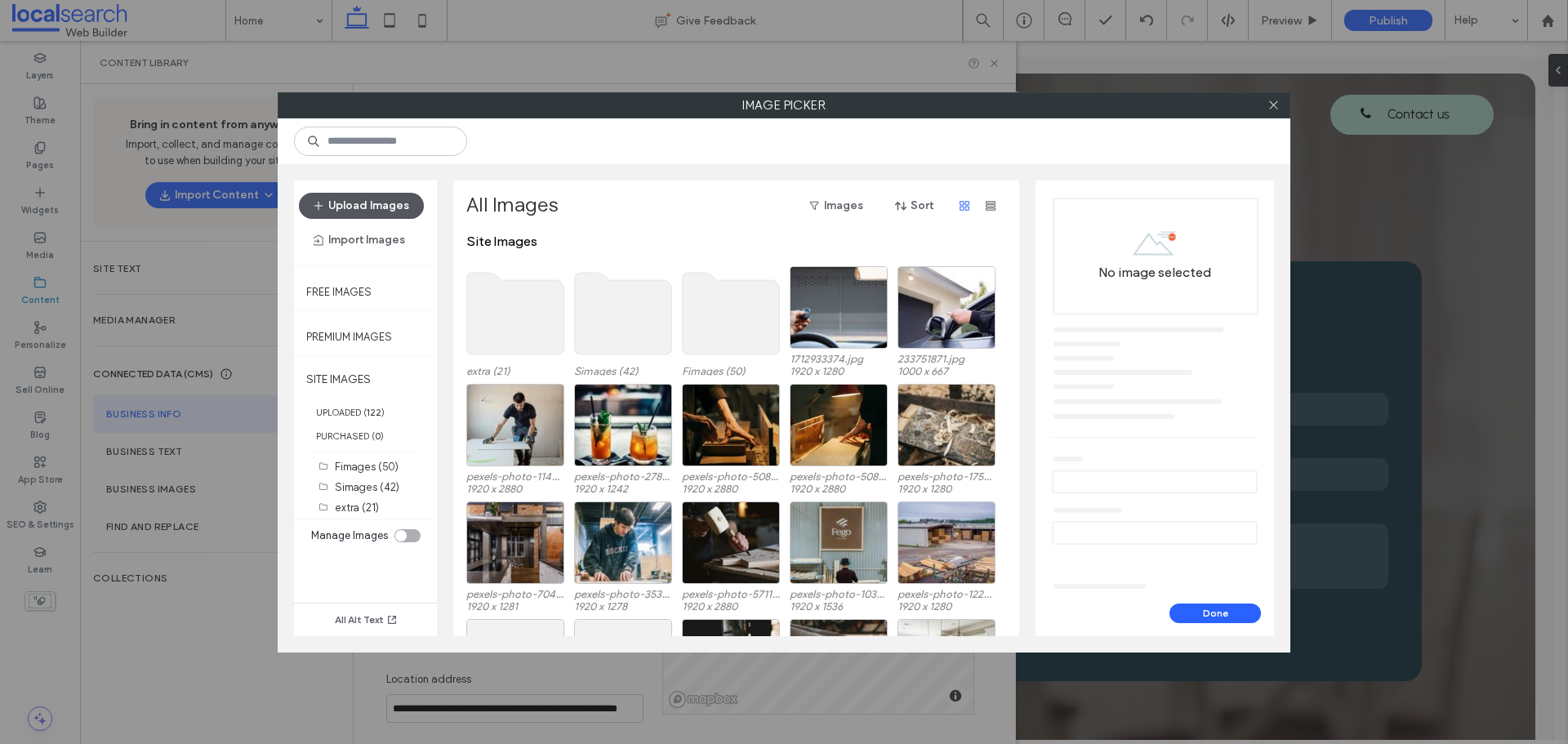
click at [392, 205] on button "Upload Images" at bounding box center [361, 206] width 125 height 26
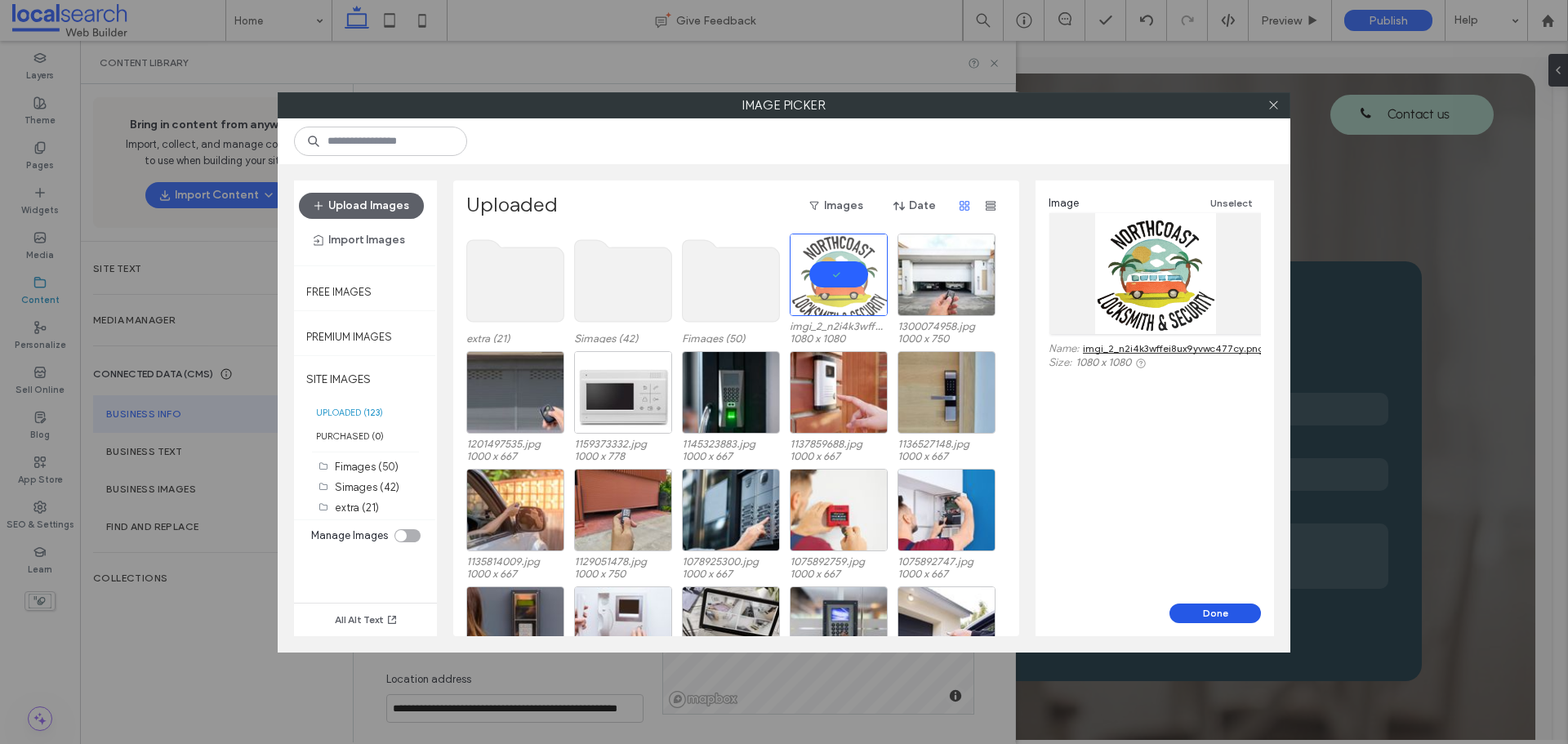
click at [1202, 617] on button "Done" at bounding box center [1215, 613] width 92 height 19
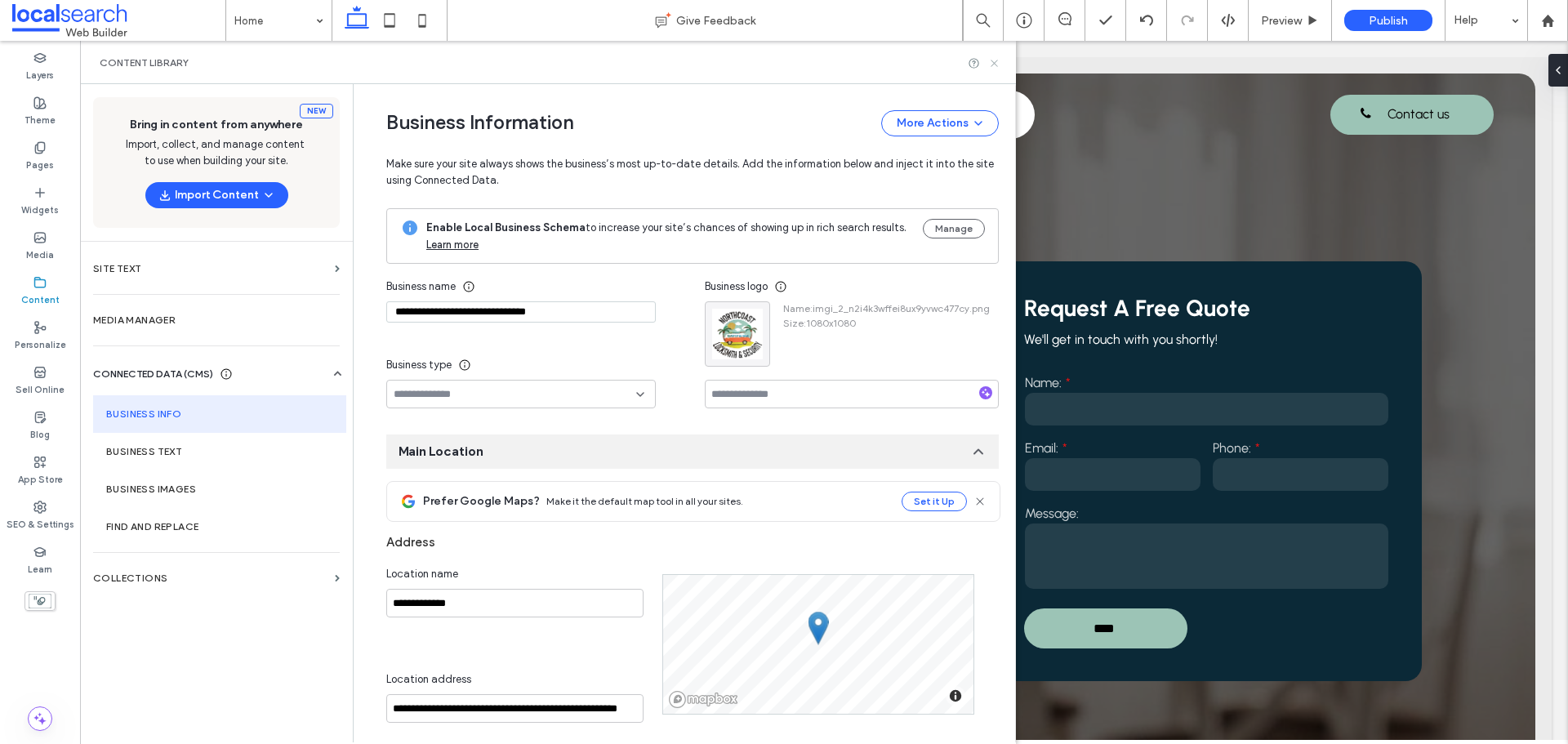
click at [992, 64] on icon at bounding box center [994, 63] width 13 height 13
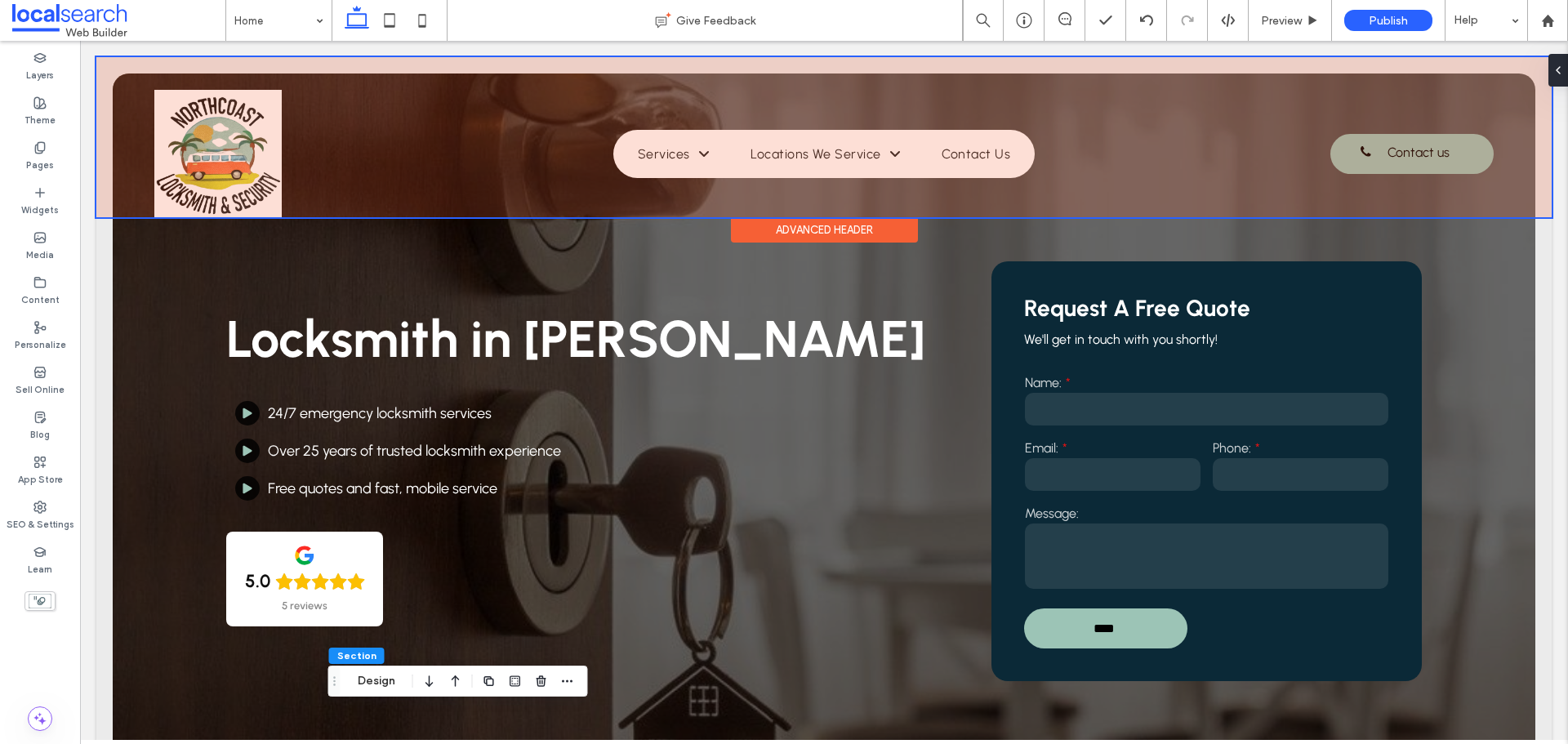
click at [253, 154] on div at bounding box center [824, 137] width 1455 height 160
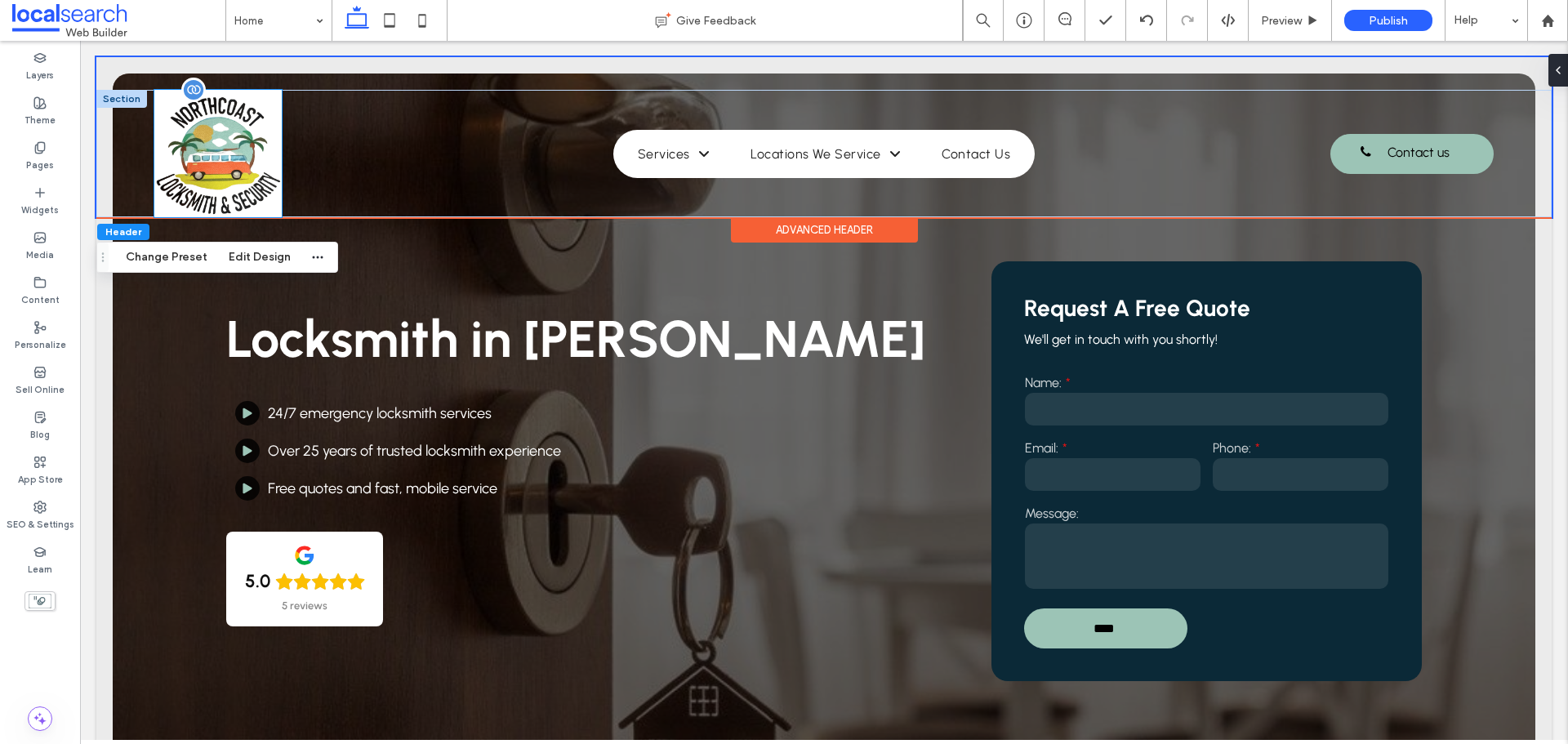
click at [231, 135] on img at bounding box center [217, 153] width 127 height 127
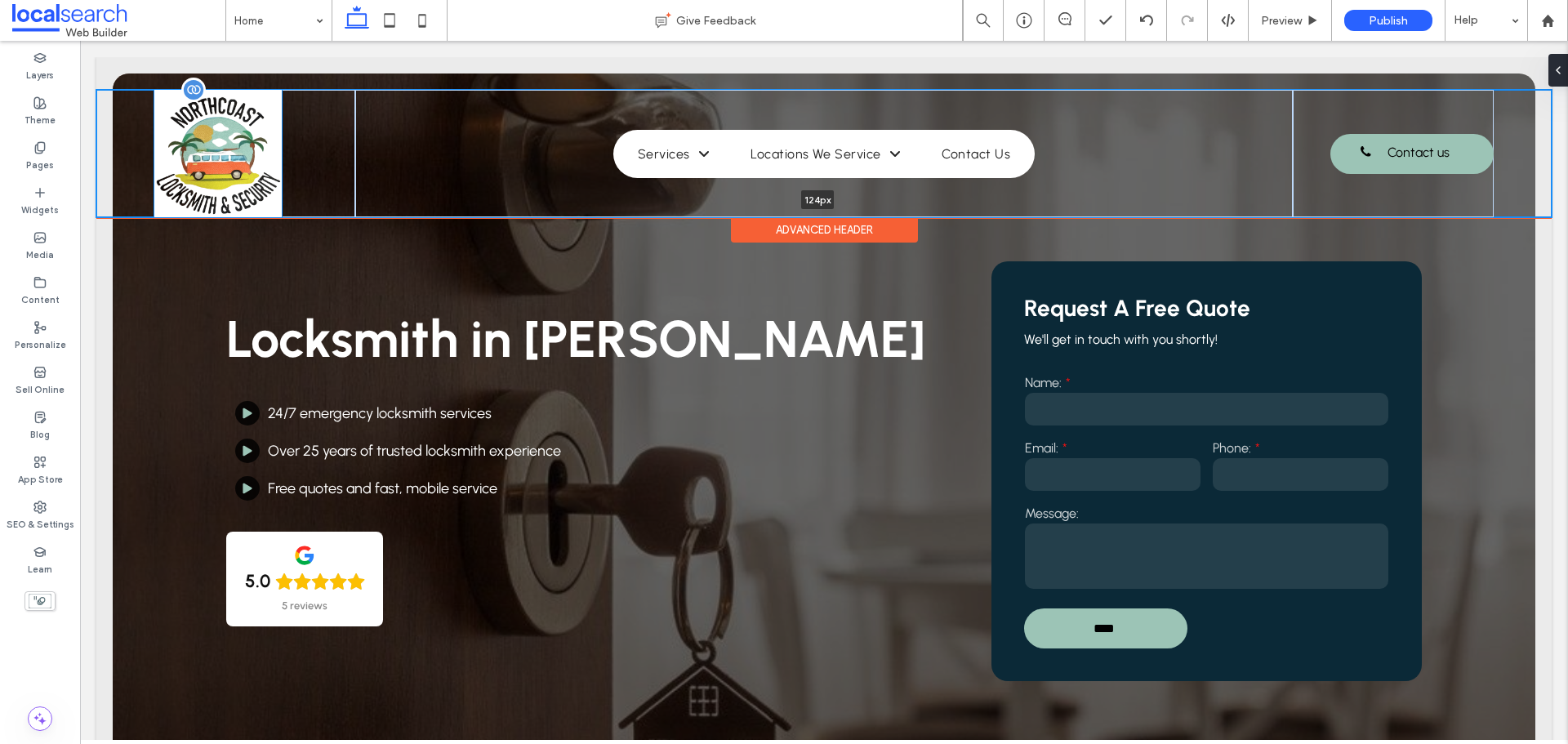
drag, startPoint x: 280, startPoint y: 215, endPoint x: 278, endPoint y: 189, distance: 26.1
click at [278, 189] on div "Home Services Mobile Locksmith Garage Remotes Key Cutting Digital Locks Commerc…" at bounding box center [824, 153] width 1455 height 127
type input "***"
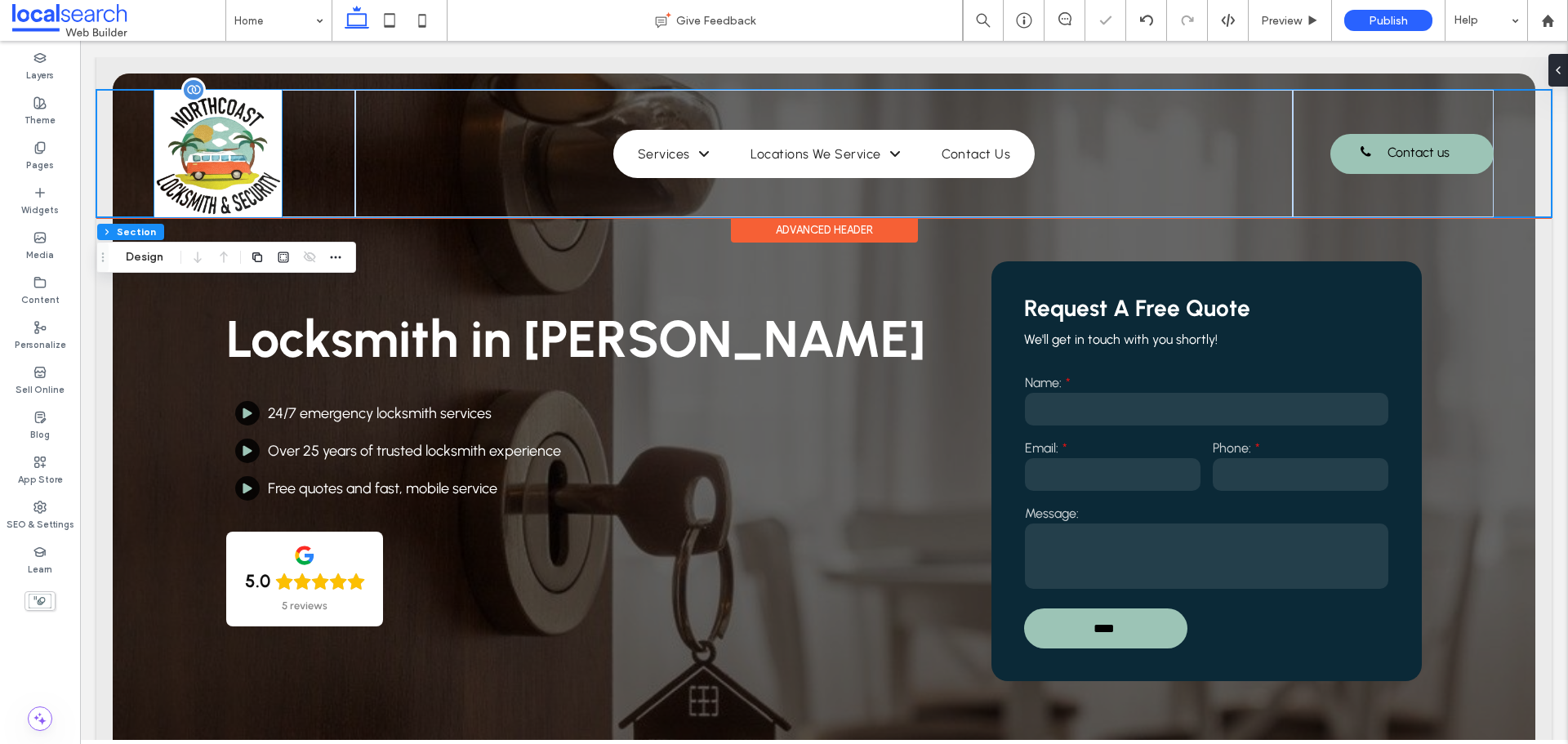
click at [253, 166] on img at bounding box center [217, 153] width 127 height 127
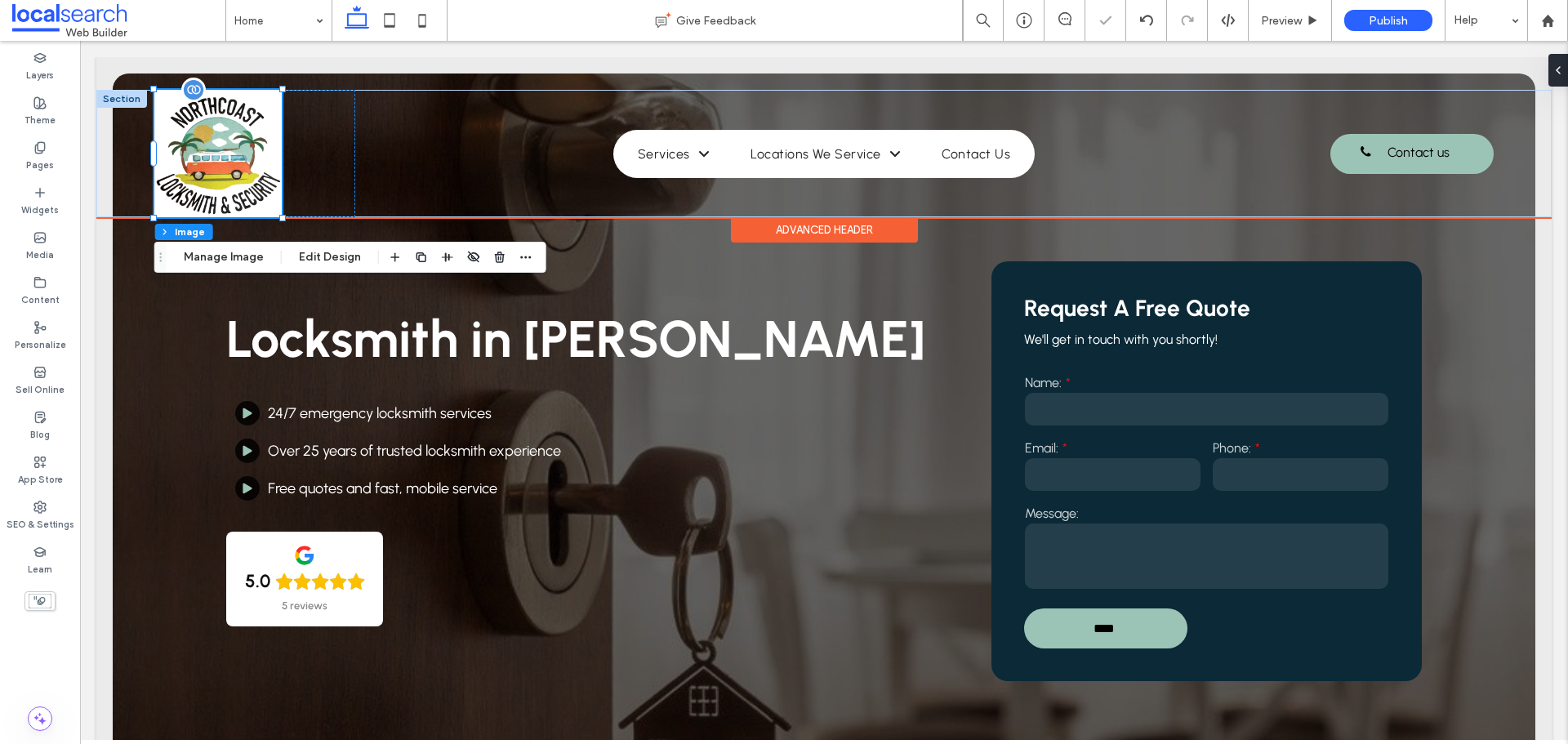
click at [271, 188] on img at bounding box center [217, 153] width 127 height 127
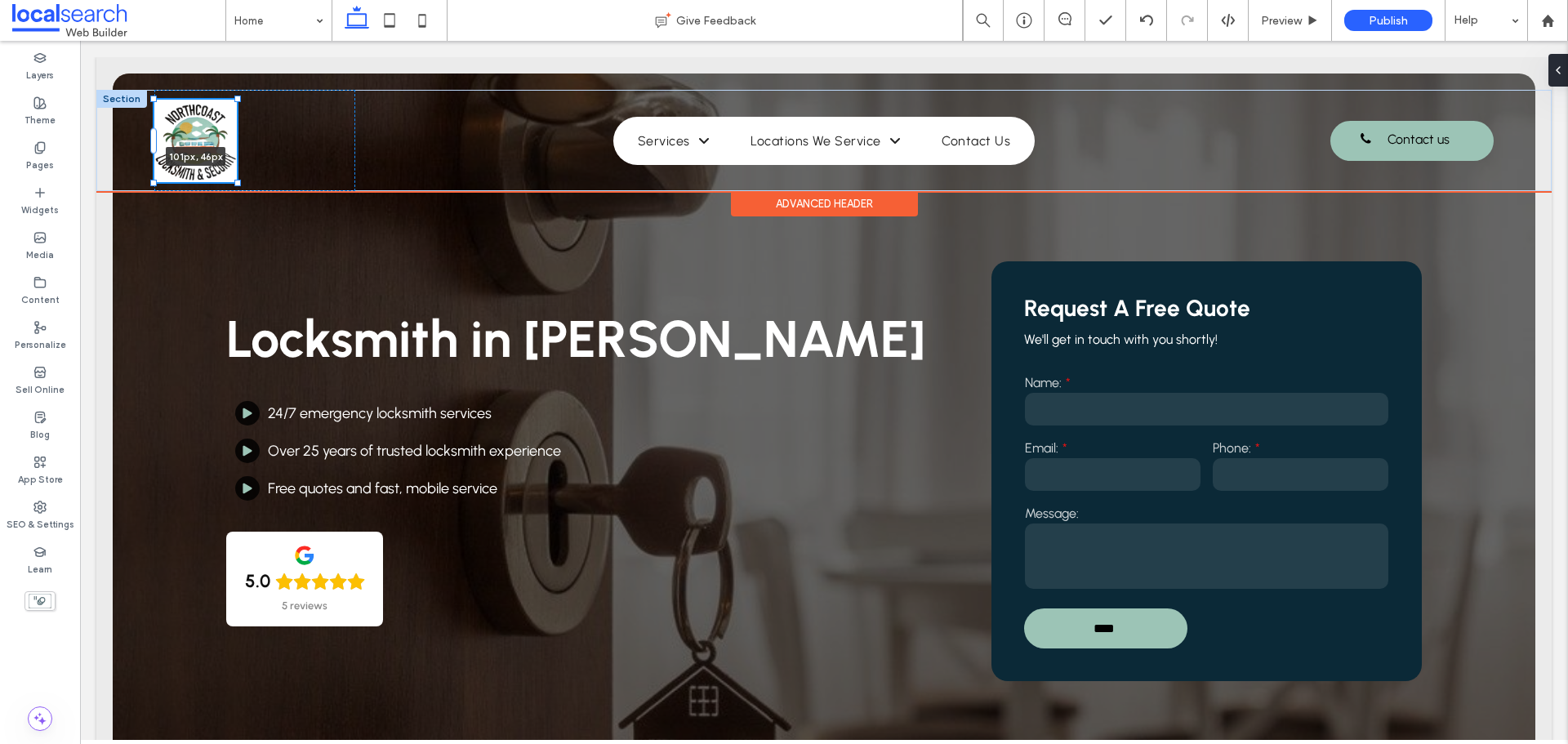
drag, startPoint x: 282, startPoint y: 90, endPoint x: 219, endPoint y: 118, distance: 68.9
click at [219, 118] on div "101px , 46px Home Services Mobile Locksmith Garage Remotes Key Cutting Digital …" at bounding box center [824, 141] width 1455 height 101
type input "***"
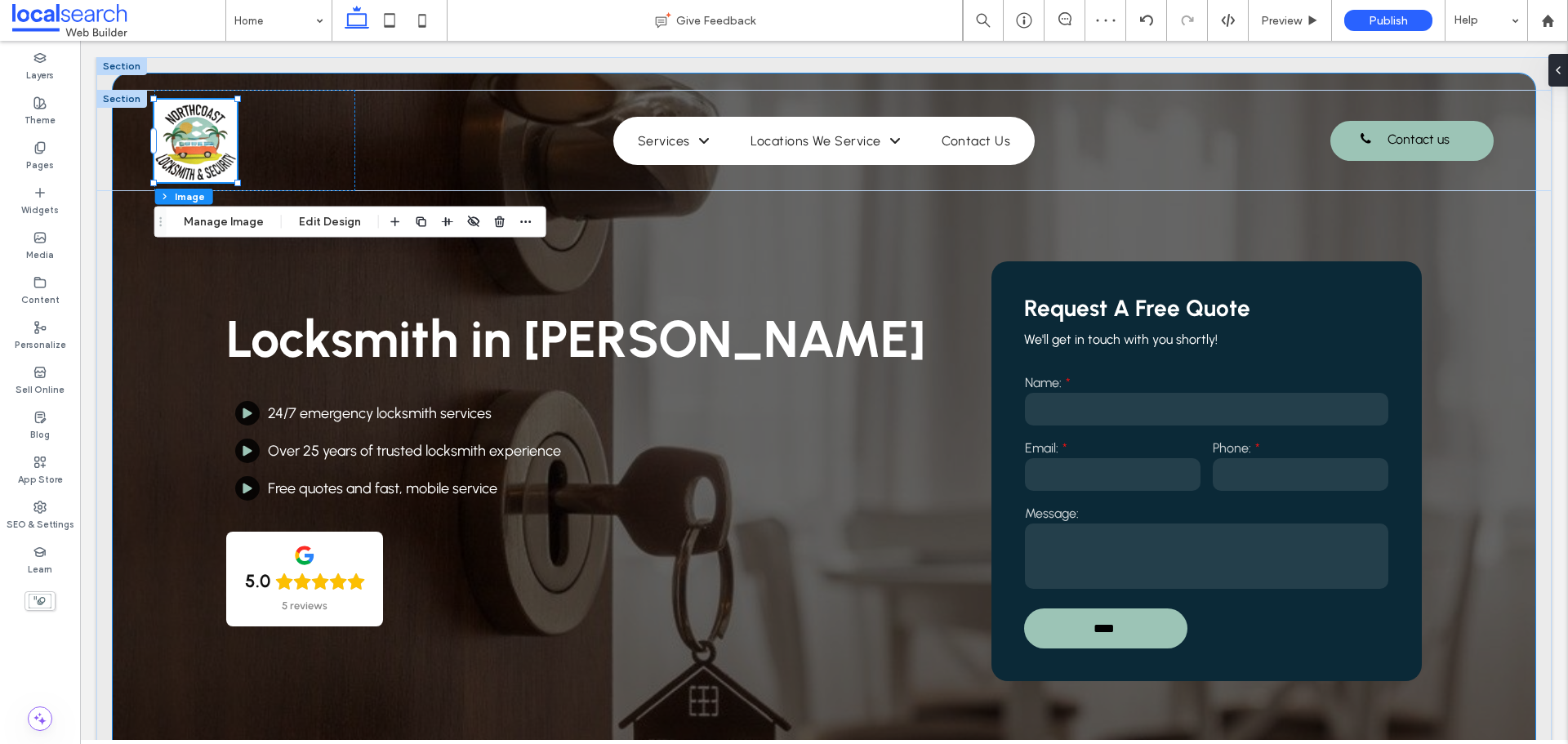
click at [797, 230] on div "Locksmith in Forster 24/7 emergency locksmith services Over 25 years of trusted…" at bounding box center [824, 451] width 1422 height 755
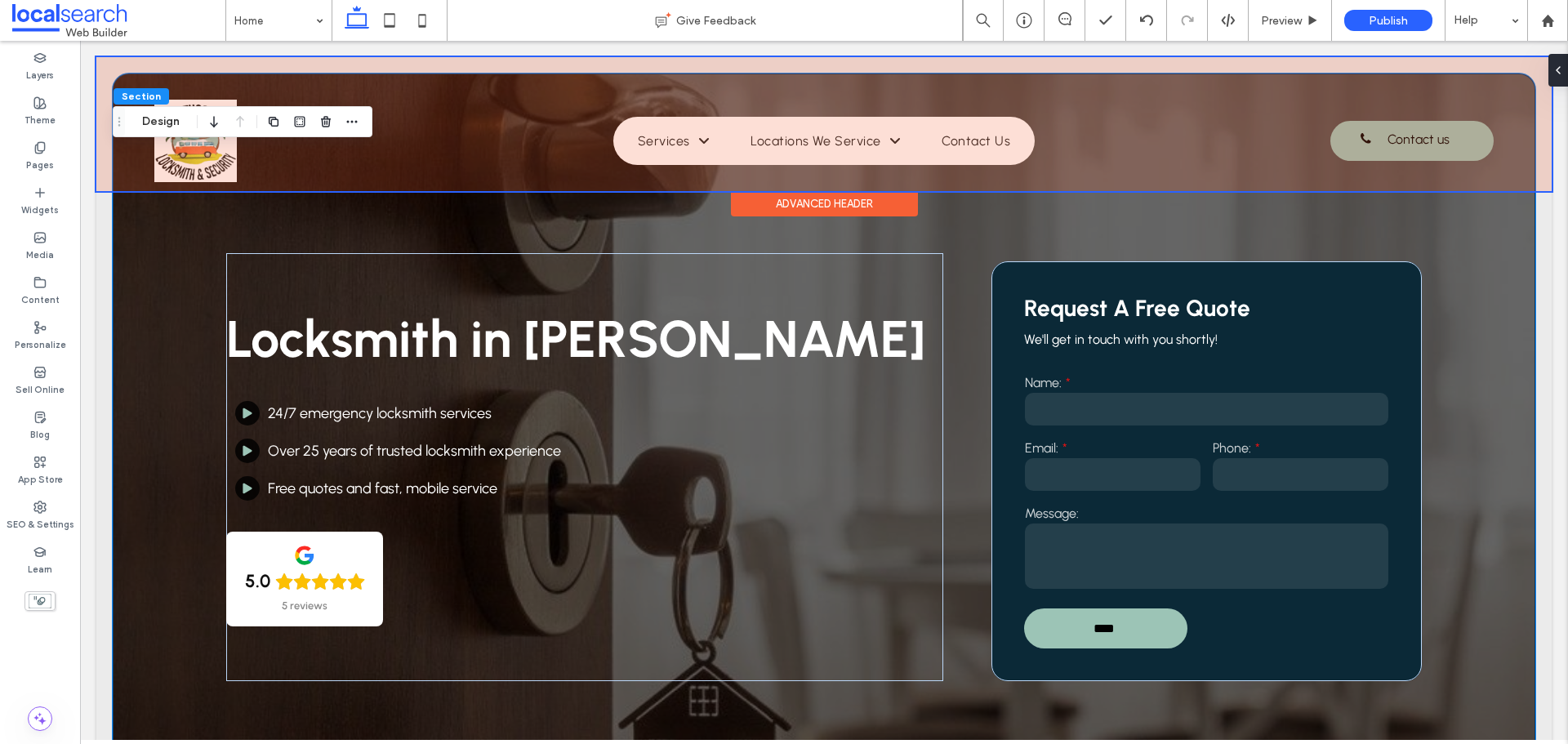
click at [227, 163] on div at bounding box center [824, 124] width 1455 height 134
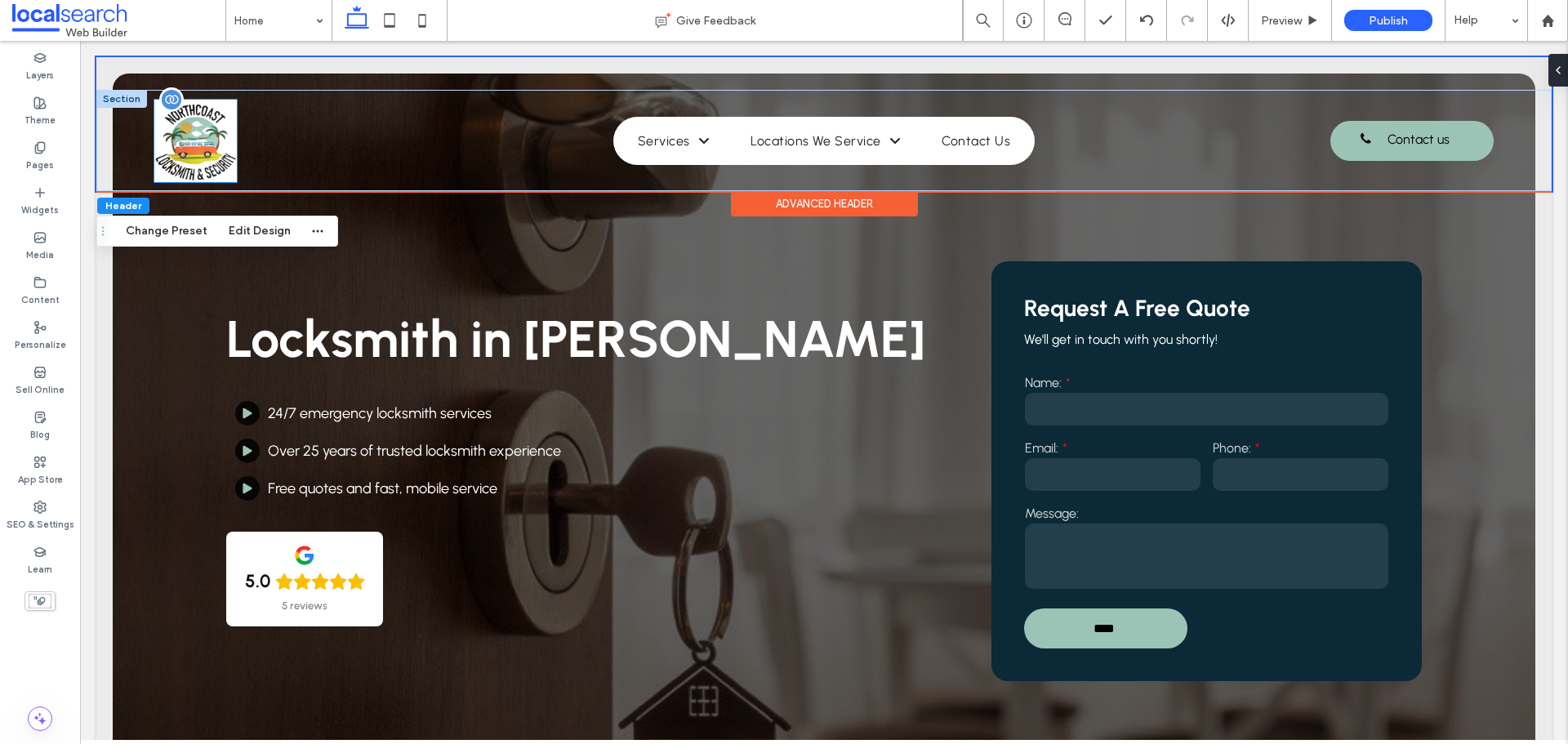
click at [227, 163] on img at bounding box center [195, 141] width 83 height 83
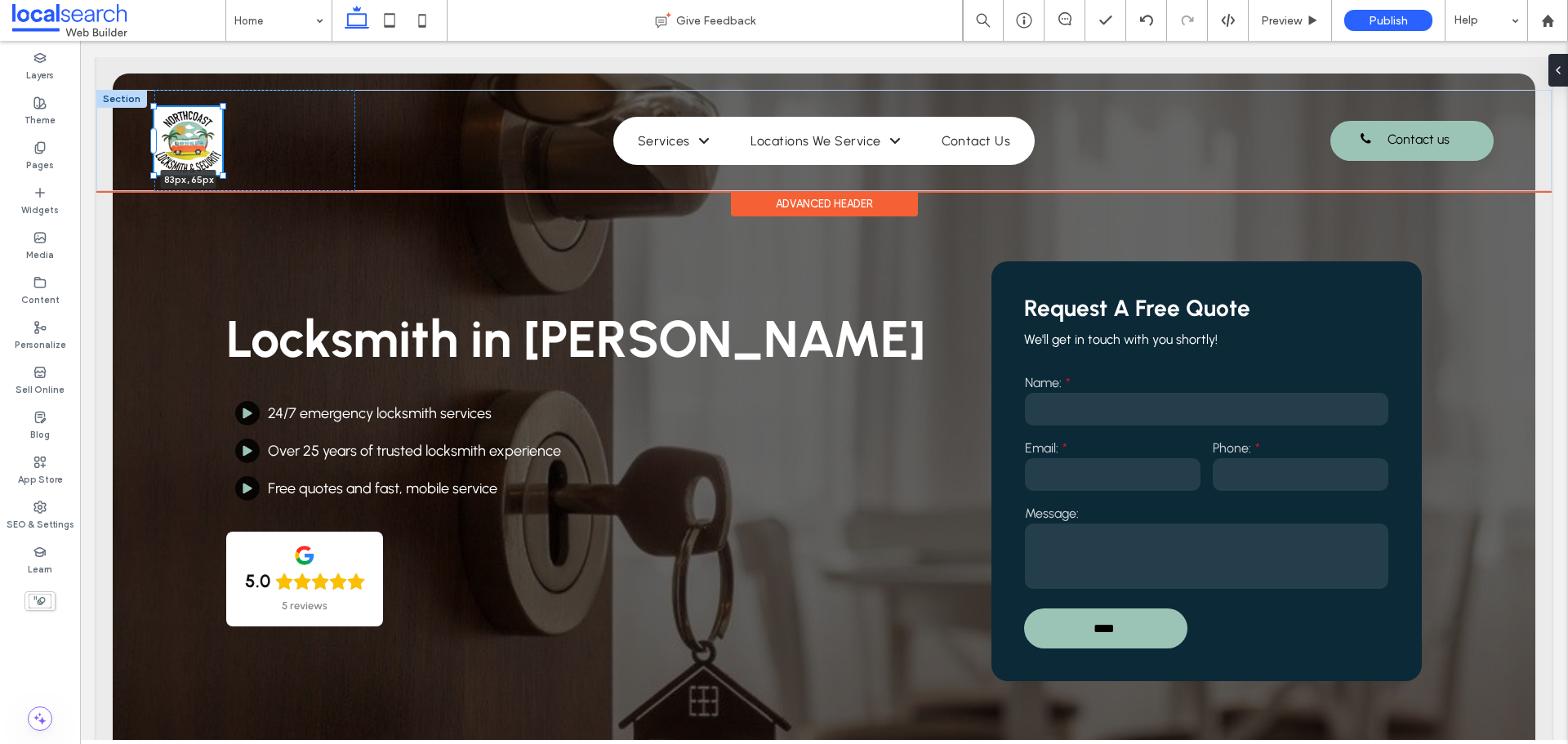
drag, startPoint x: 237, startPoint y: 181, endPoint x: 227, endPoint y: 162, distance: 21.5
click at [227, 162] on div "83px , 65px Home Services Mobile Locksmith Garage Remotes Key Cutting Digital L…" at bounding box center [824, 141] width 1455 height 101
type input "**"
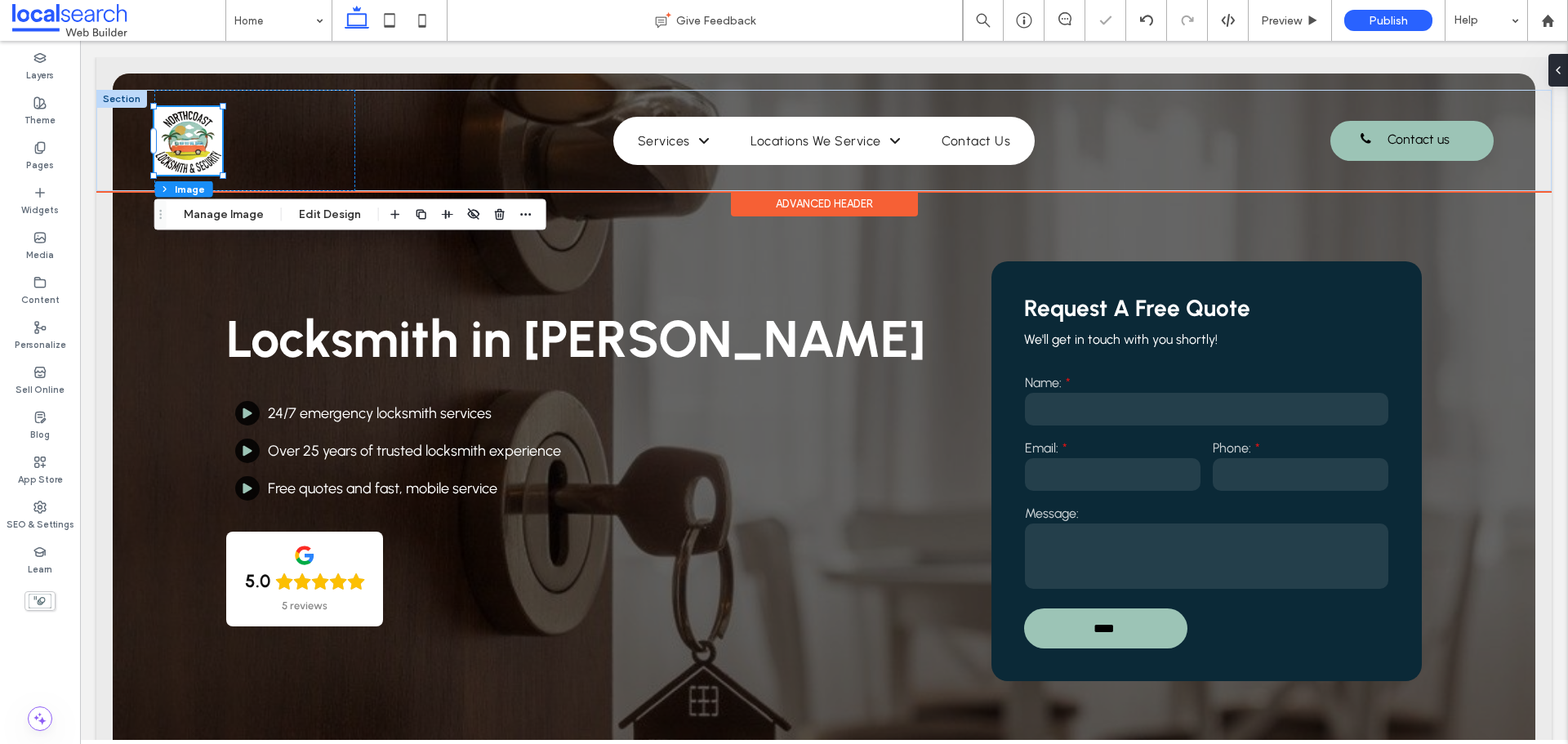
click at [279, 129] on div "83px , 65px" at bounding box center [254, 141] width 201 height 101
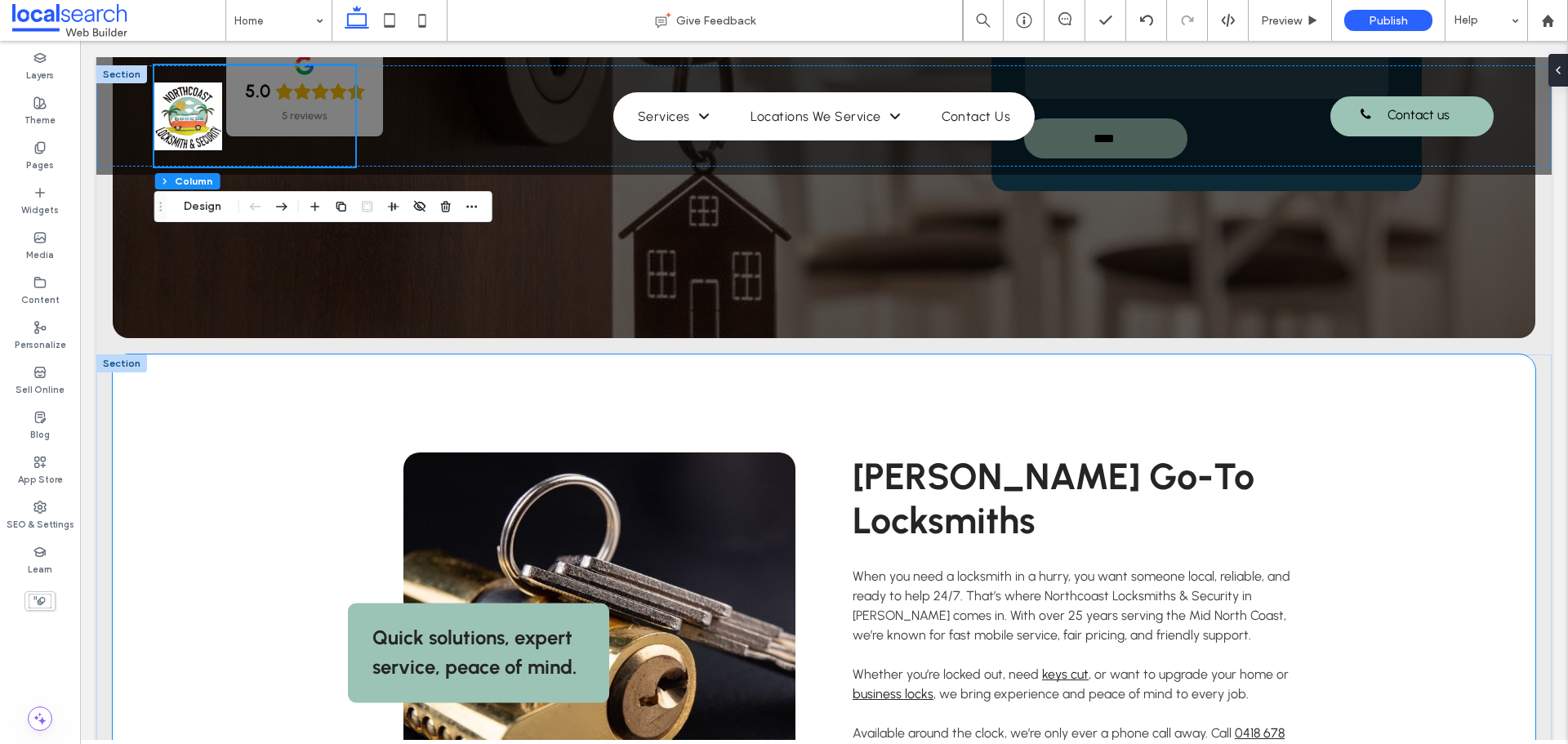
scroll to position [736, 0]
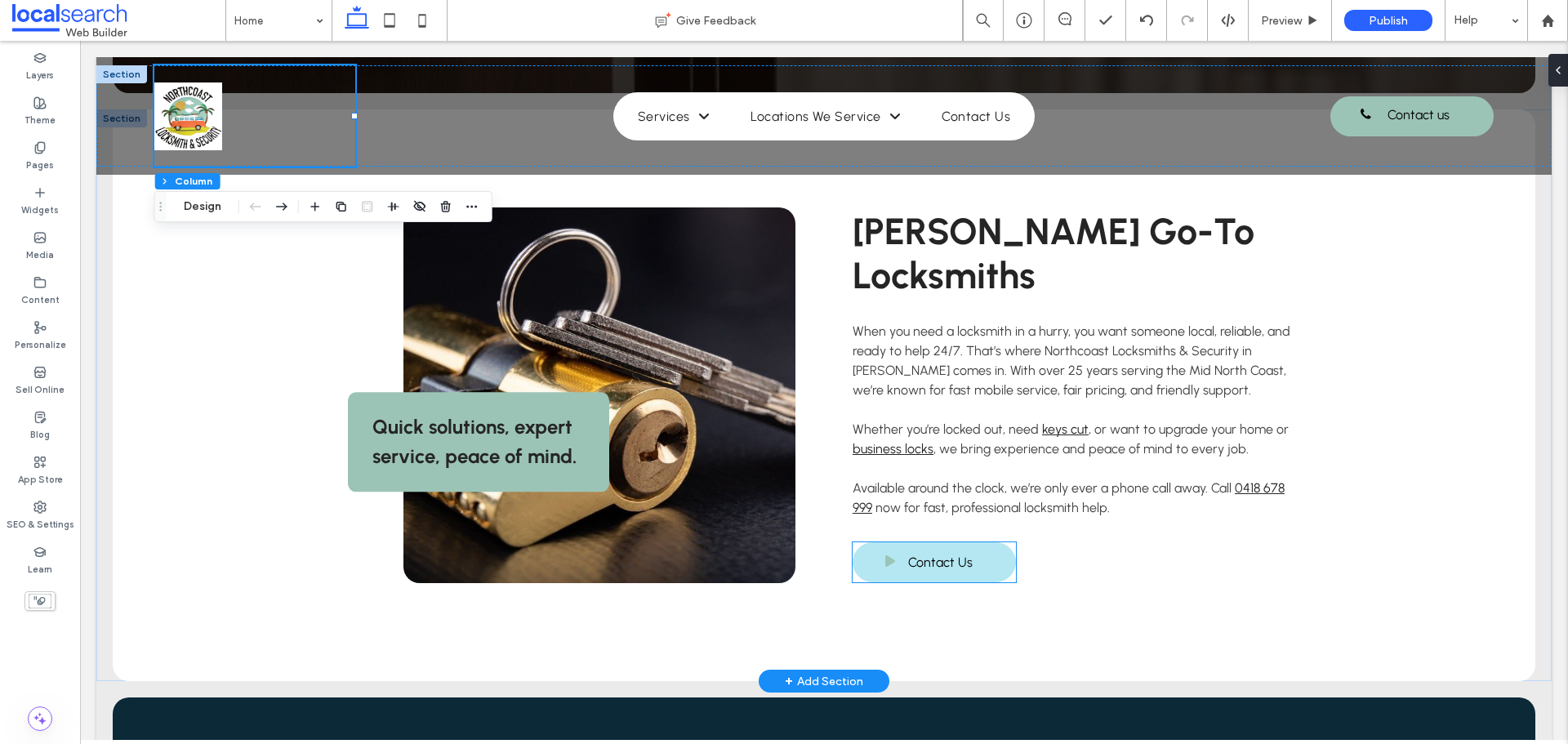
click at [944, 547] on span "Contact Us" at bounding box center [940, 563] width 65 height 32
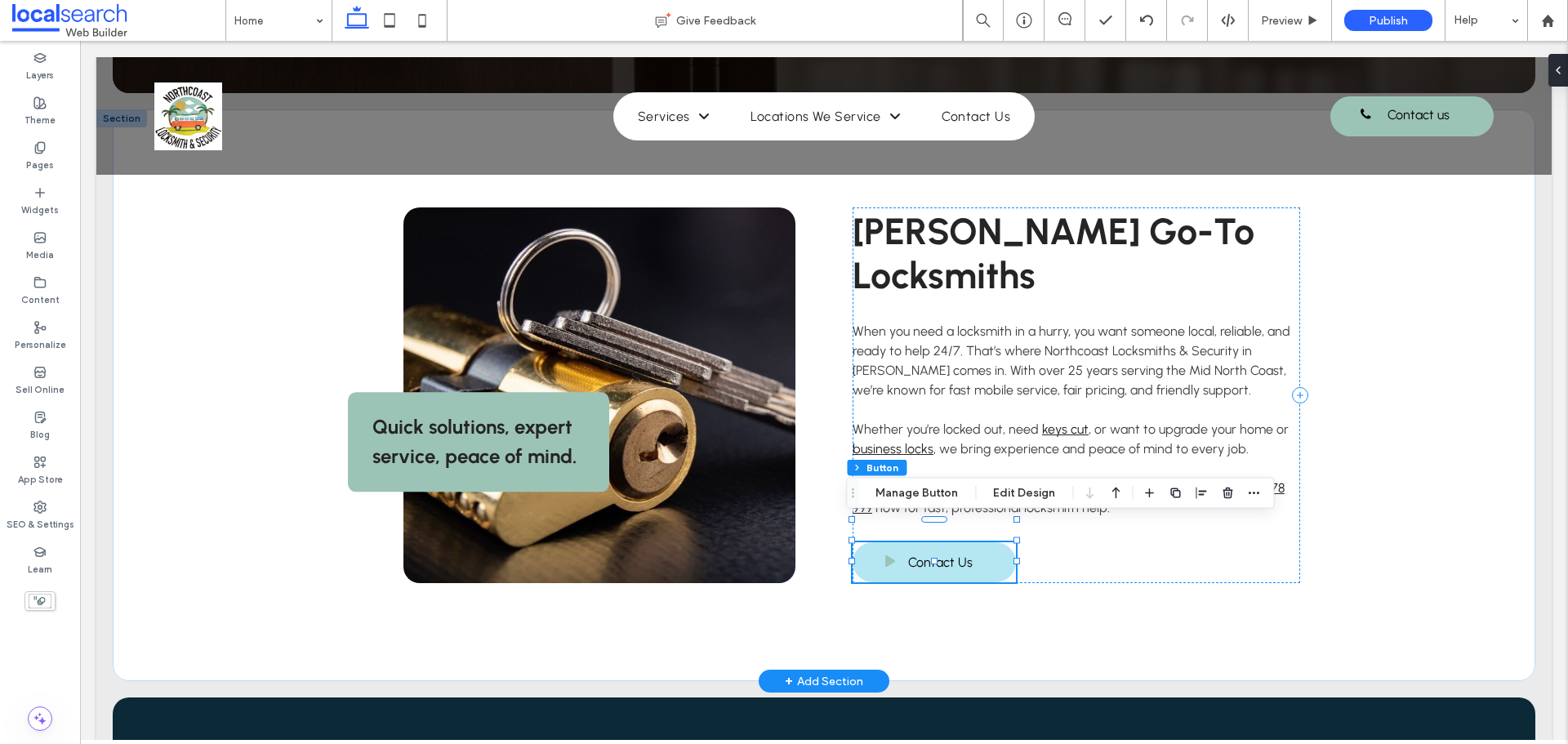
click at [944, 547] on span "Contact Us" at bounding box center [940, 563] width 65 height 32
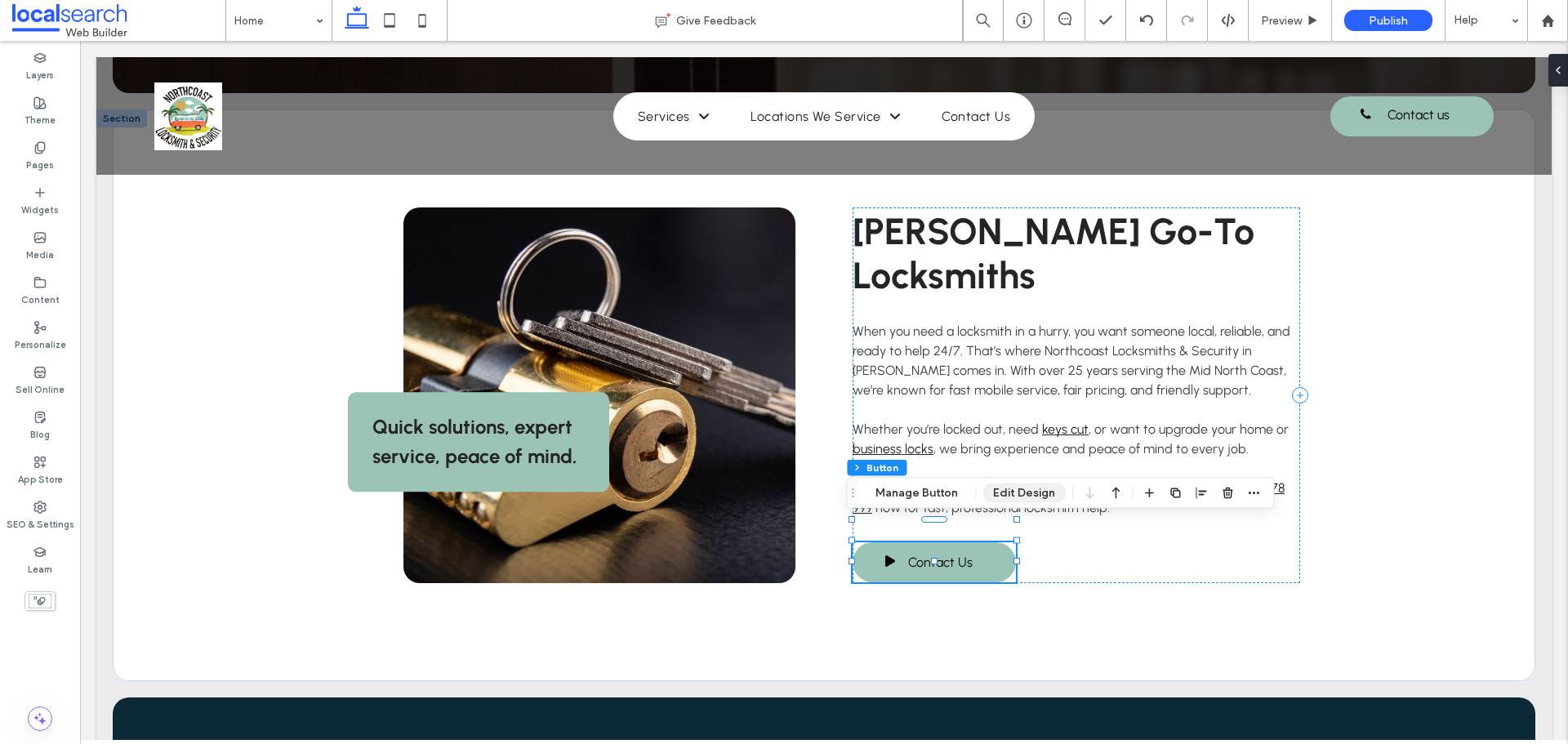
click at [1012, 490] on button "Edit Design" at bounding box center [1024, 493] width 83 height 19
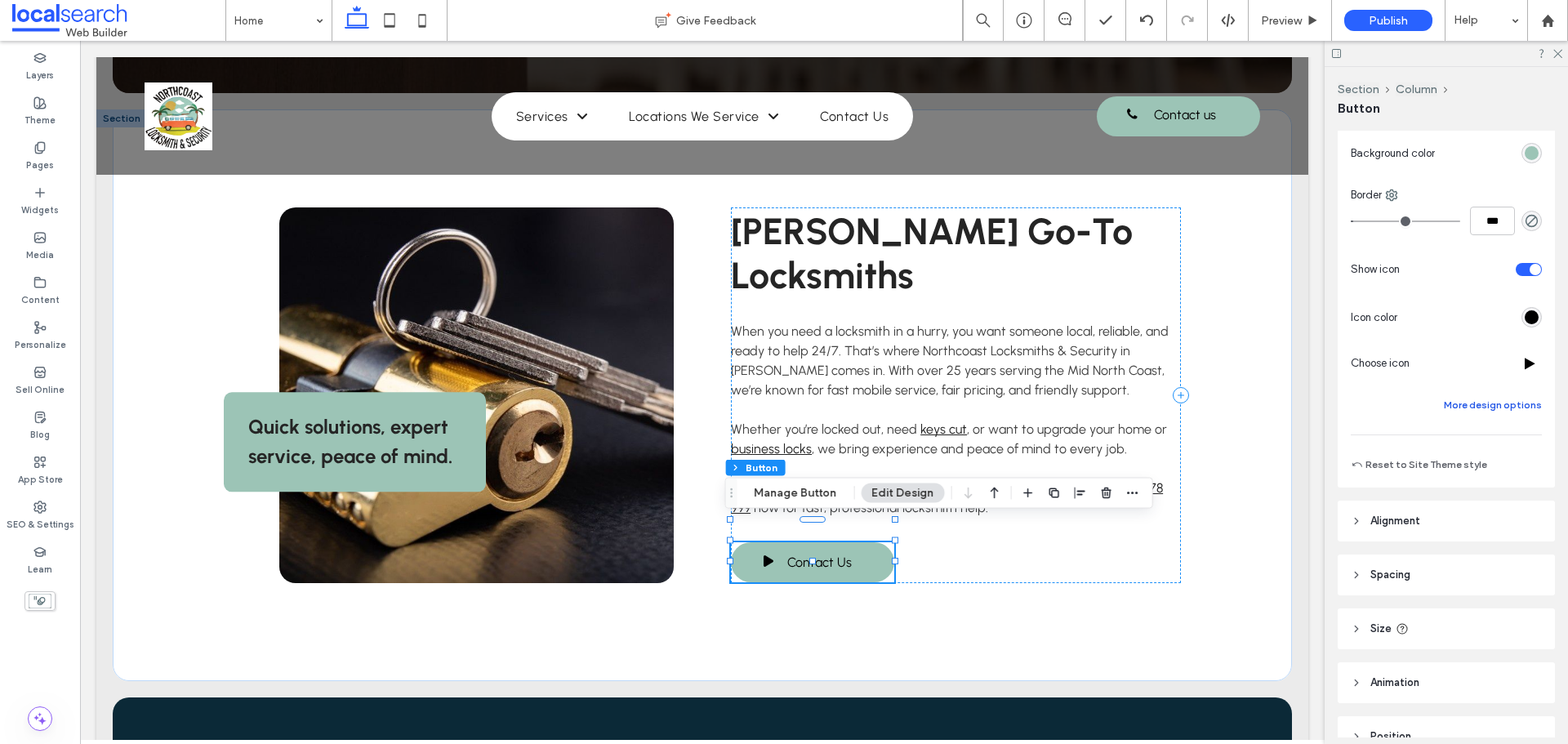
click at [1471, 400] on button "More design options" at bounding box center [1493, 404] width 98 height 19
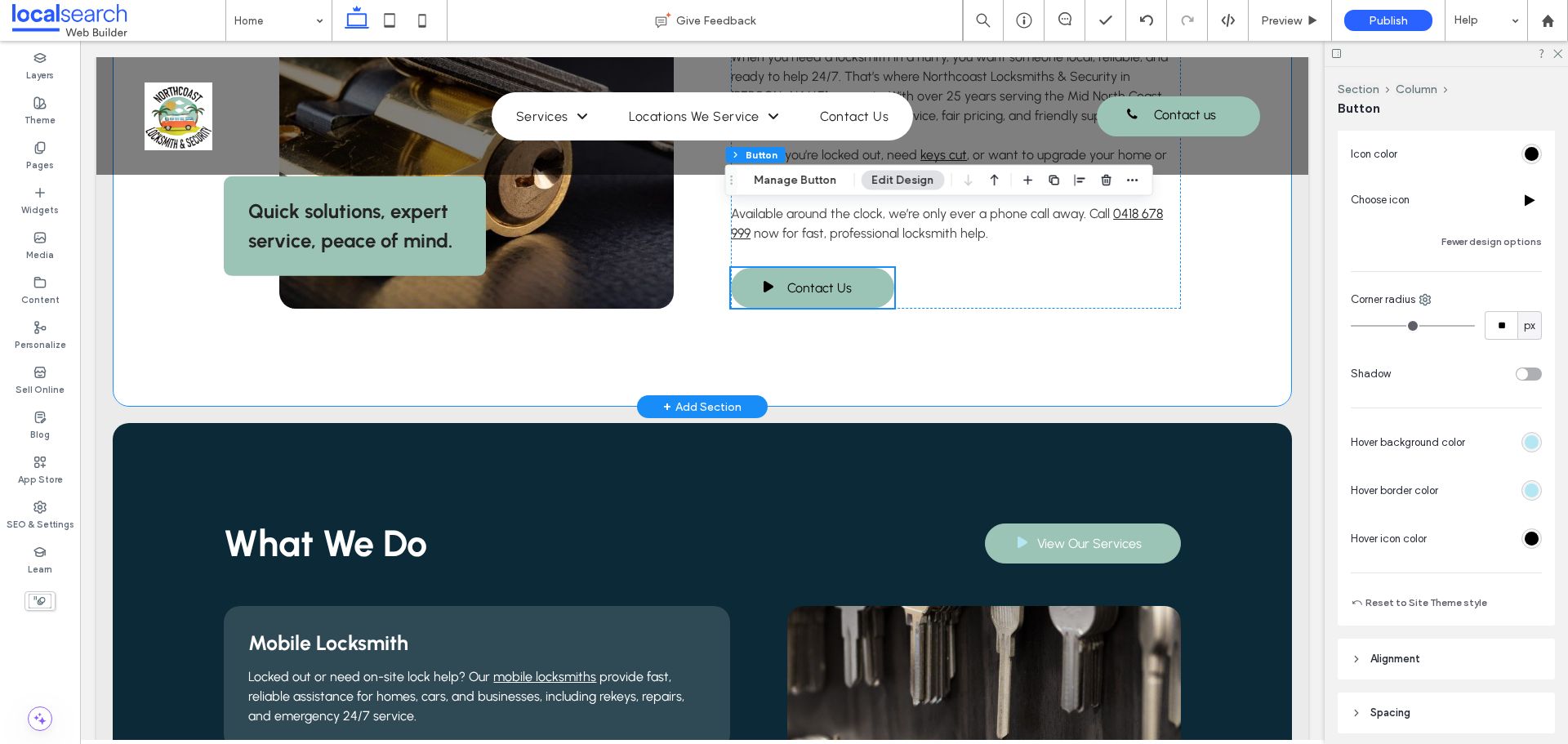
scroll to position [1144, 0]
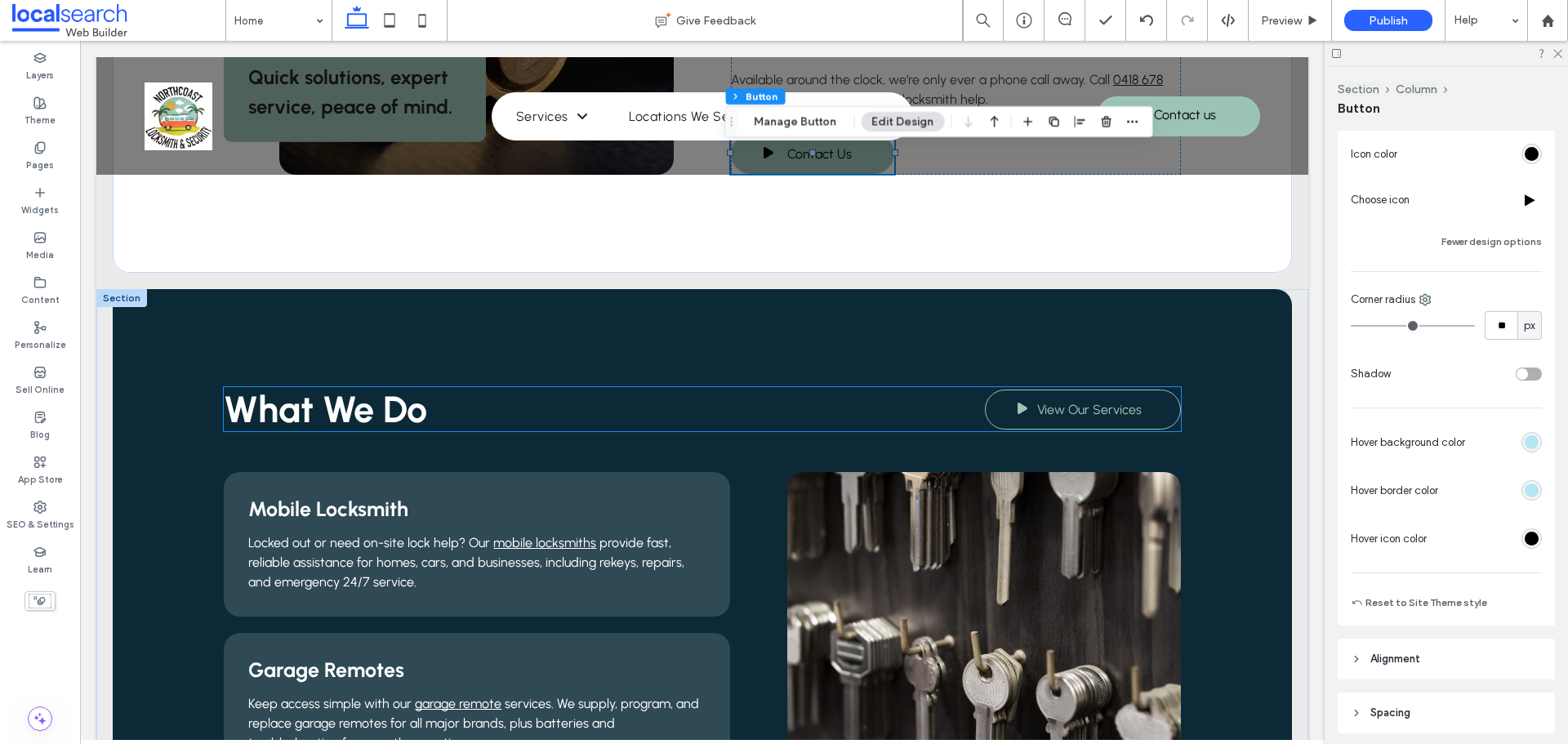
click at [1037, 402] on span at bounding box center [1022, 409] width 40 height 18
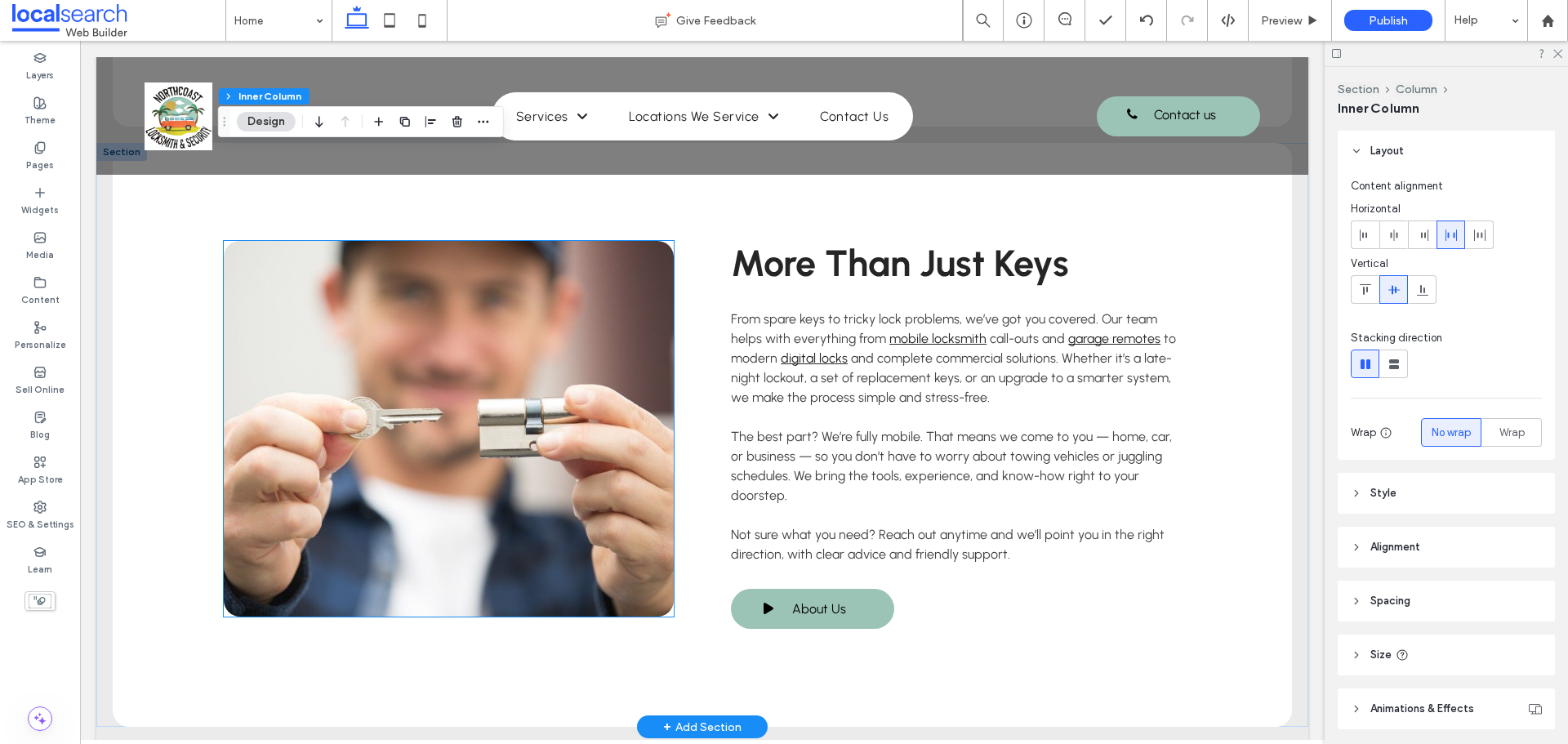
scroll to position [3023, 0]
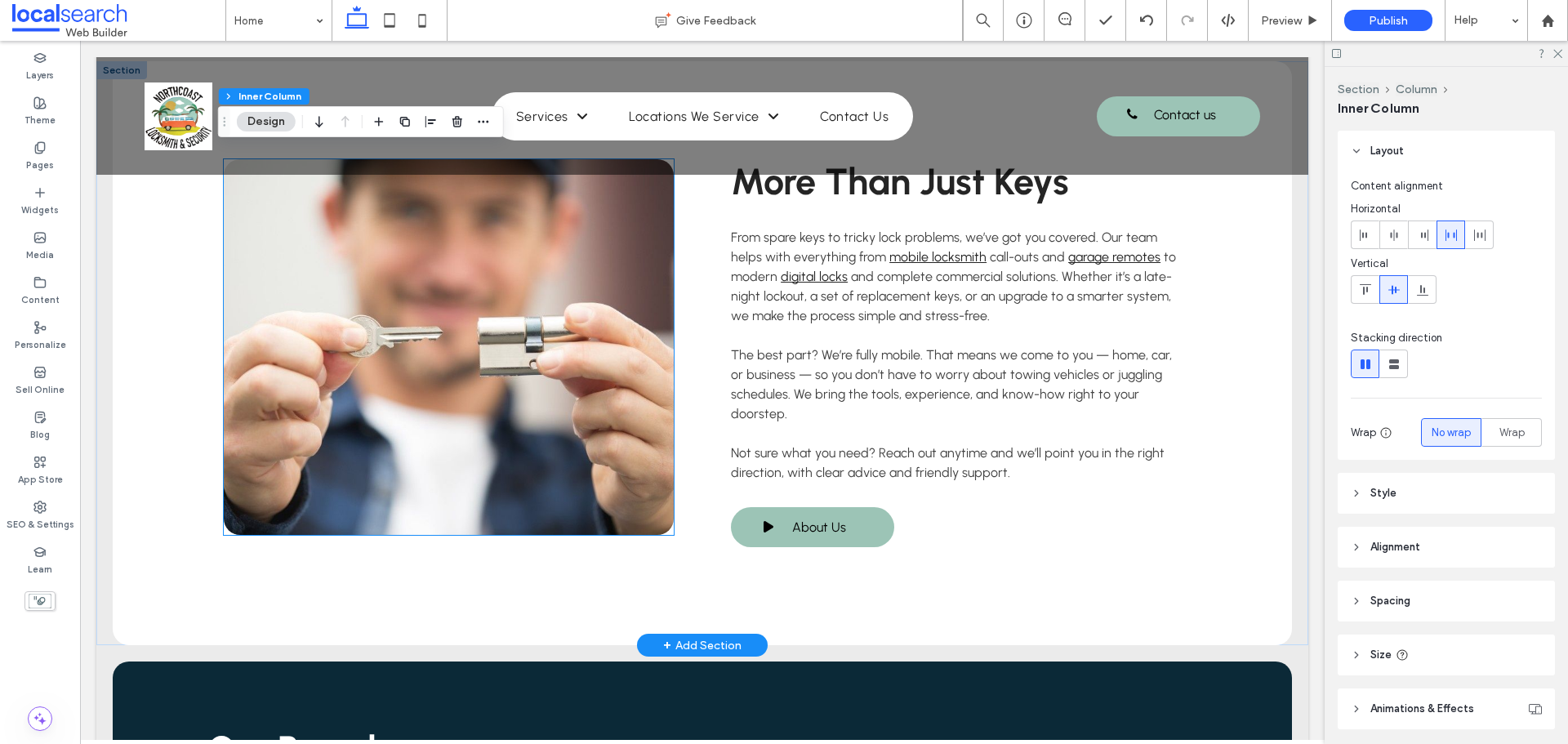
click at [561, 423] on link at bounding box center [448, 347] width 449 height 376
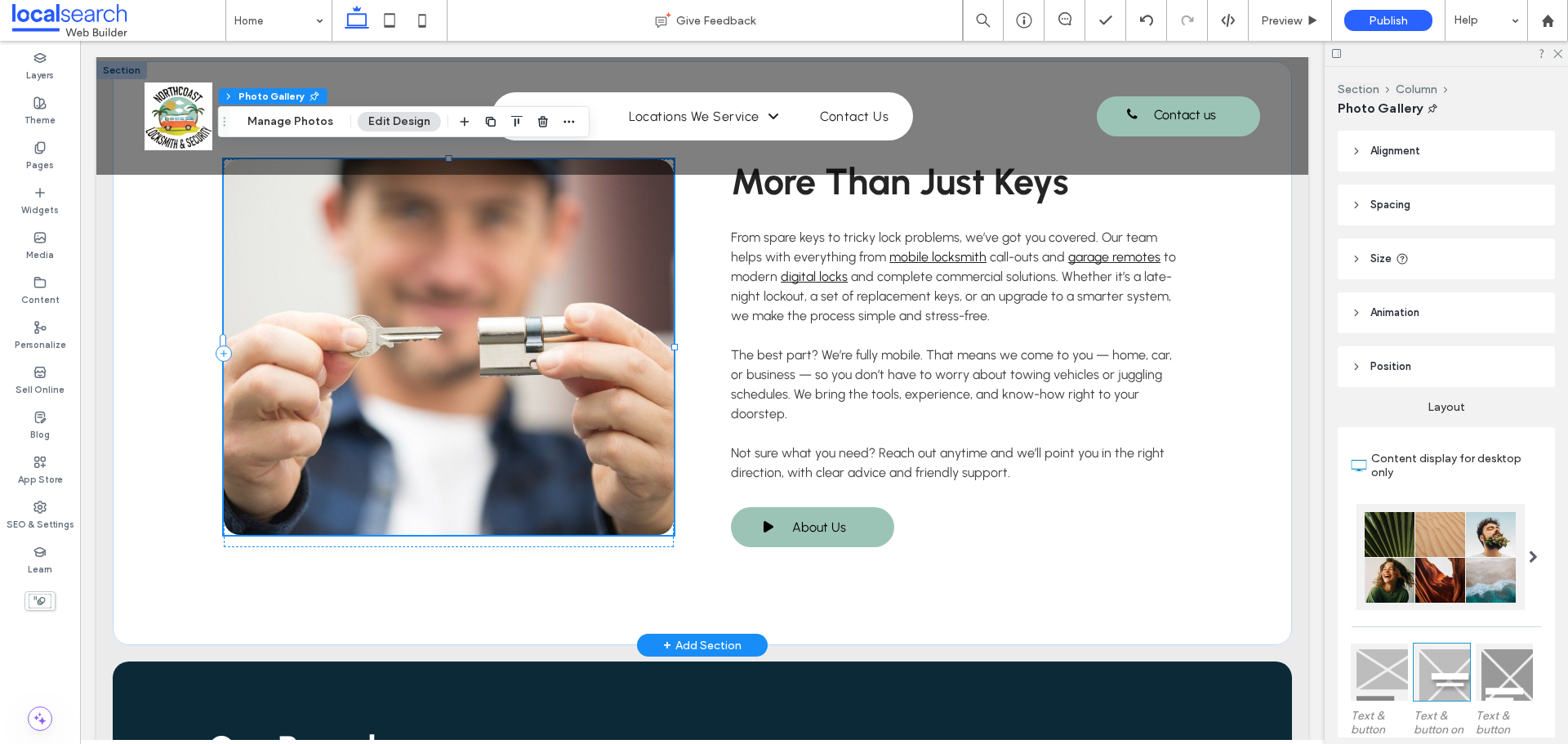
click at [545, 435] on link at bounding box center [448, 347] width 449 height 376
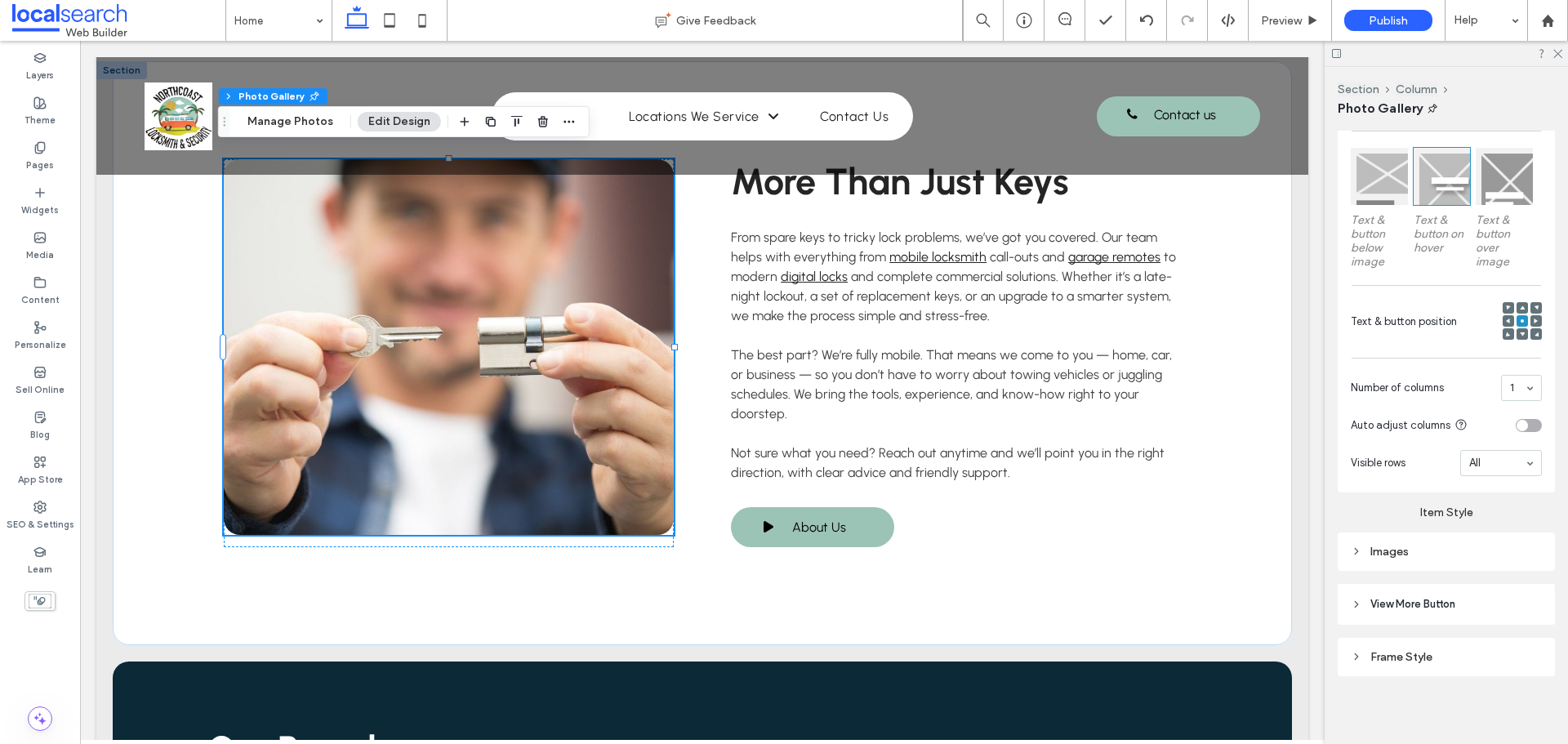
scroll to position [498, 0]
click at [1453, 568] on div "Layout Content display for desktop only Text & button below image Text & button…" at bounding box center [1446, 282] width 217 height 785
click at [1469, 555] on div "Images" at bounding box center [1446, 550] width 191 height 22
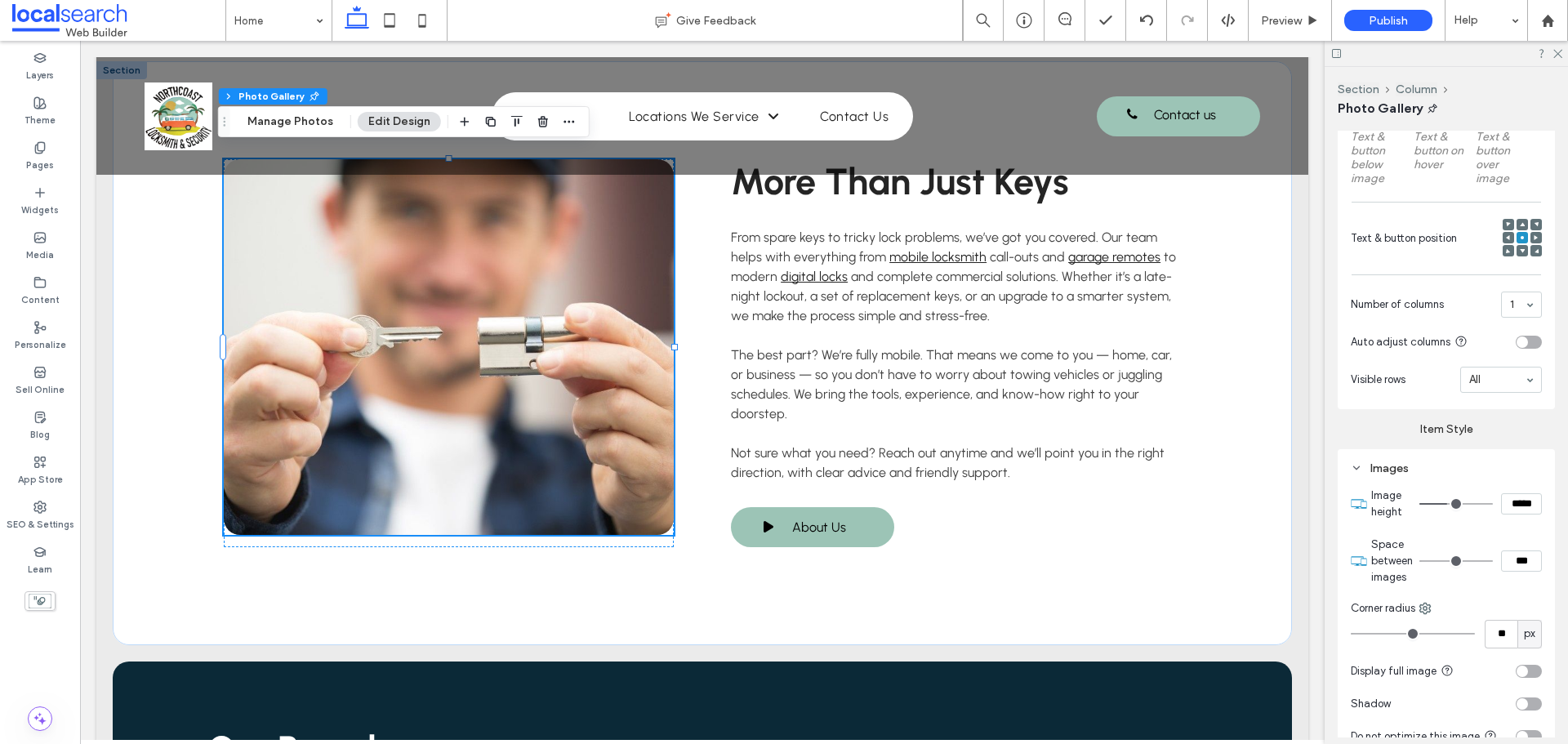
click at [1505, 506] on input "*****" at bounding box center [1521, 504] width 40 height 21
type input "*****"
type input "***"
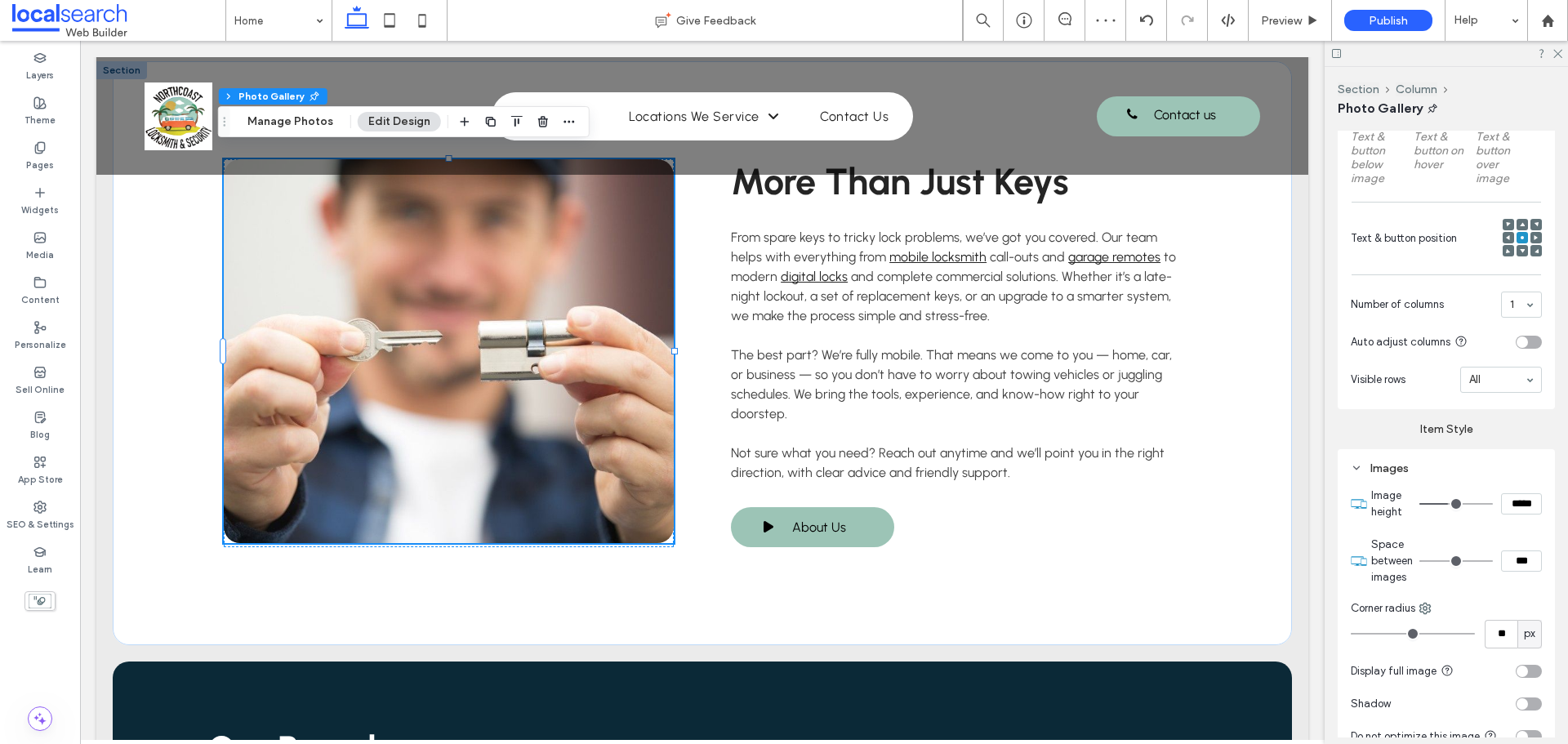
click at [1504, 502] on input "*****" at bounding box center [1521, 504] width 40 height 21
type input "****"
type input "**"
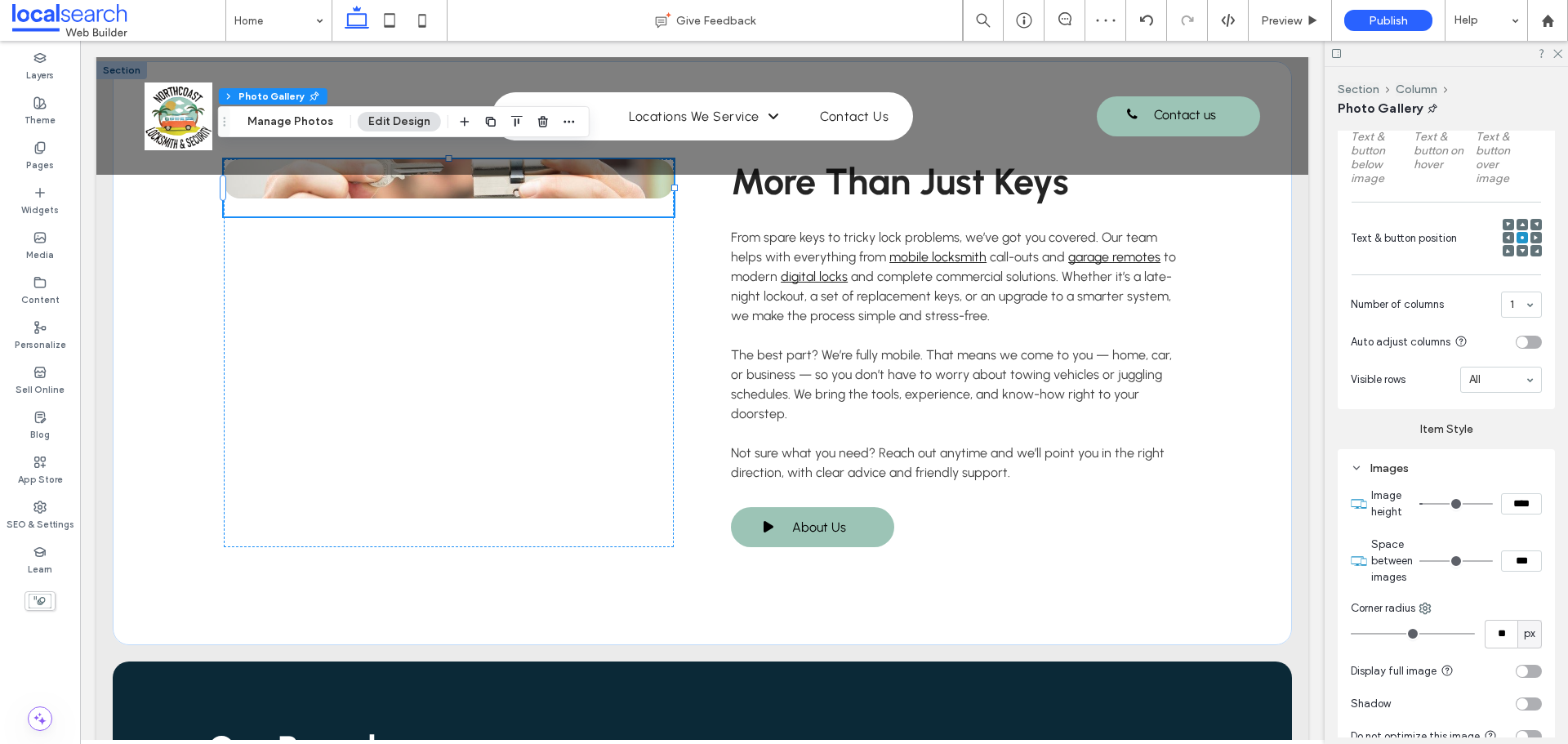
click at [1515, 501] on input "****" at bounding box center [1521, 504] width 40 height 21
type input "*****"
type input "***"
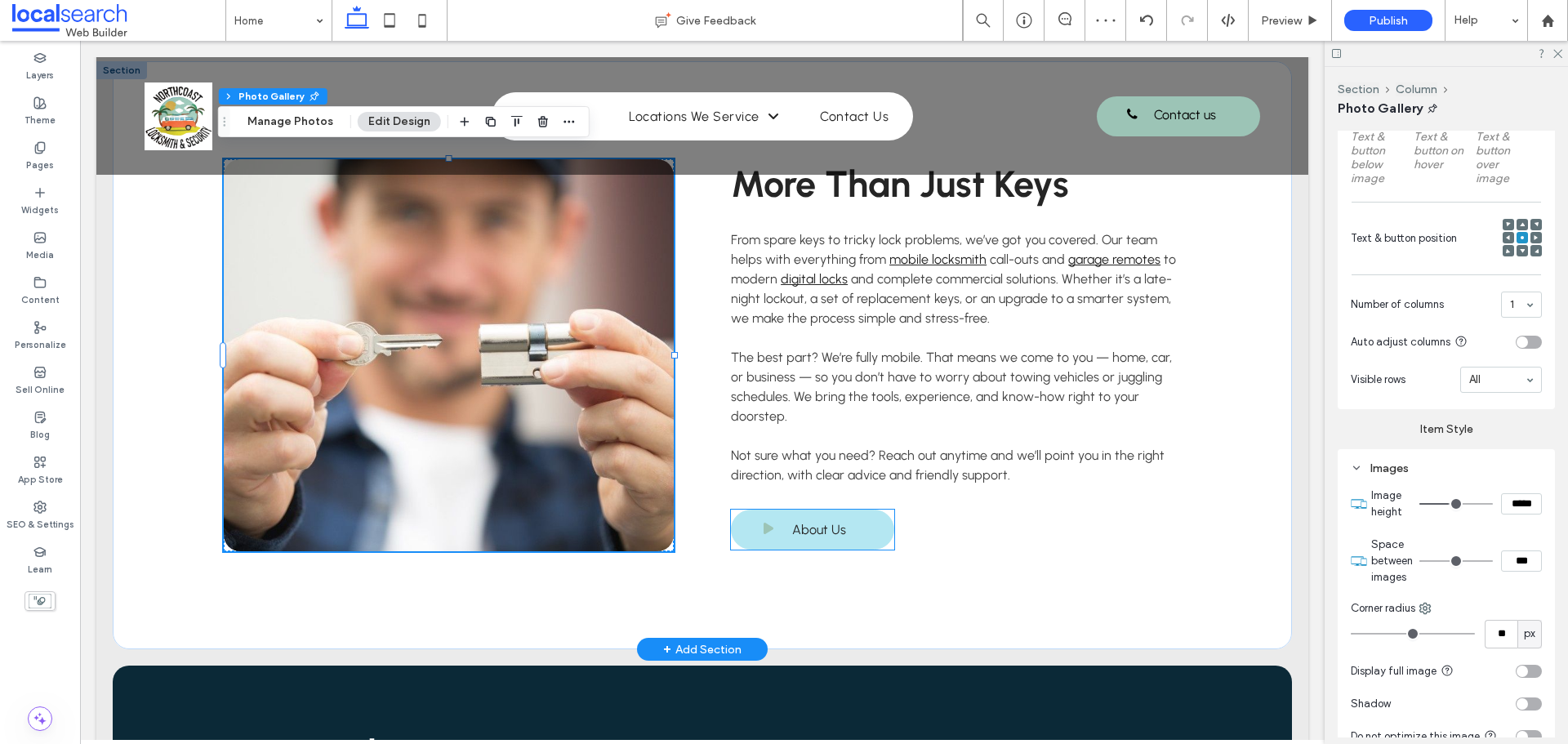
click at [850, 510] on link "About Us" at bounding box center [813, 530] width 163 height 40
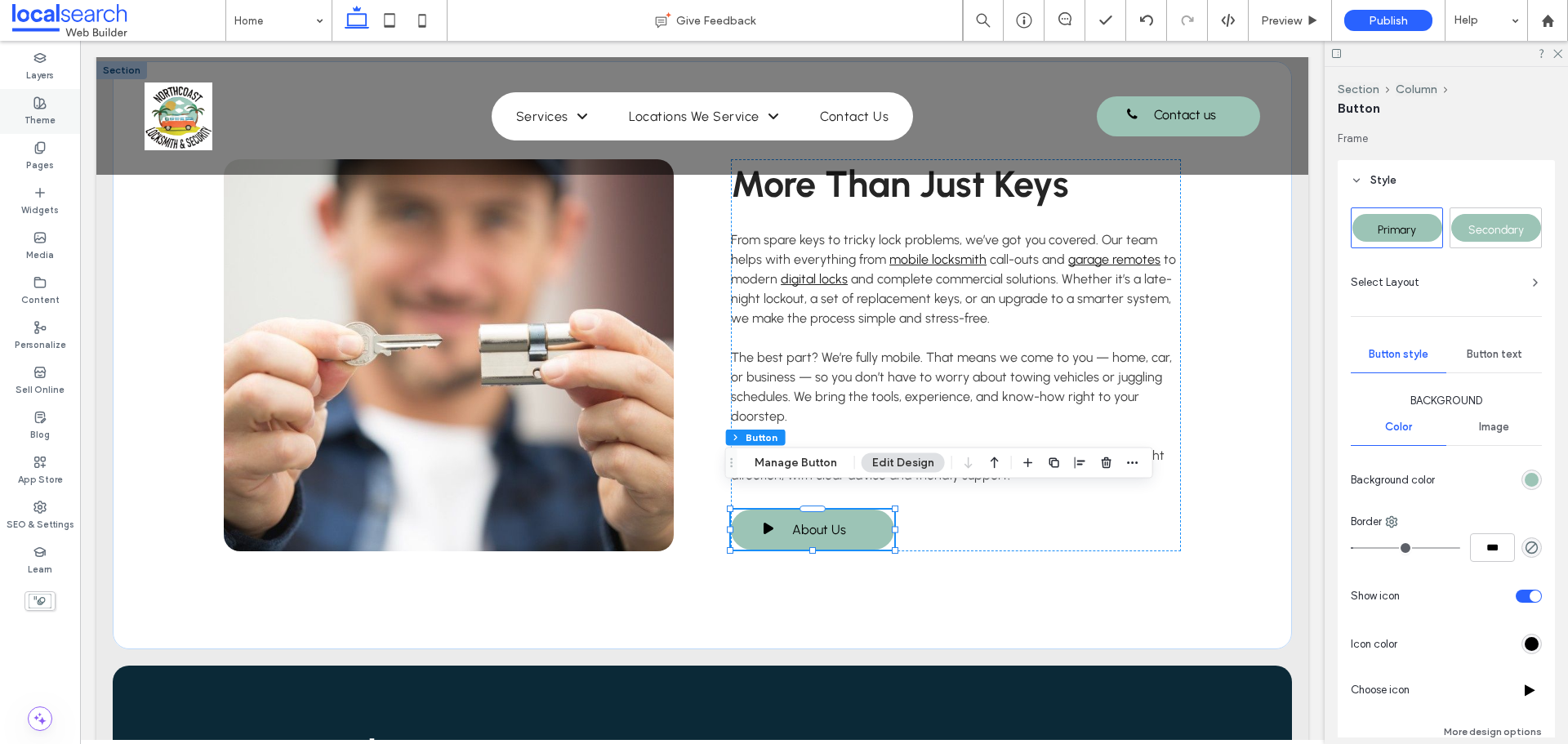
click at [40, 107] on icon at bounding box center [40, 103] width 13 height 13
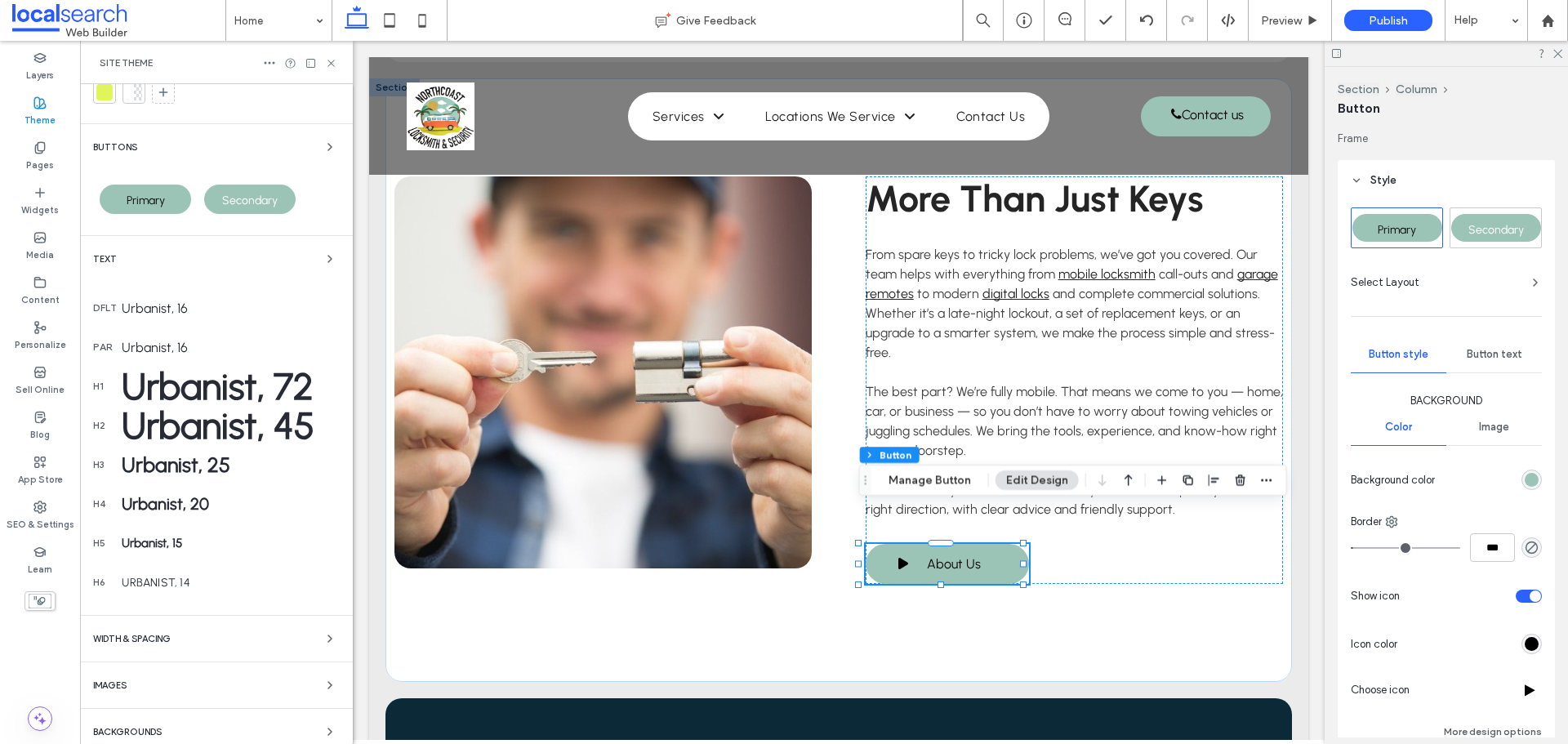
scroll to position [66, 0]
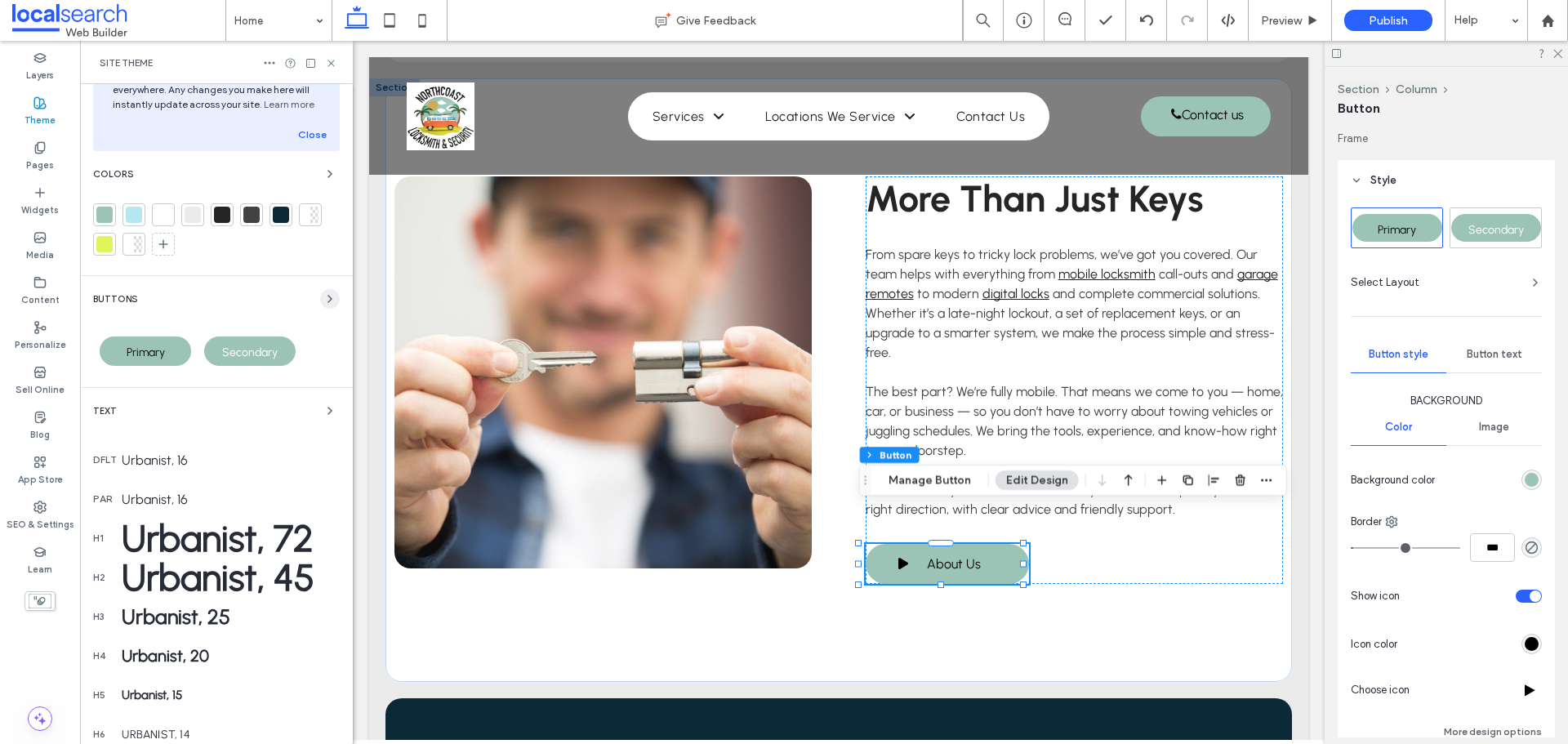
click at [323, 295] on icon "button" at bounding box center [330, 299] width 13 height 13
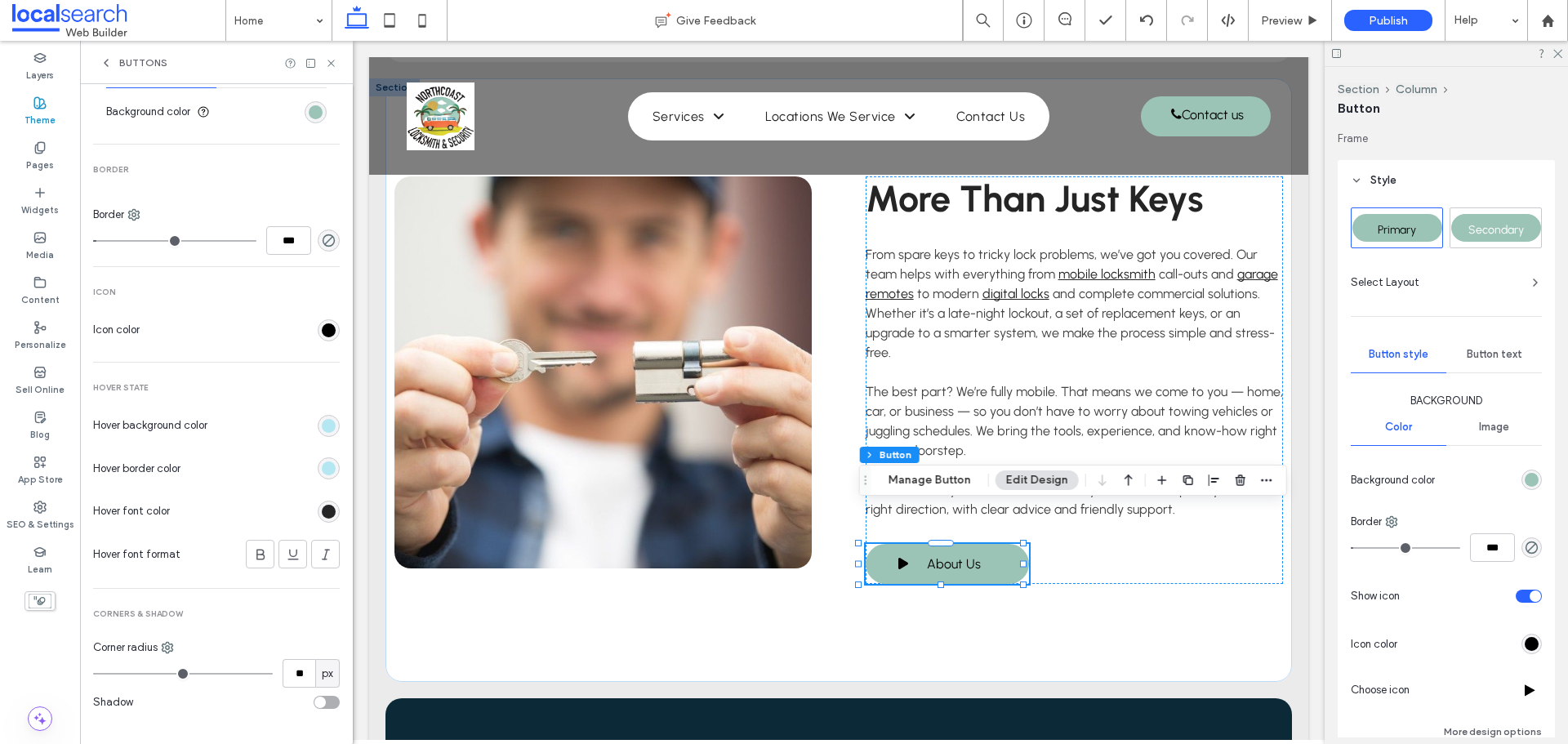
scroll to position [598, 0]
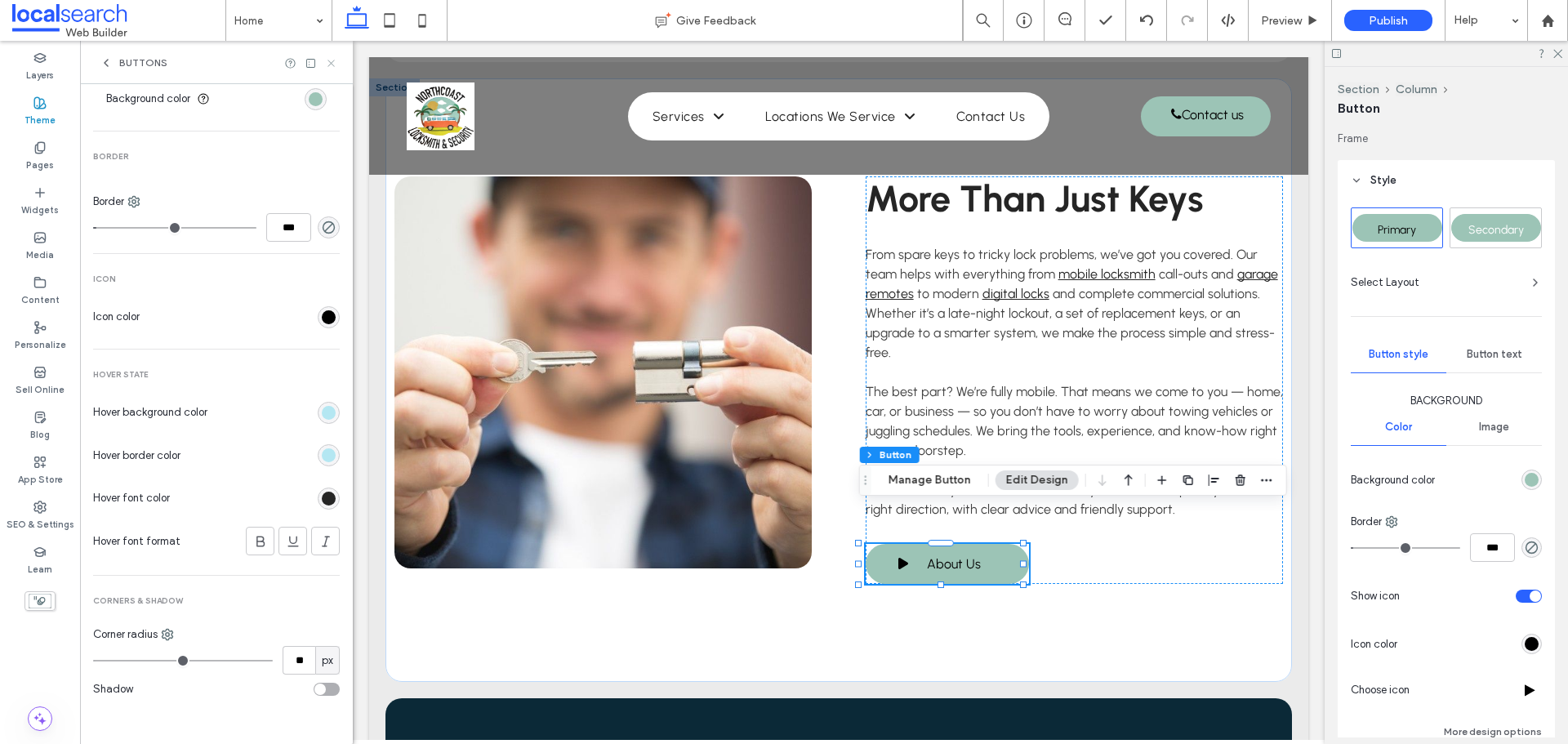
drag, startPoint x: 332, startPoint y: 62, endPoint x: 136, endPoint y: 24, distance: 199.6
click at [332, 62] on icon at bounding box center [331, 63] width 13 height 13
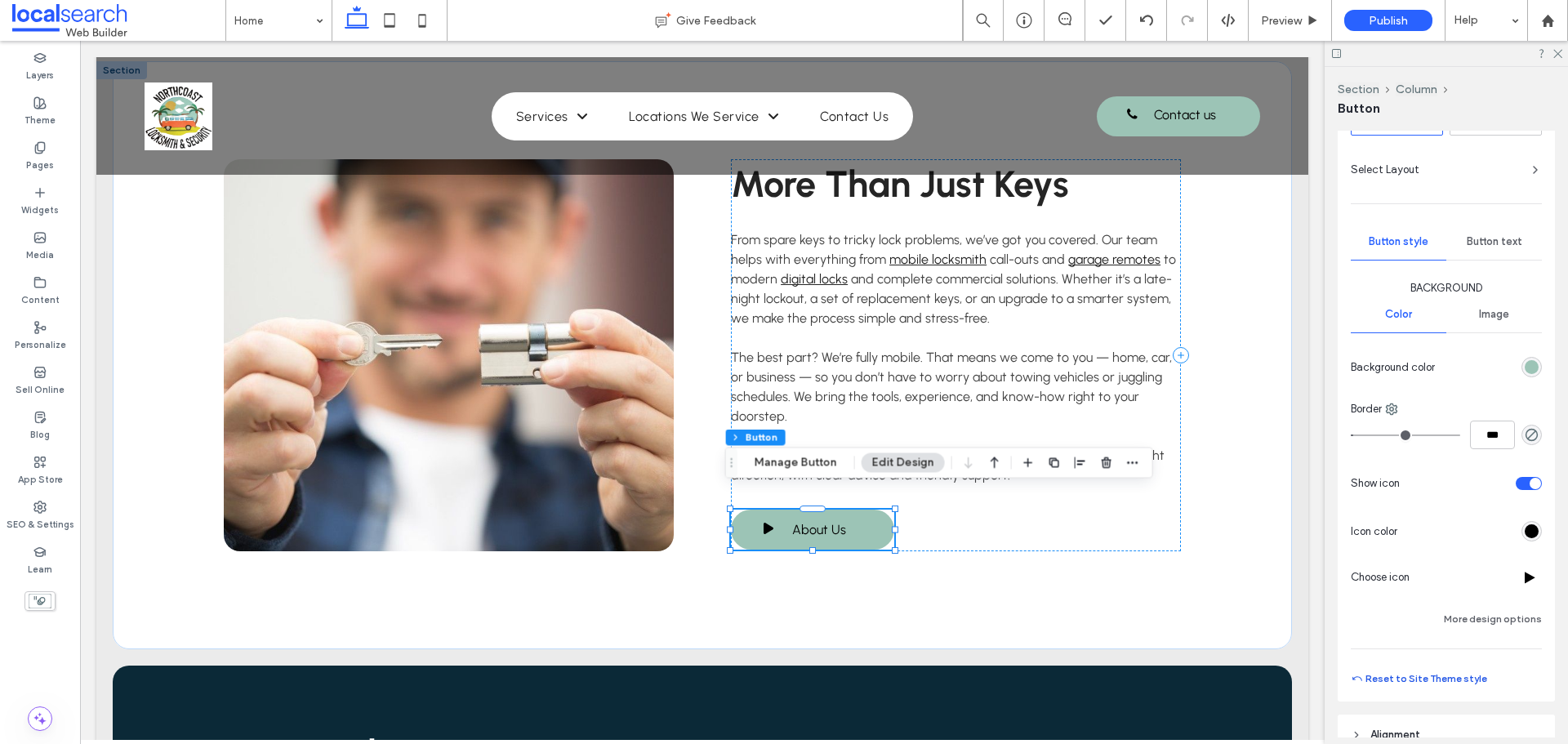
scroll to position [245, 0]
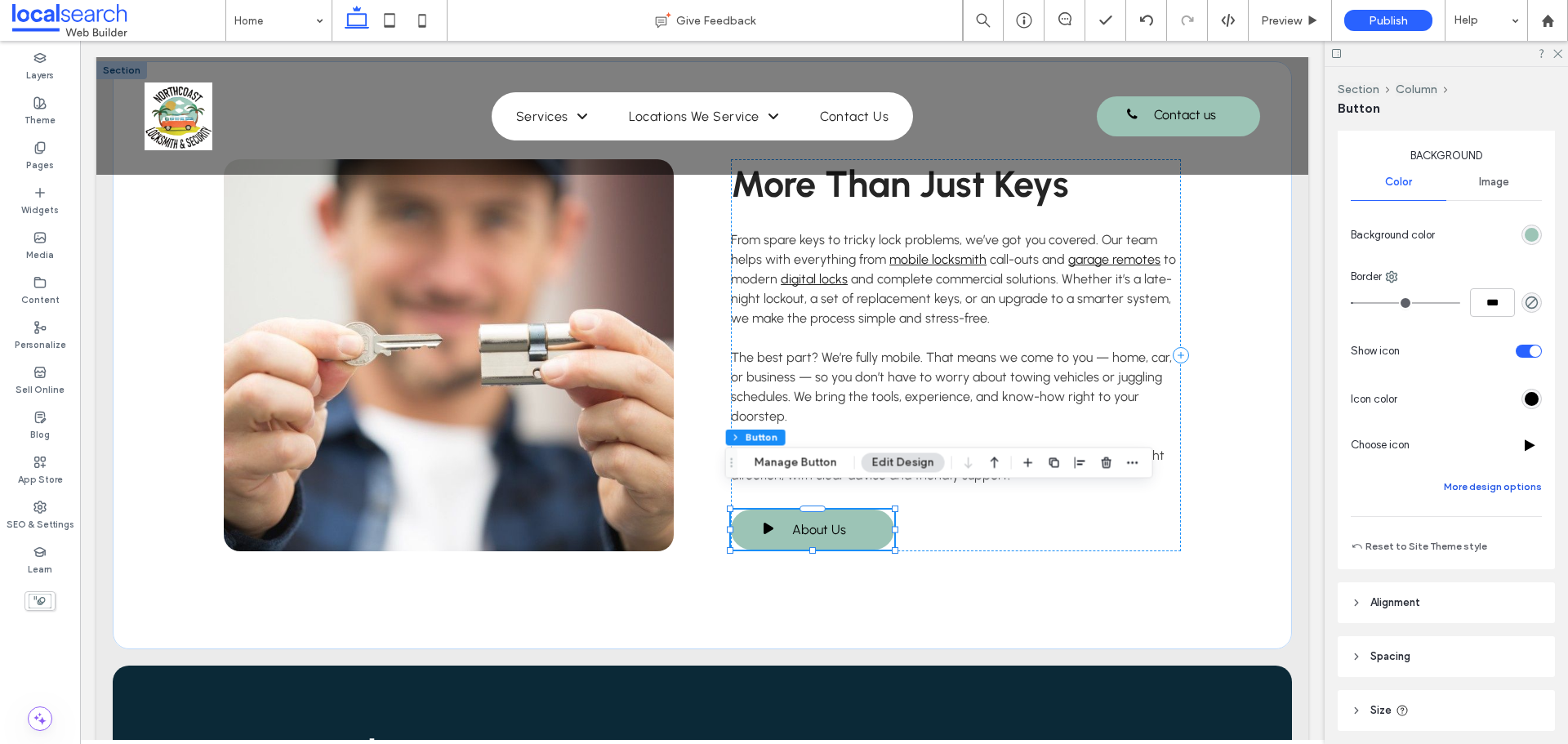
click at [1506, 491] on button "More design options" at bounding box center [1493, 486] width 98 height 19
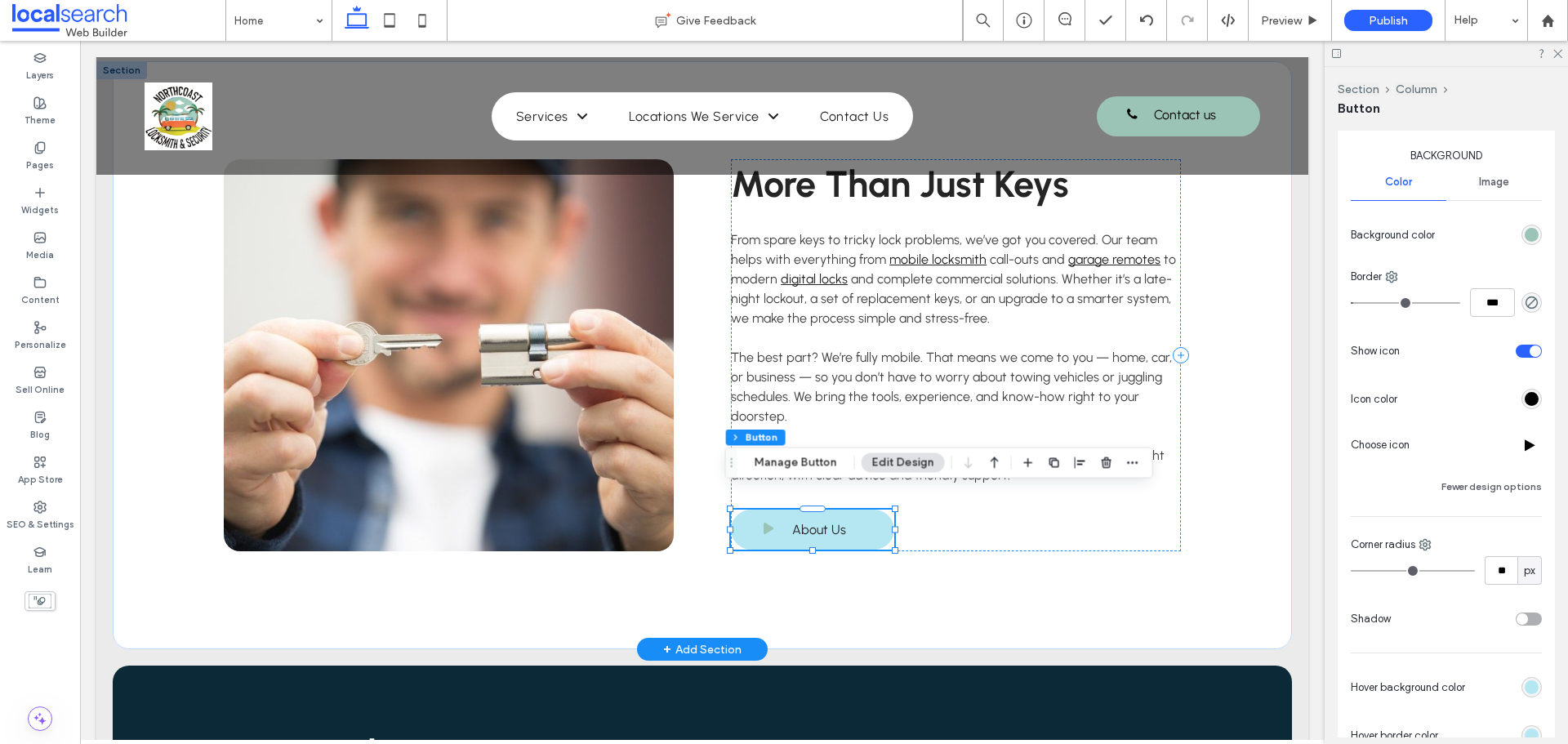
click at [859, 514] on link "About Us" at bounding box center [813, 530] width 163 height 40
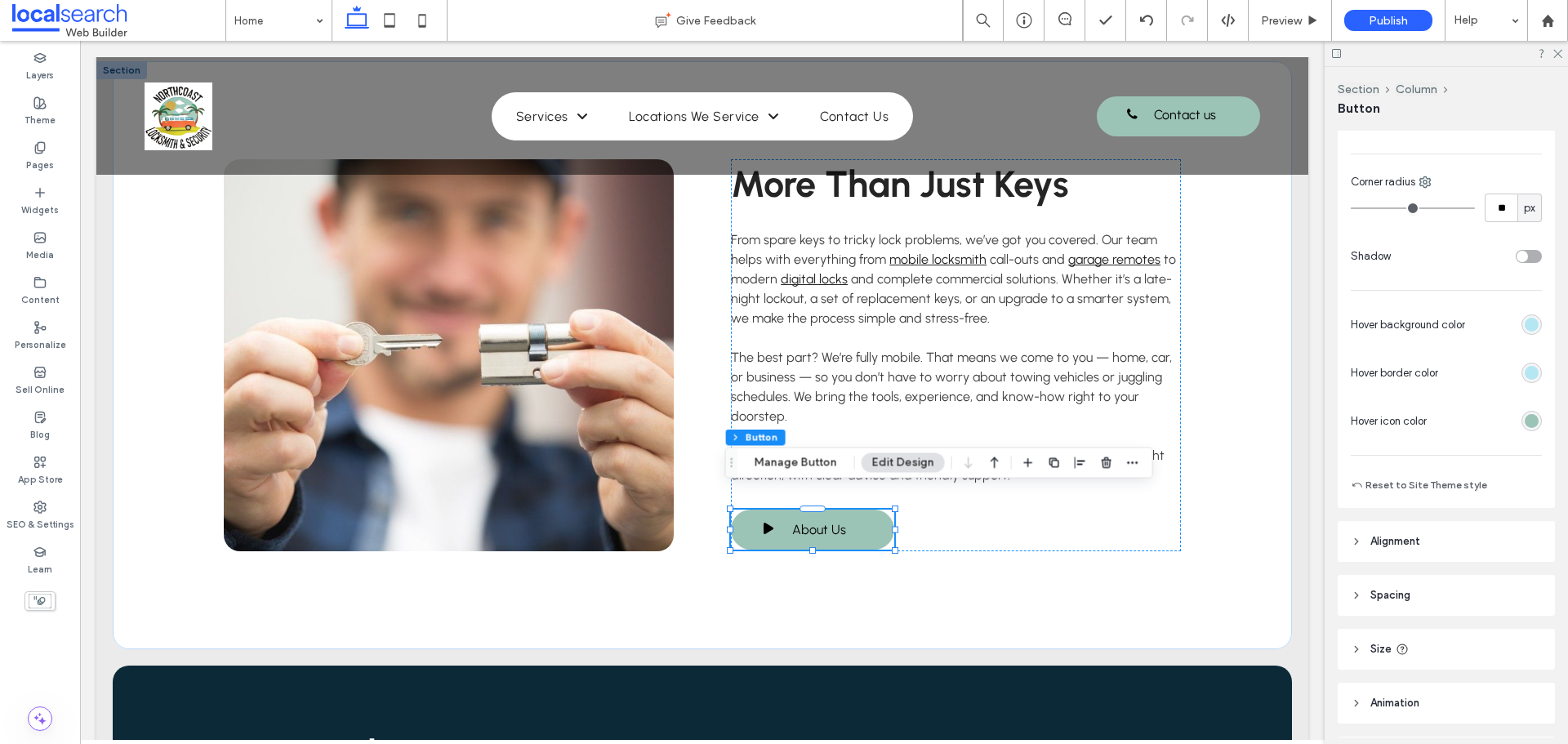
scroll to position [654, 0]
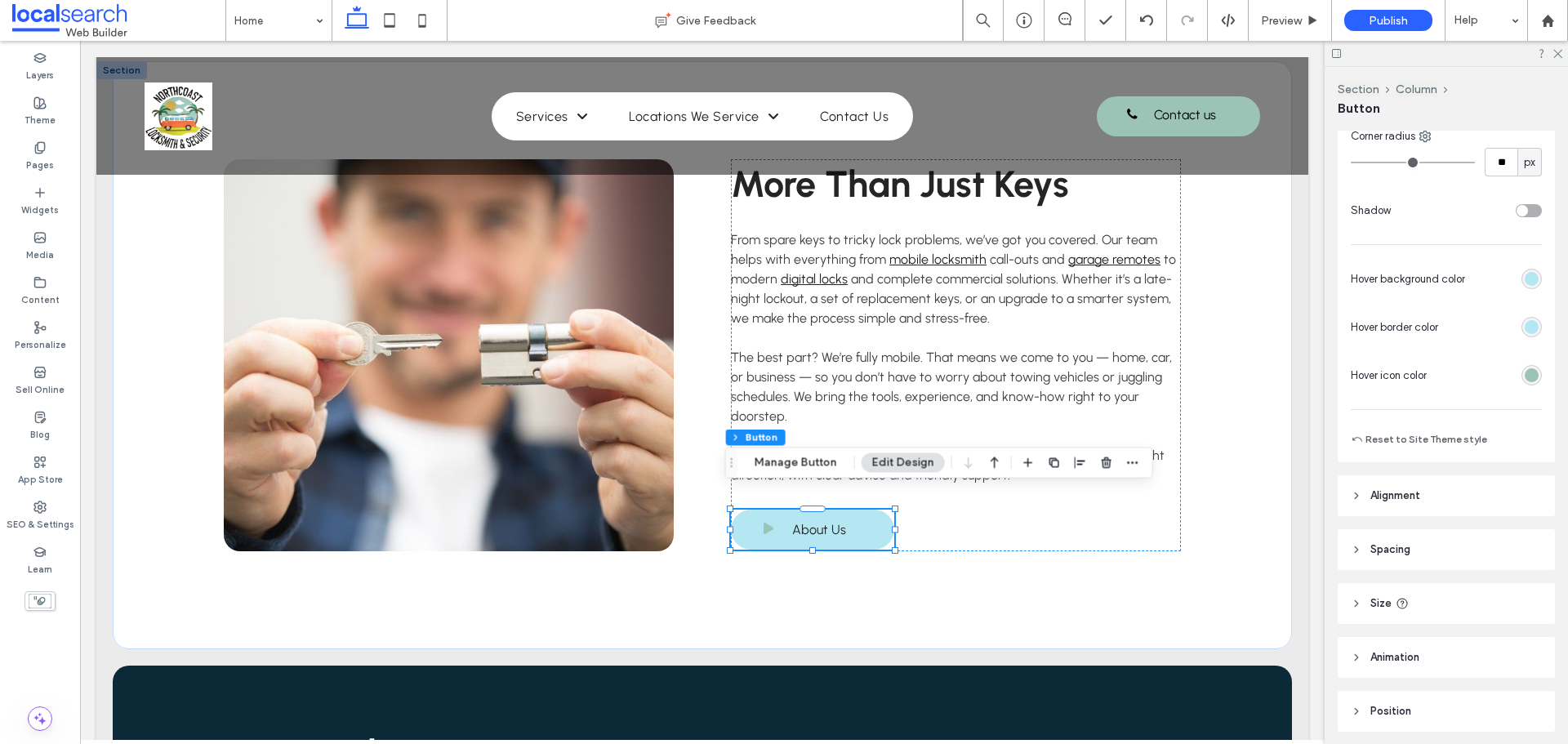
click at [1525, 380] on div "rgb(156, 196, 182)" at bounding box center [1532, 375] width 13 height 13
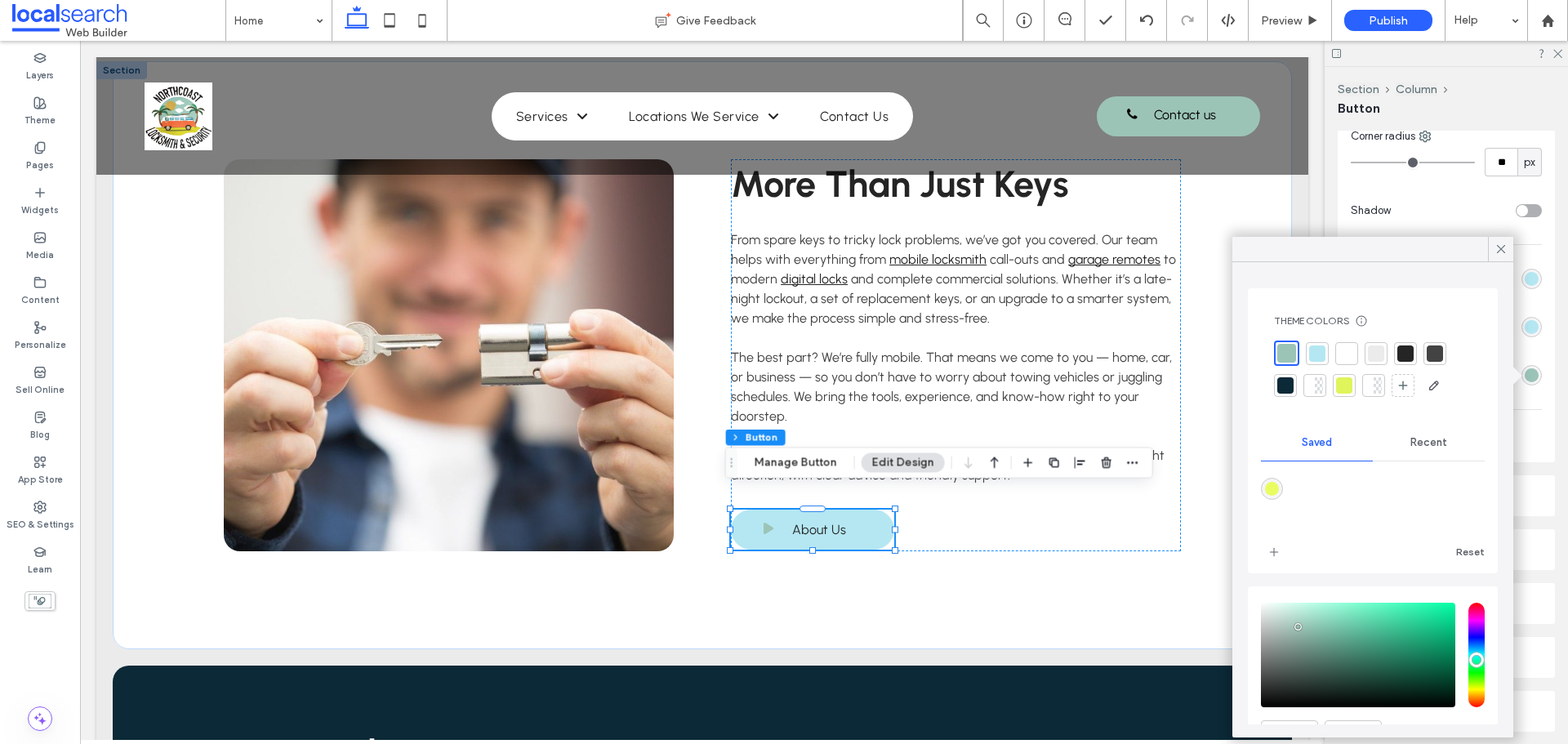
click at [1419, 442] on span "Recent" at bounding box center [1429, 443] width 37 height 13
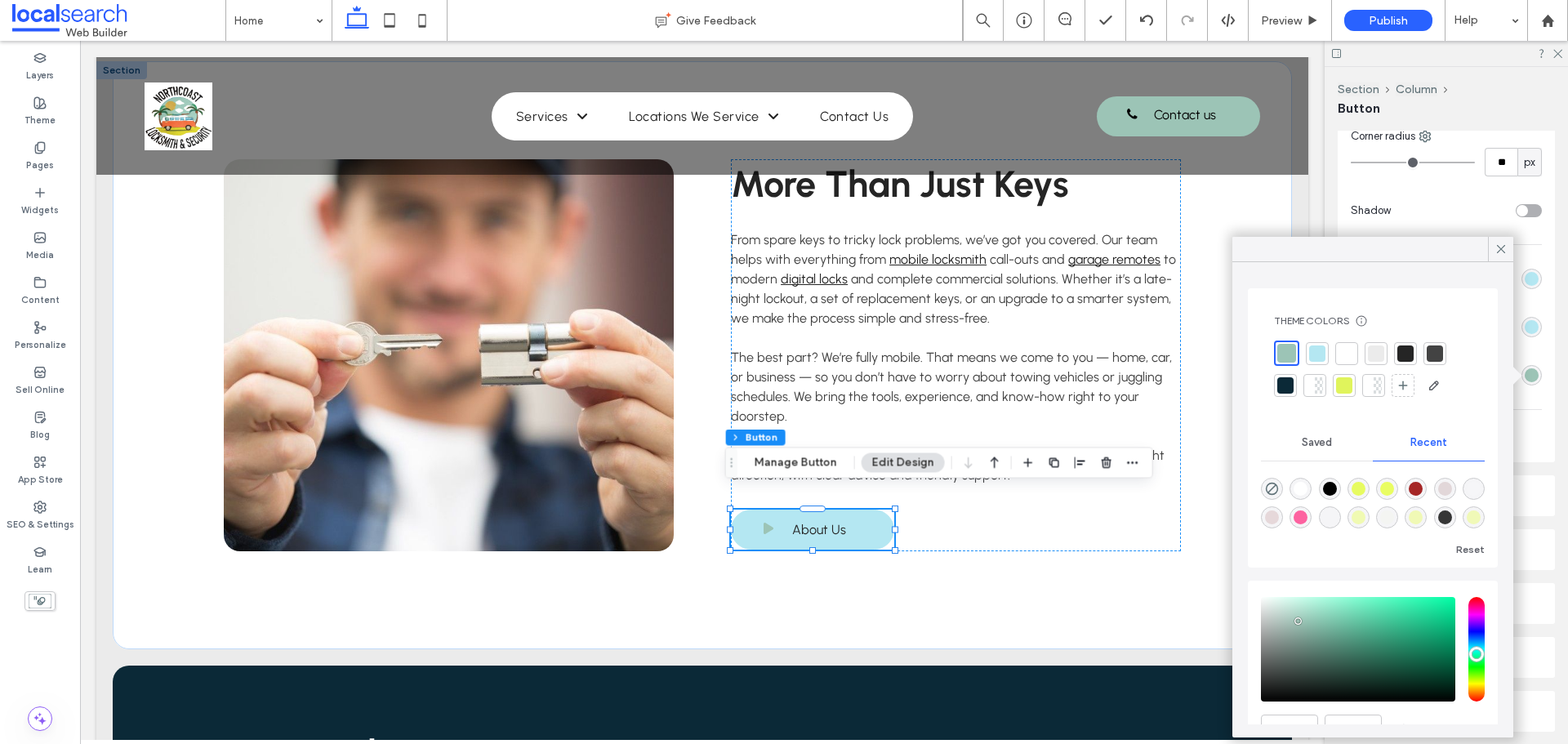
click at [1332, 488] on div "rgba(0, 0, 0, 1)" at bounding box center [1330, 489] width 13 height 13
type input "*******"
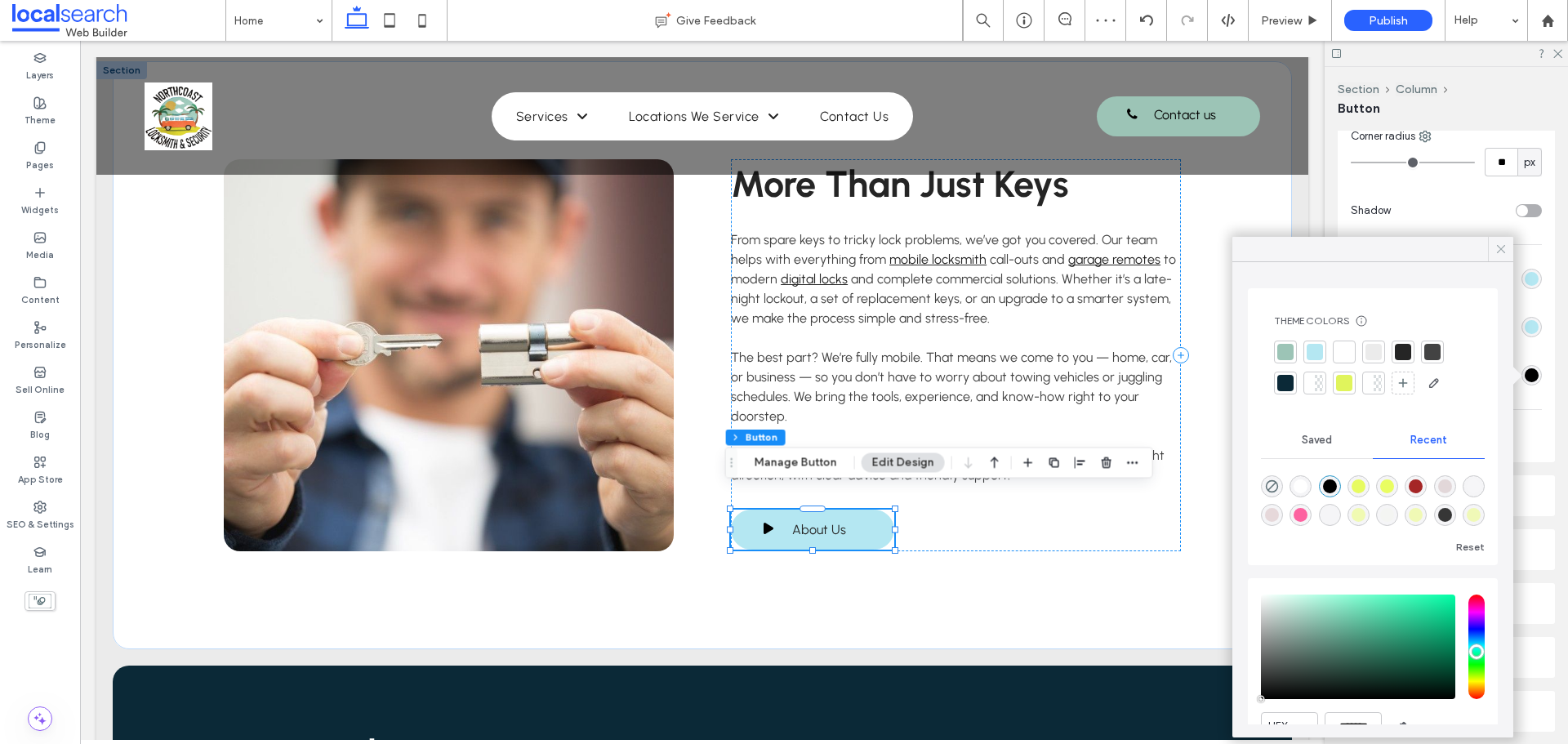
click at [1501, 249] on use at bounding box center [1501, 249] width 8 height 8
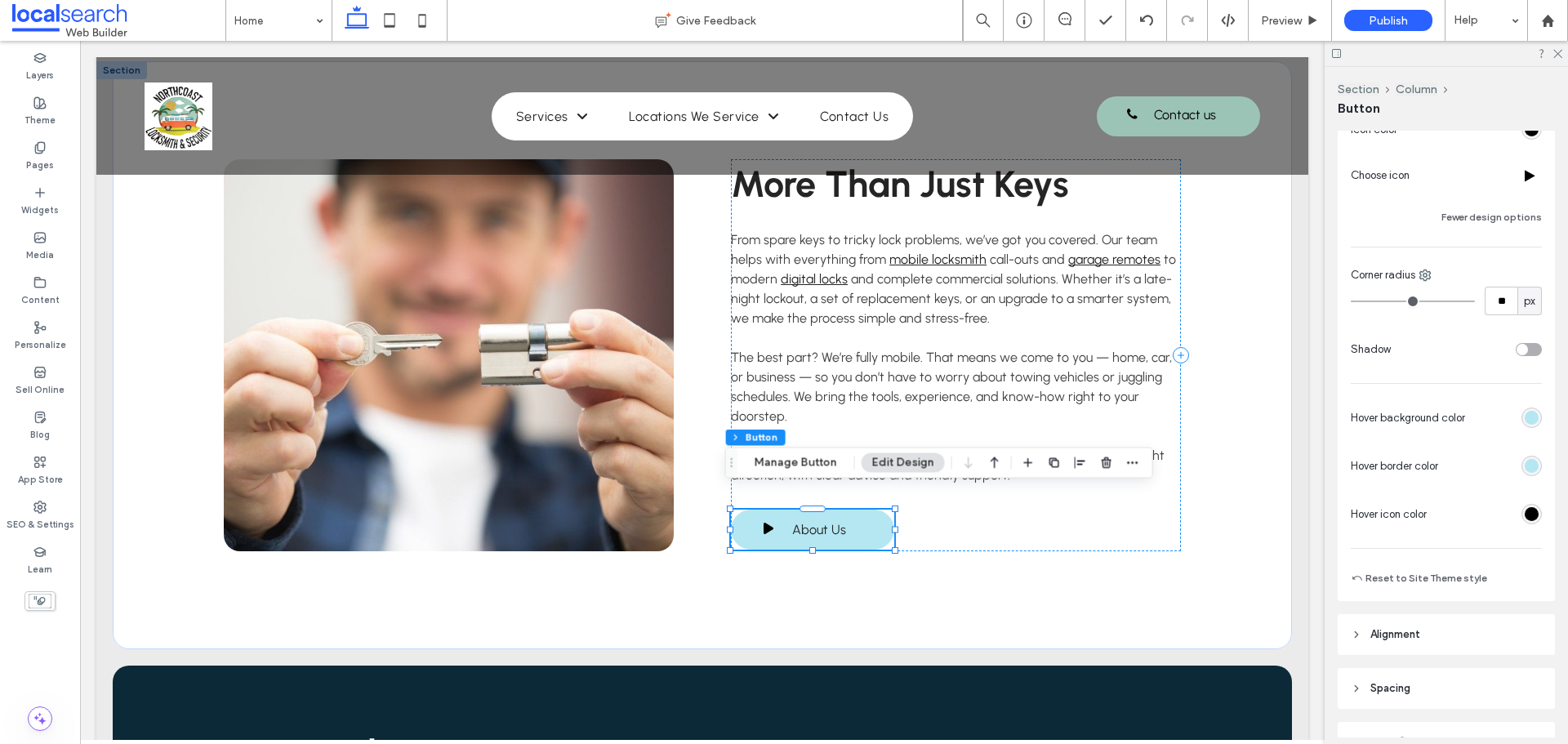
scroll to position [490, 0]
